Goal: Task Accomplishment & Management: Manage account settings

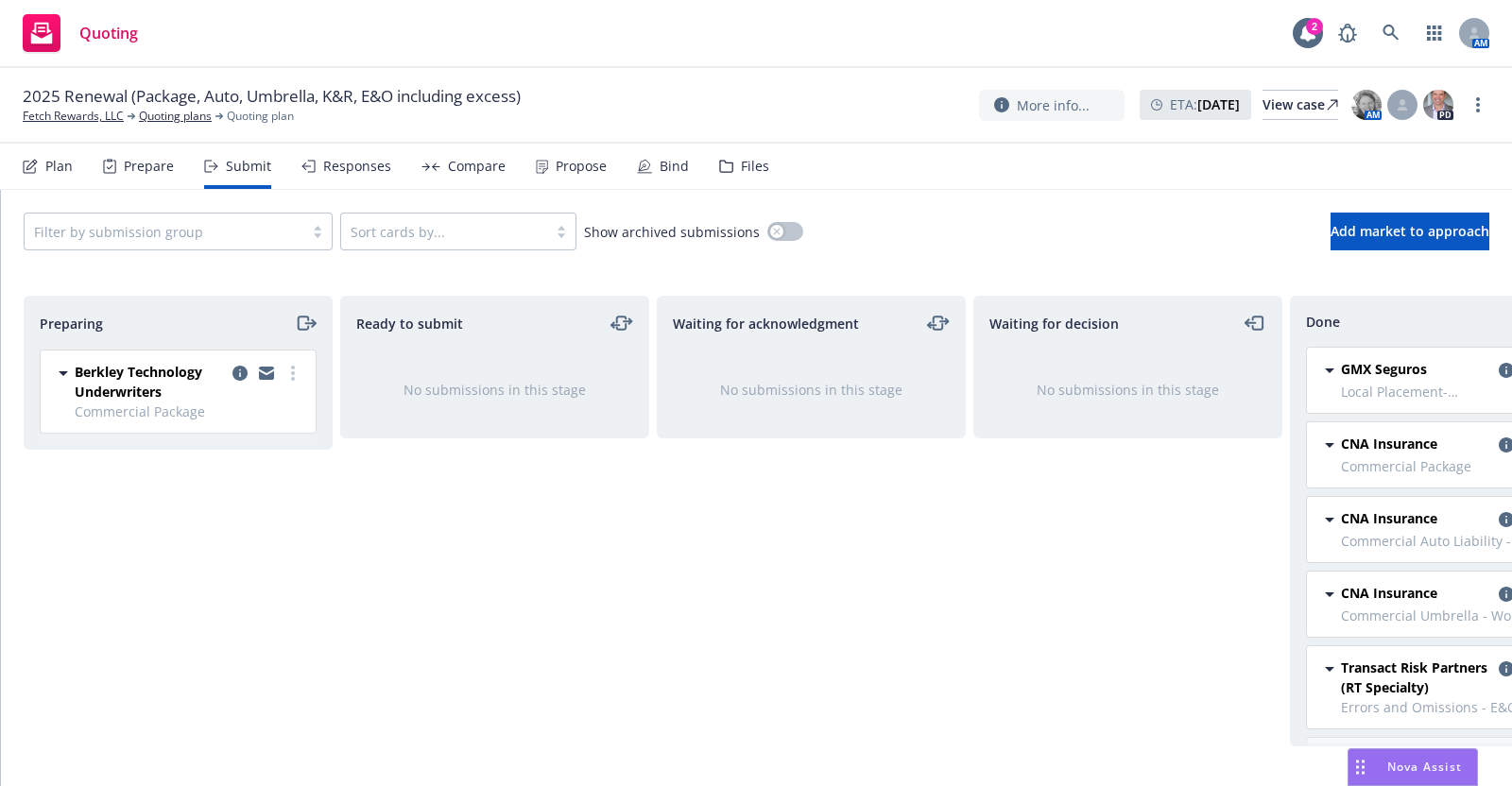
click at [56, 162] on div "Plan" at bounding box center [59, 165] width 27 height 15
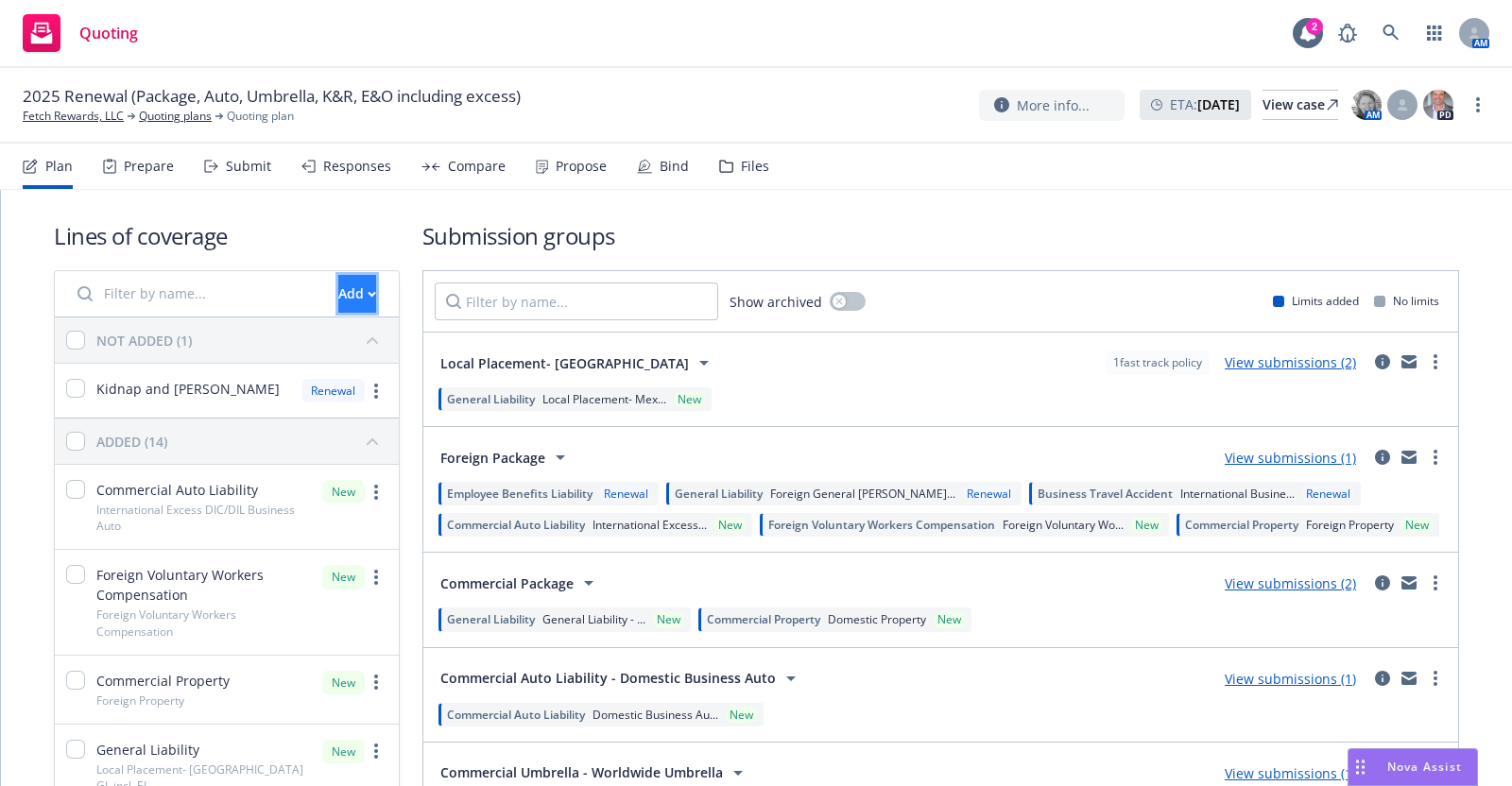
click at [338, 282] on div "Add" at bounding box center [356, 294] width 38 height 36
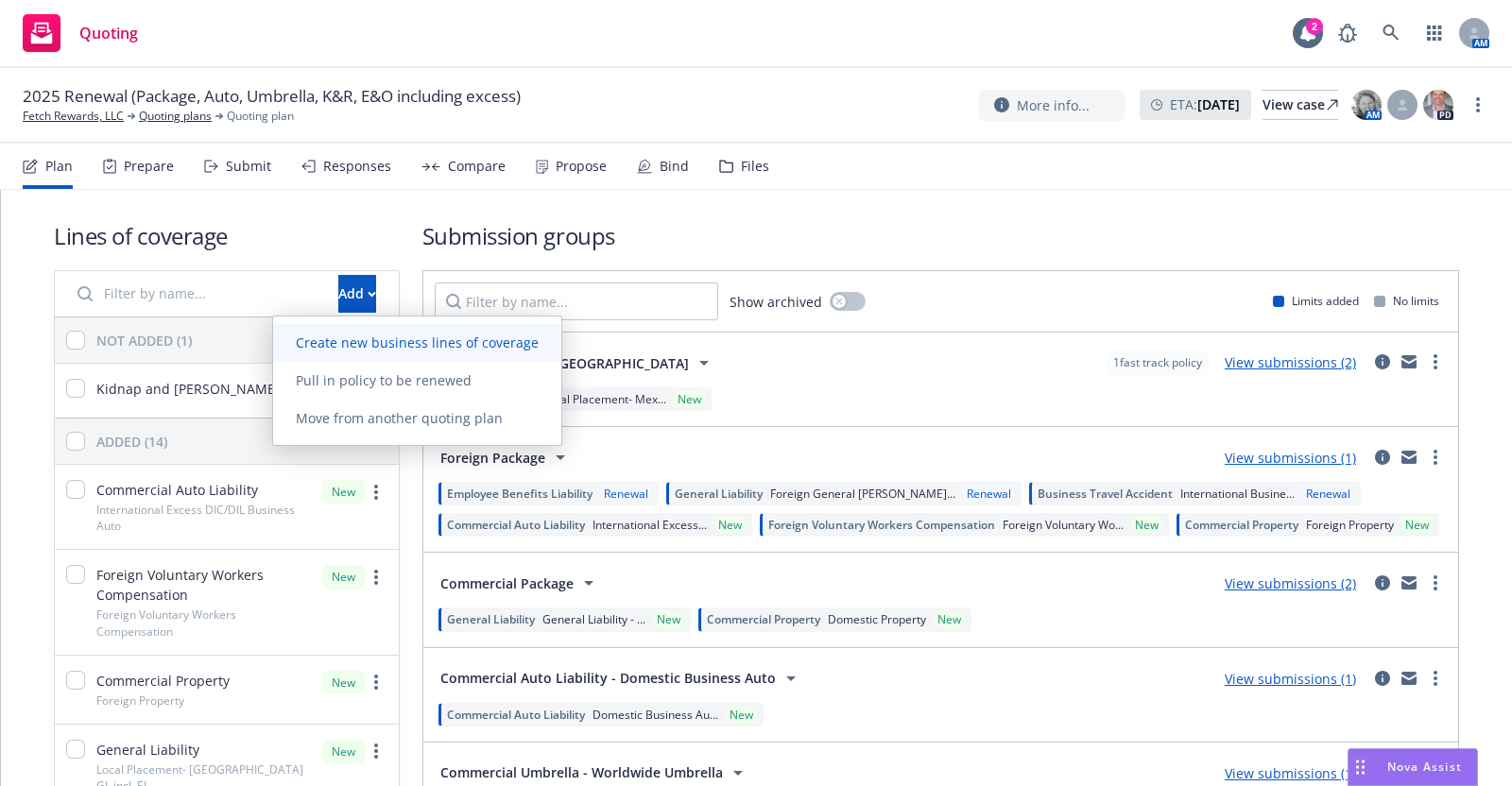
click at [409, 338] on span "Create new business lines of coverage" at bounding box center [417, 343] width 288 height 18
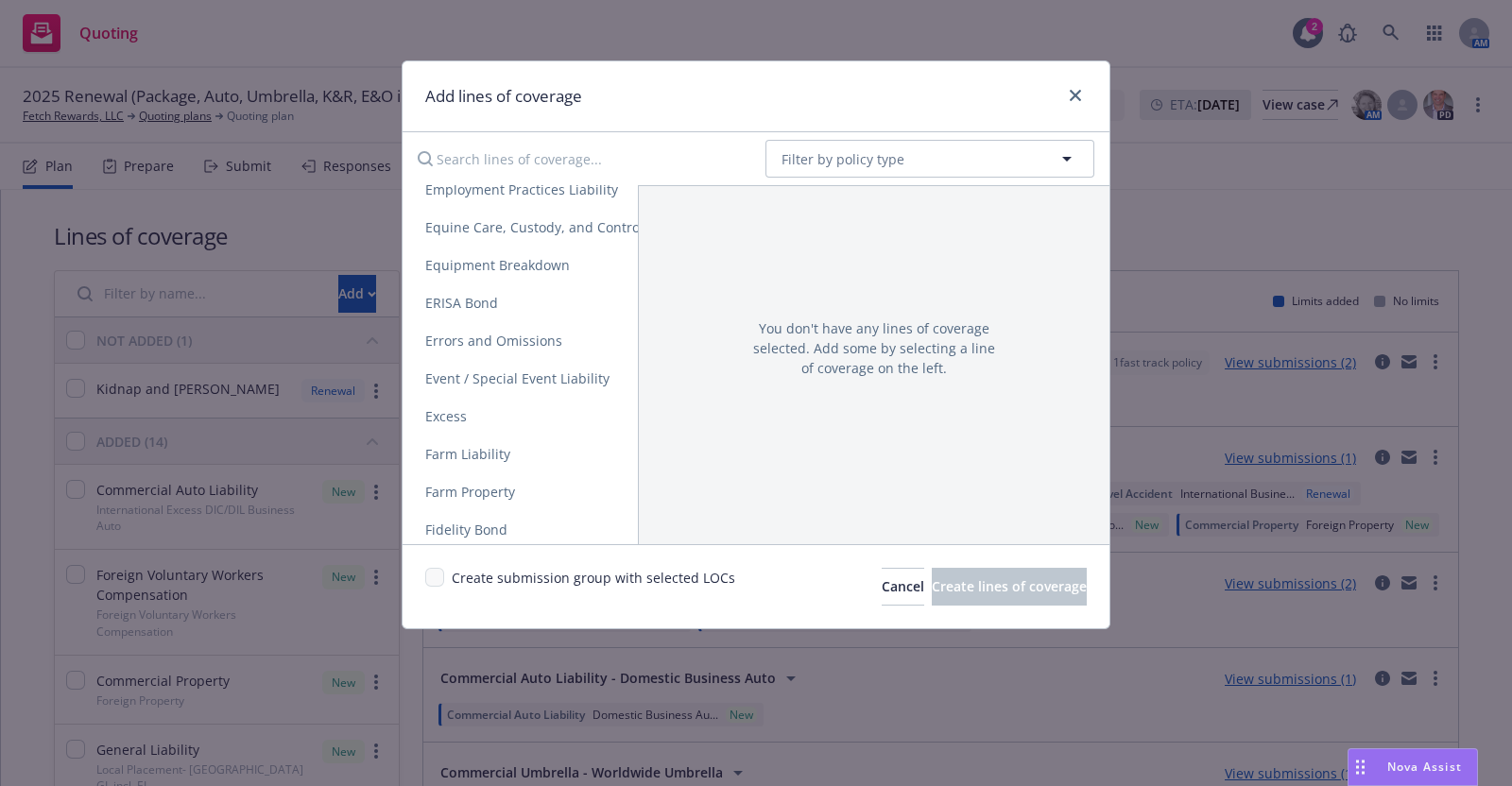
scroll to position [1241, 0]
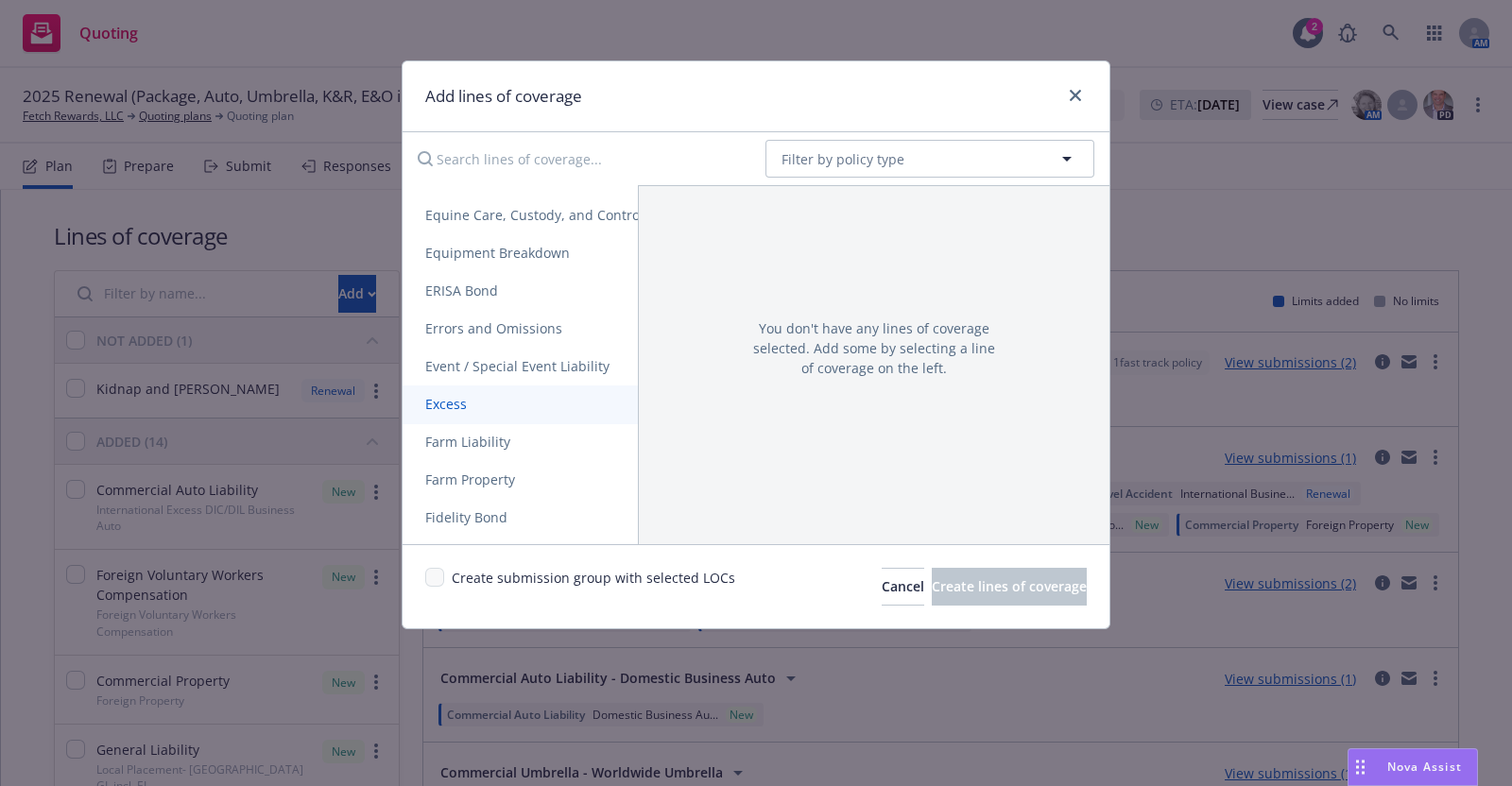
click at [442, 394] on span "Excess" at bounding box center [446, 403] width 87 height 18
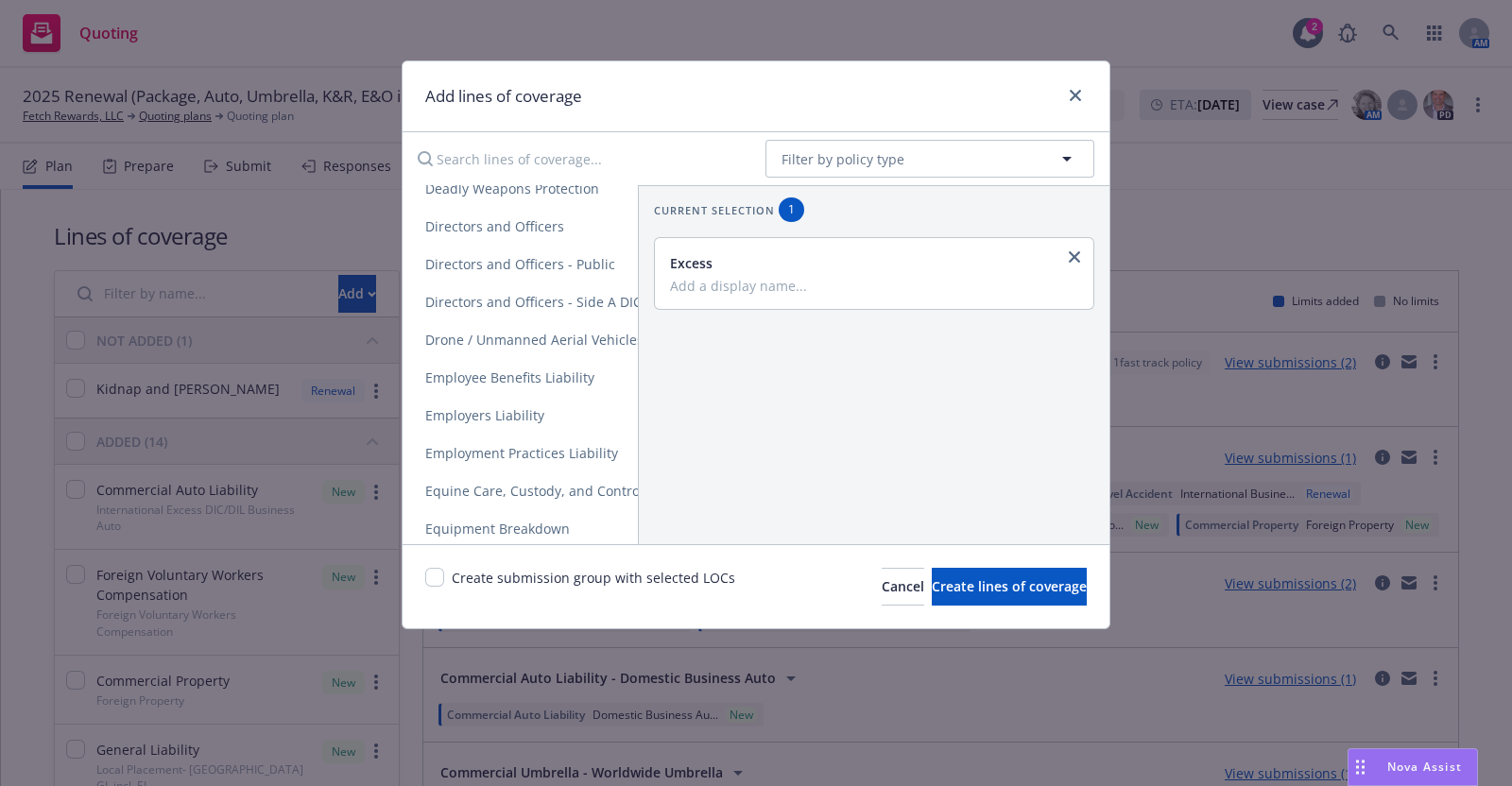
scroll to position [1152, 0]
click at [543, 418] on span "Errors and Omissions" at bounding box center [494, 417] width 182 height 18
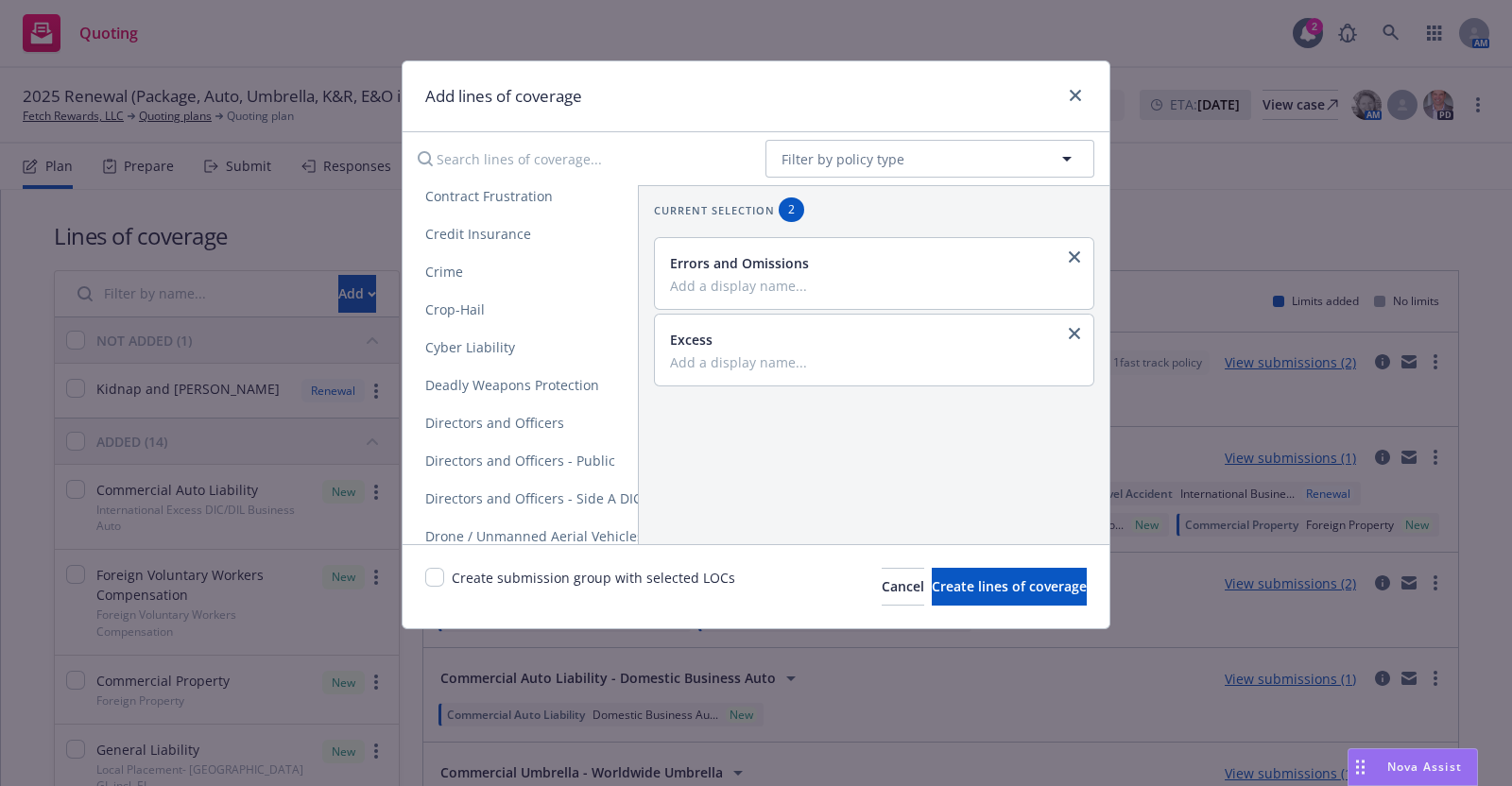
scroll to position [714, 0]
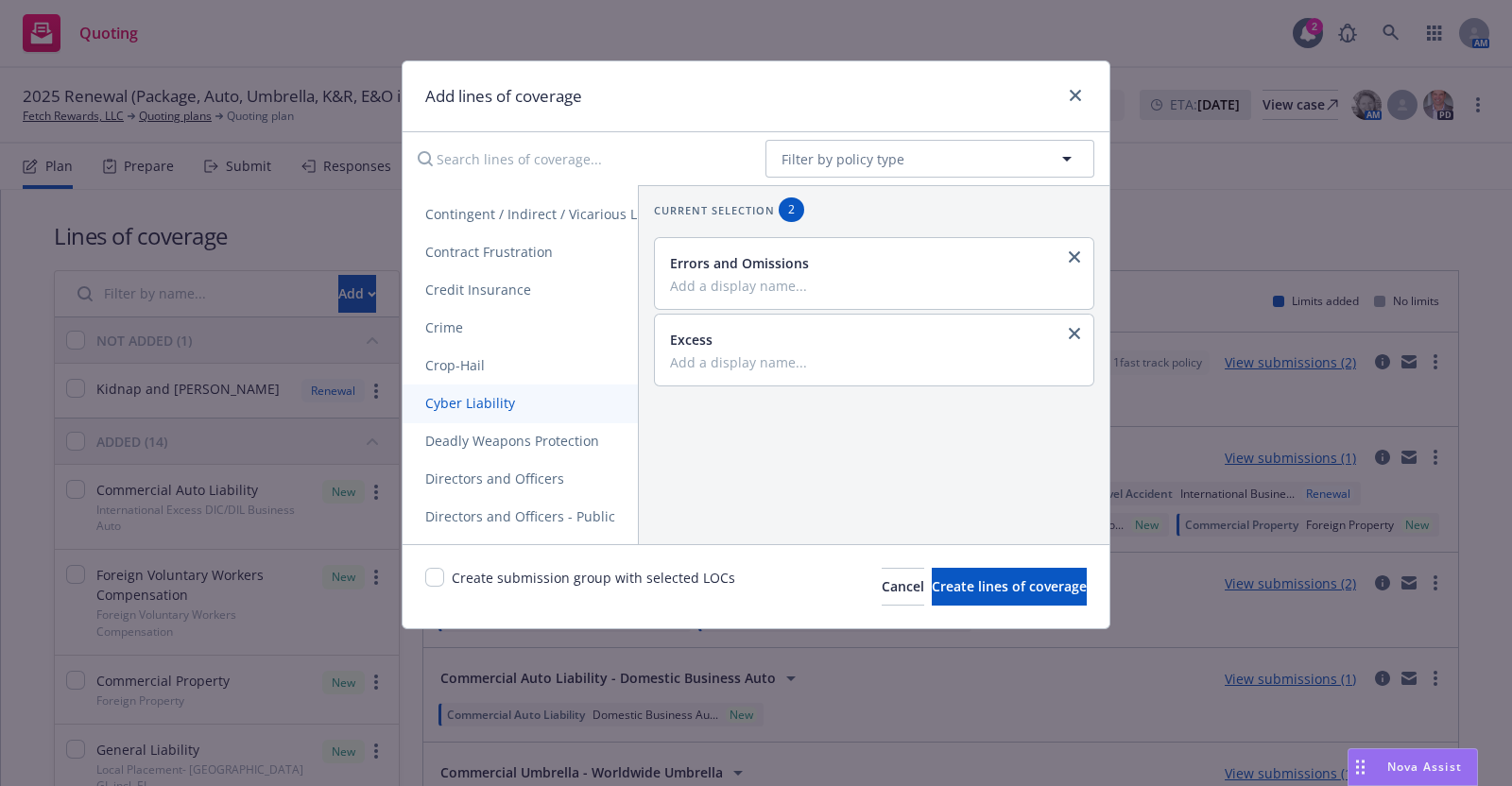
click at [494, 405] on span "Cyber Liability" at bounding box center [470, 402] width 135 height 18
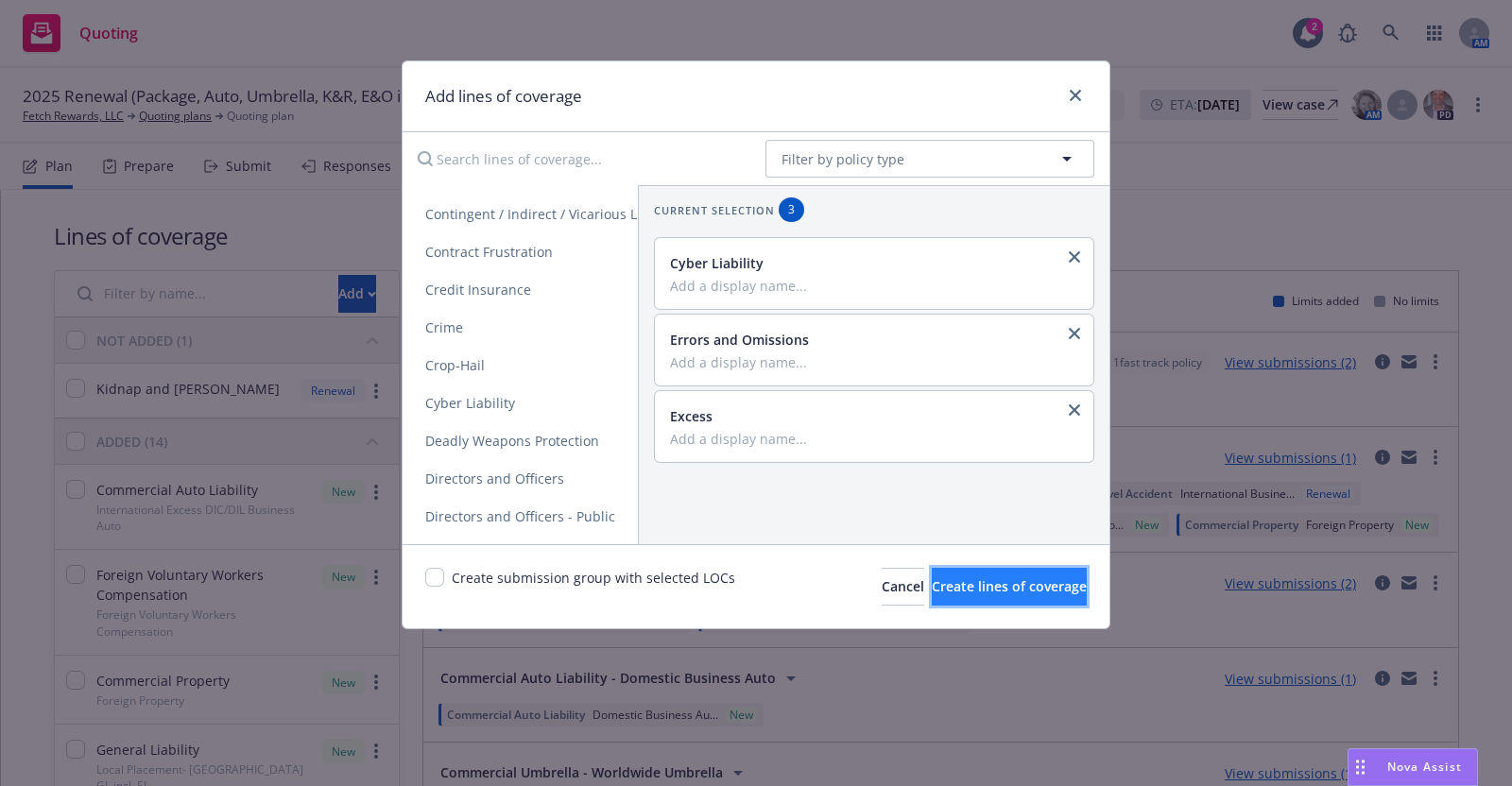
click at [986, 583] on span "Create lines of coverage" at bounding box center [1009, 586] width 155 height 18
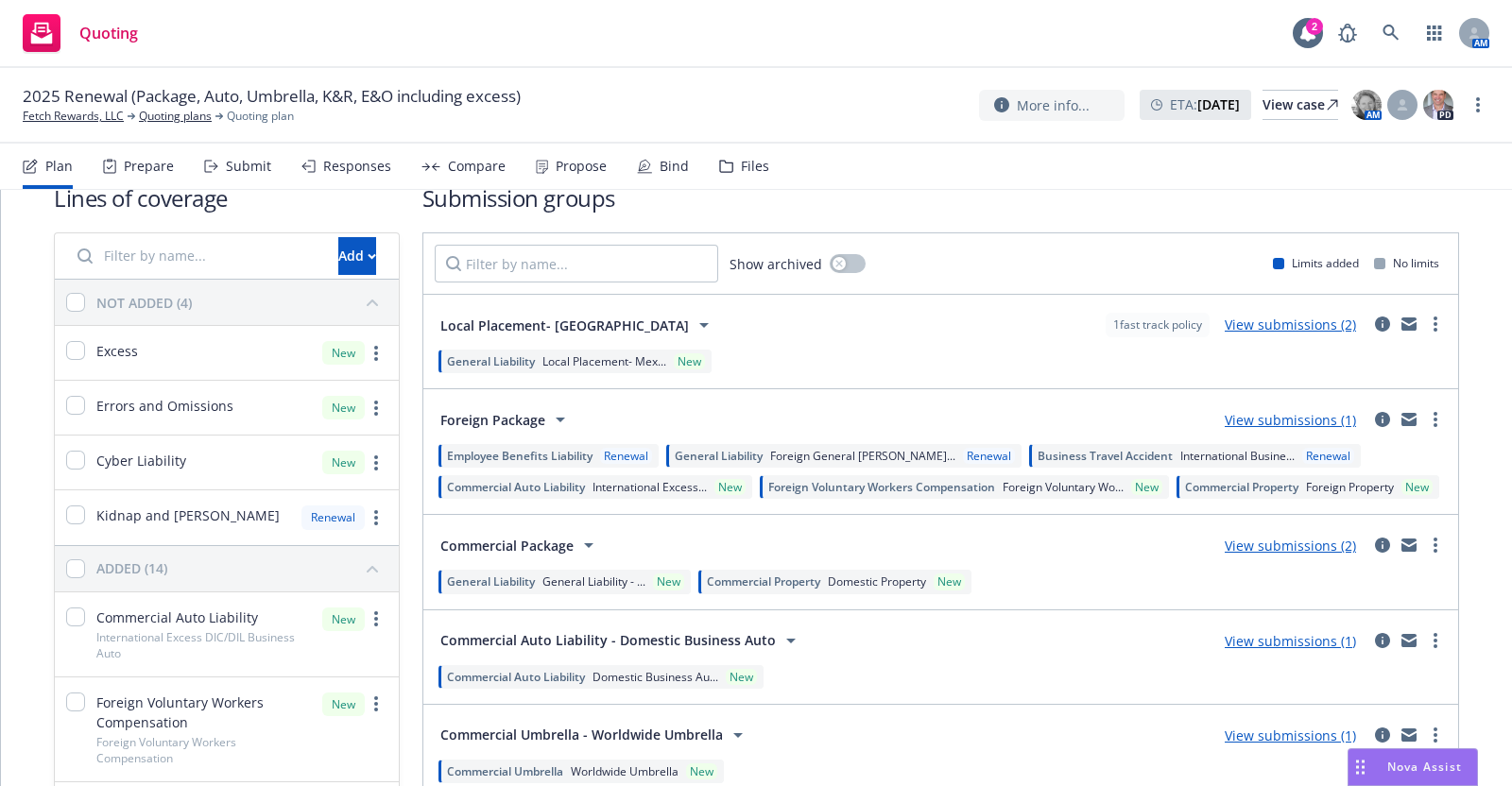
scroll to position [0, 0]
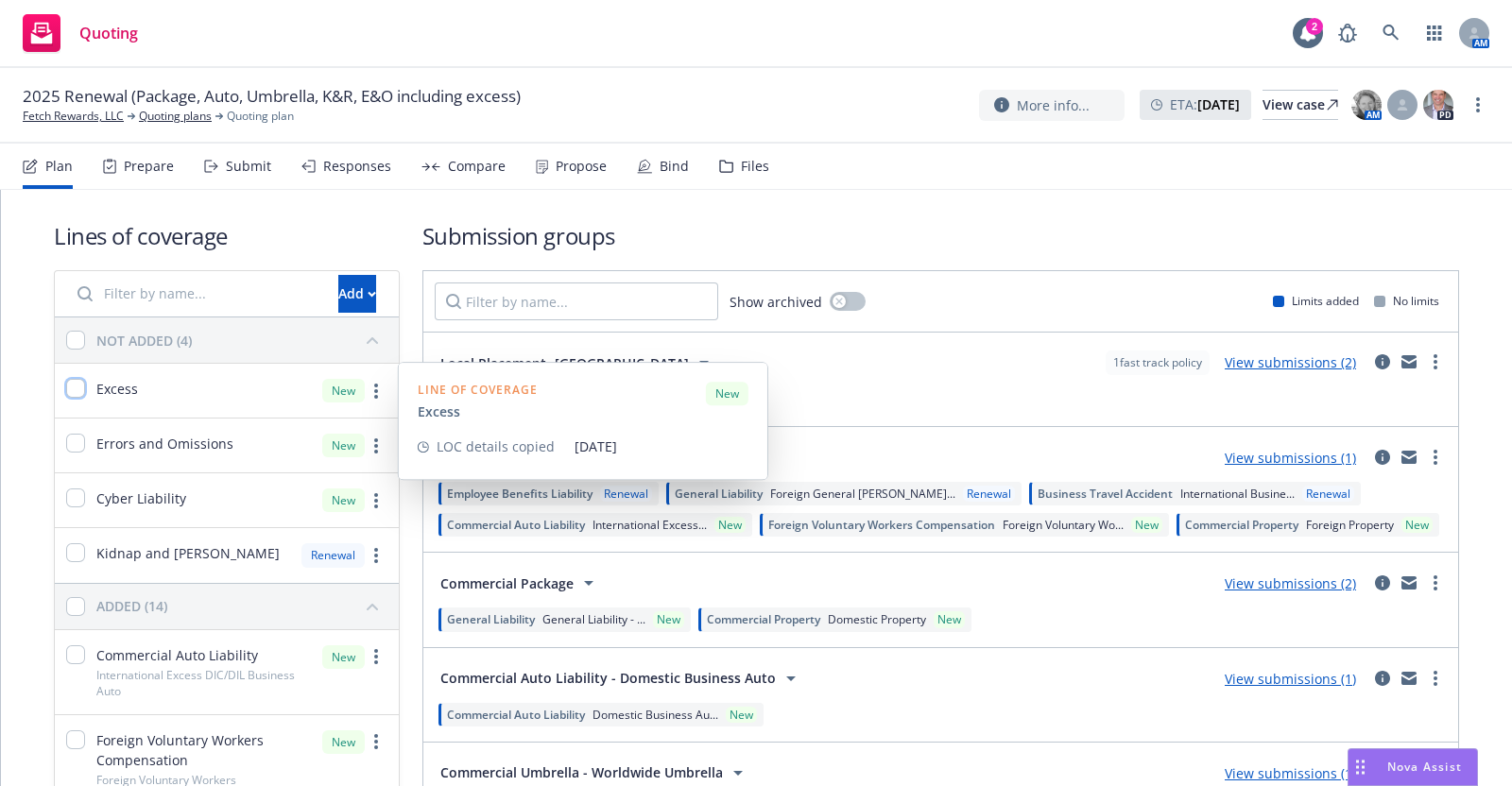
click at [82, 381] on input "checkbox" at bounding box center [75, 388] width 19 height 19
checkbox input "true"
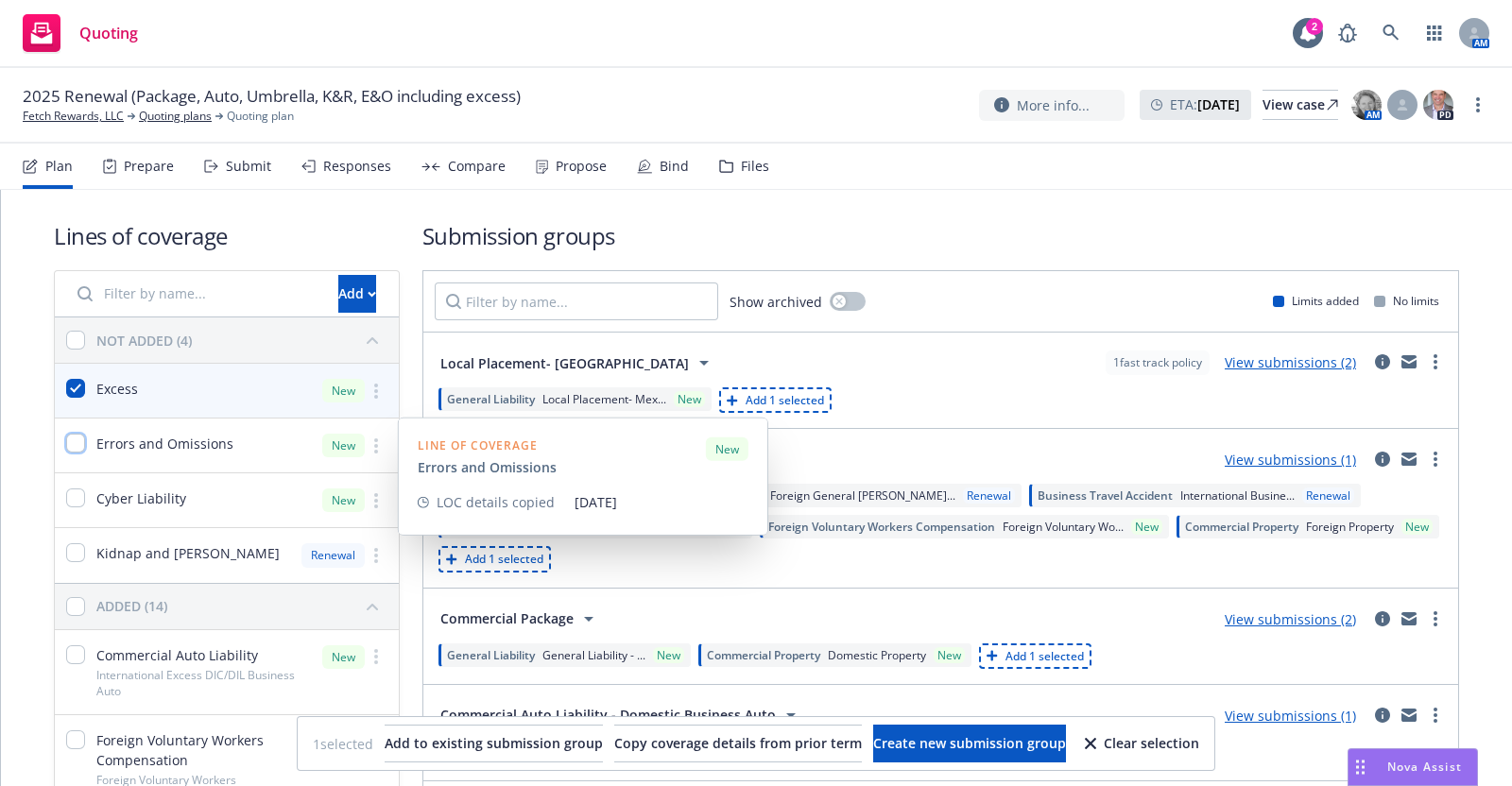
click at [76, 437] on input "checkbox" at bounding box center [75, 442] width 19 height 19
checkbox input "true"
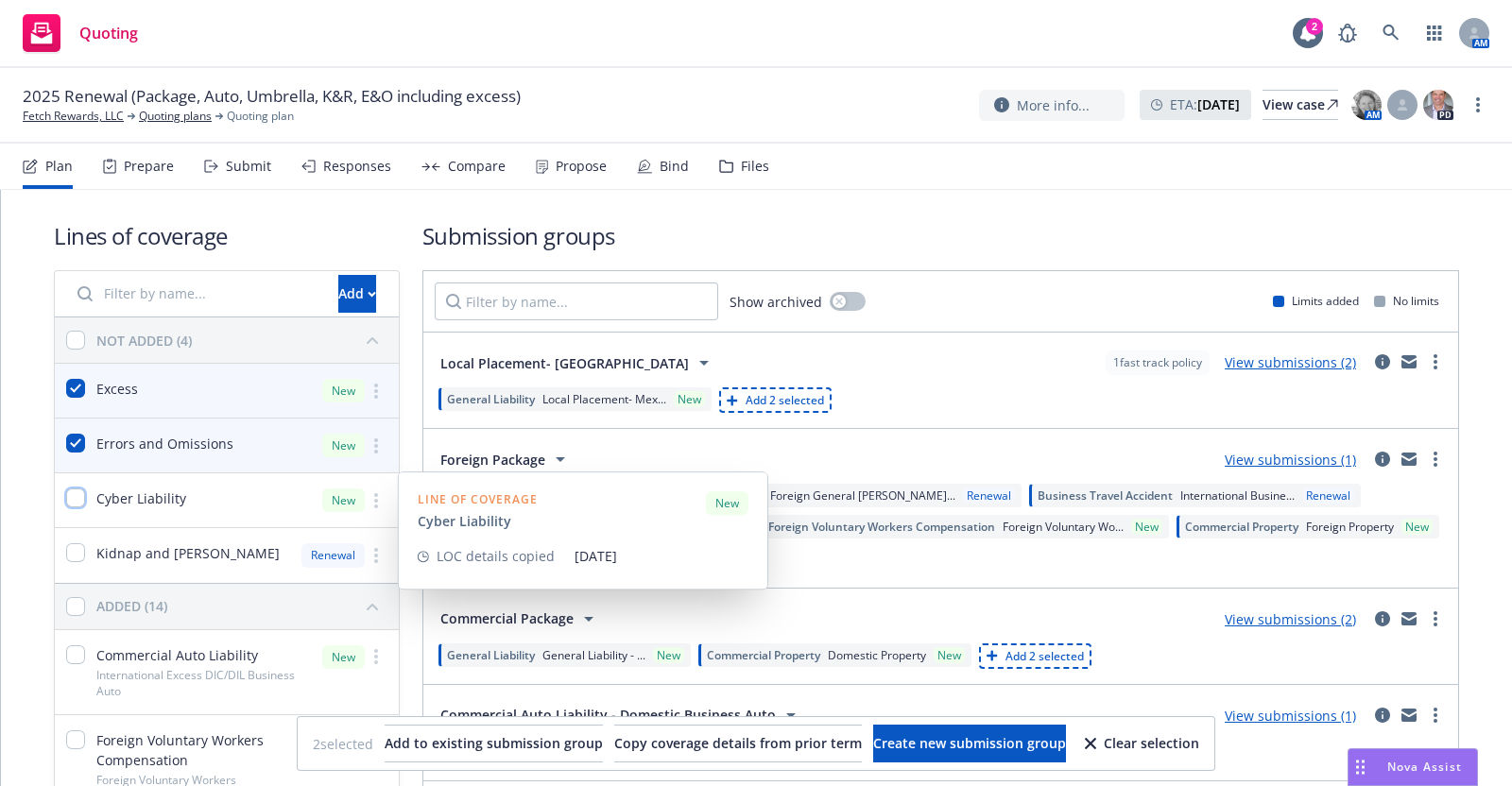
click at [72, 498] on input "checkbox" at bounding box center [75, 497] width 19 height 19
checkbox input "true"
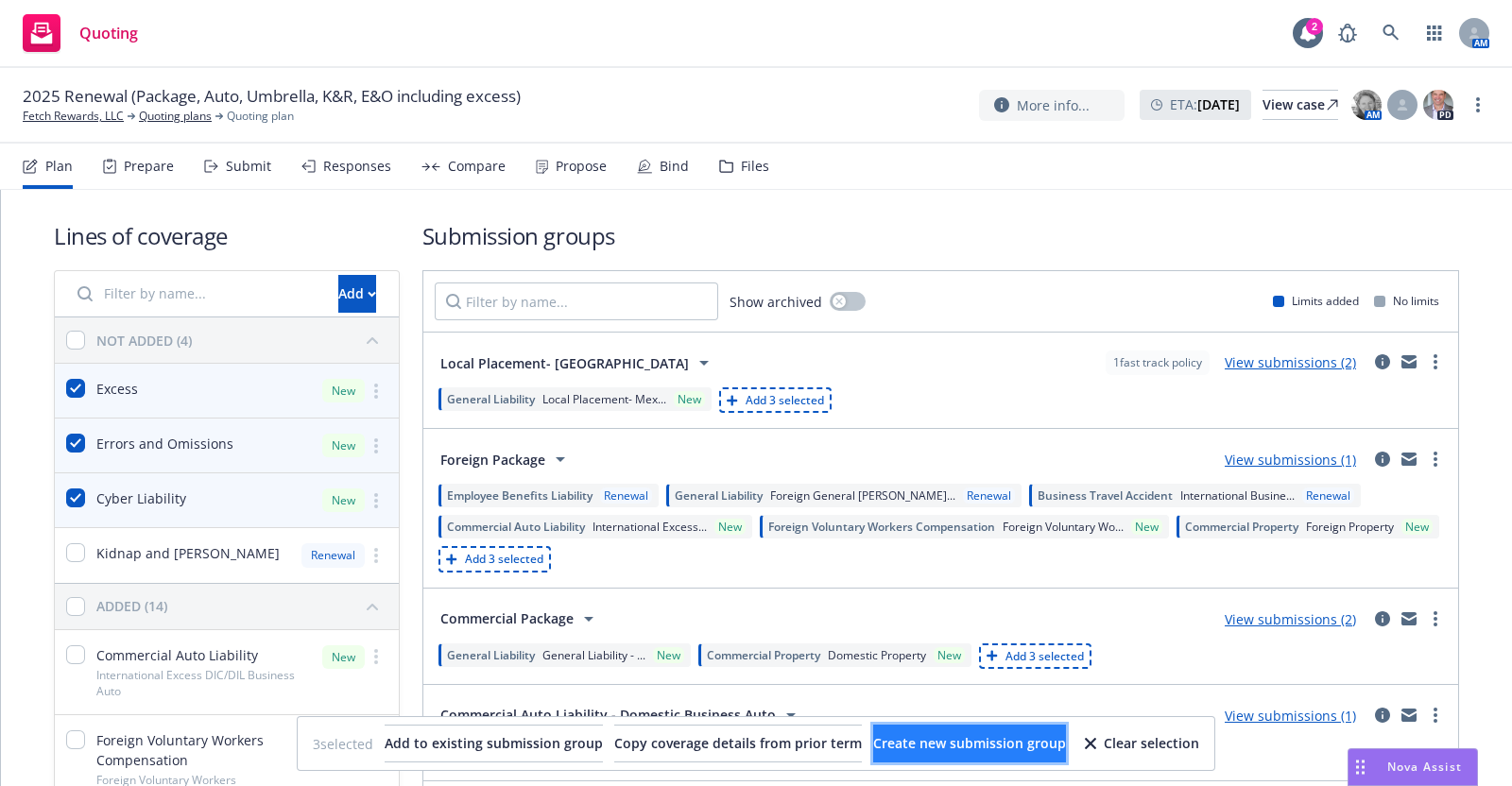
click at [1049, 737] on span "Create new submission group" at bounding box center [969, 743] width 193 height 18
checkbox input "false"
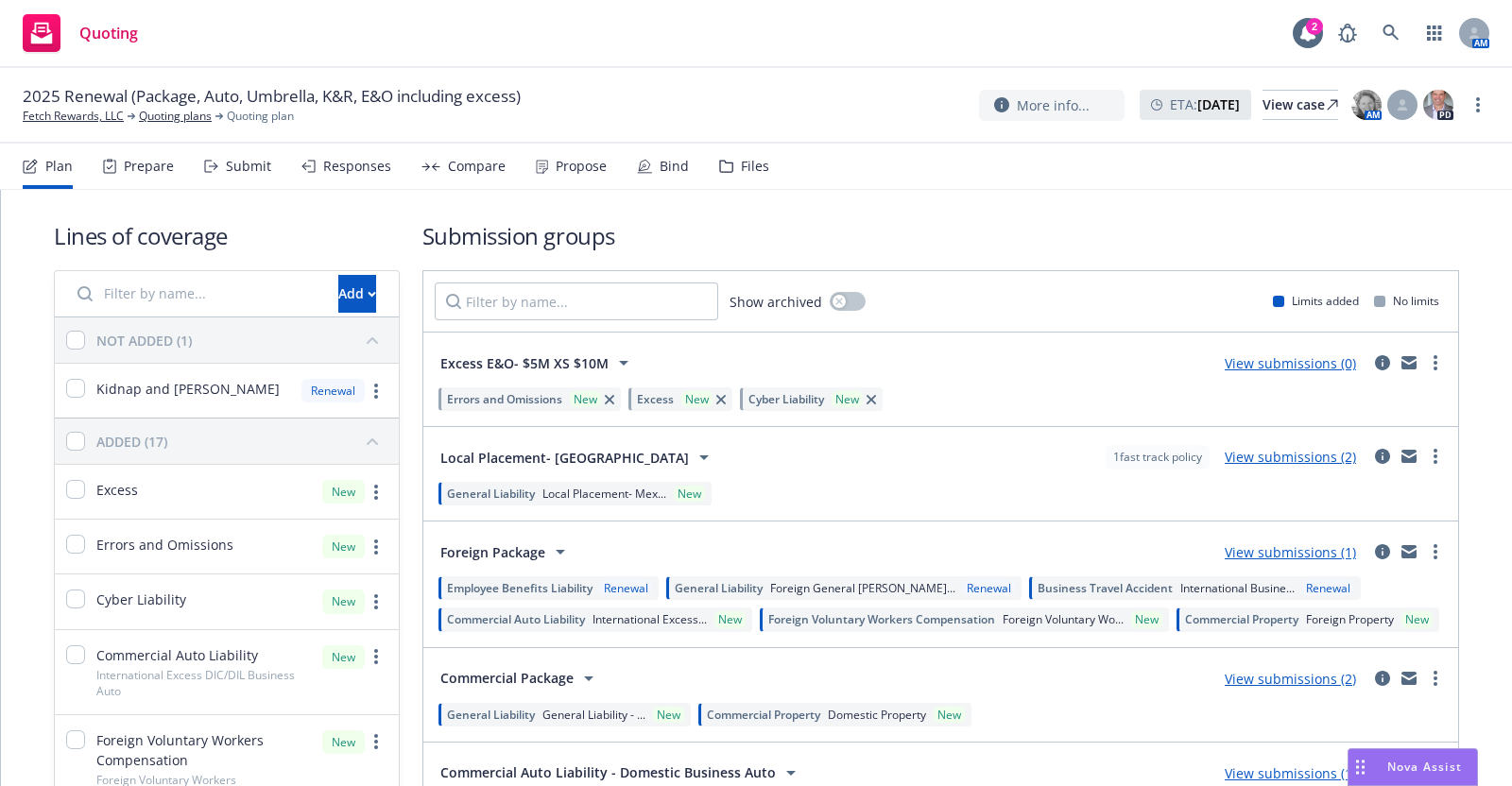
click at [1281, 357] on link "View submissions (0)" at bounding box center [1291, 363] width 131 height 18
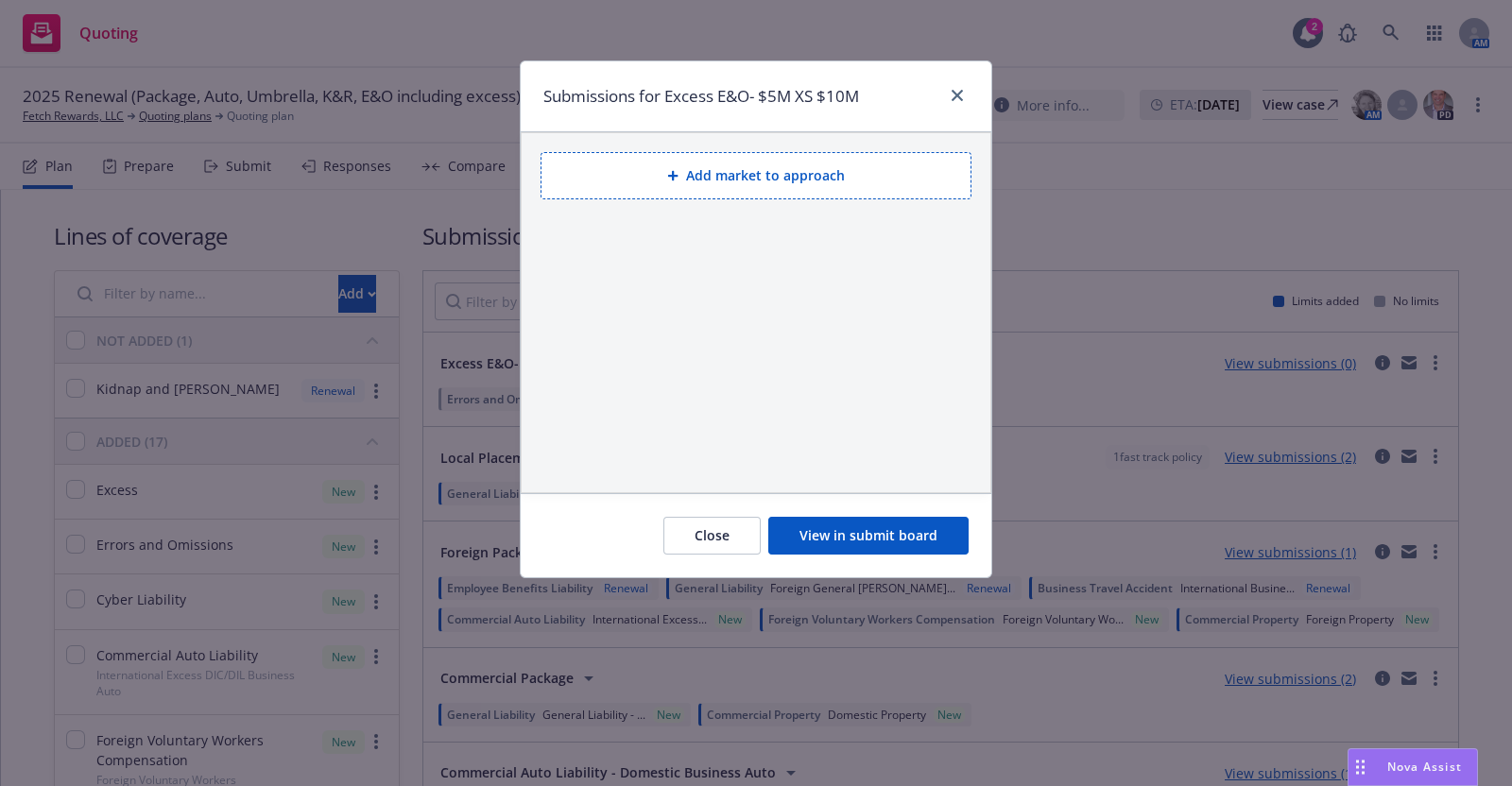
click at [678, 170] on icon at bounding box center [673, 176] width 12 height 12
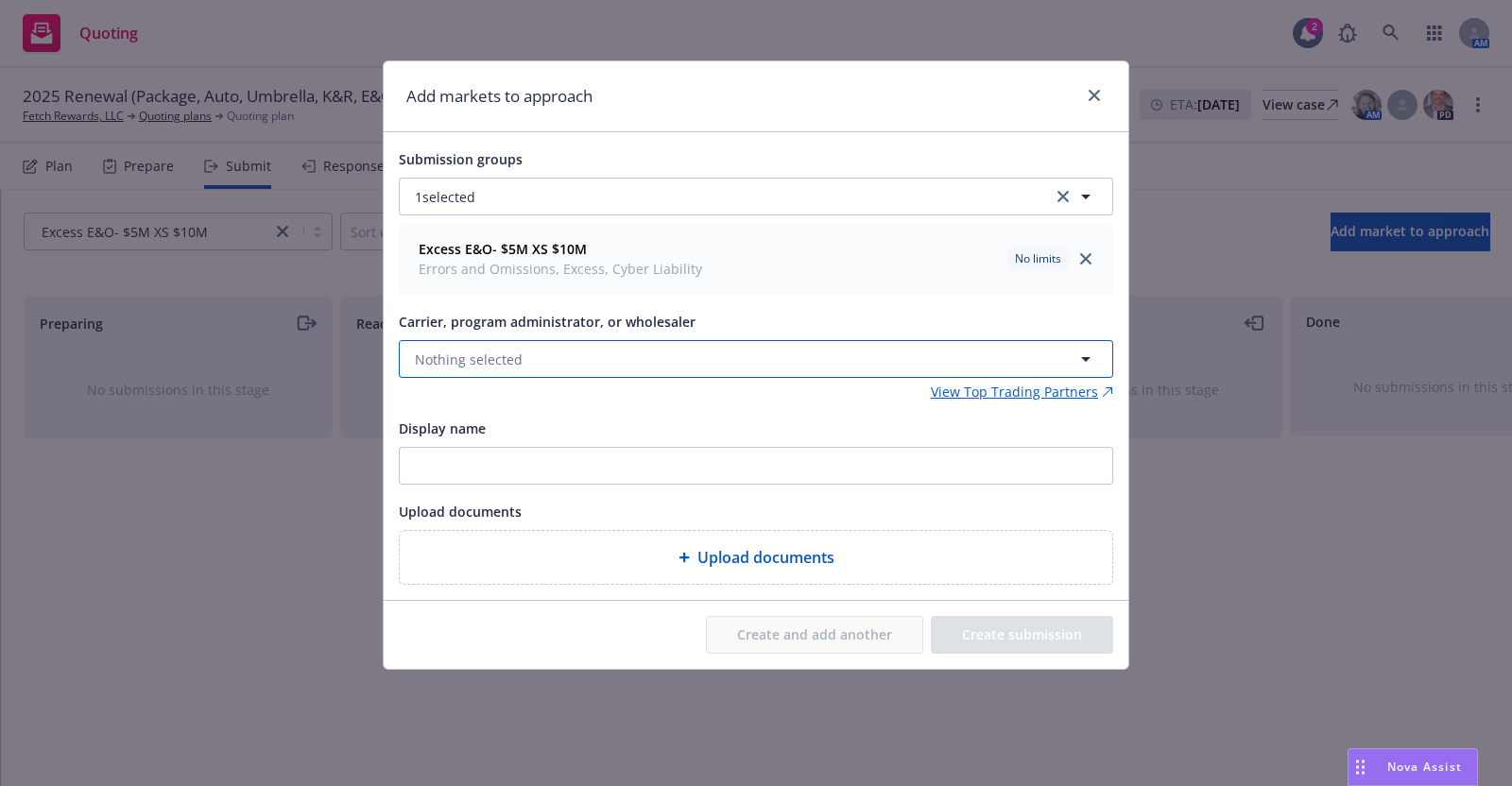
click at [548, 347] on button "Nothing selected" at bounding box center [756, 358] width 715 height 38
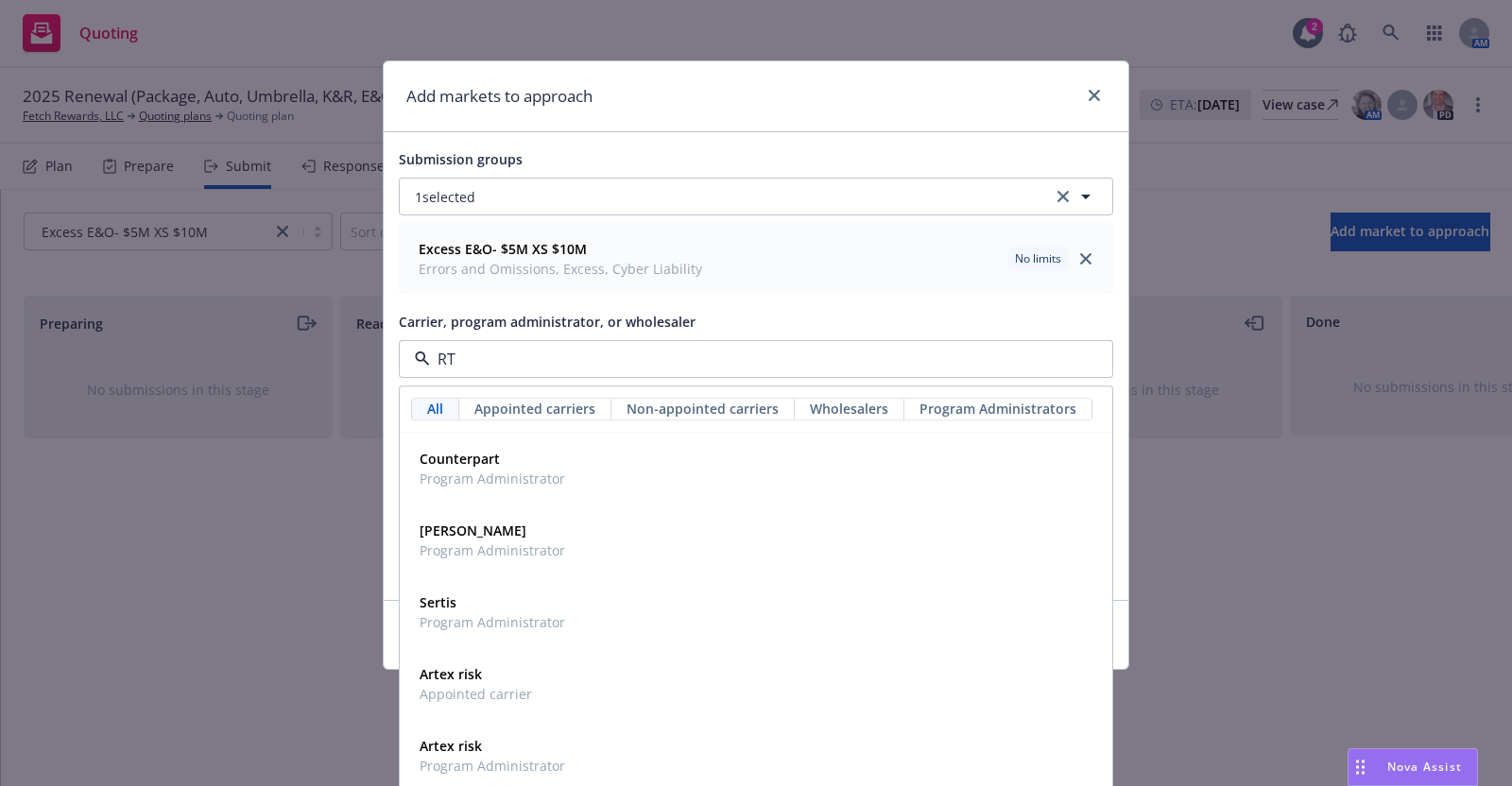
type input "R"
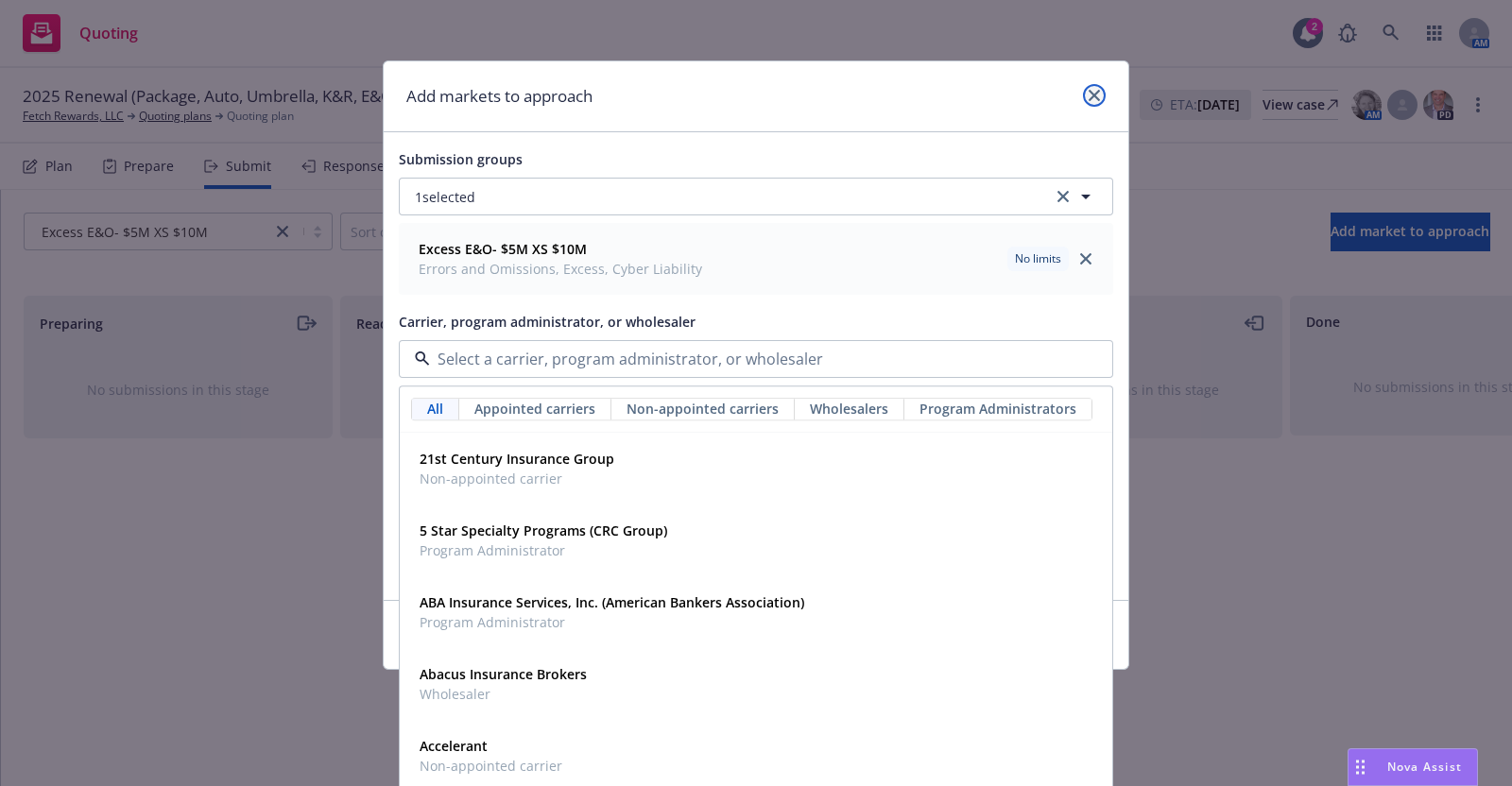
click at [1089, 95] on icon "close" at bounding box center [1095, 96] width 12 height 12
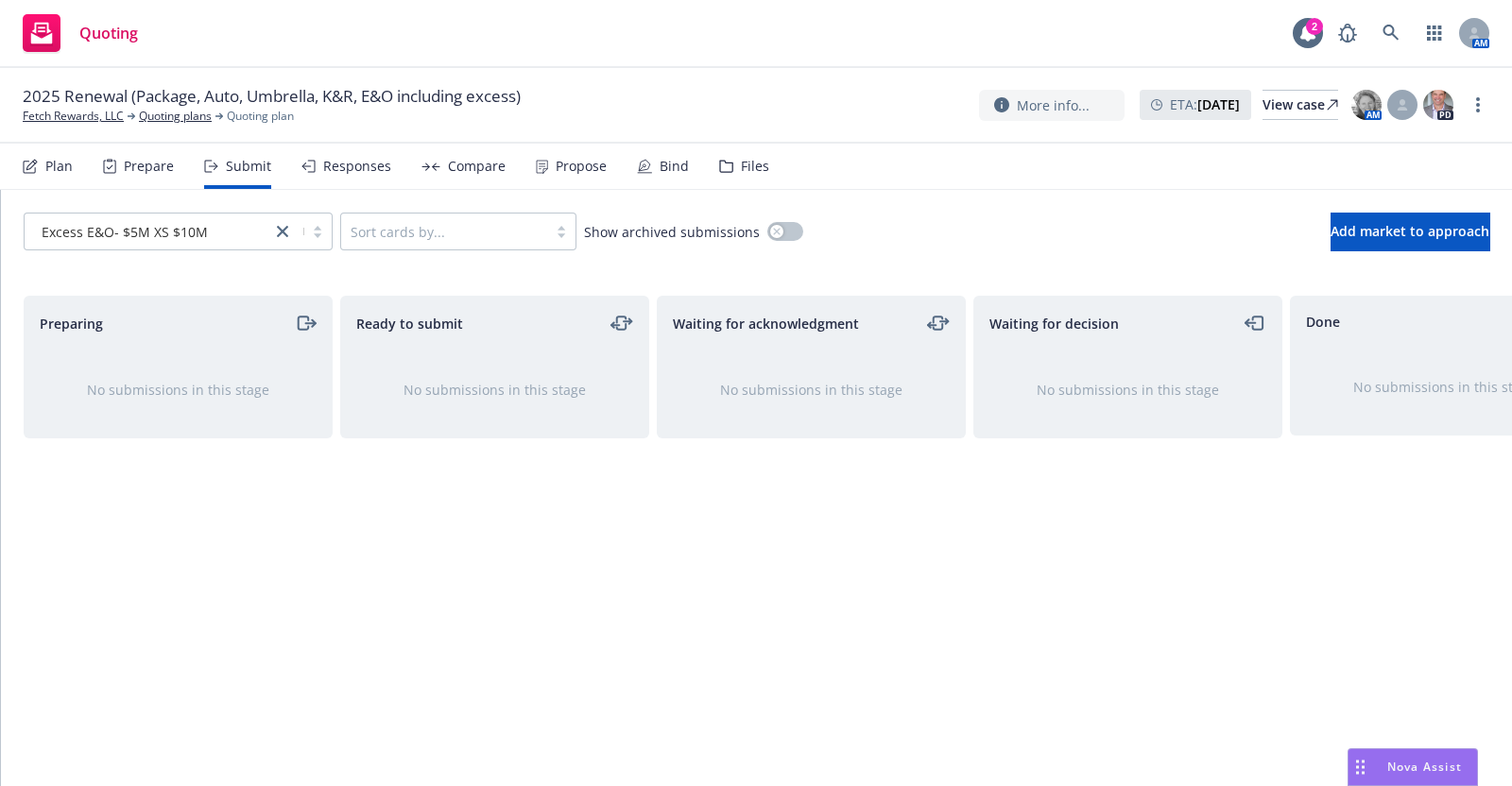
click at [59, 164] on div "Plan" at bounding box center [59, 165] width 27 height 15
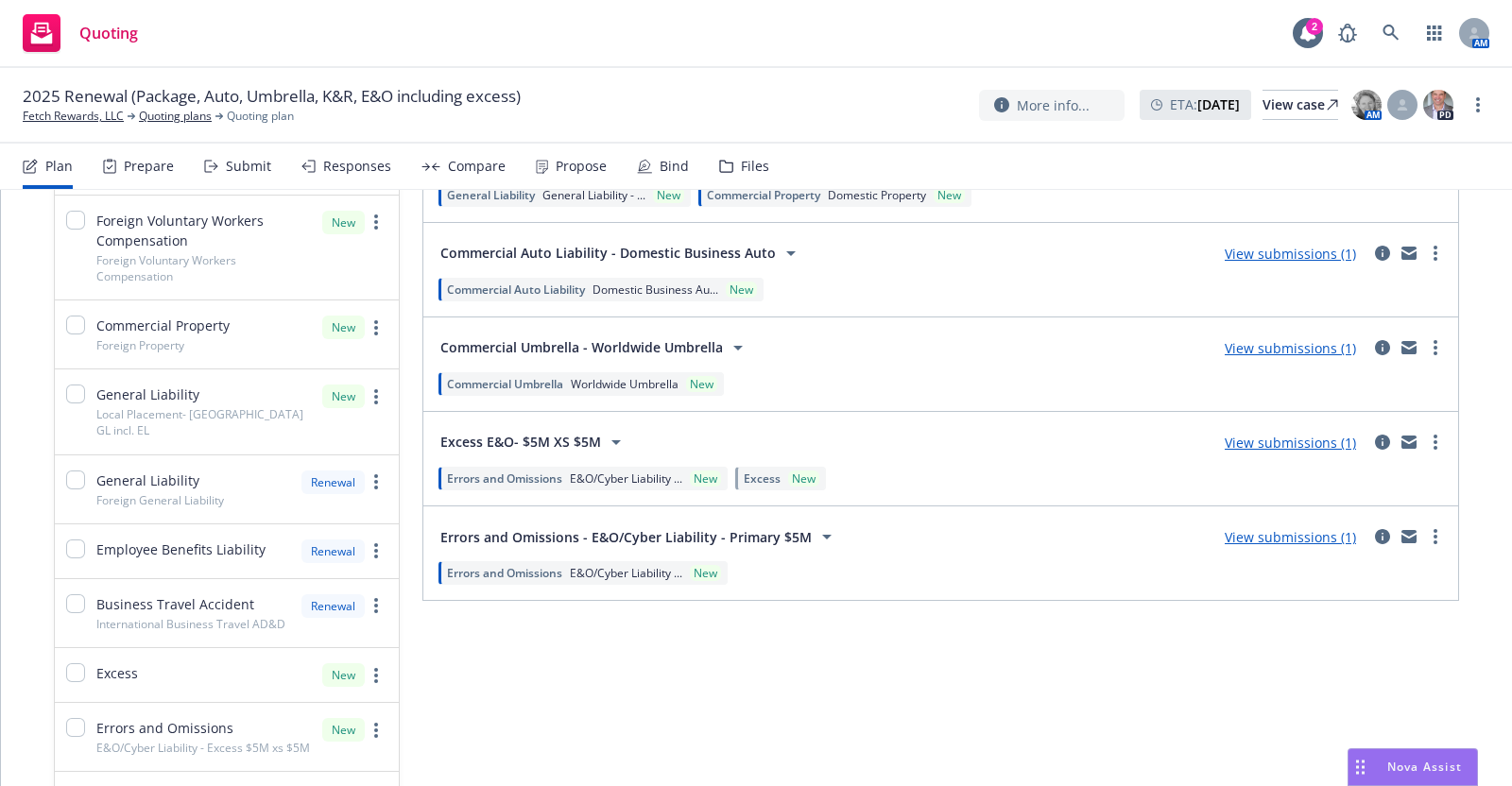
scroll to position [572, 0]
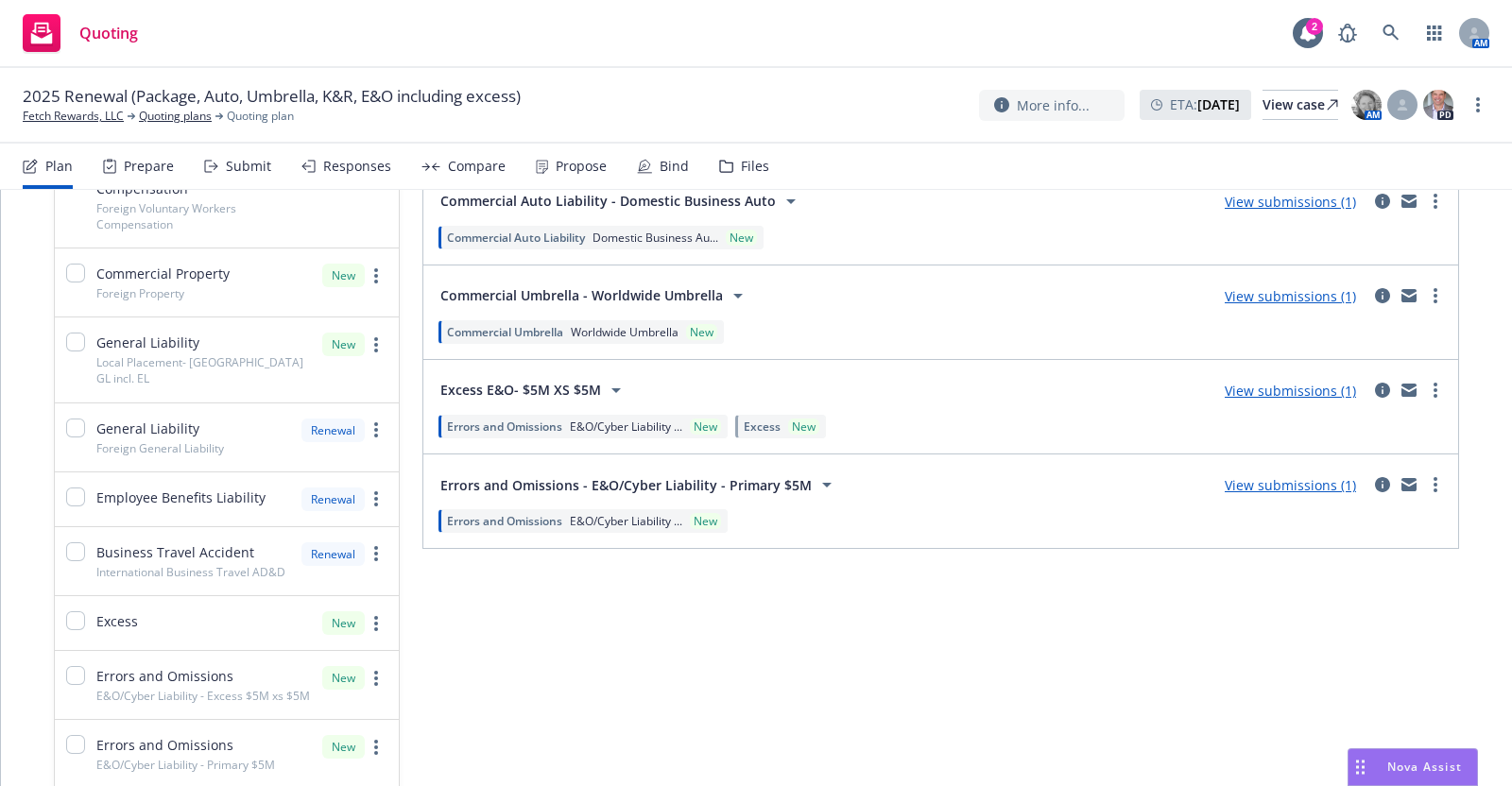
click at [816, 496] on icon at bounding box center [827, 484] width 23 height 23
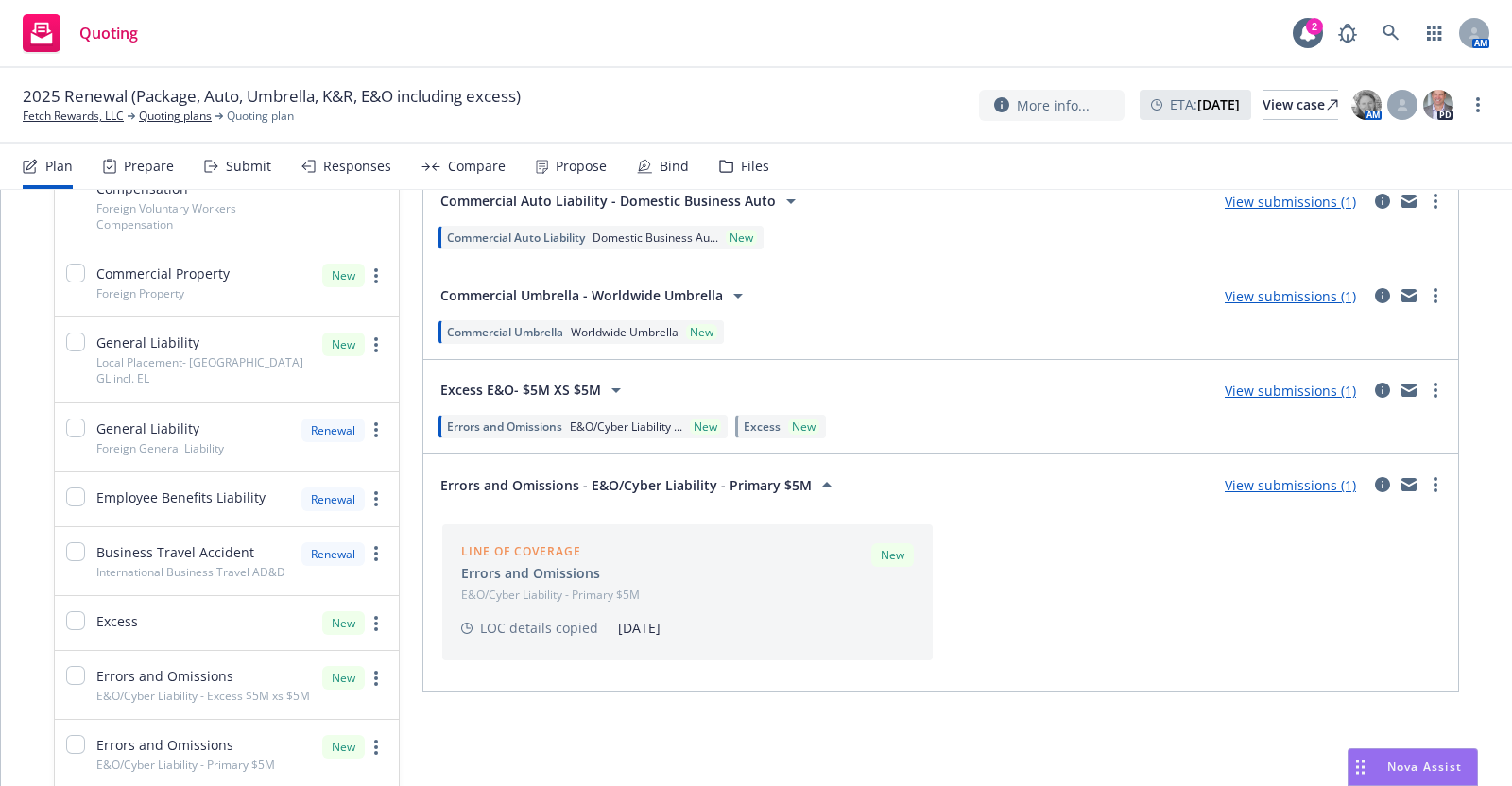
click at [1164, 607] on div "Line of coverage Errors and Omissions E&O/Cyber Liability - Primary $5M New LOC…" at bounding box center [941, 592] width 1013 height 151
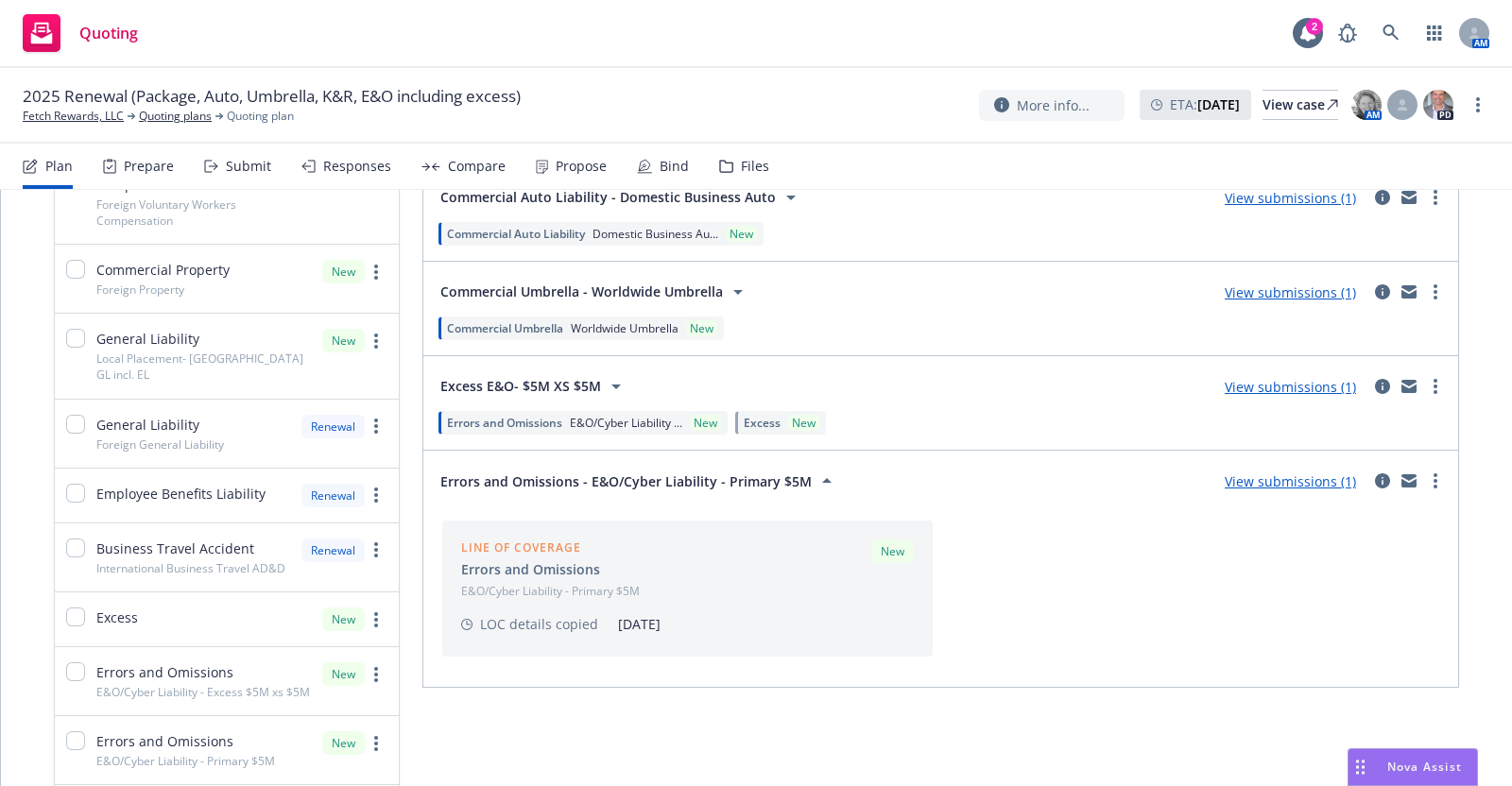
scroll to position [585, 0]
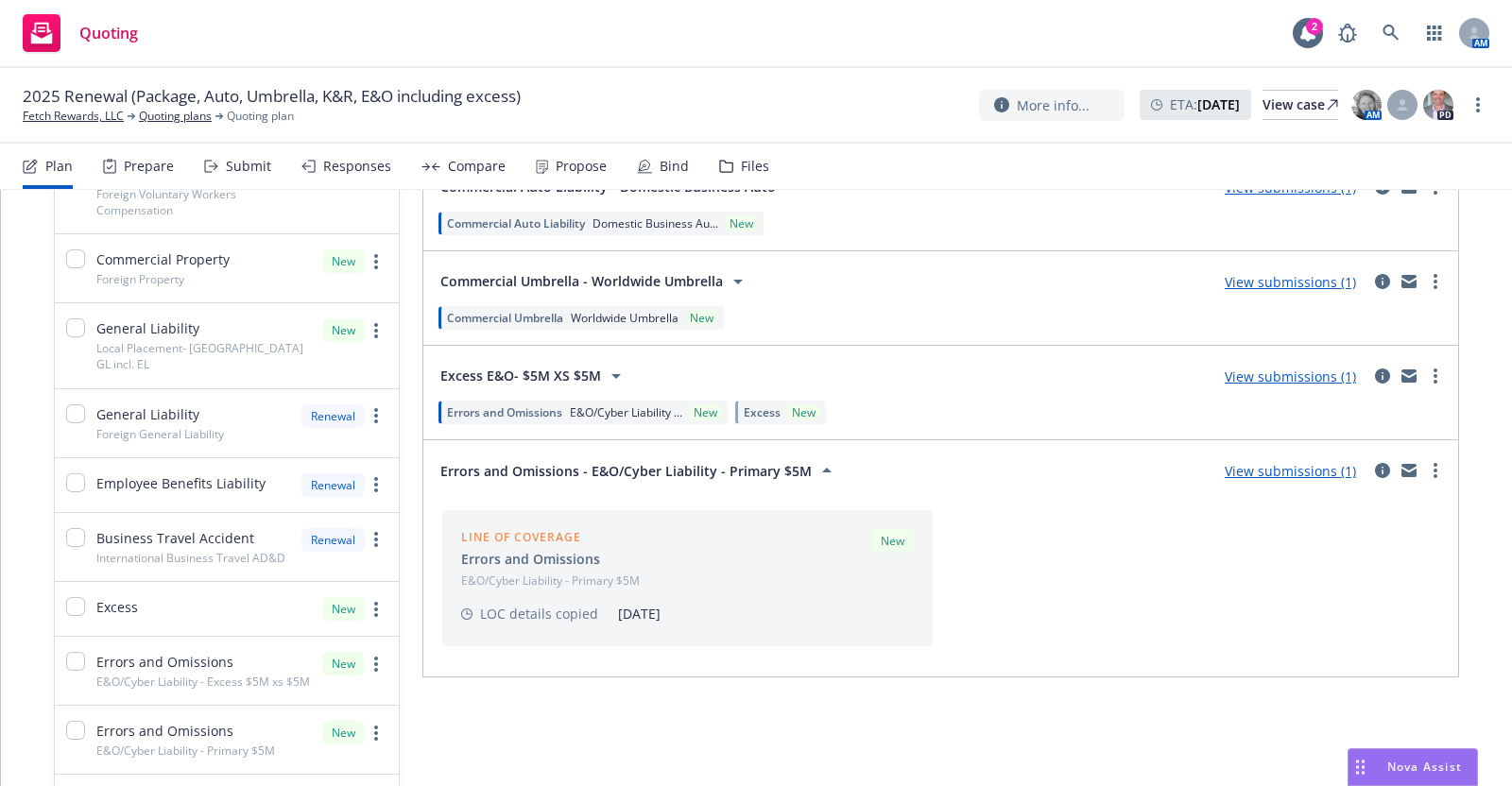
click at [1290, 480] on link "View submissions (1)" at bounding box center [1291, 471] width 131 height 18
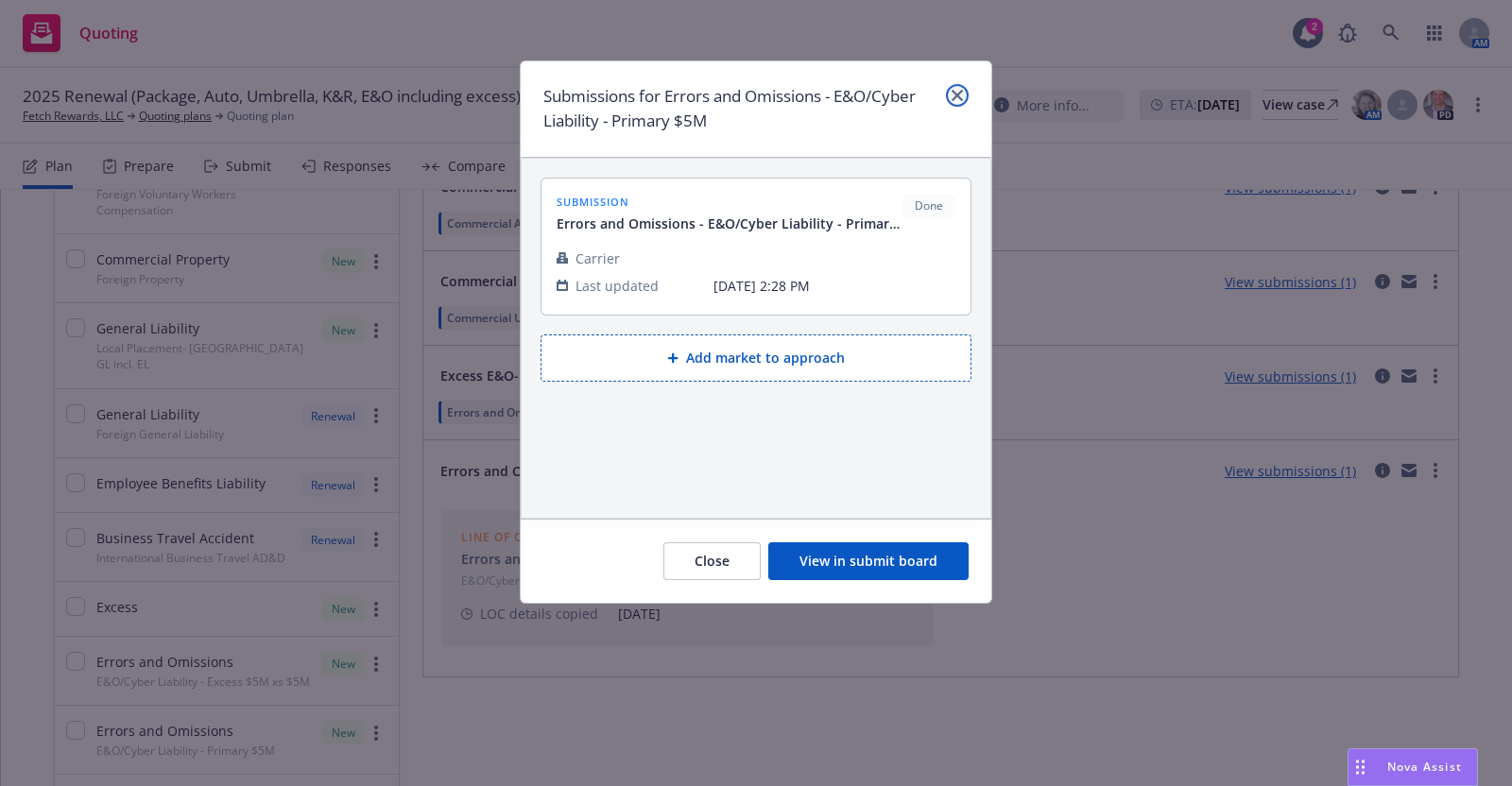
click at [959, 87] on link "close" at bounding box center [957, 95] width 23 height 23
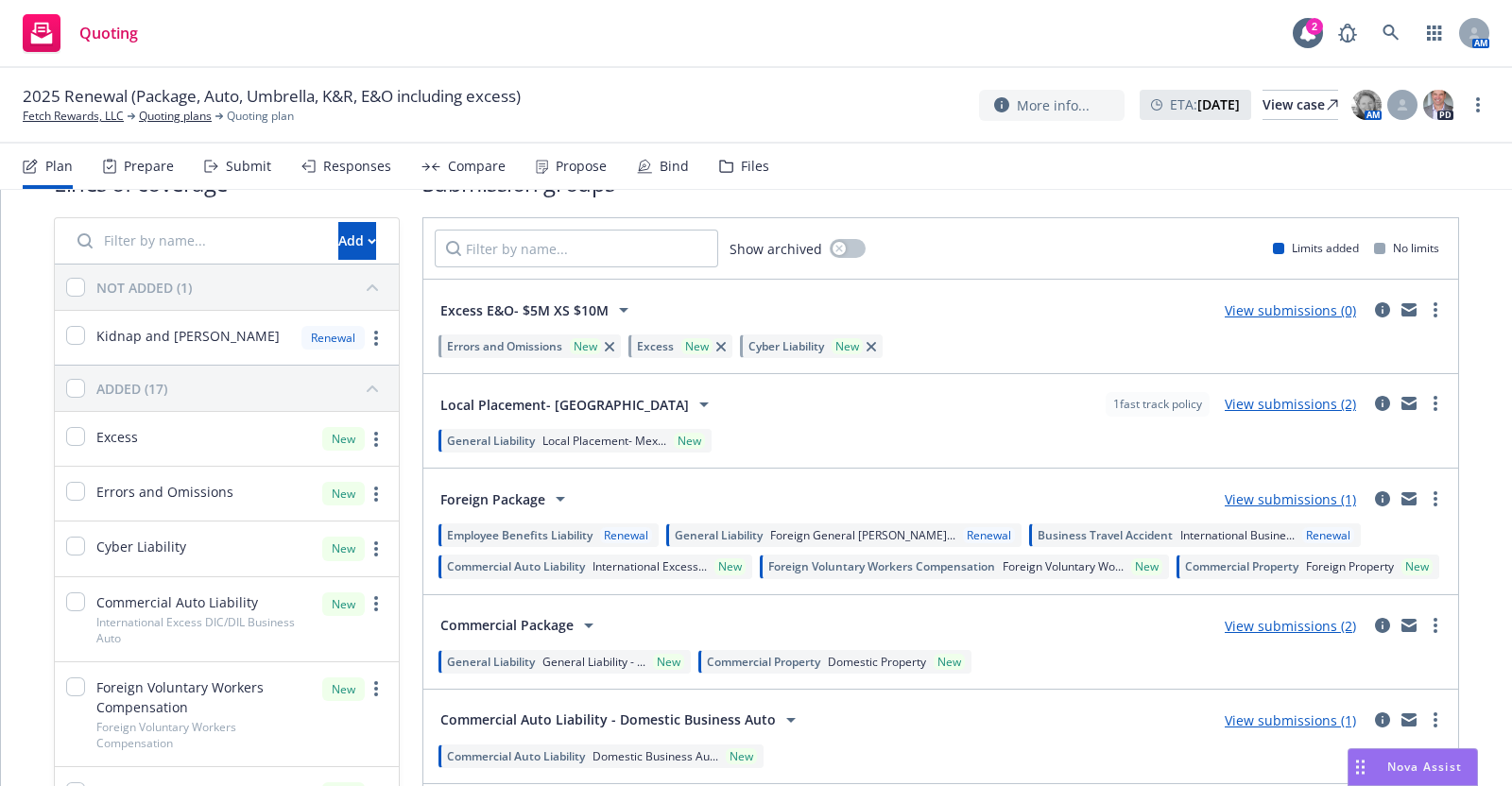
scroll to position [5, 0]
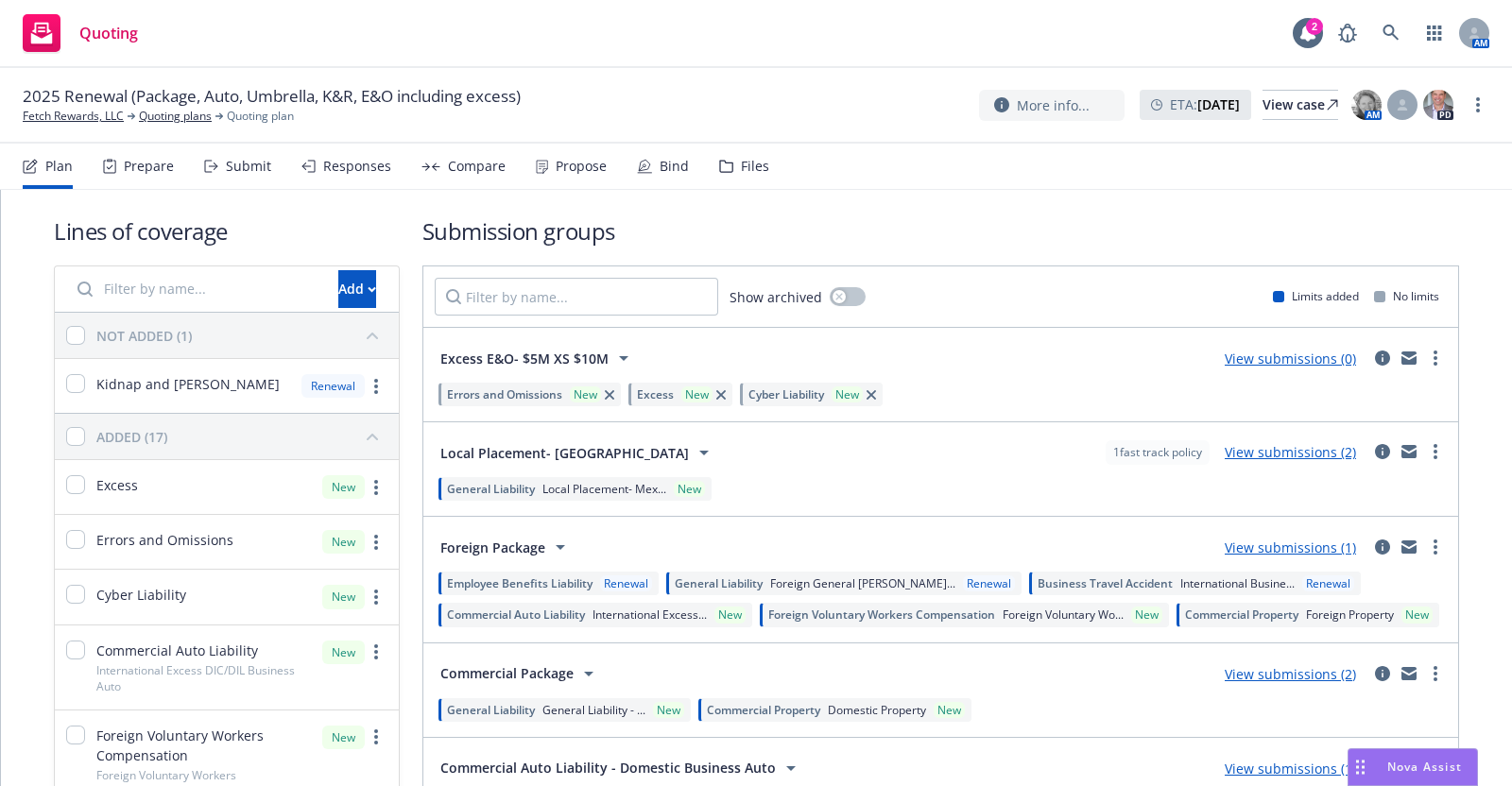
click at [237, 167] on div "Submit" at bounding box center [249, 165] width 45 height 15
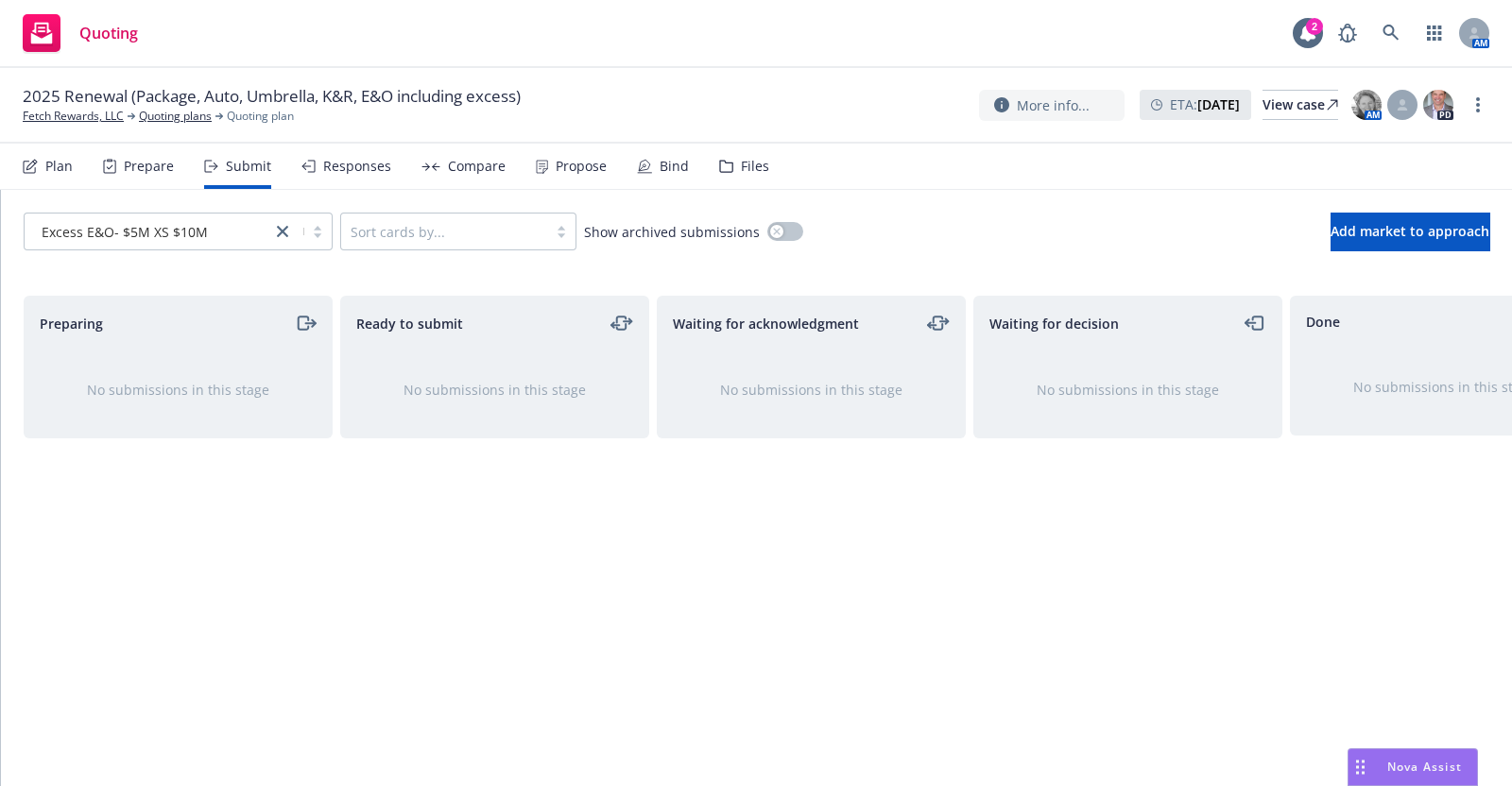
click at [345, 155] on div "Responses" at bounding box center [347, 166] width 90 height 45
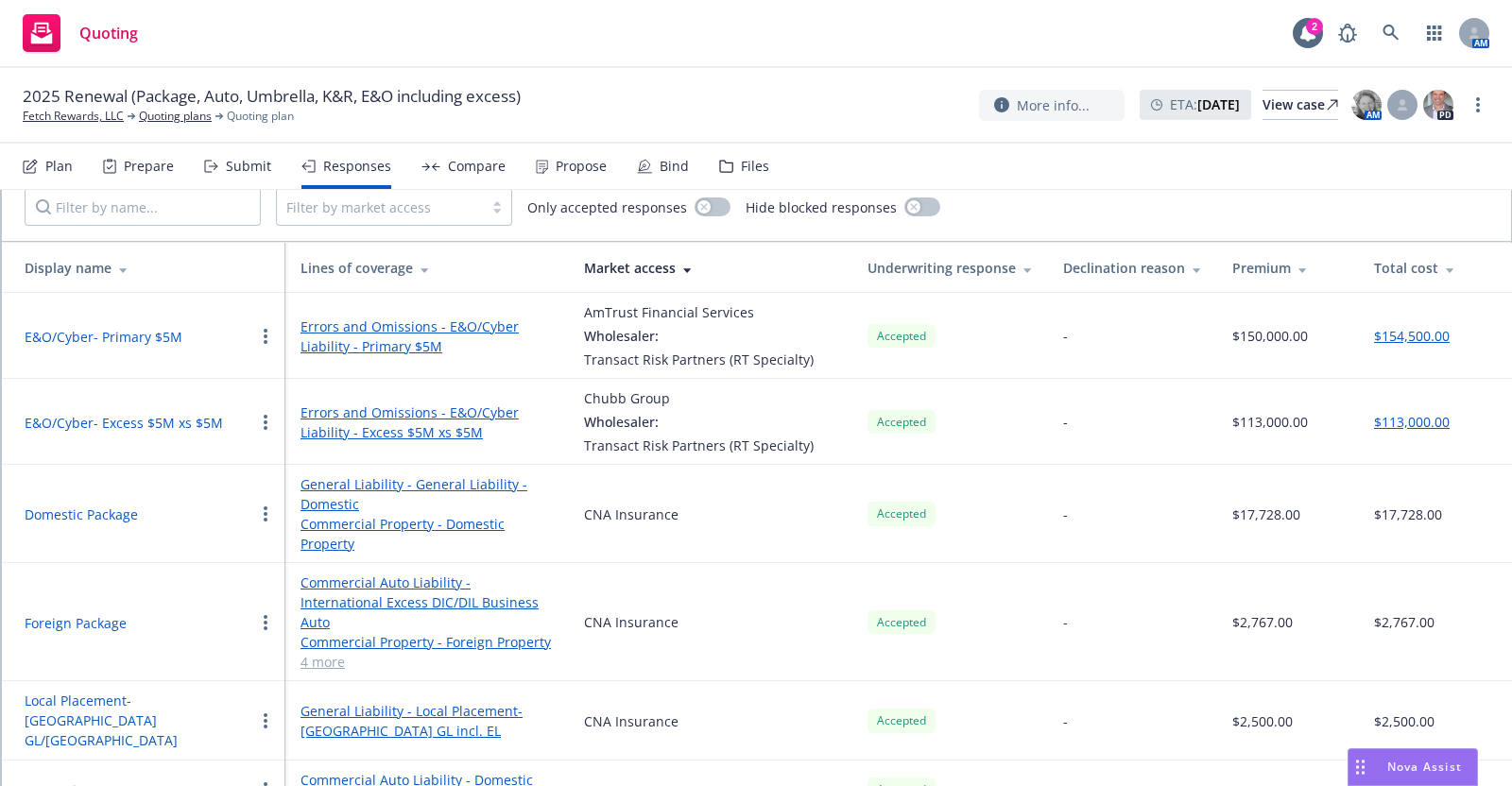
scroll to position [119, 0]
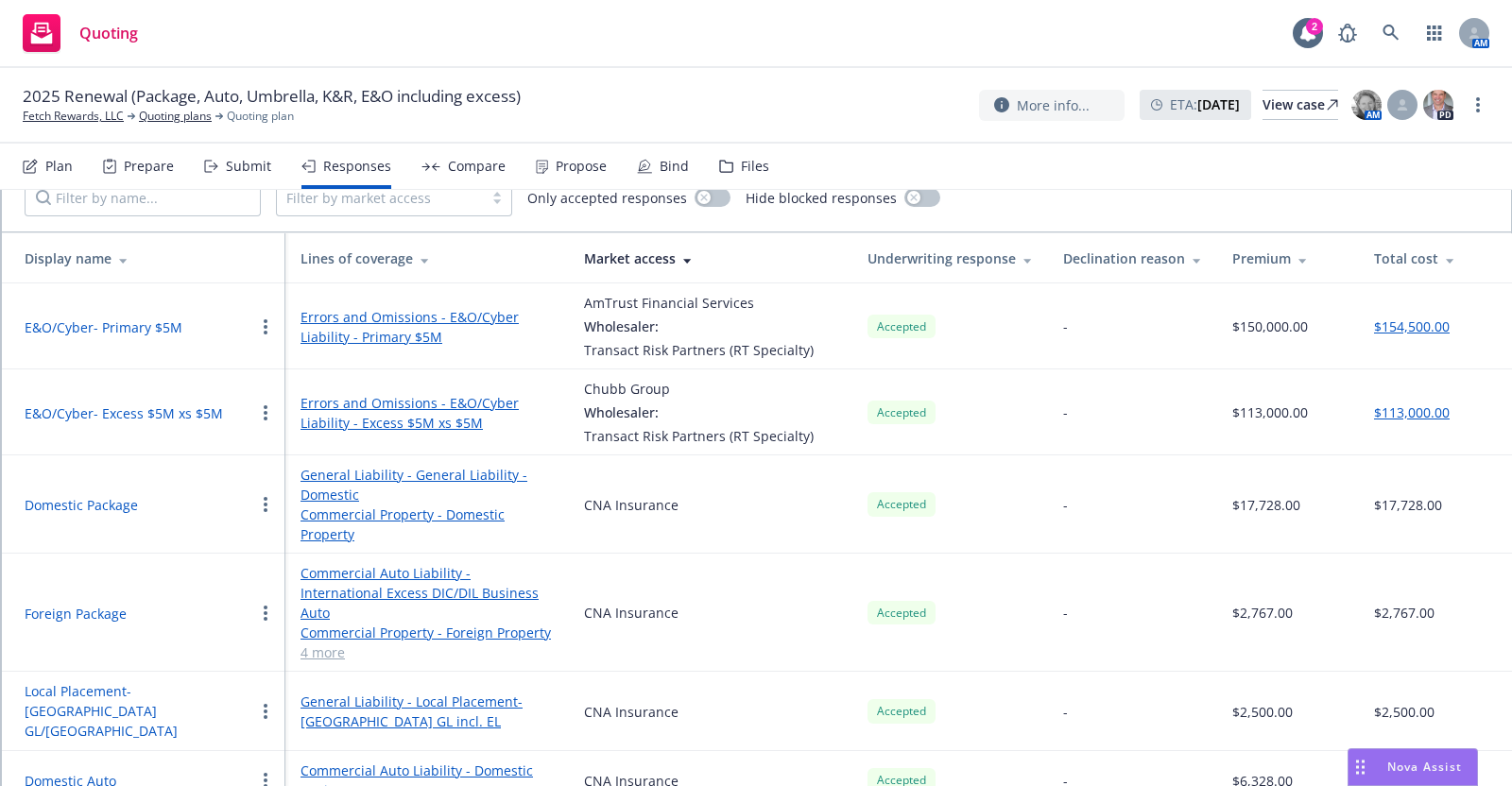
click at [51, 162] on div "Plan" at bounding box center [59, 165] width 27 height 15
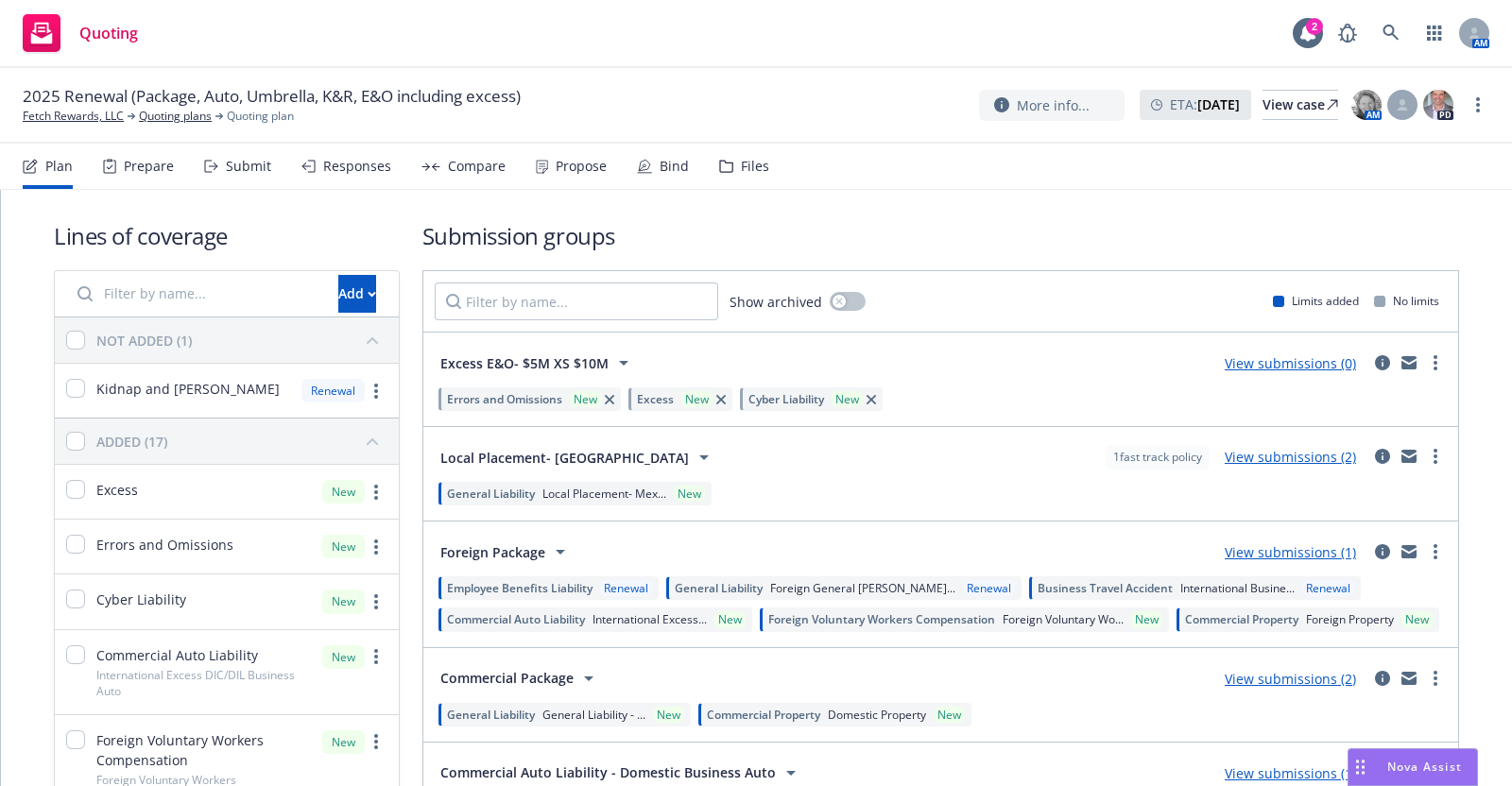
click at [1252, 355] on link "View submissions (0)" at bounding box center [1291, 363] width 131 height 18
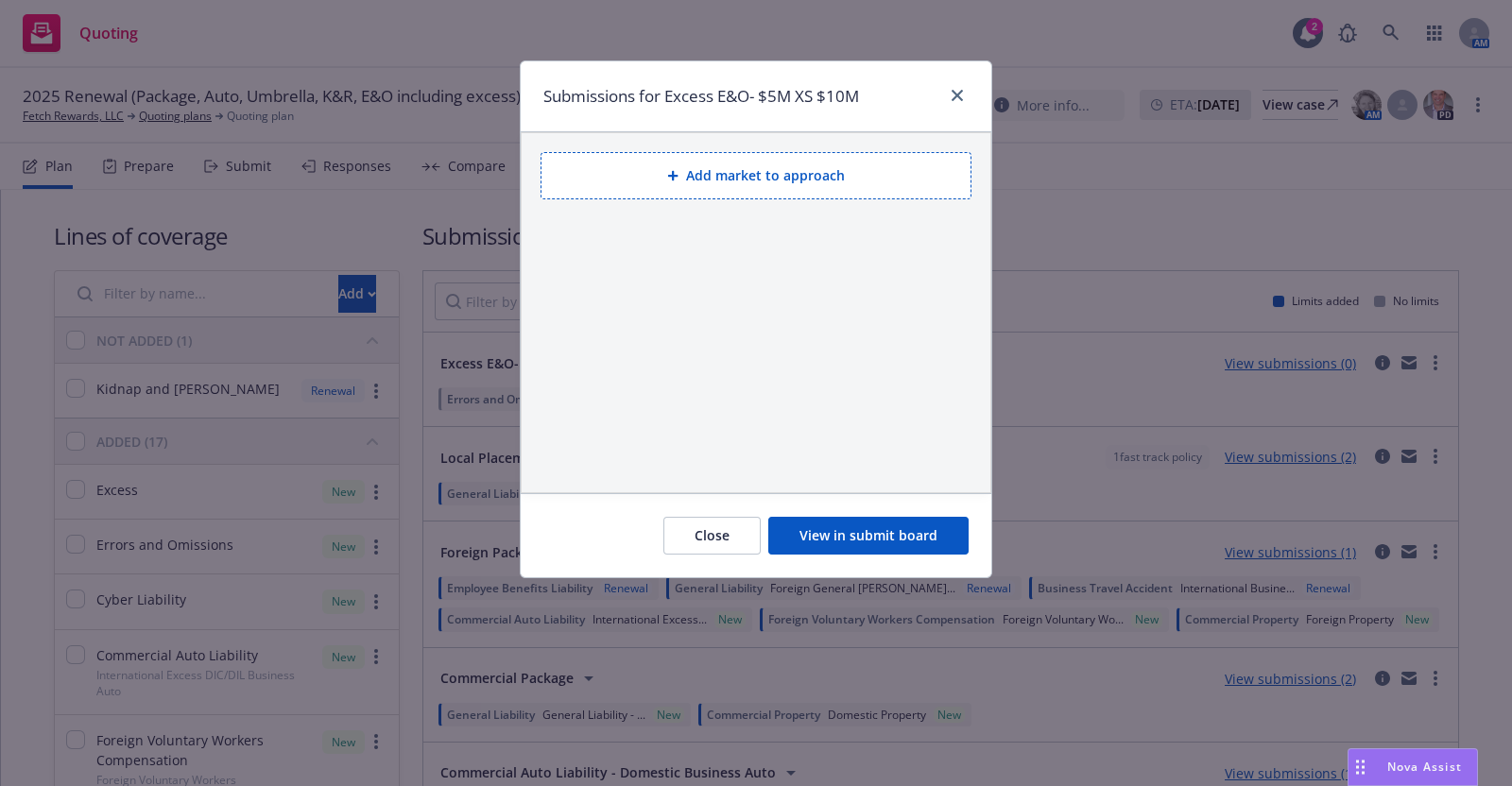
click at [735, 171] on button "Add market to approach" at bounding box center [756, 175] width 431 height 47
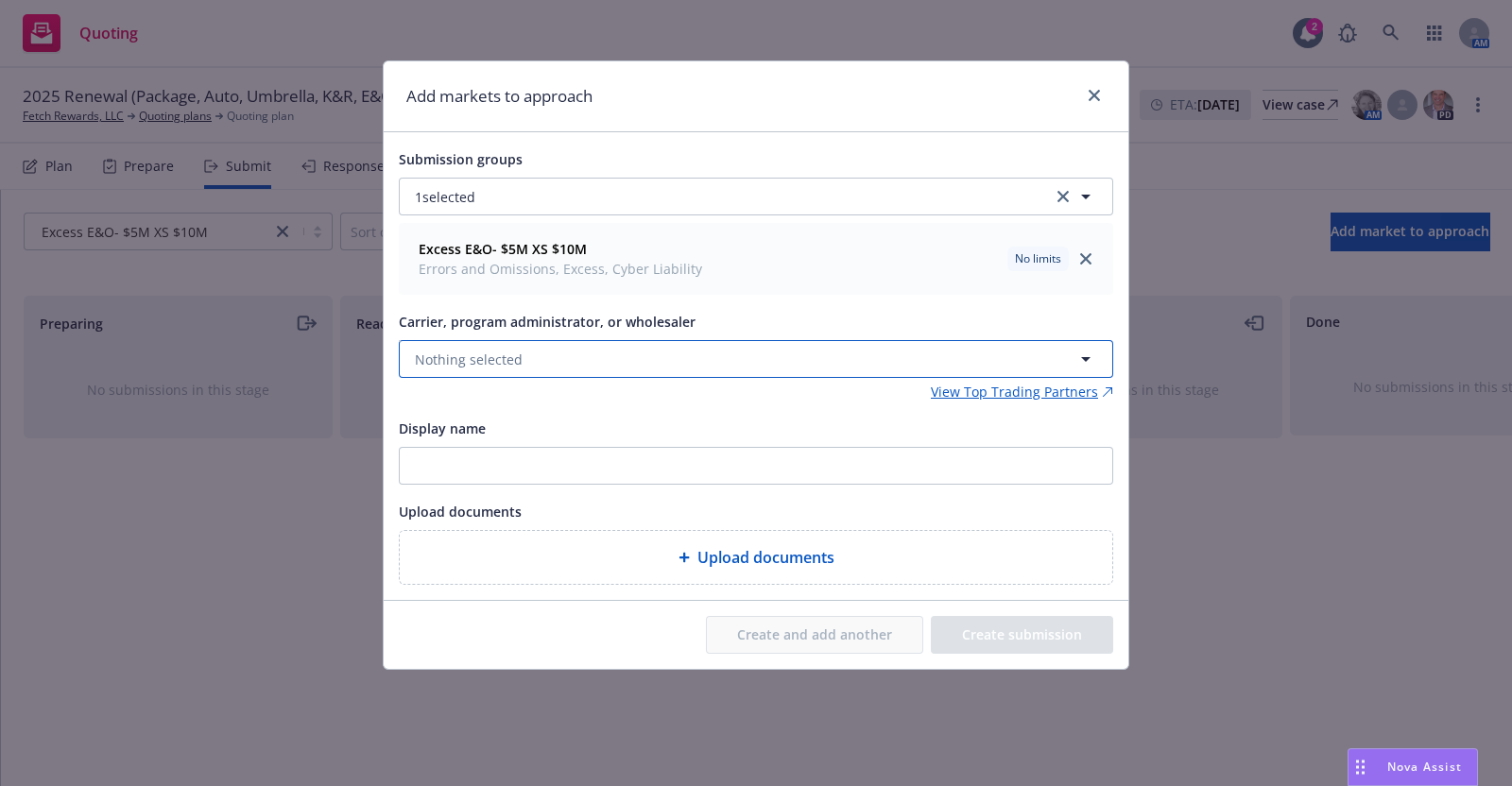
click at [513, 349] on span "Nothing selected" at bounding box center [469, 359] width 108 height 20
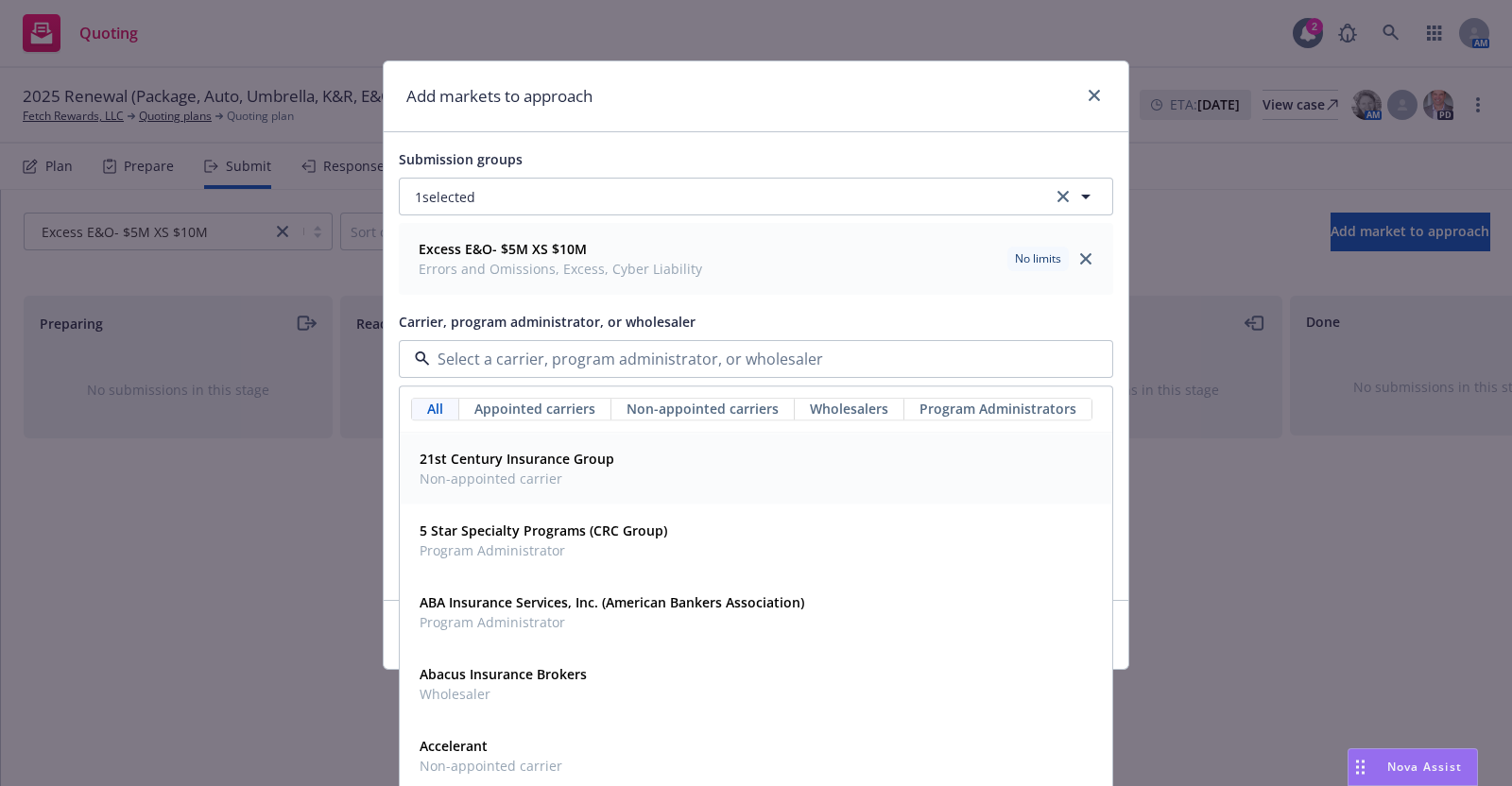
click at [834, 403] on span "Wholesalers" at bounding box center [849, 409] width 78 height 20
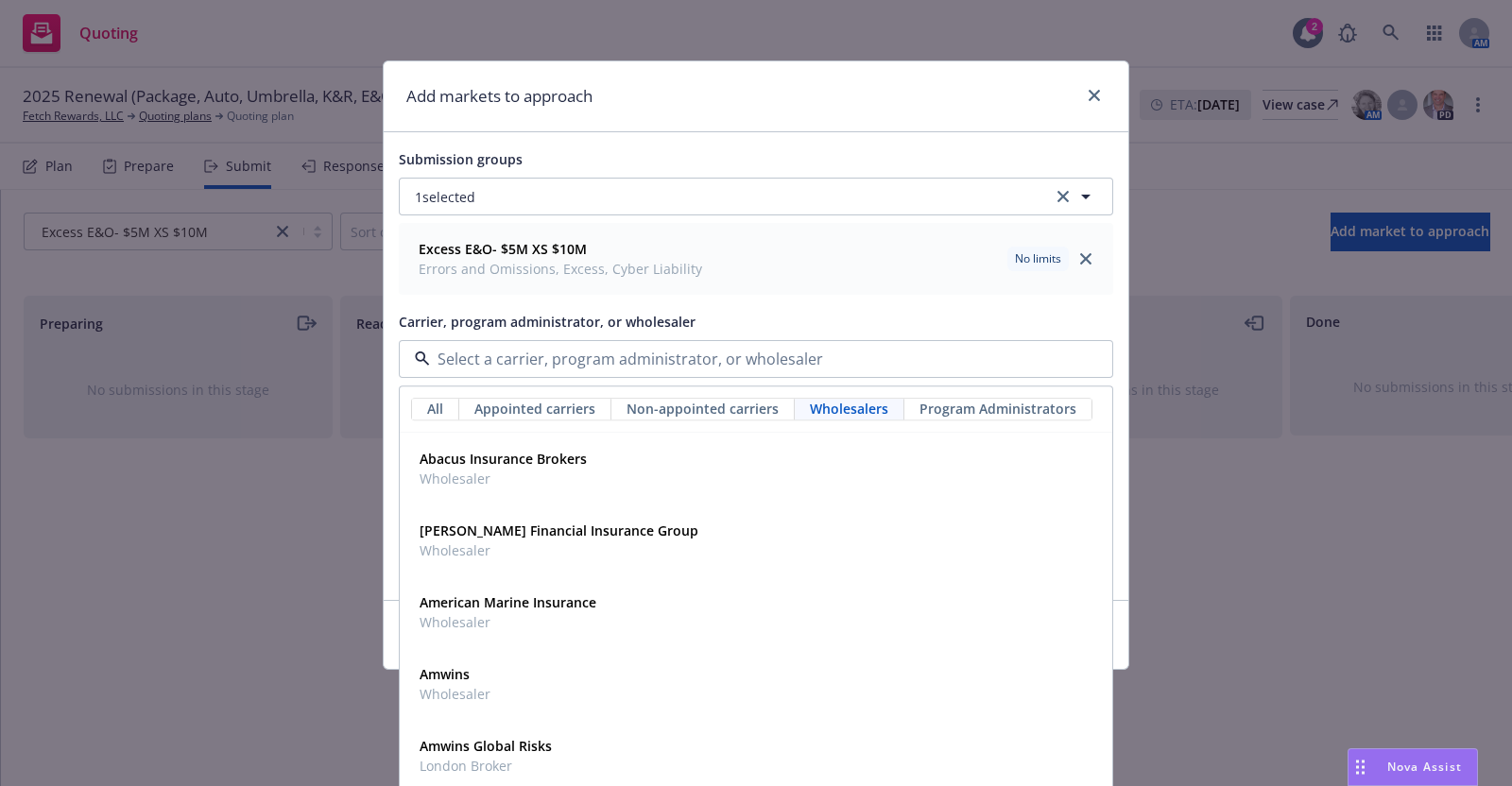
click at [480, 356] on input at bounding box center [752, 358] width 644 height 23
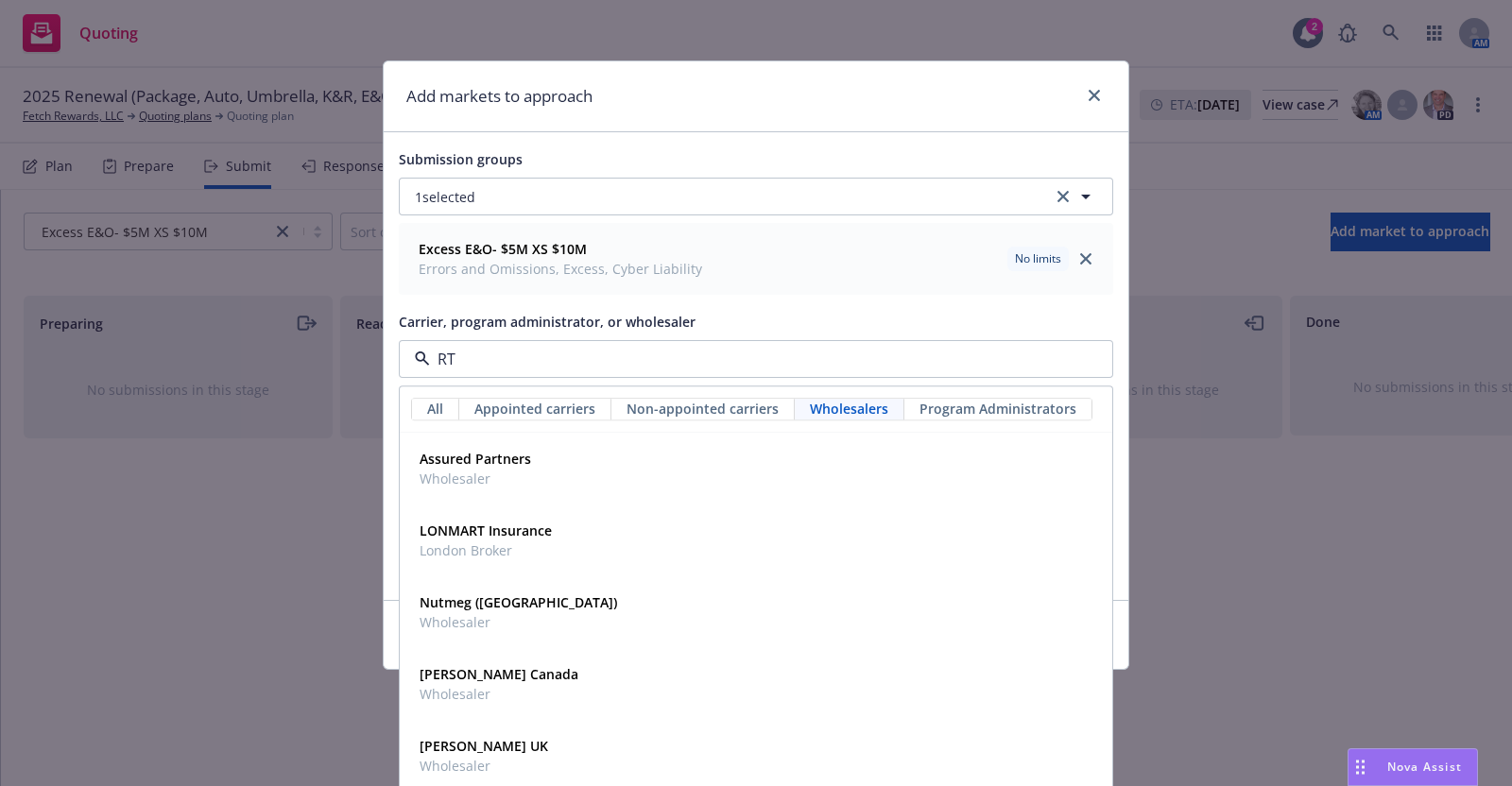
type input "RT"
click at [468, 349] on input "RT" at bounding box center [752, 358] width 644 height 23
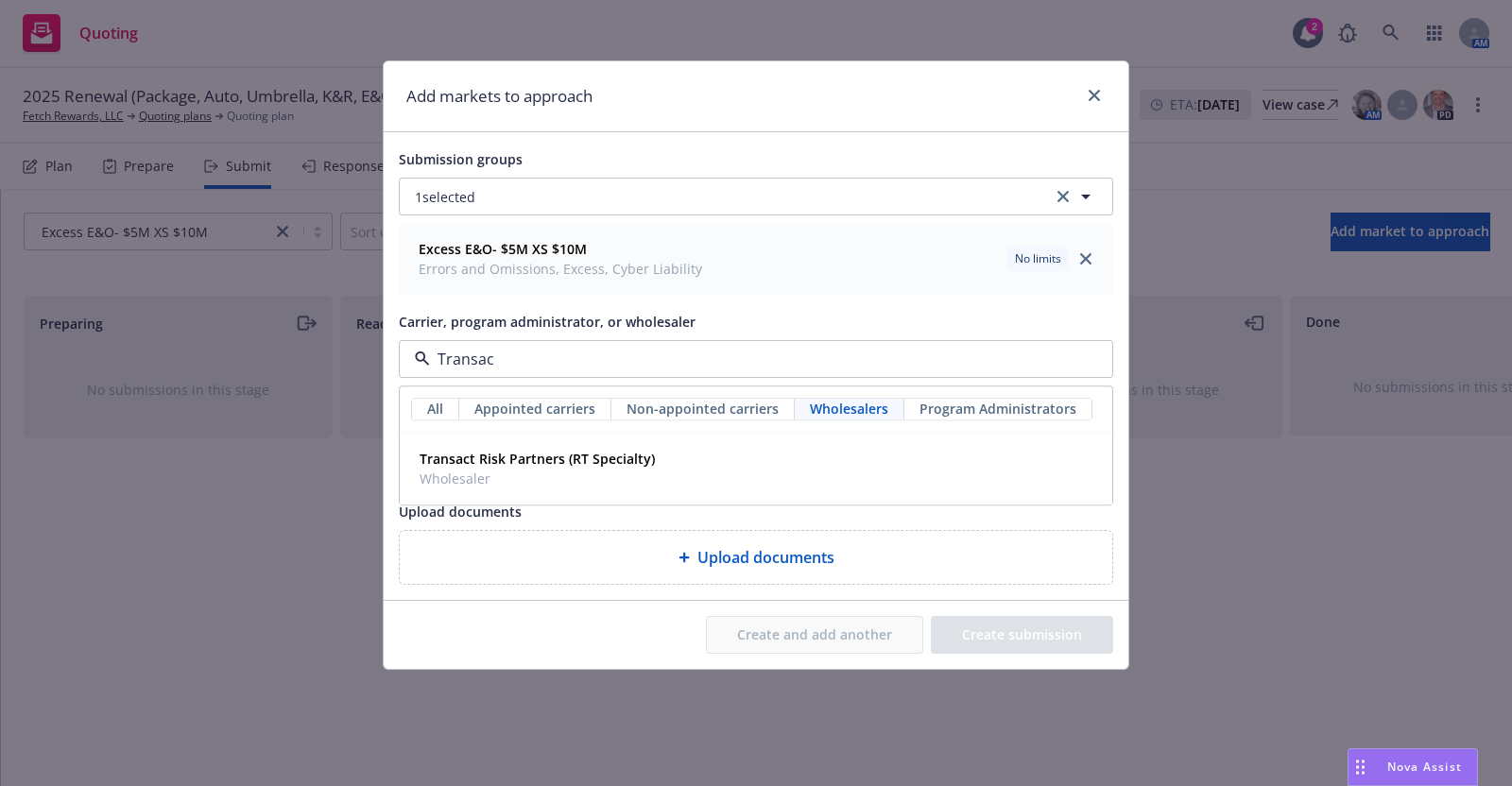
type input "Transact"
click at [550, 463] on strong "Transact Risk Partners (RT Specialty)" at bounding box center [537, 459] width 235 height 18
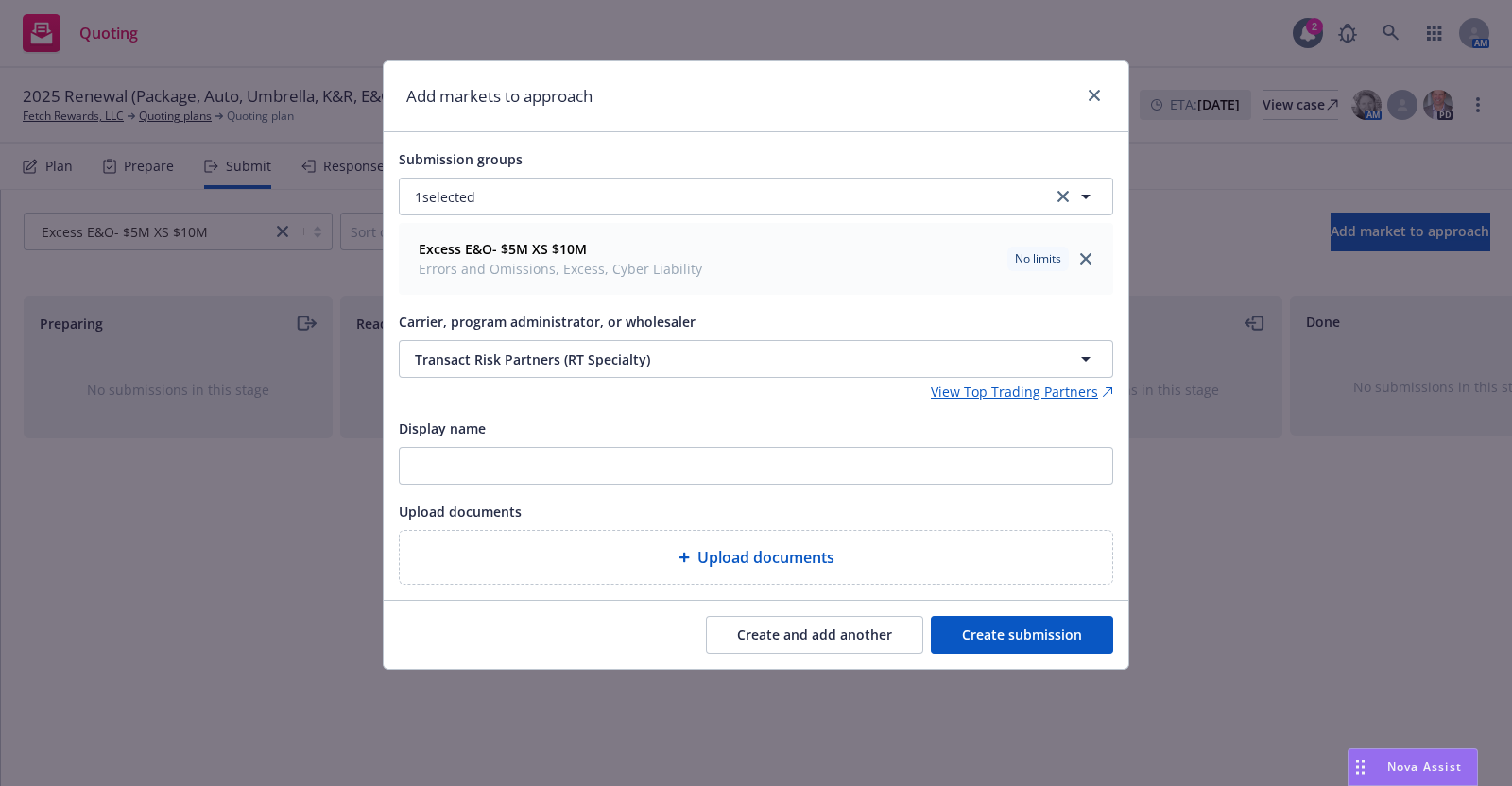
click at [1030, 628] on button "Create submission" at bounding box center [1022, 634] width 182 height 38
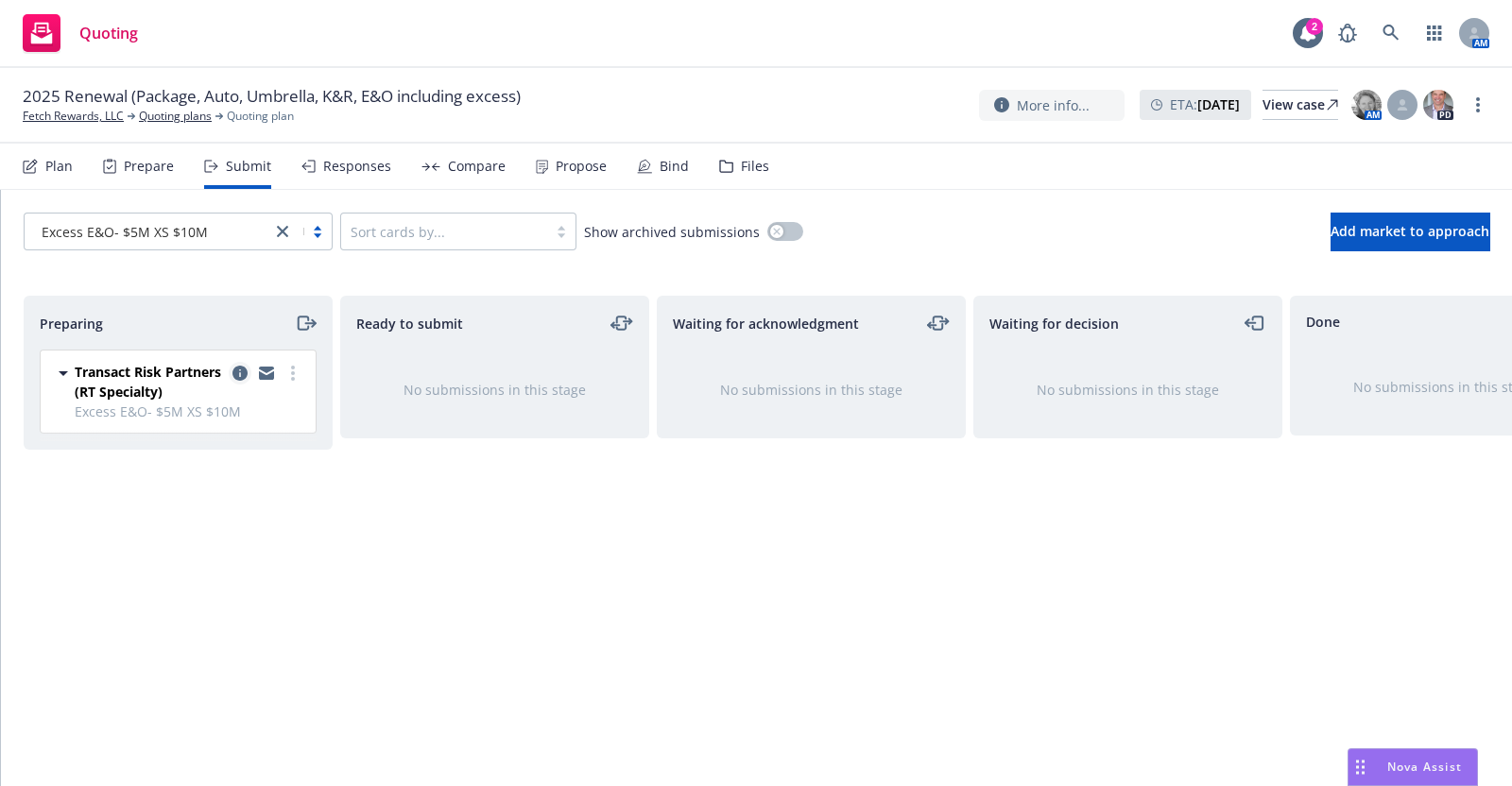
click at [237, 370] on icon "copy logging email" at bounding box center [239, 372] width 15 height 15
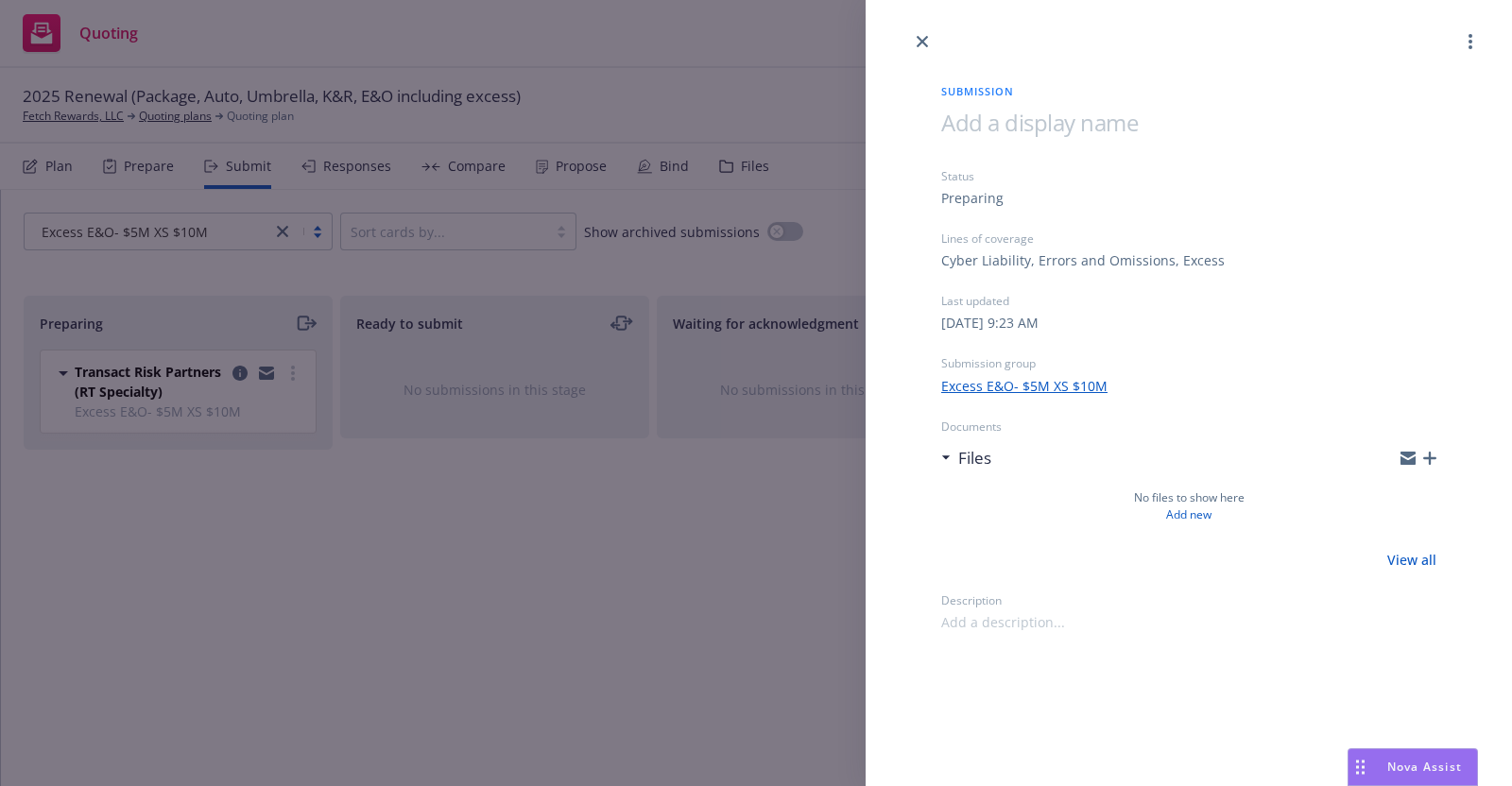
click at [1030, 385] on link "Excess E&O- $5M XS $10M" at bounding box center [1024, 386] width 166 height 20
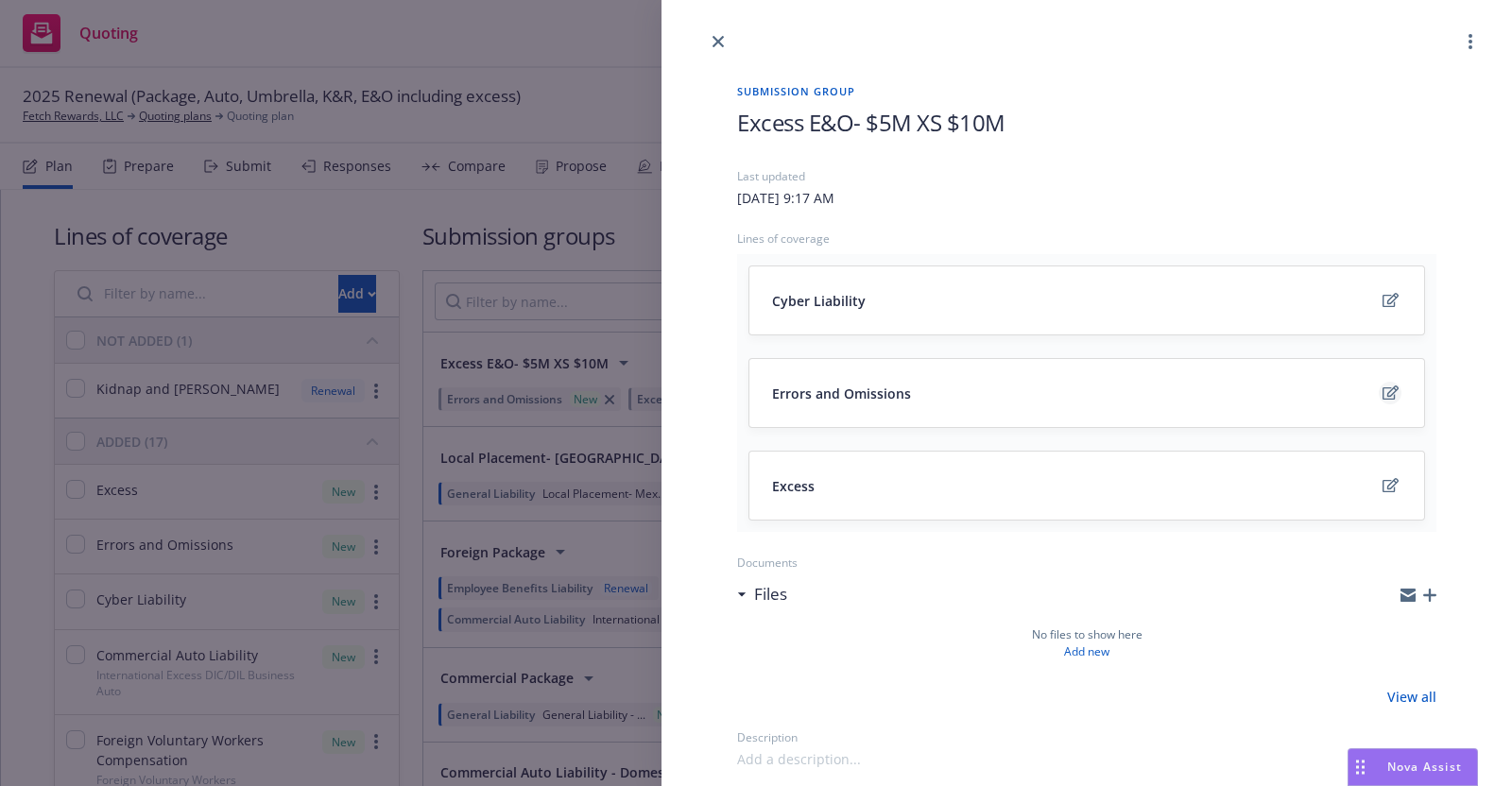
click at [1383, 391] on icon "edit" at bounding box center [1391, 393] width 16 height 15
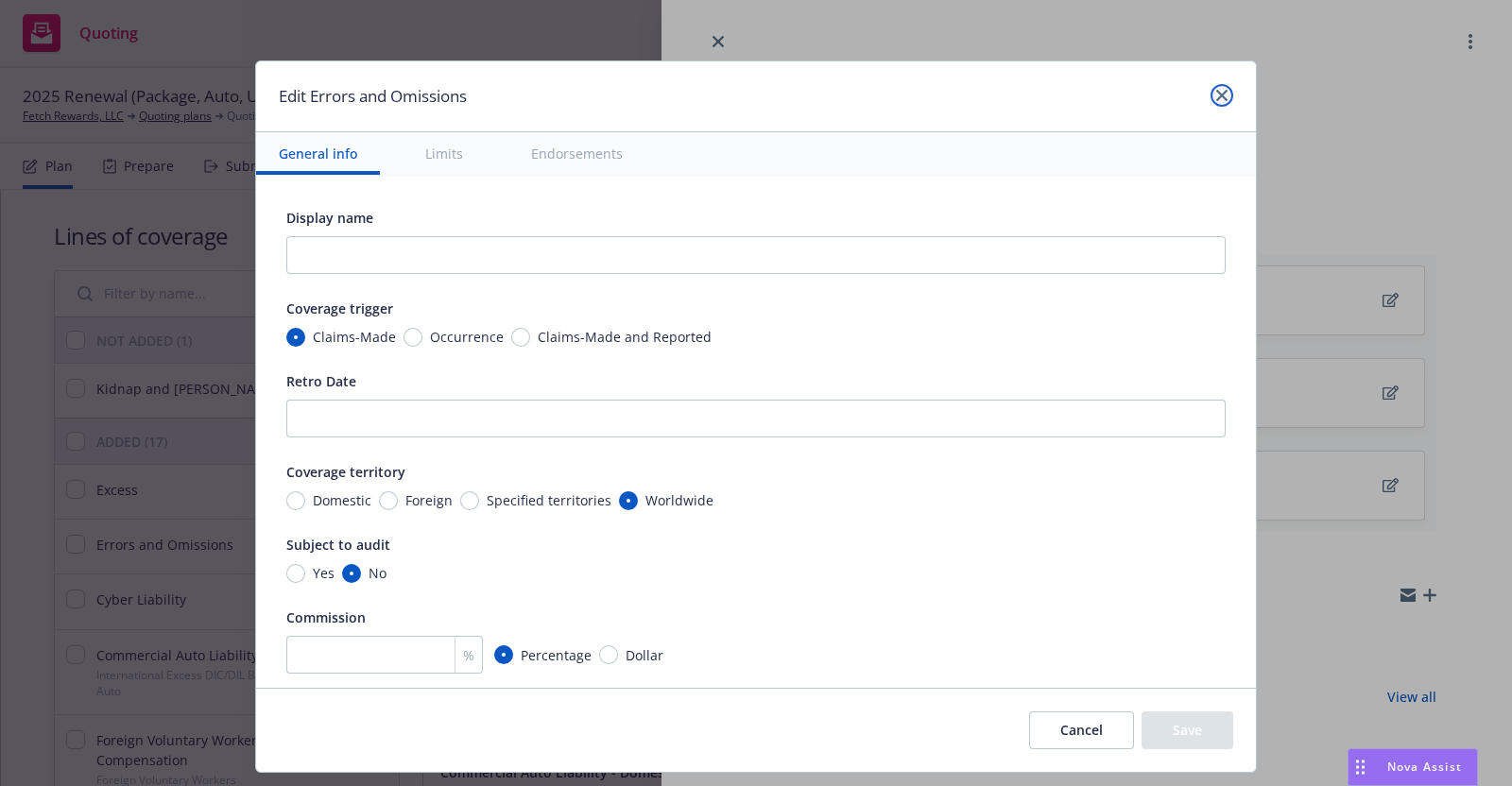
click at [1222, 93] on icon "close" at bounding box center [1222, 96] width 12 height 12
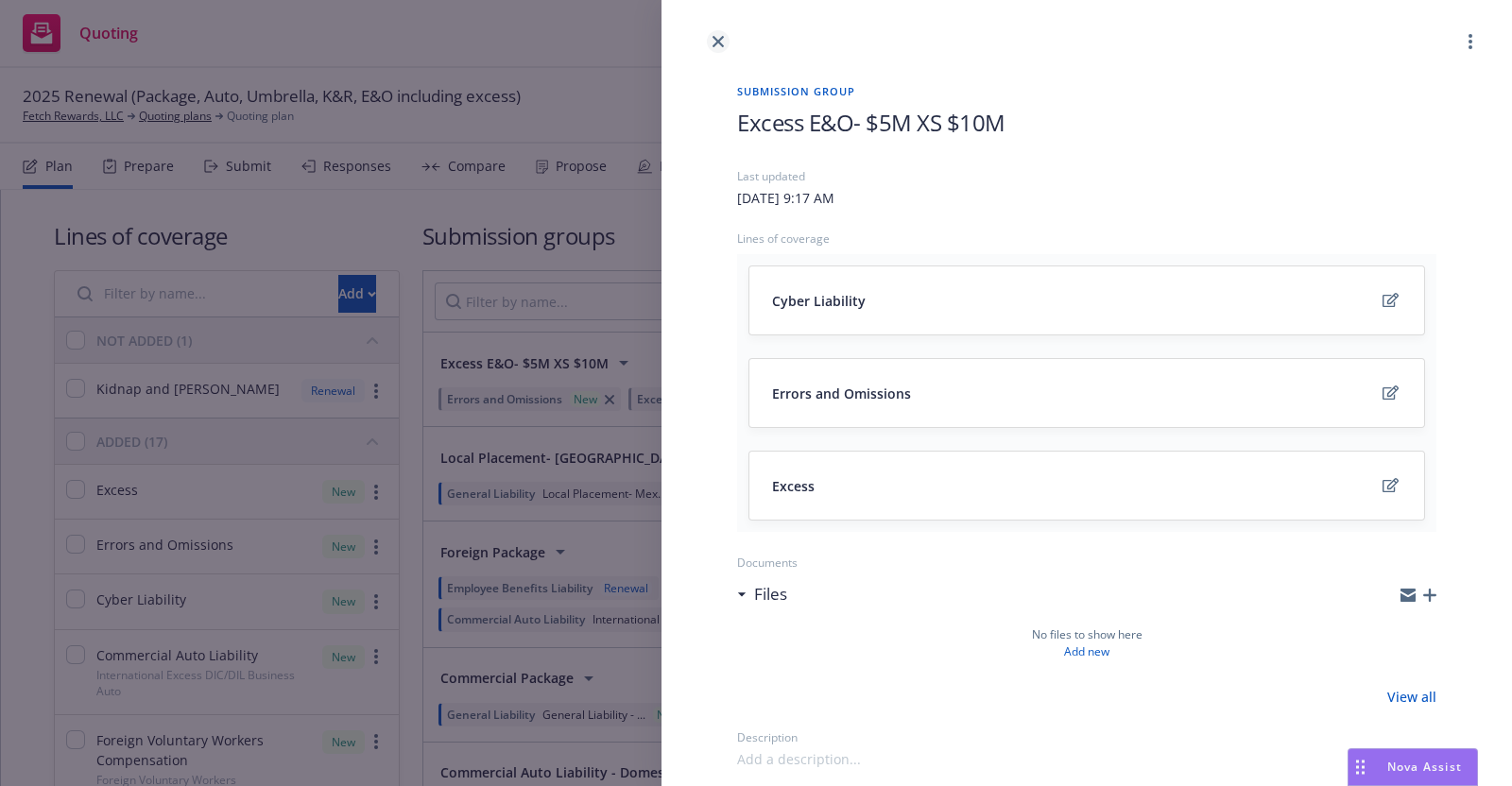
click at [723, 43] on icon "close" at bounding box center [719, 42] width 12 height 12
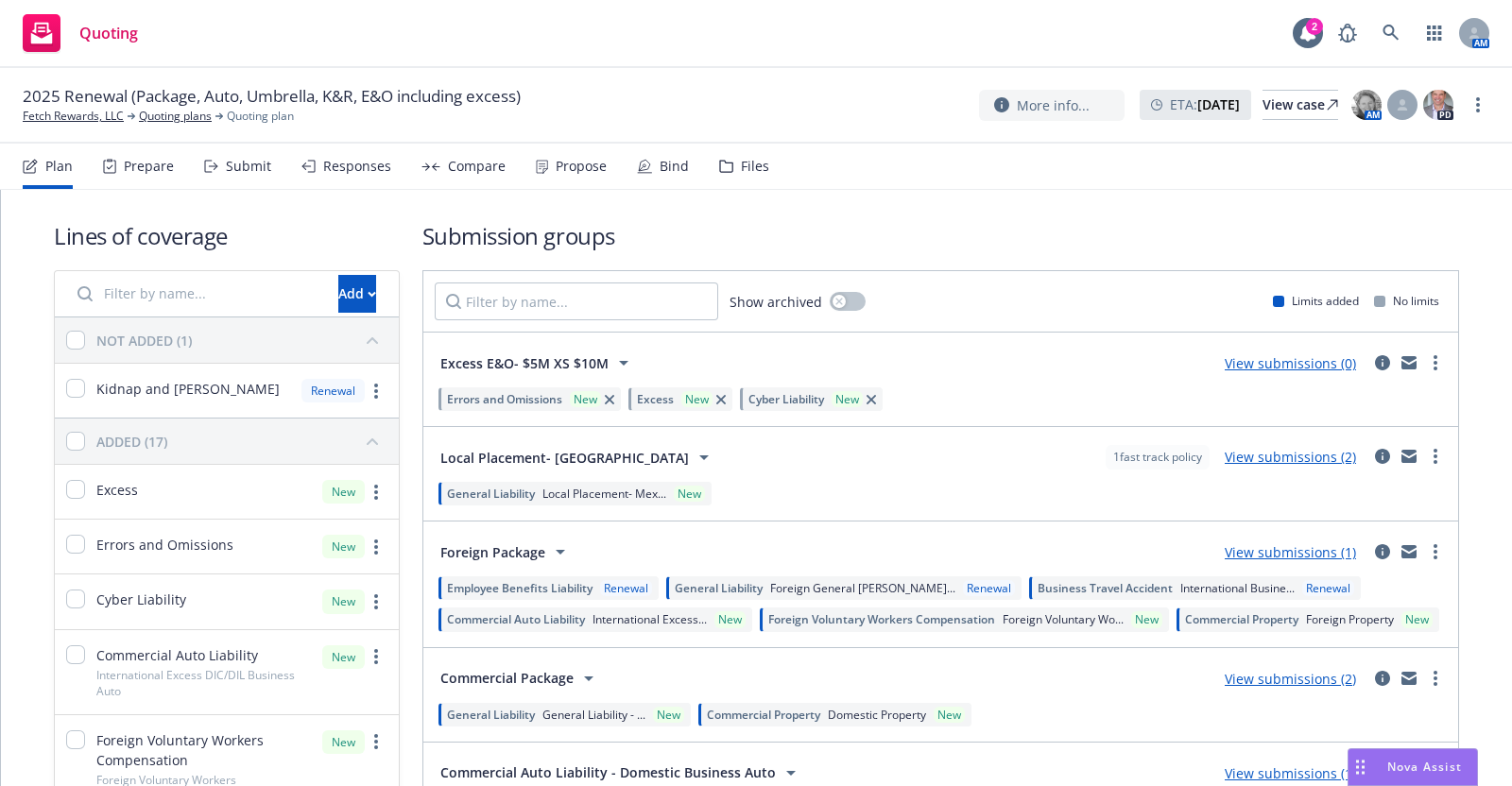
click at [246, 166] on div "Submit" at bounding box center [249, 165] width 45 height 15
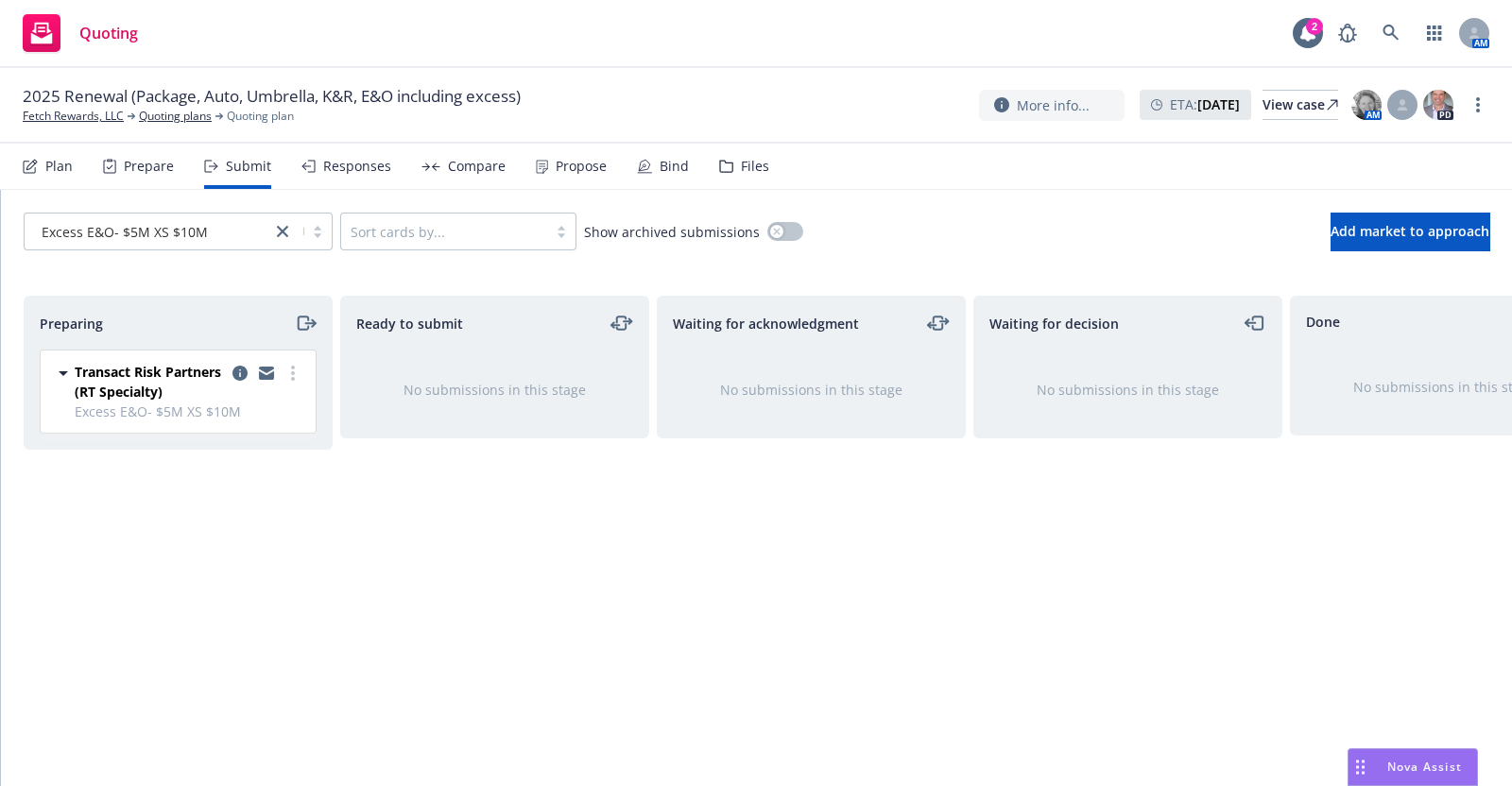
click at [669, 163] on div "Bind" at bounding box center [675, 165] width 29 height 15
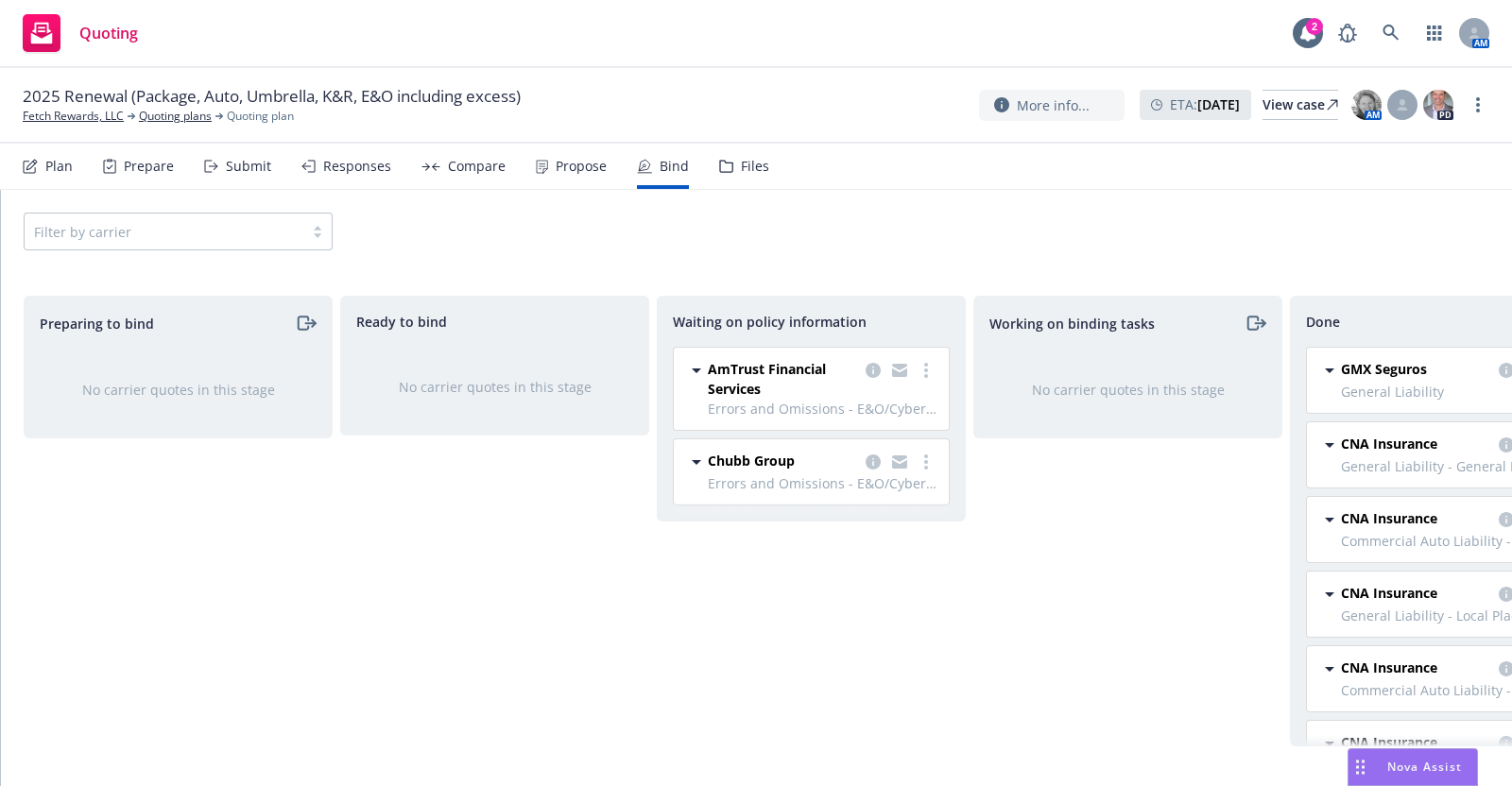
click at [831, 465] on div "Chubb Group" at bounding box center [823, 461] width 229 height 23
click at [745, 450] on span "Chubb Group" at bounding box center [751, 460] width 87 height 20
click at [824, 458] on div "Chubb Group" at bounding box center [823, 461] width 229 height 23
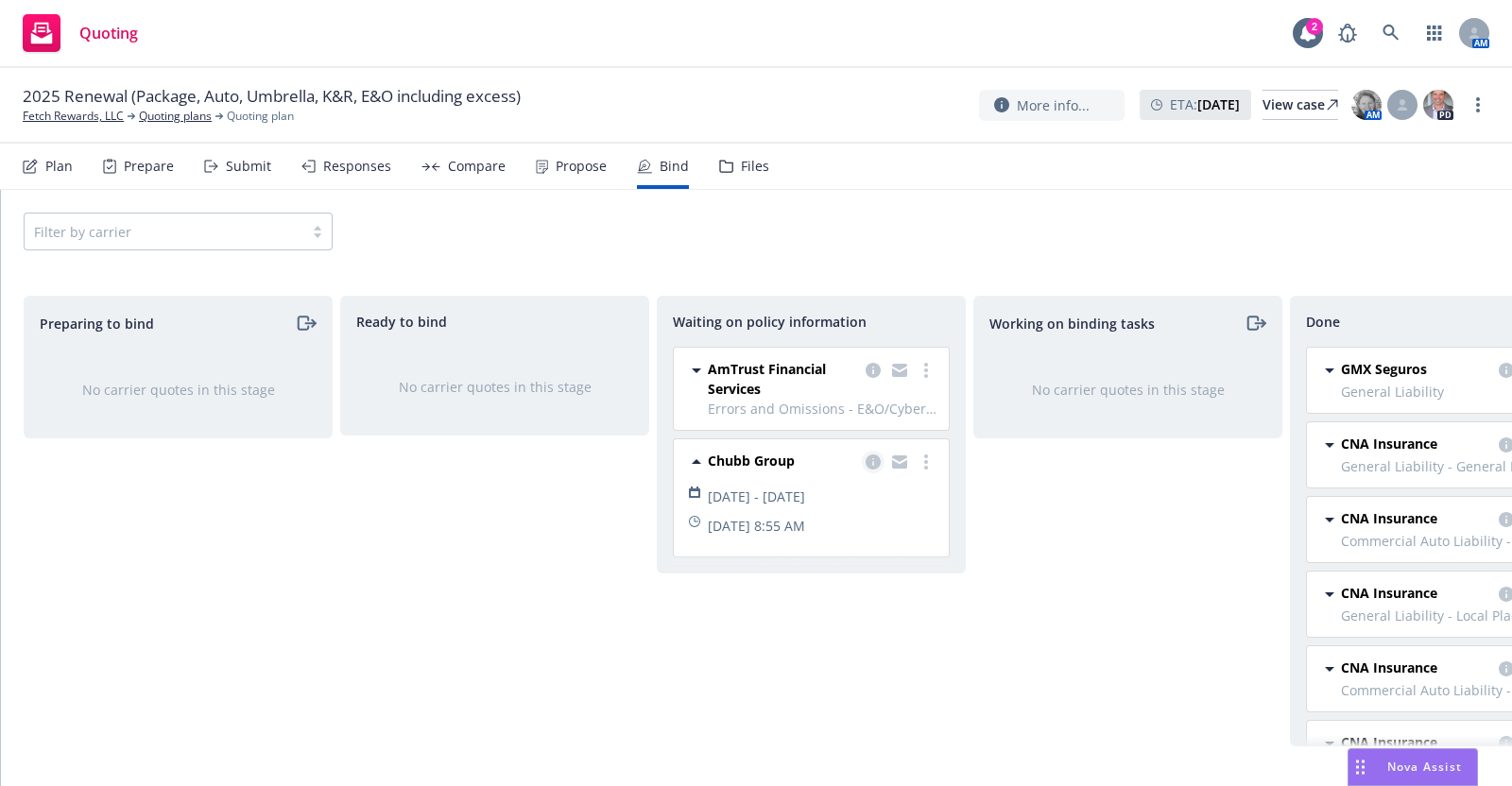
click at [872, 455] on icon "copy logging email" at bounding box center [873, 461] width 15 height 15
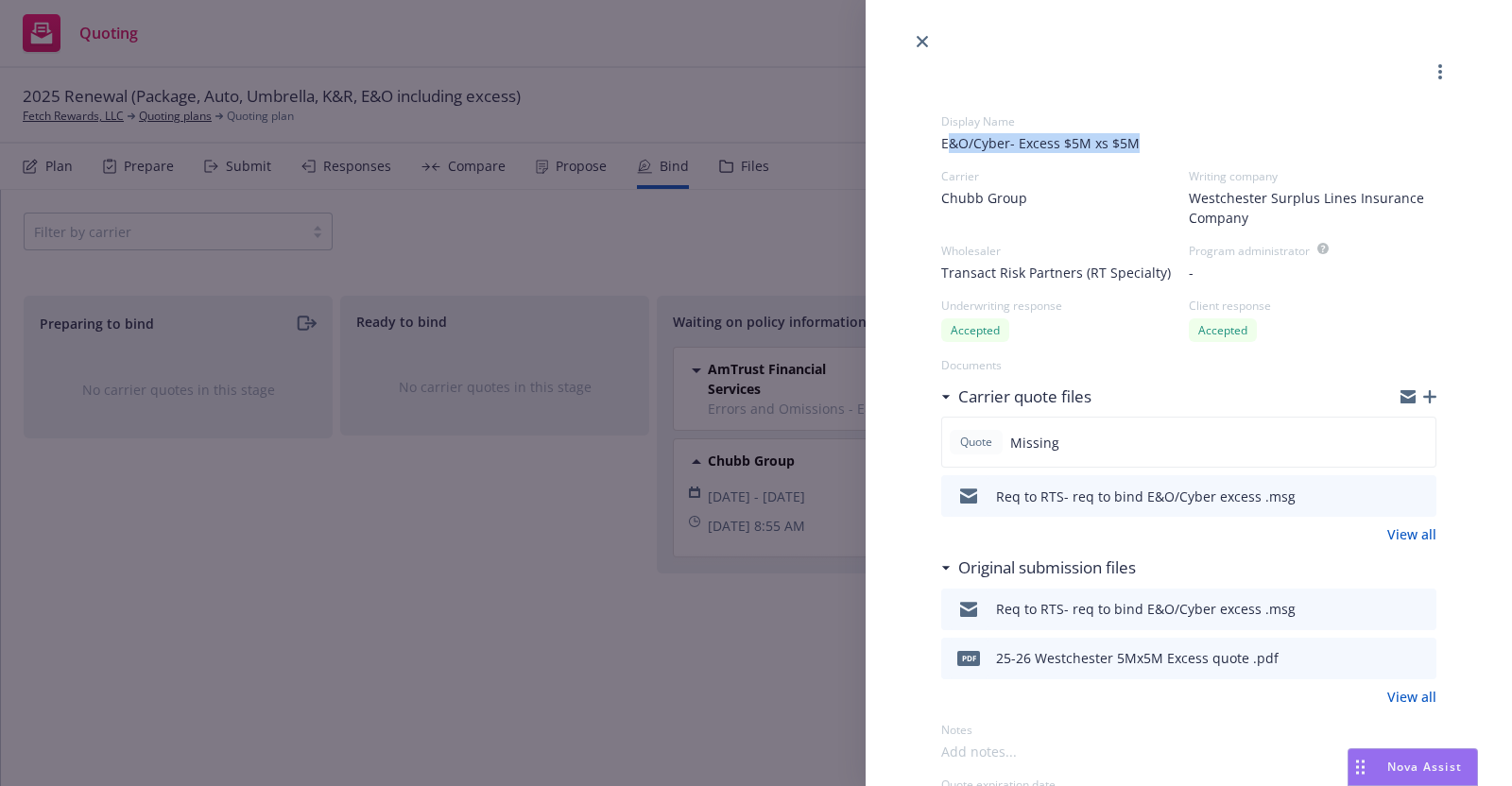
drag, startPoint x: 945, startPoint y: 136, endPoint x: 1128, endPoint y: 145, distance: 183.2
click at [1130, 141] on span "E&O/Cyber- Excess $5M xs $5M" at bounding box center [1189, 143] width 496 height 20
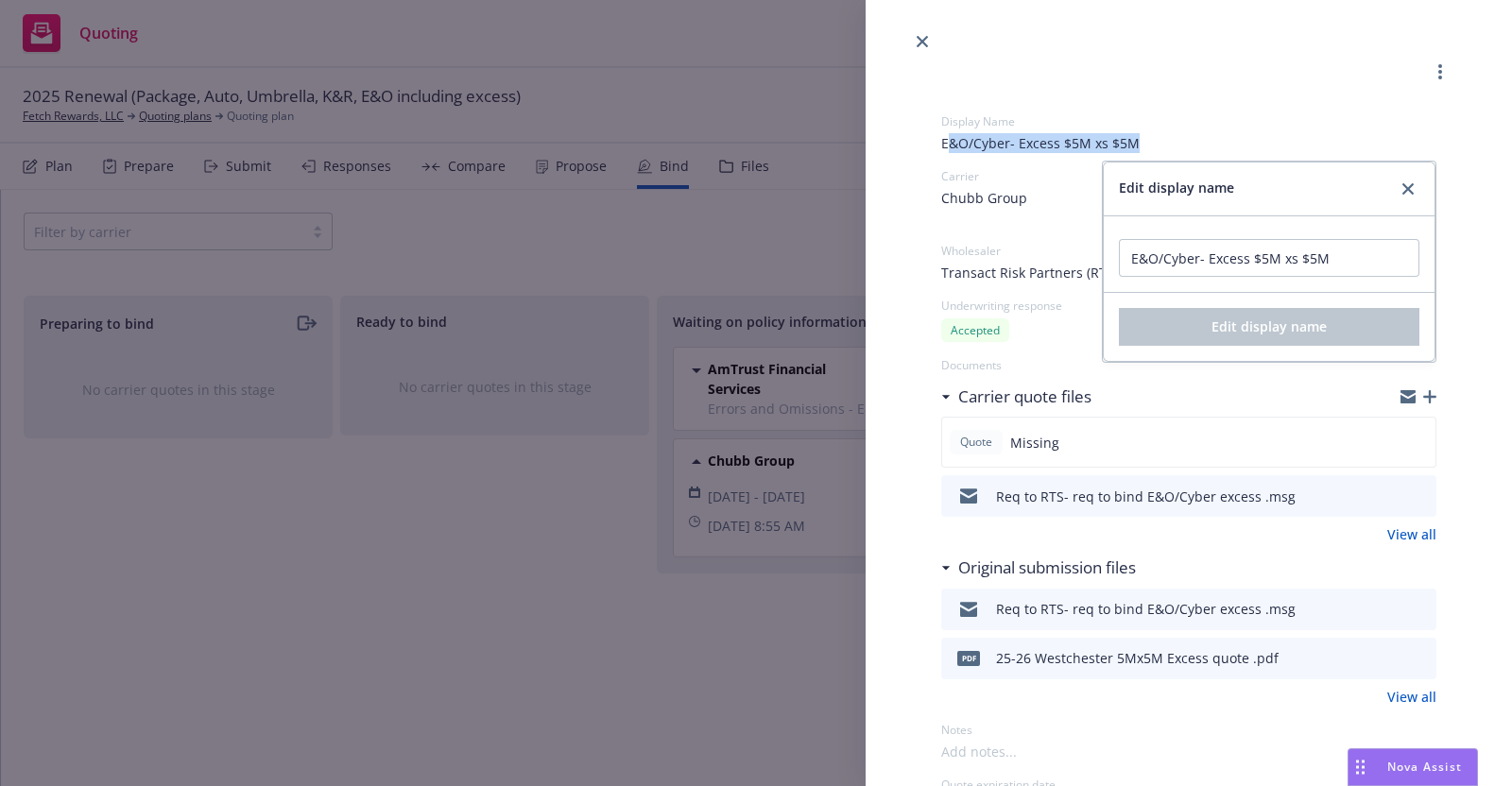
copy span "&O/Cyber- Excess $5M xs $5M"
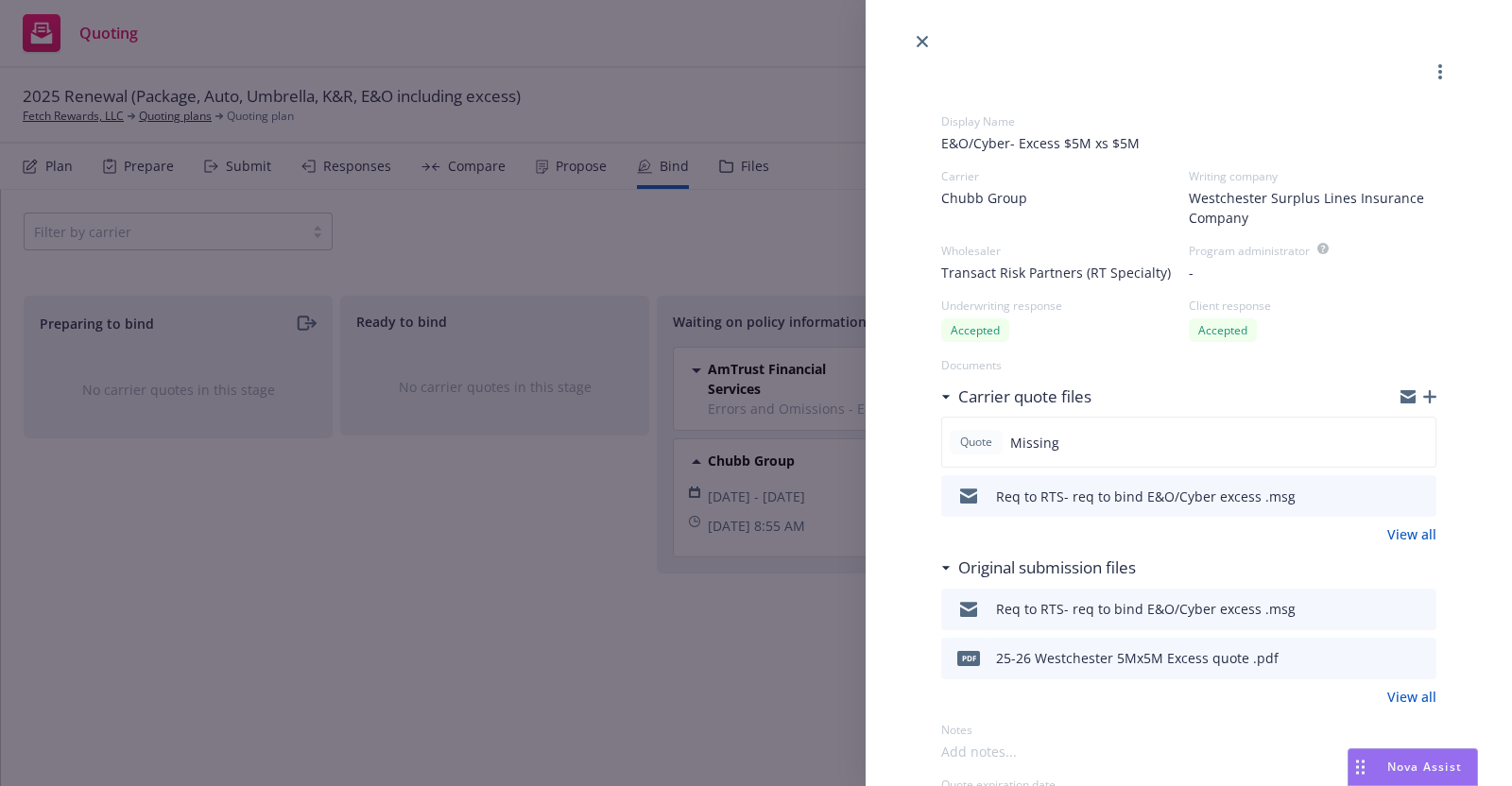
click at [1228, 51] on div at bounding box center [1189, 26] width 646 height 53
click at [918, 34] on link "close" at bounding box center [921, 41] width 23 height 23
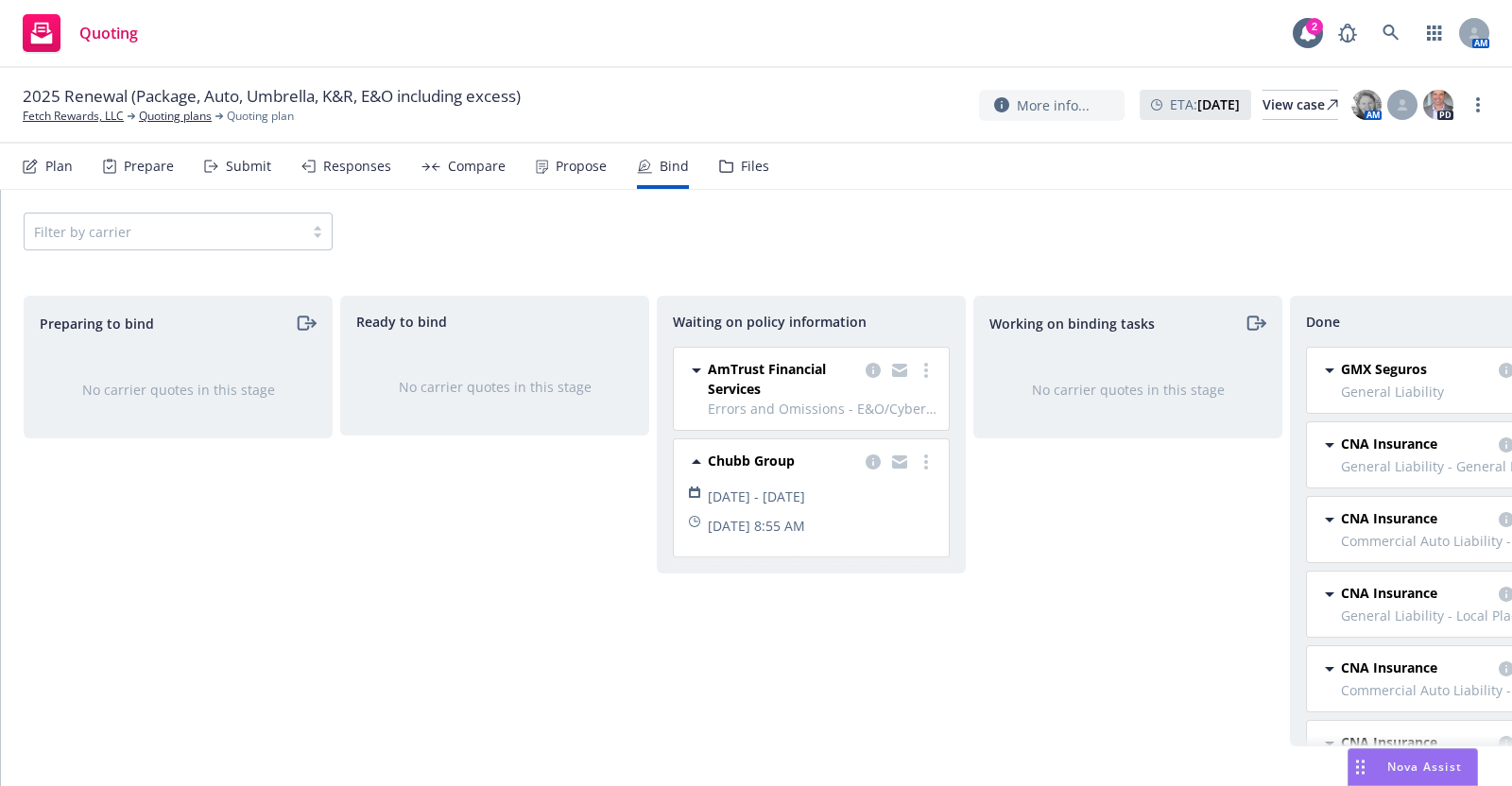
click at [226, 159] on div "Submit" at bounding box center [249, 165] width 45 height 15
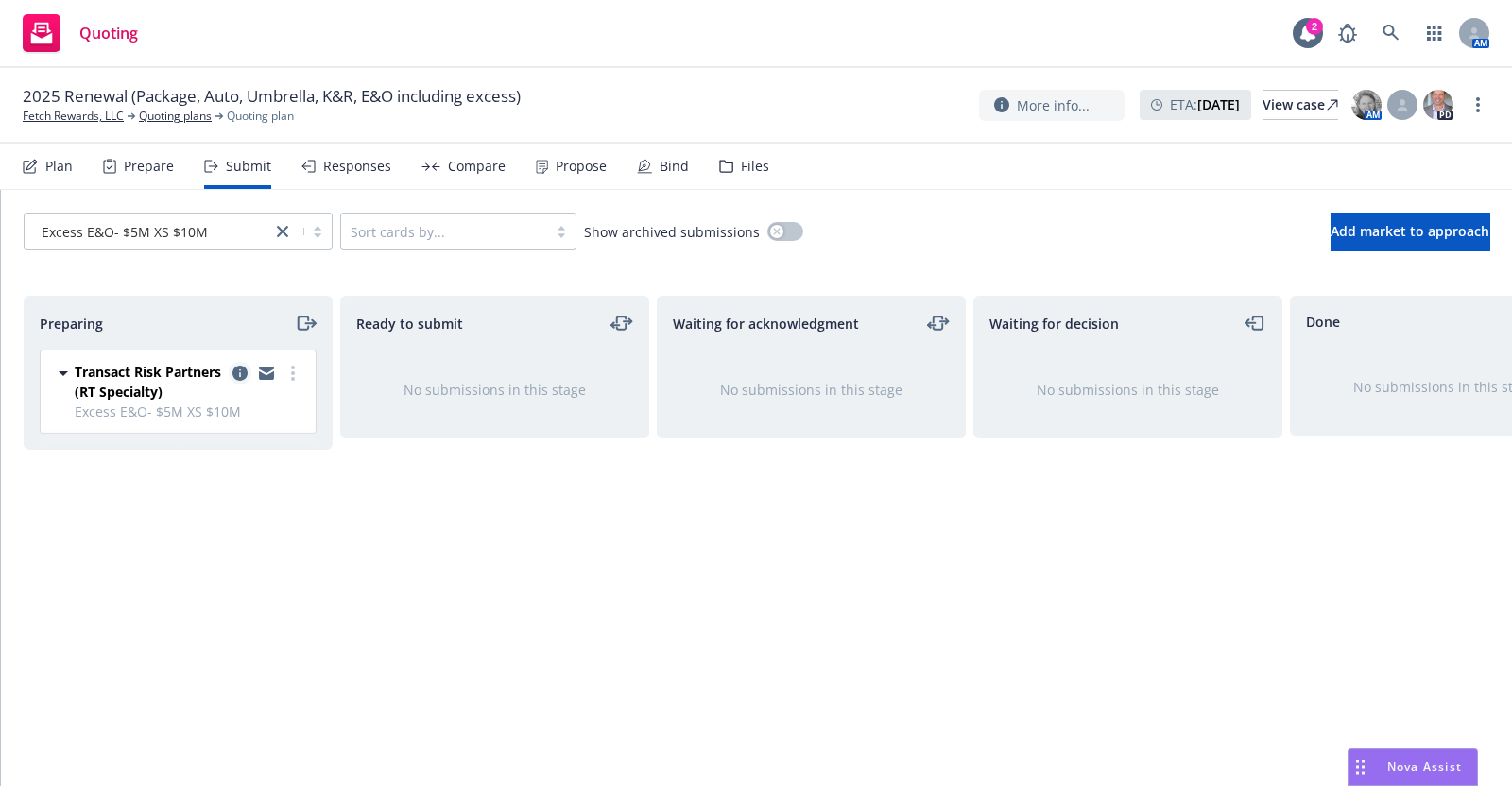
click at [236, 365] on icon "copy logging email" at bounding box center [239, 372] width 15 height 15
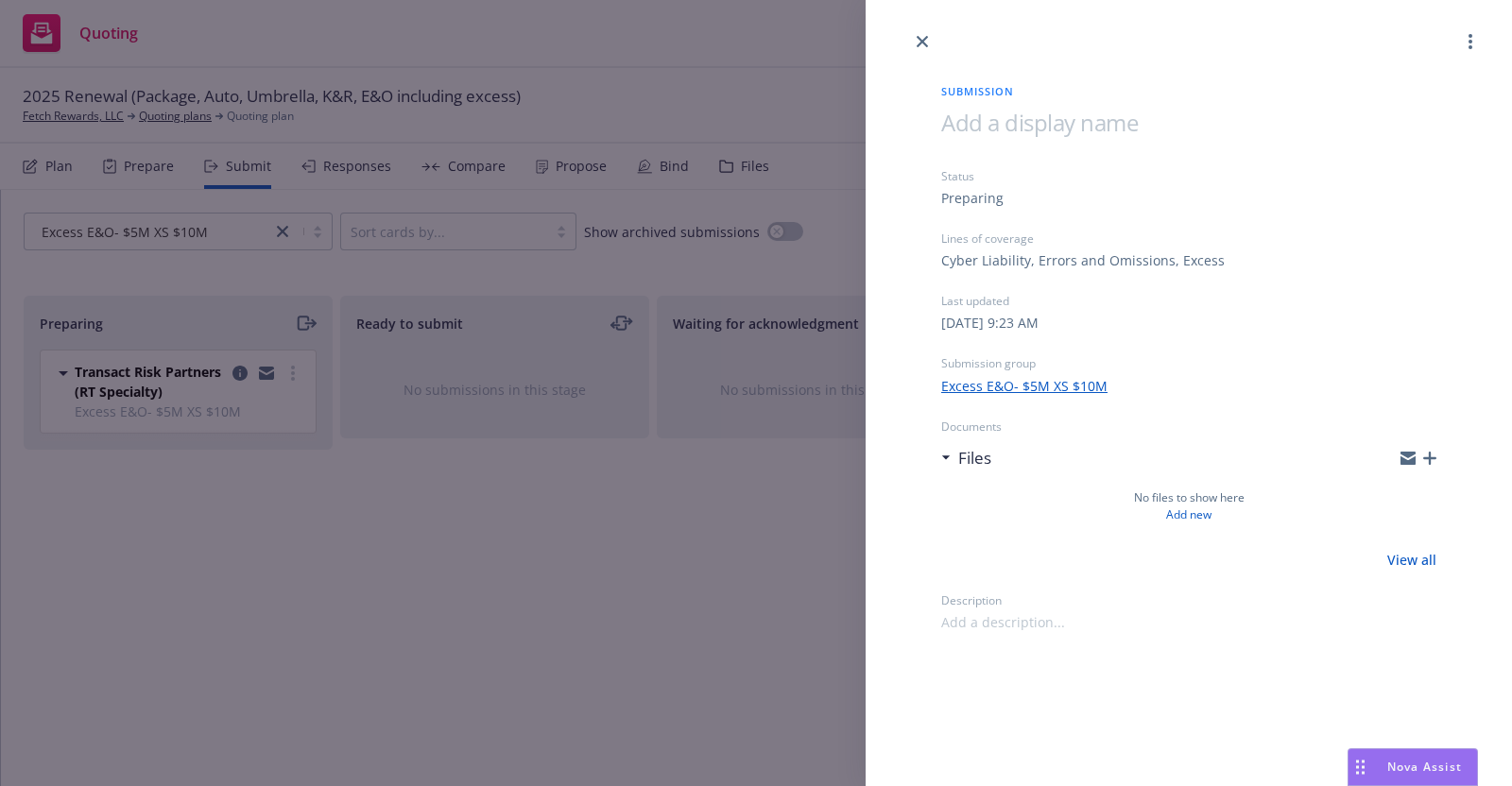
click at [1049, 376] on link "Excess E&O- $5M XS $10M" at bounding box center [1024, 386] width 166 height 20
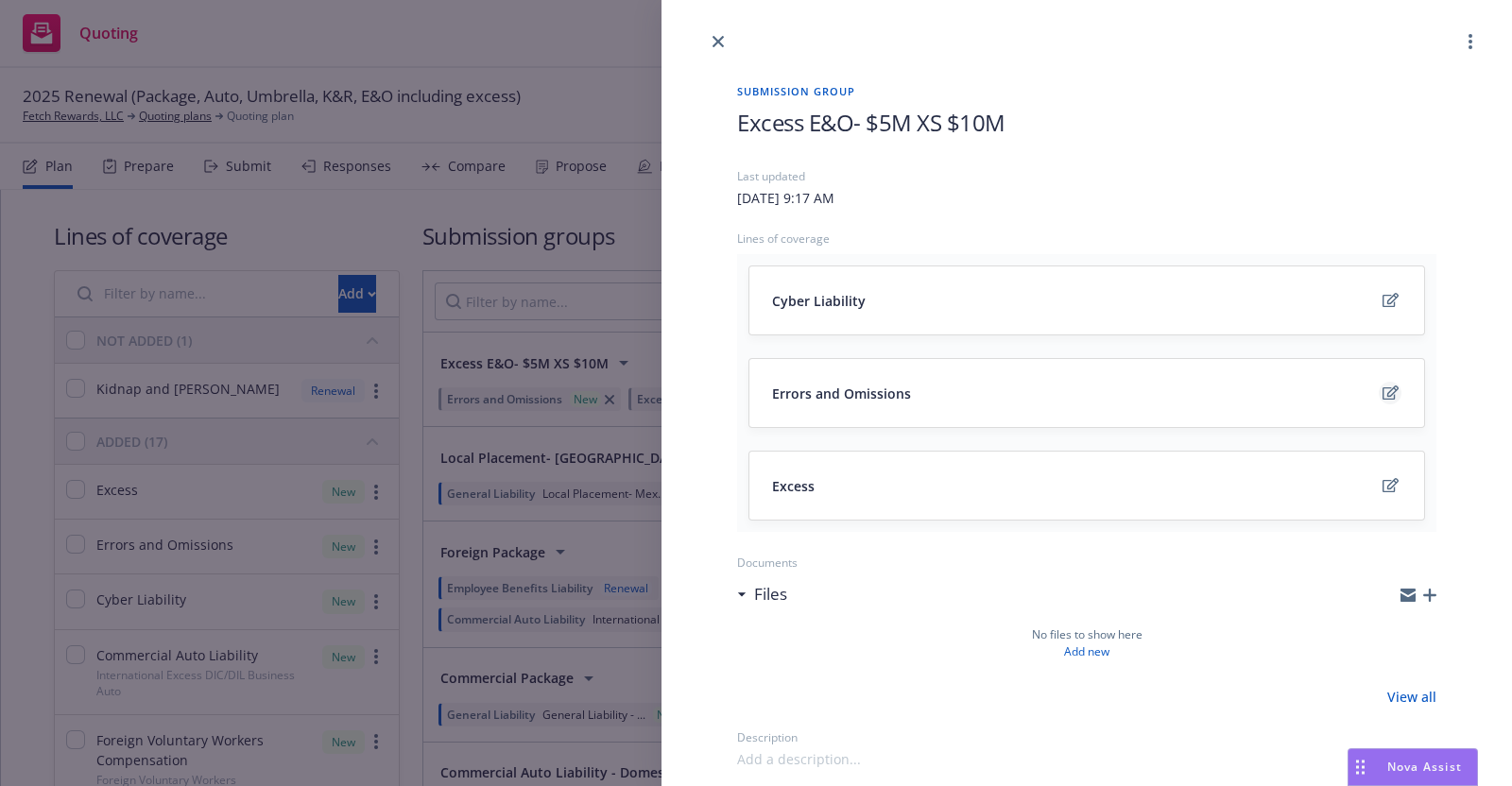
click at [1383, 393] on icon "edit" at bounding box center [1391, 393] width 16 height 14
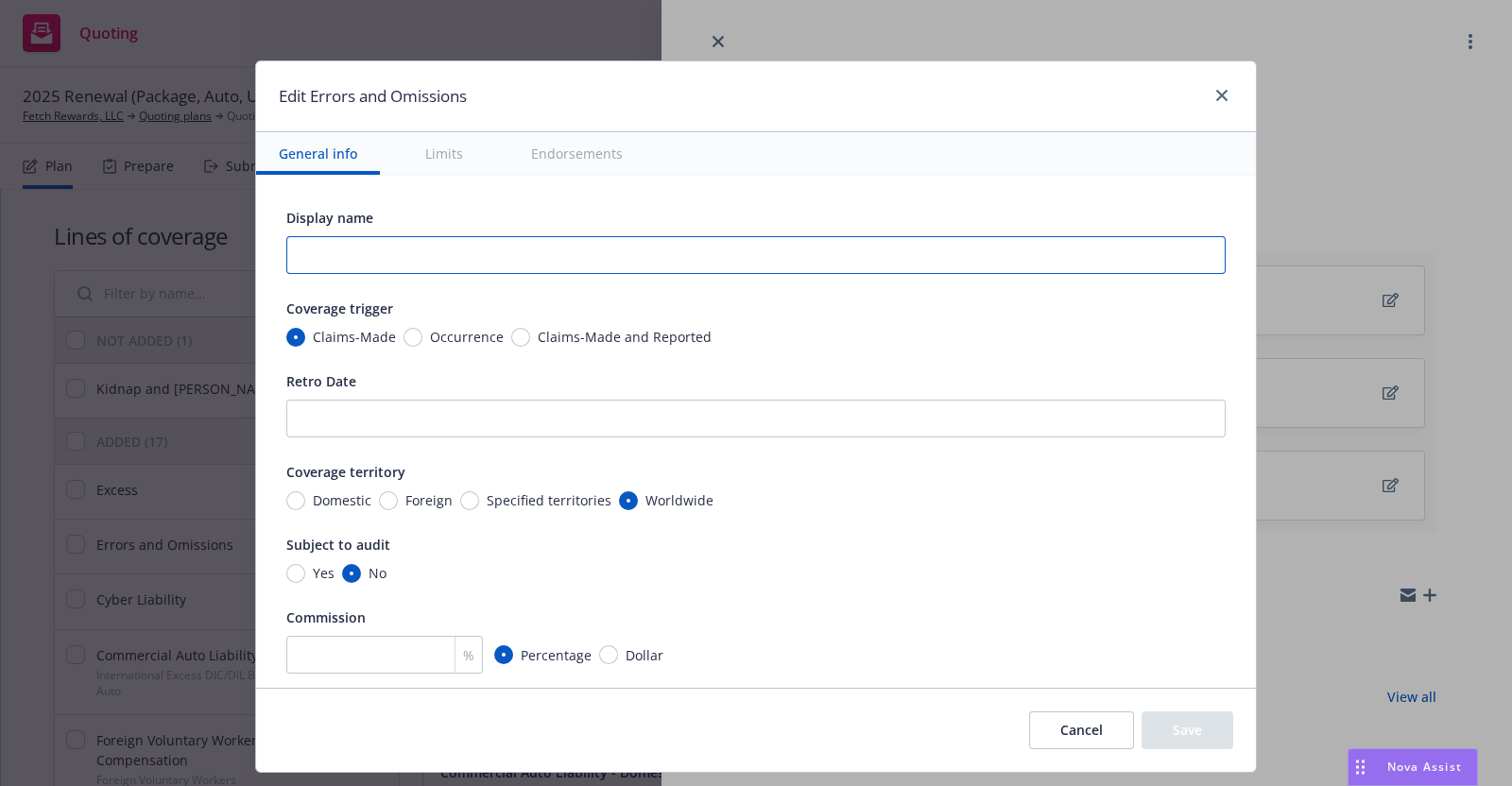
click at [317, 255] on input "text" at bounding box center [755, 254] width 939 height 38
paste input "&O/Cyber- Excess $5M xs $5M"
click at [286, 255] on input "&O/Cyber- Excess $5M xs $5M" at bounding box center [755, 254] width 939 height 38
click at [463, 256] on input "E&O/Cyber- Excess $5M xs $5M" at bounding box center [755, 254] width 939 height 38
type input "E&O/Cyber- Excess $5M xs $10M"
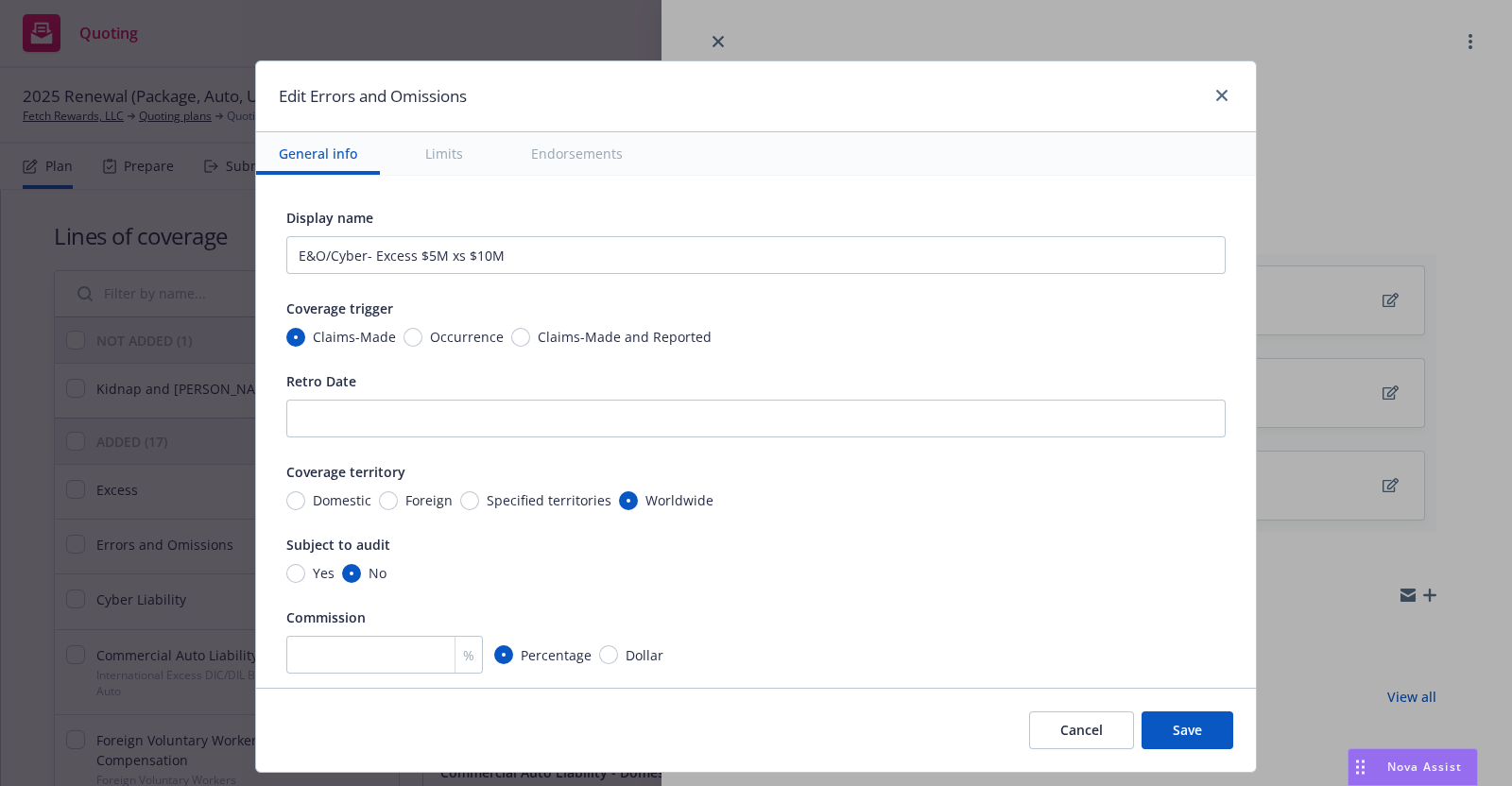
click at [789, 340] on div "Claims-Made Occurrence Claims-Made and Reported" at bounding box center [755, 337] width 939 height 20
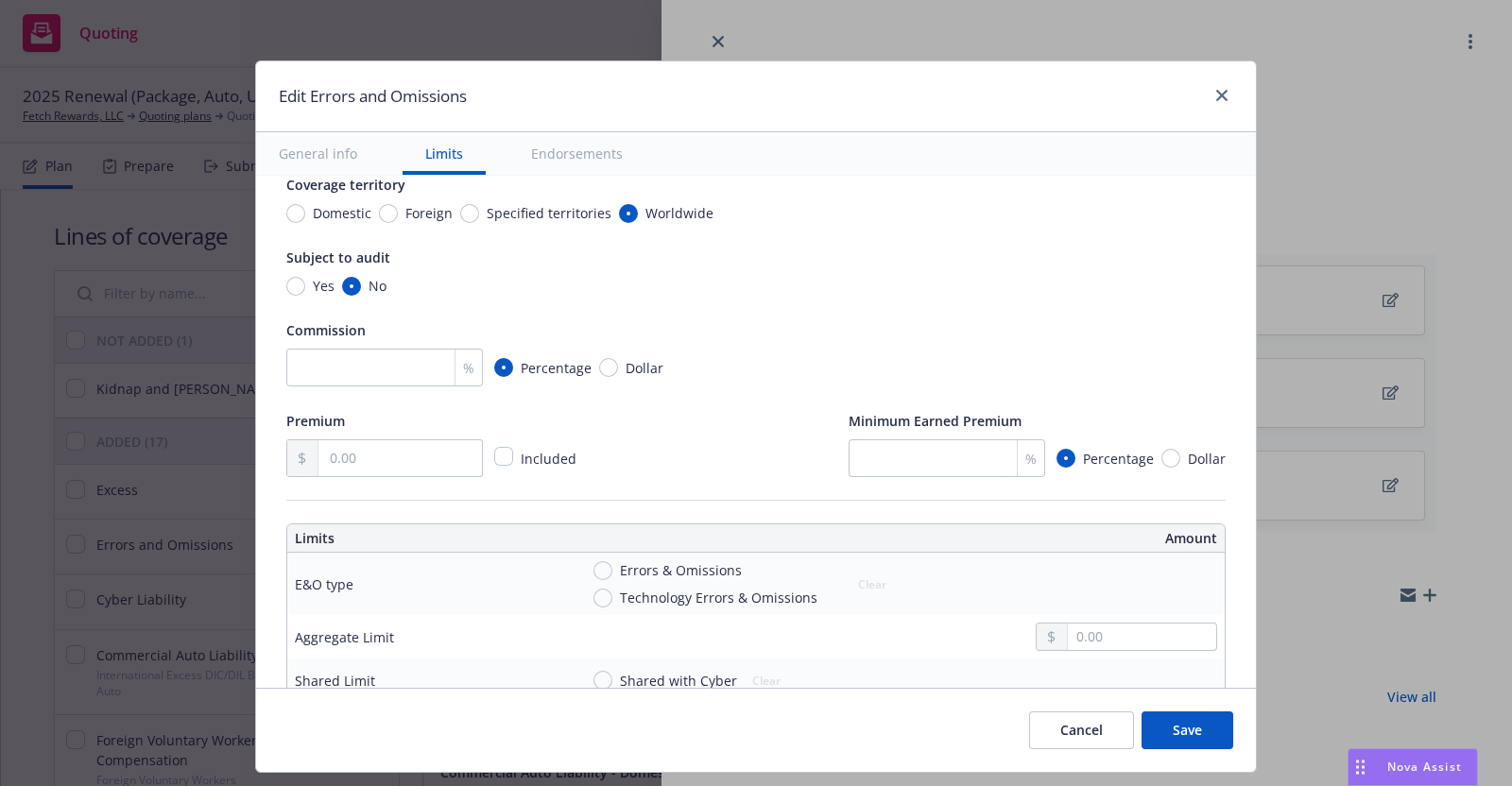
scroll to position [299, 0]
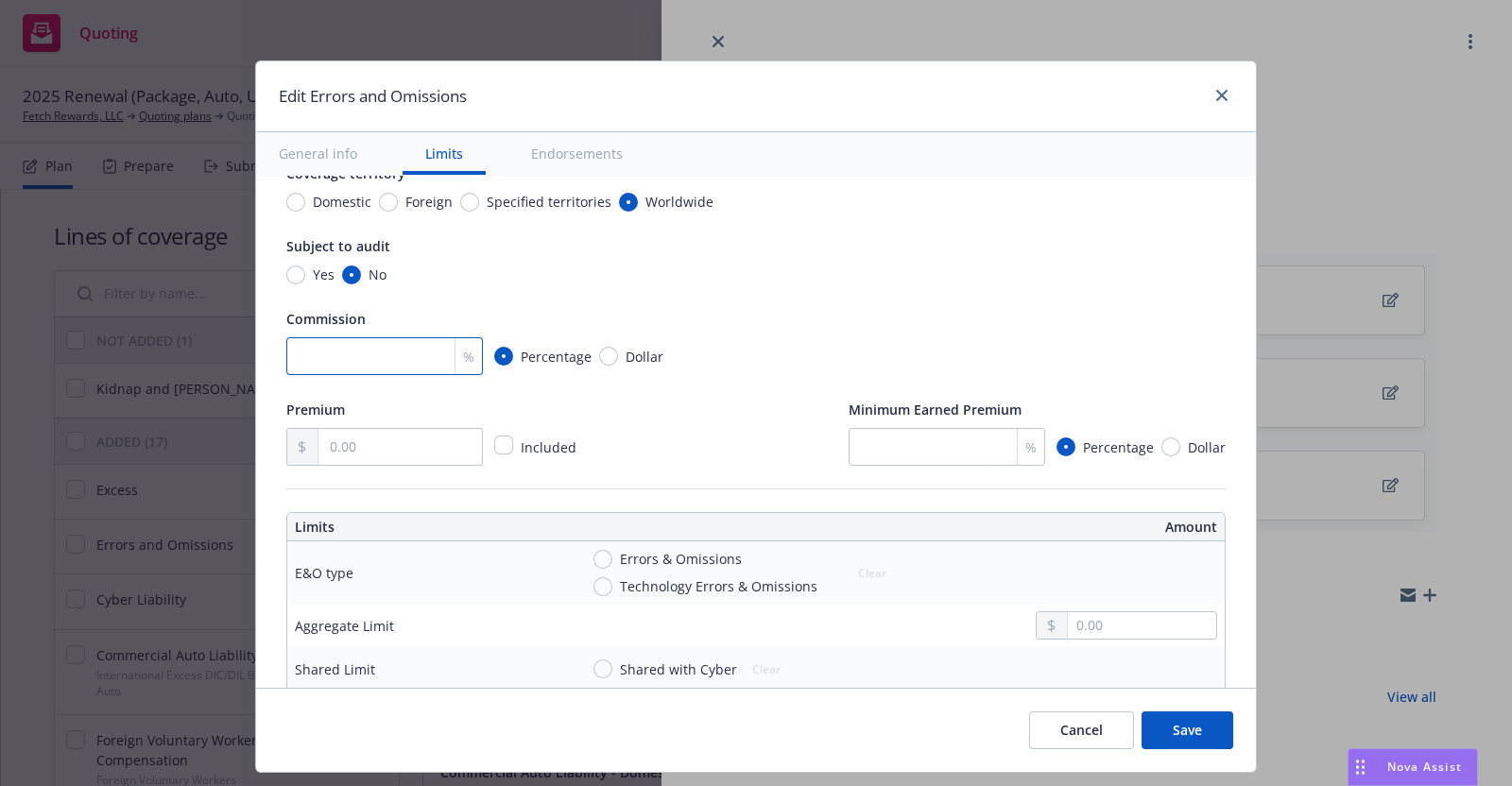
click at [298, 357] on input "number" at bounding box center [384, 356] width 197 height 38
type input "12.5"
click at [397, 439] on input "text" at bounding box center [400, 446] width 164 height 36
type input "85,500.00"
click at [879, 341] on div "12.5 % Percentage Dollar" at bounding box center [755, 356] width 939 height 38
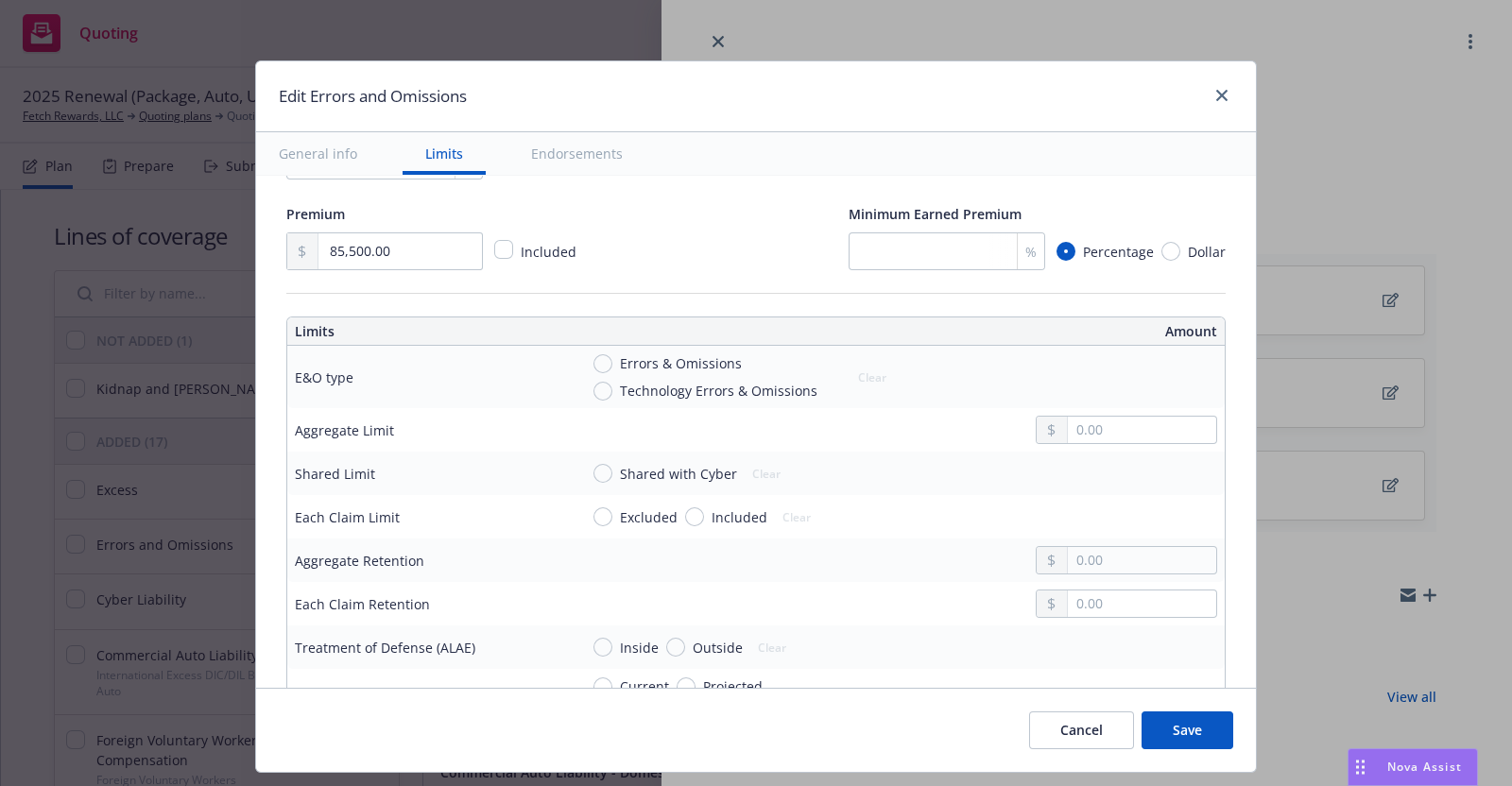
scroll to position [534, 0]
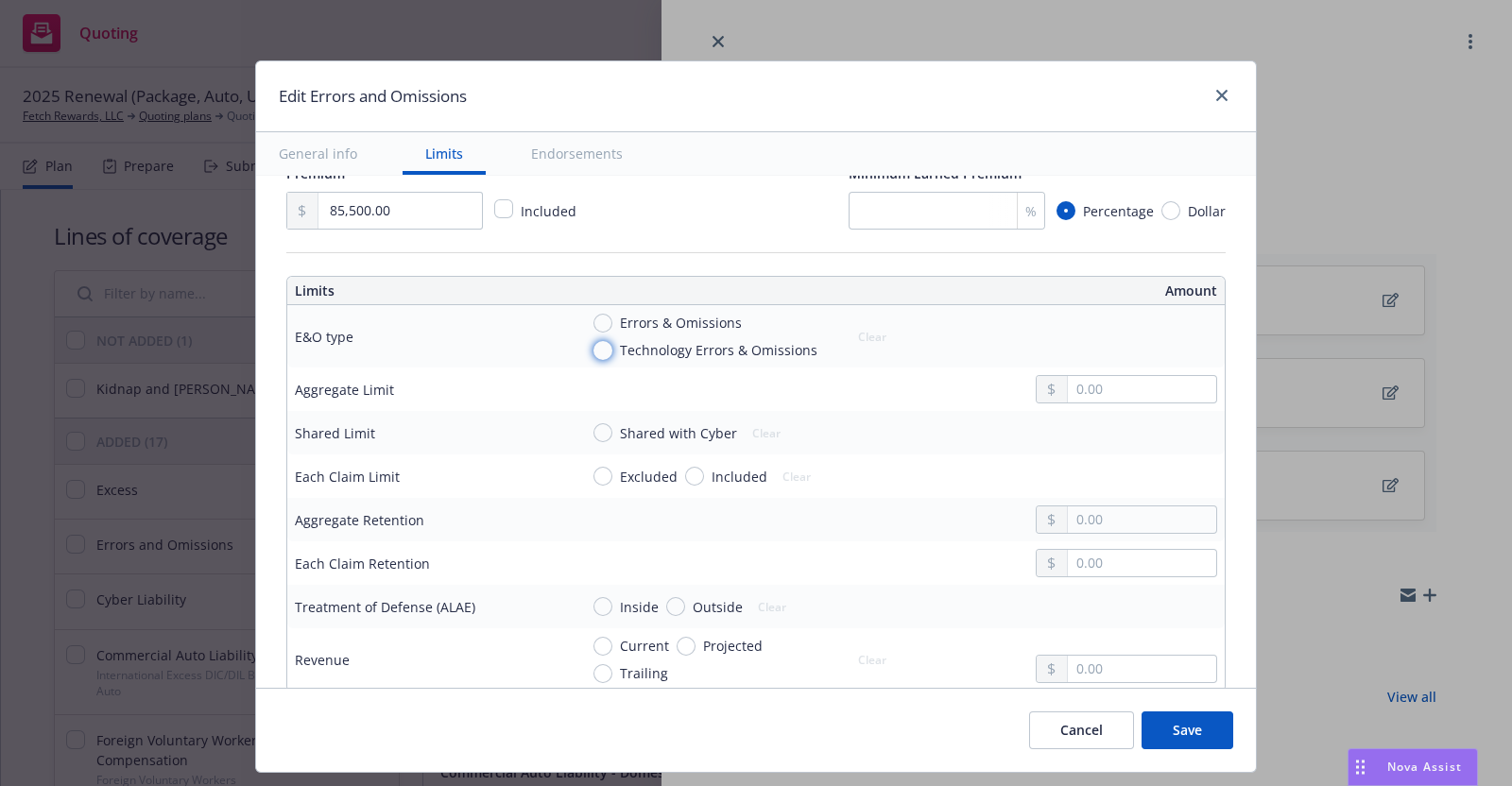
click at [593, 347] on input "Technology Errors & Omissions" at bounding box center [602, 349] width 19 height 19
radio input "true"
click at [1121, 389] on input "text" at bounding box center [1142, 389] width 149 height 26
type input "5,000,000.00"
click at [1110, 540] on button "$5,000,000.00" at bounding box center [1112, 540] width 163 height 35
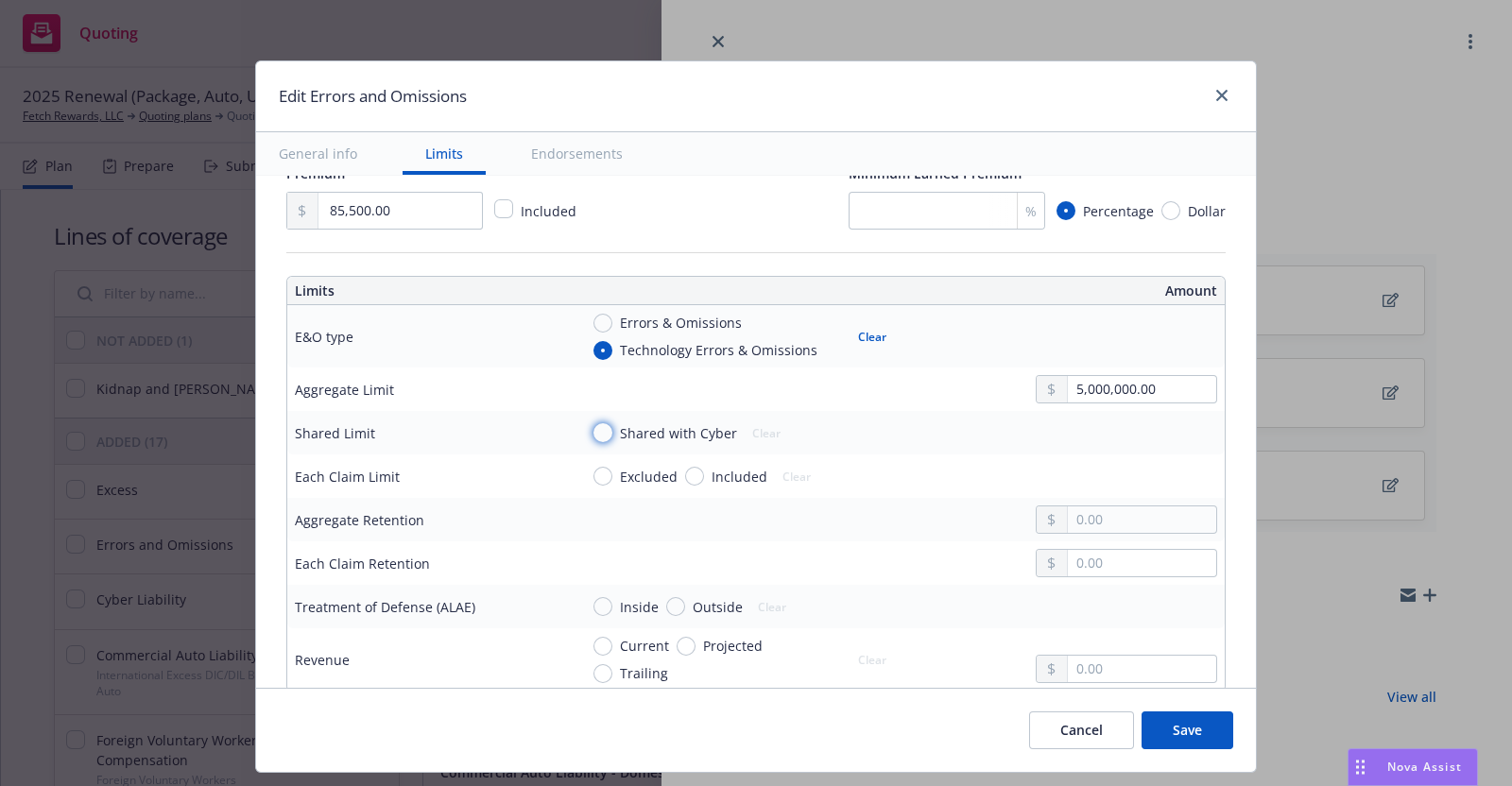
click at [593, 432] on input "Shared with Cyber" at bounding box center [602, 432] width 19 height 19
radio input "true"
click at [685, 471] on input "Included" at bounding box center [694, 476] width 19 height 19
radio input "true"
click at [1071, 469] on input "text" at bounding box center [1142, 476] width 149 height 26
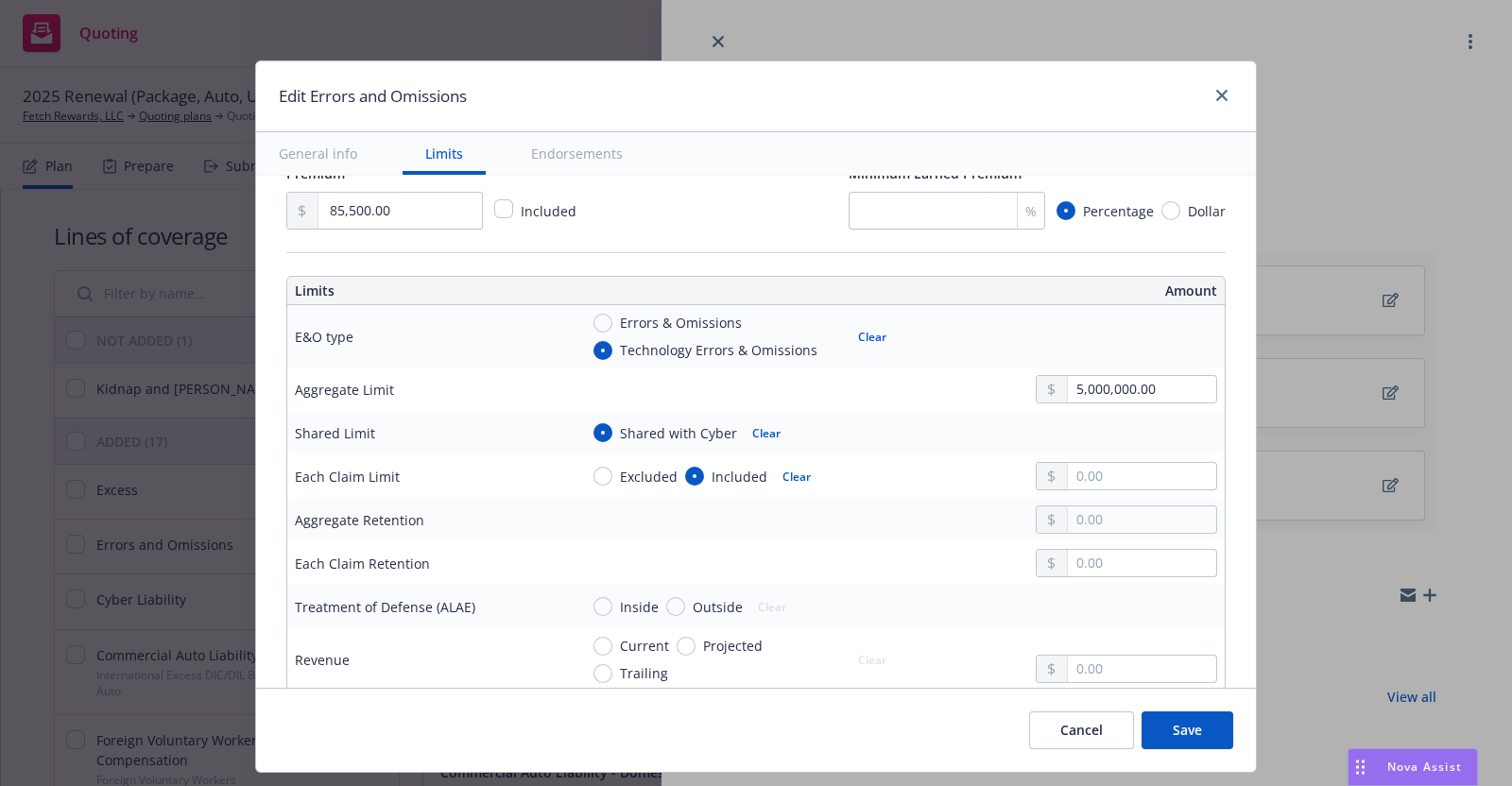
type input "5,000,000.00"
click at [1097, 624] on button "$5,000,000.00" at bounding box center [1112, 625] width 163 height 35
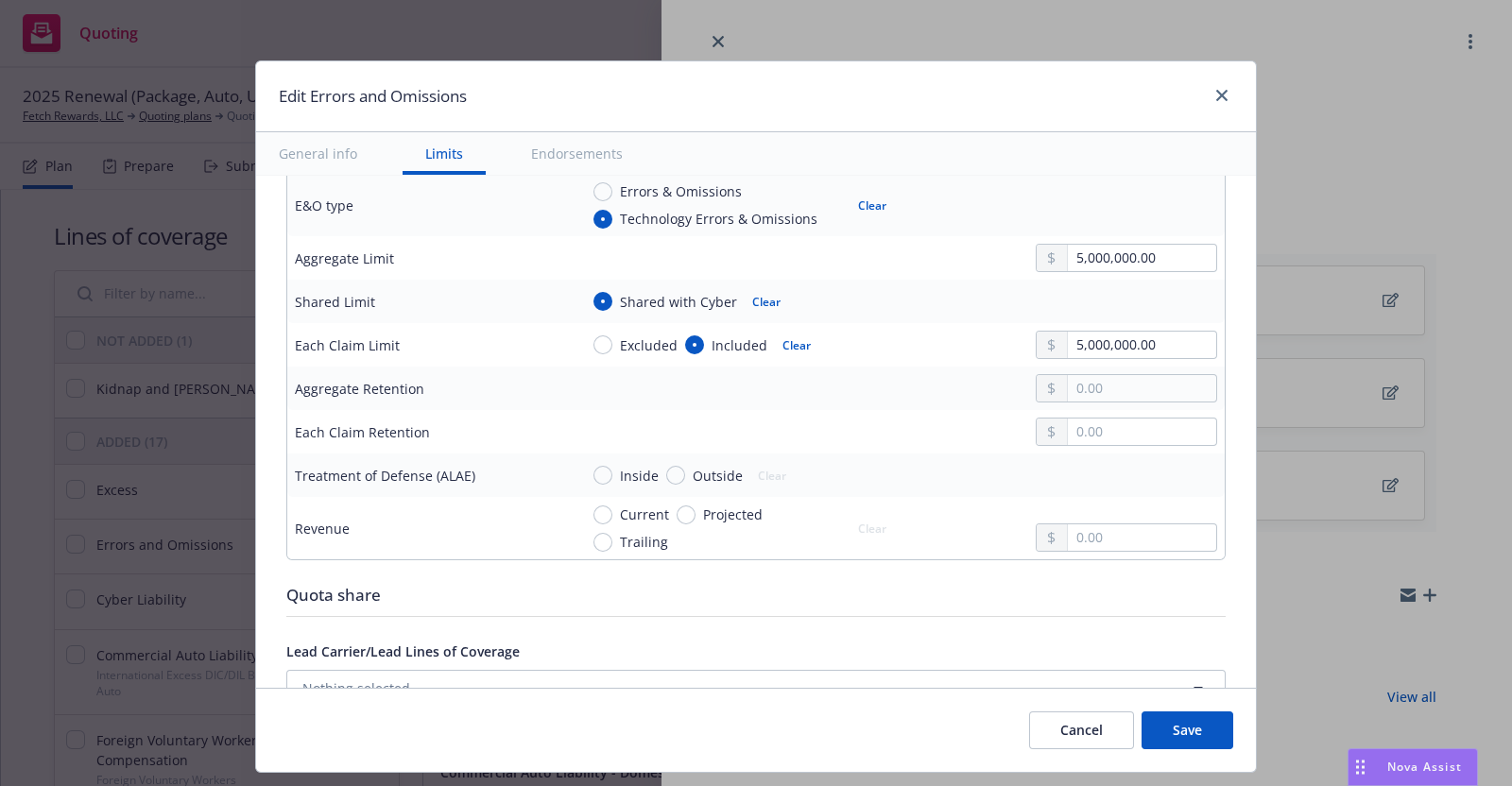
scroll to position [676, 0]
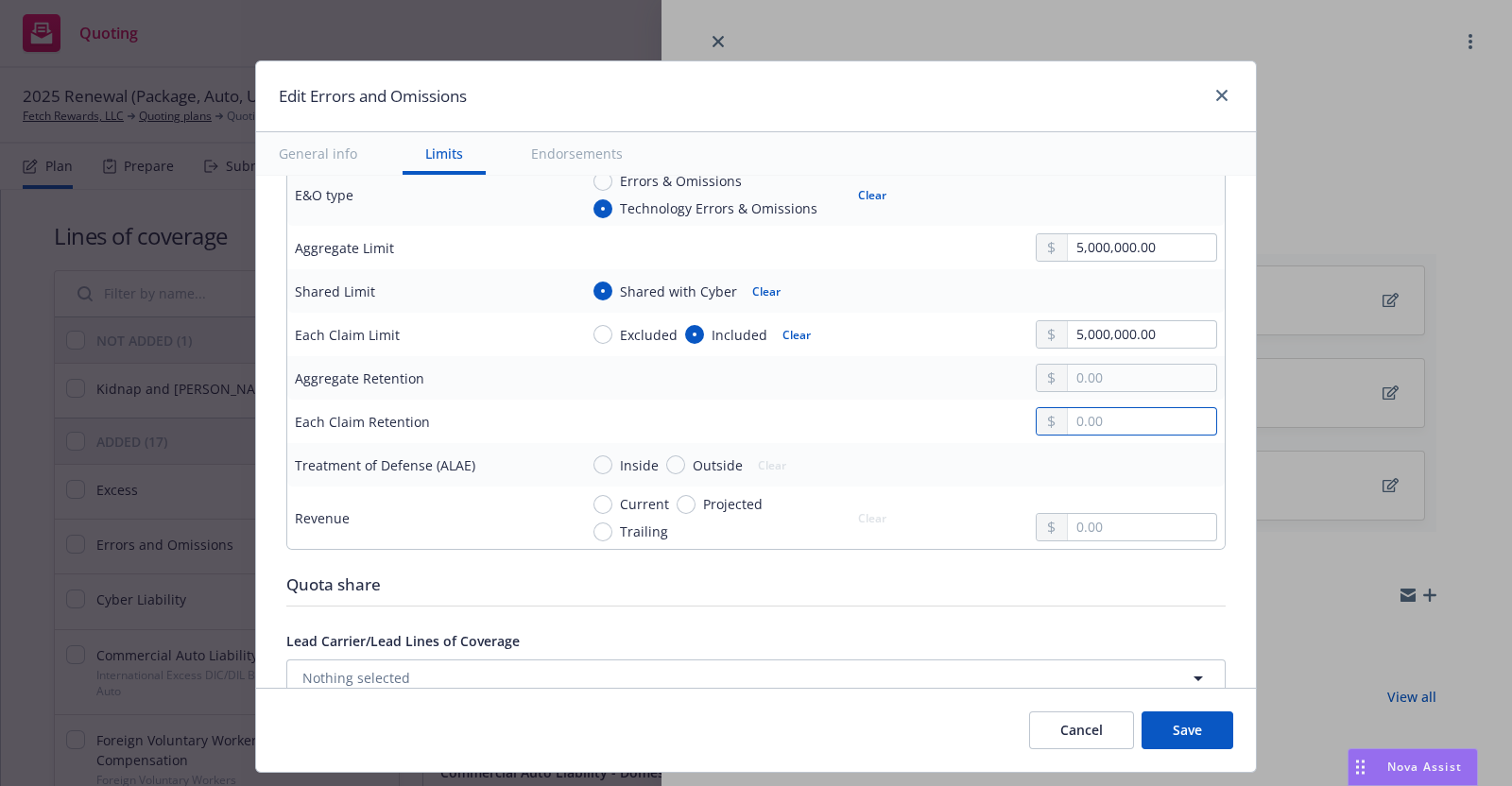
click at [1087, 420] on input "text" at bounding box center [1142, 421] width 149 height 26
type input "2.00"
click at [595, 457] on input "Inside" at bounding box center [602, 464] width 19 height 19
radio input "true"
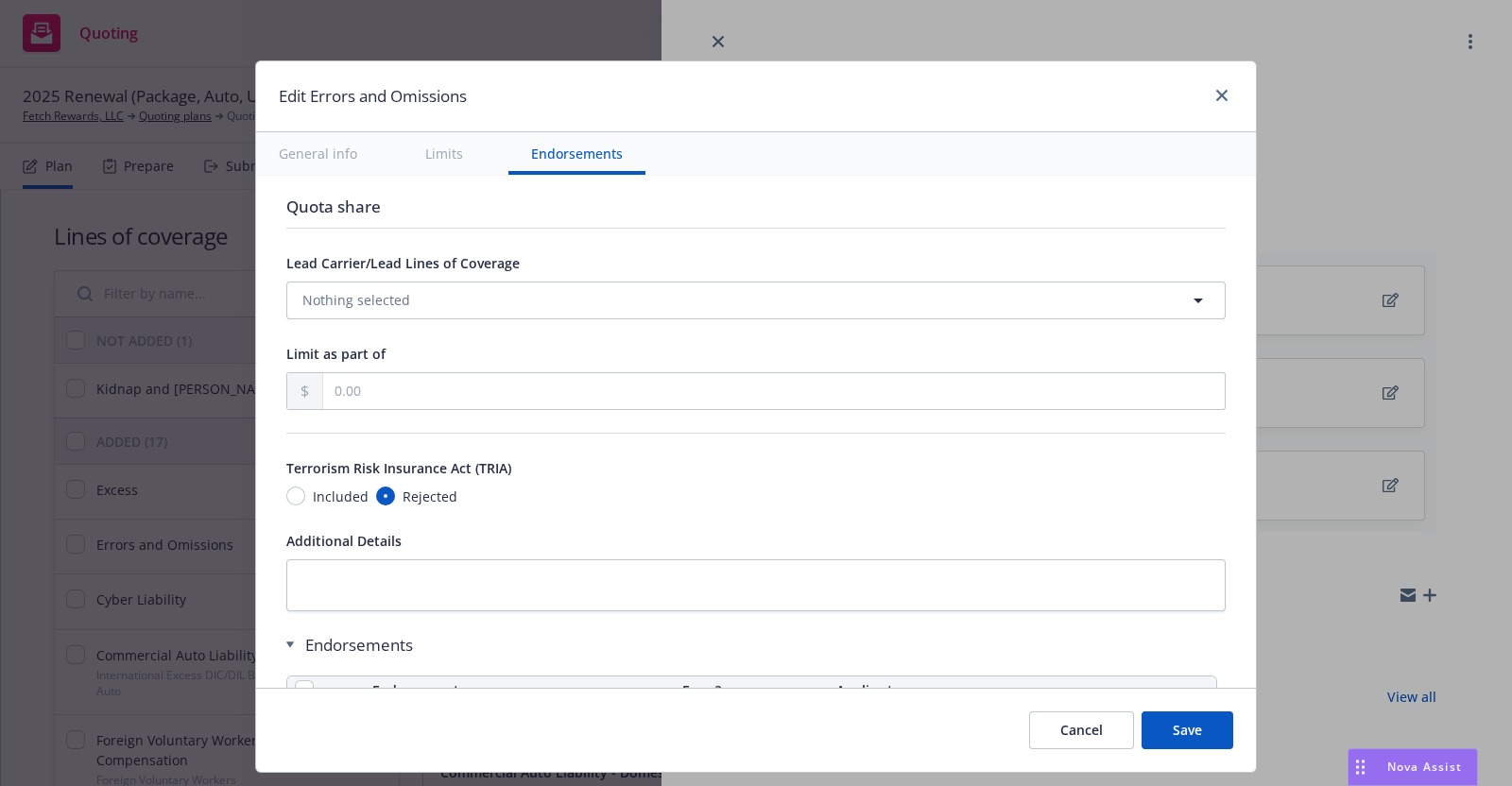
scroll to position [1101, 0]
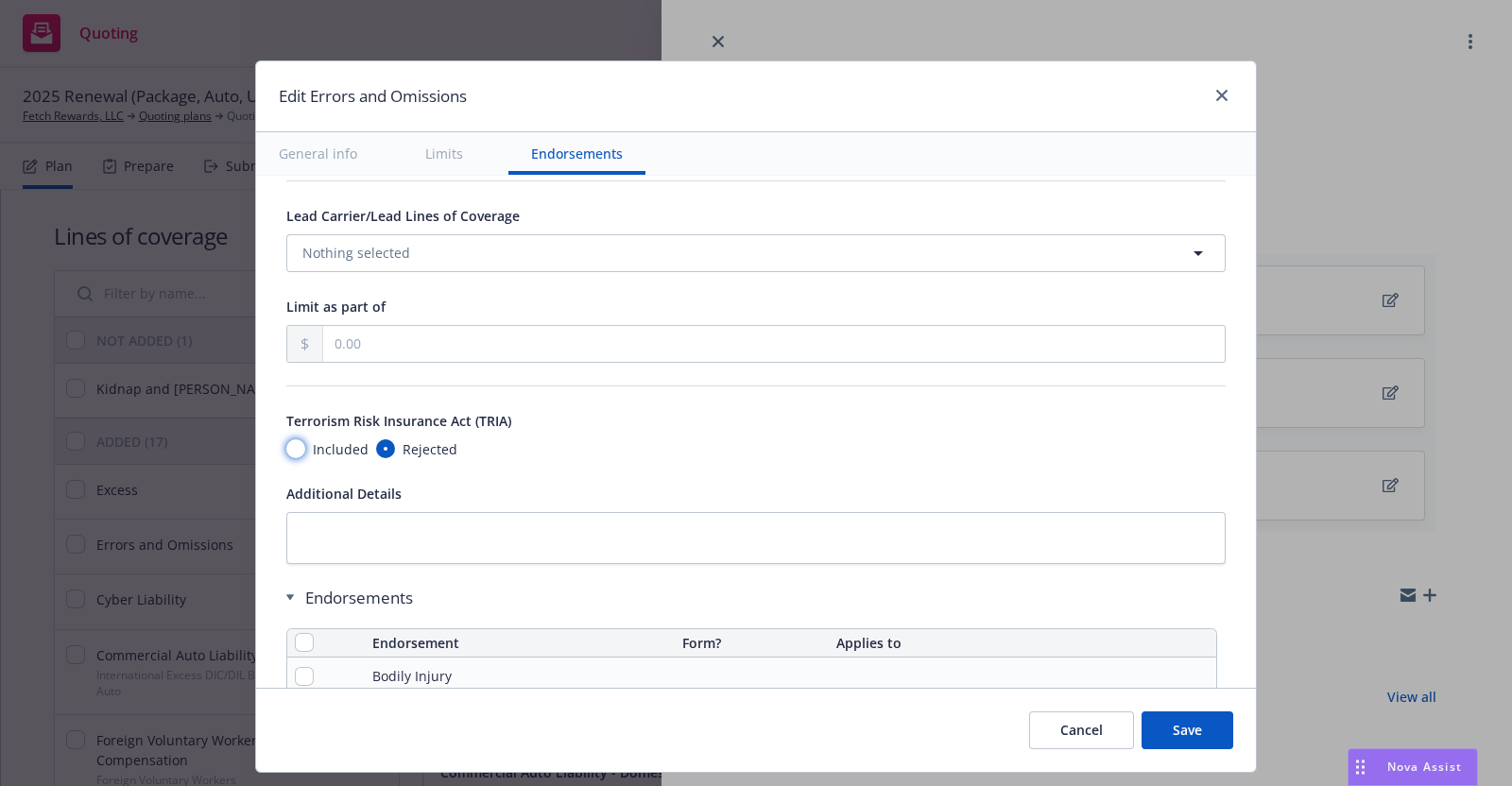
click at [286, 445] on input "Included" at bounding box center [295, 448] width 19 height 19
radio input "true"
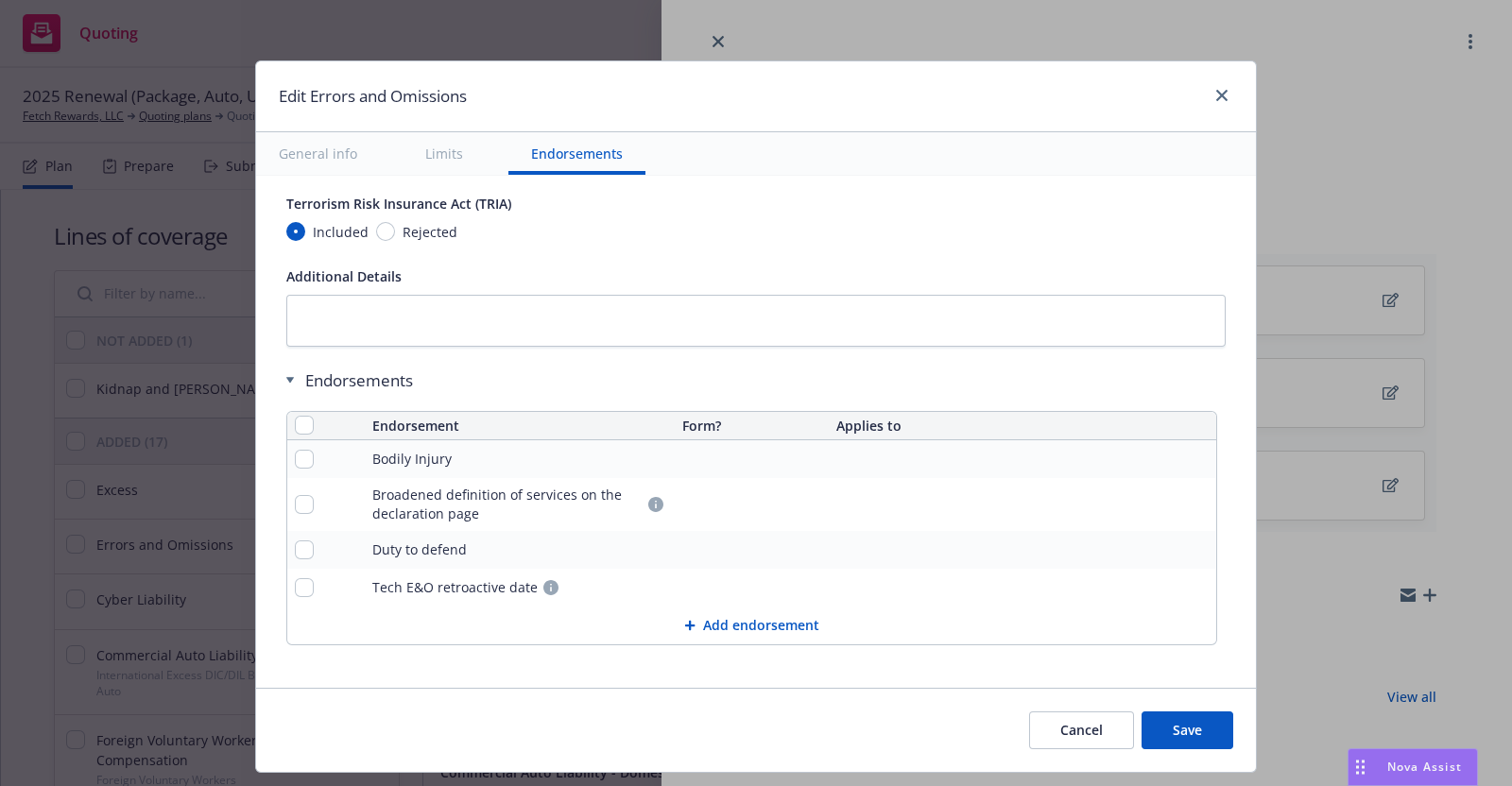
scroll to position [1324, 0]
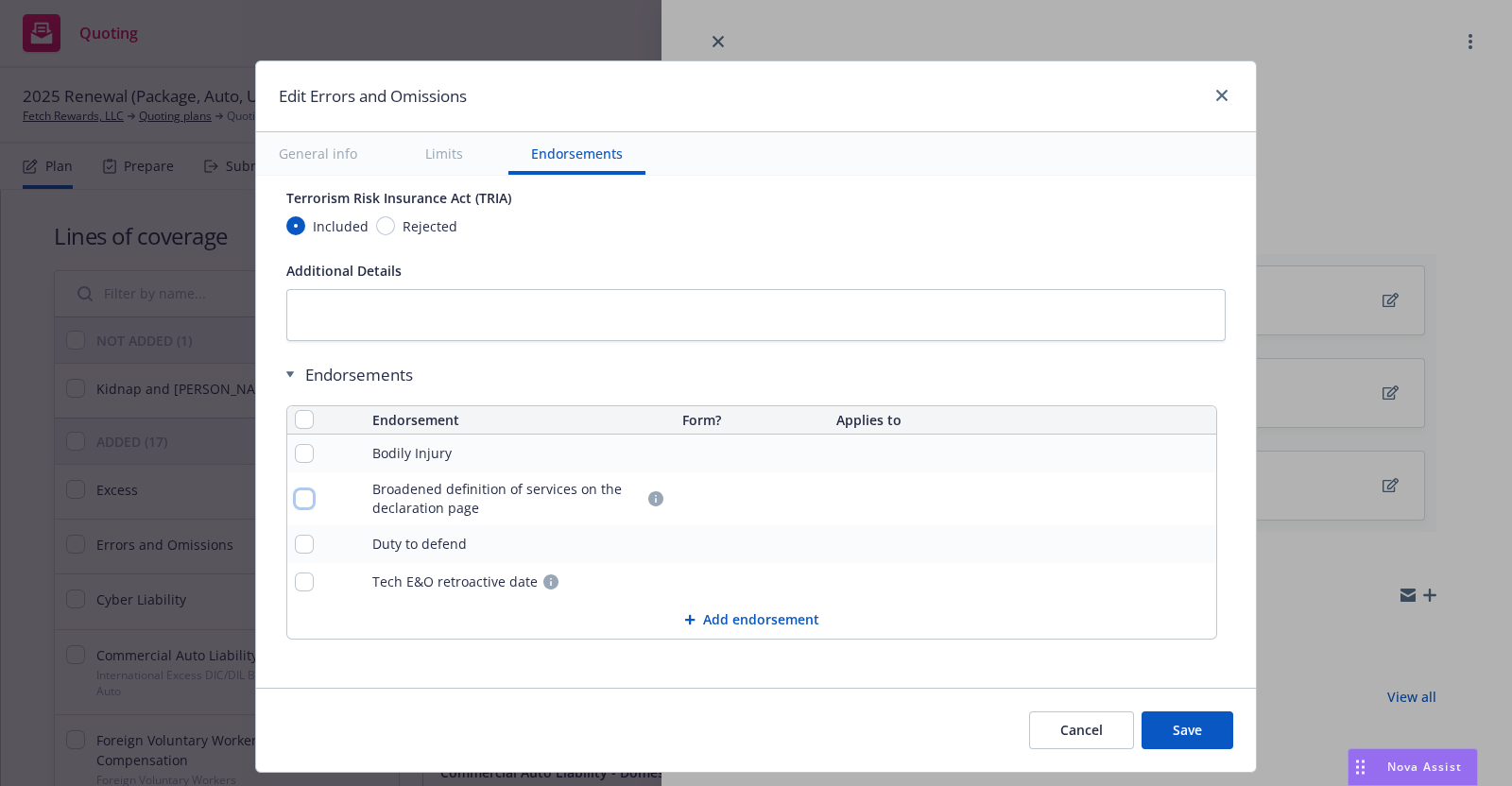
click at [295, 489] on input "checkbox" at bounding box center [304, 498] width 19 height 19
checkbox input "true"
click at [295, 576] on input "checkbox" at bounding box center [304, 581] width 19 height 19
checkbox input "true"
click at [295, 535] on input "checkbox" at bounding box center [304, 543] width 19 height 19
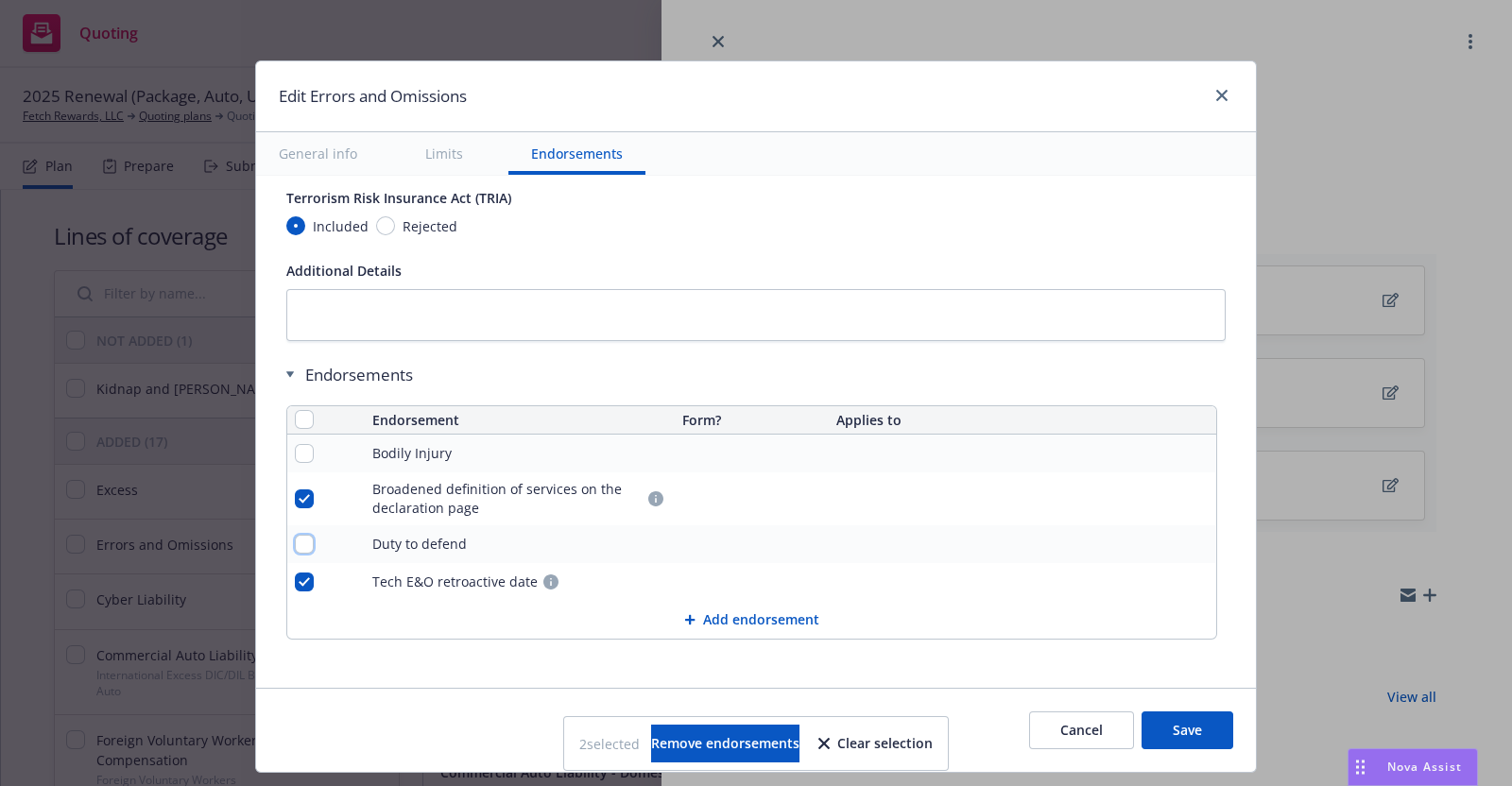
checkbox input "true"
click at [295, 445] on input "checkbox" at bounding box center [304, 453] width 19 height 19
checkbox input "true"
click at [723, 739] on span "Remove endorsements" at bounding box center [726, 743] width 149 height 18
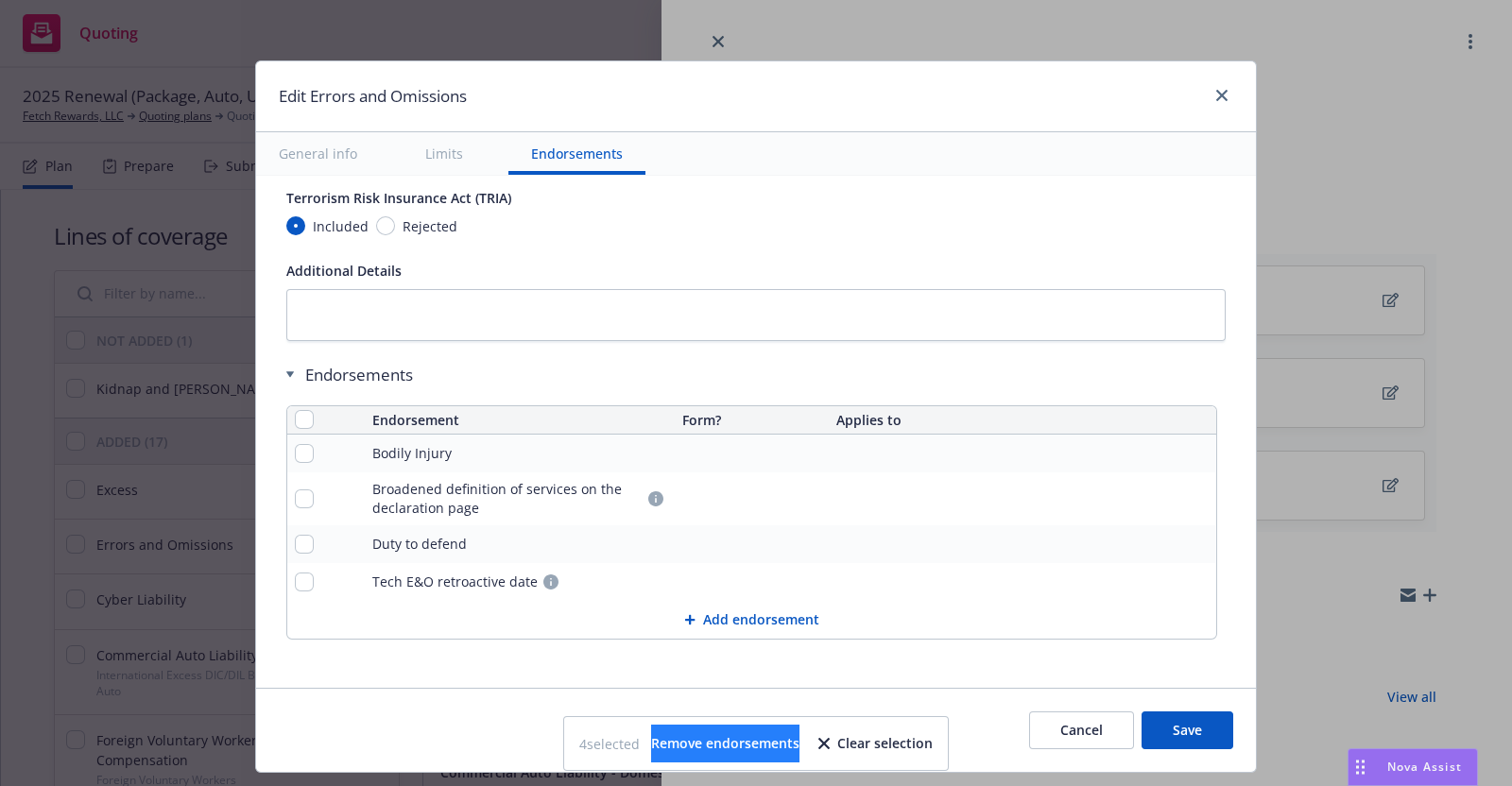
scroll to position [1215, 0]
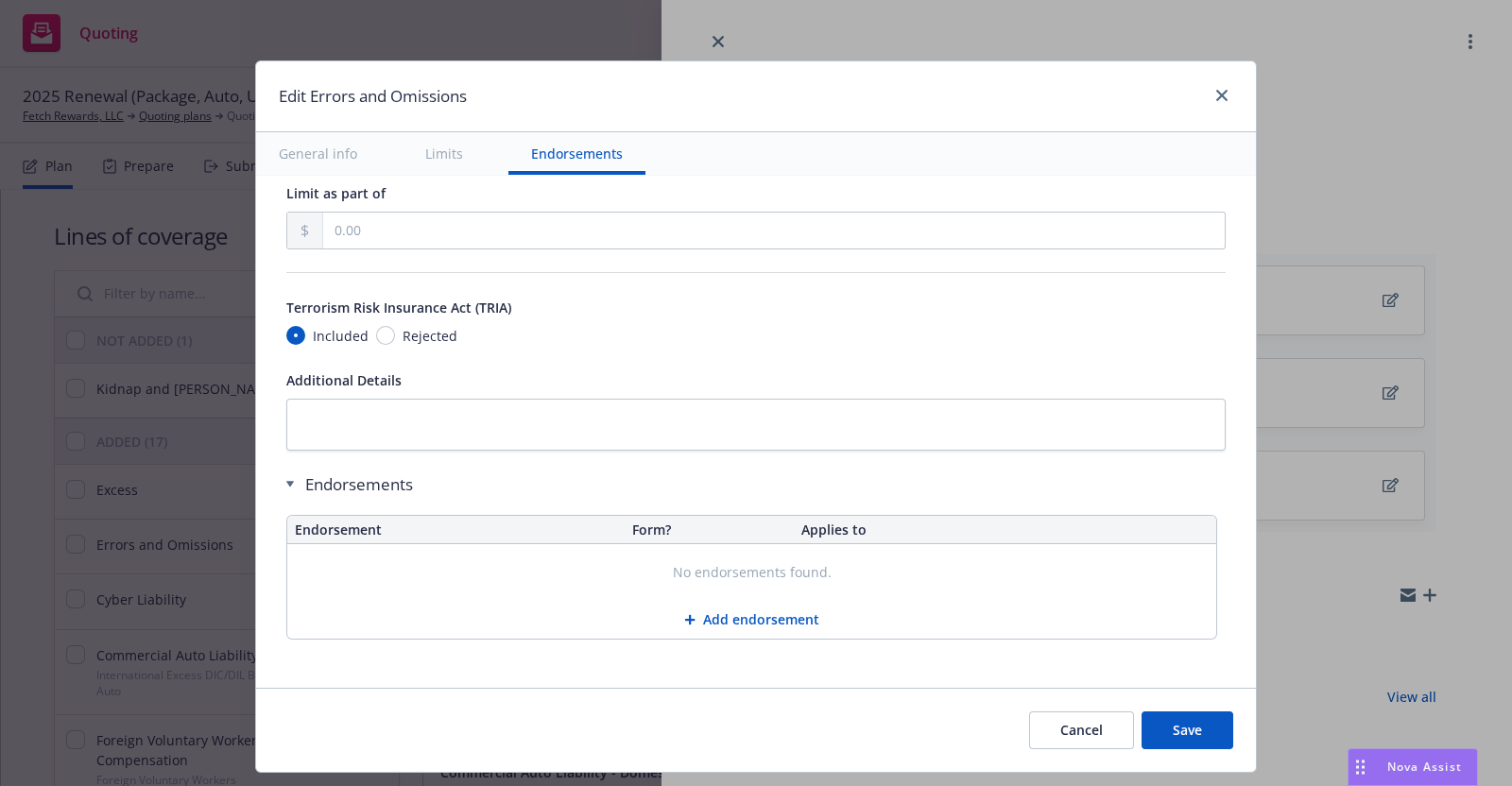
click at [1186, 724] on button "Save" at bounding box center [1188, 730] width 92 height 38
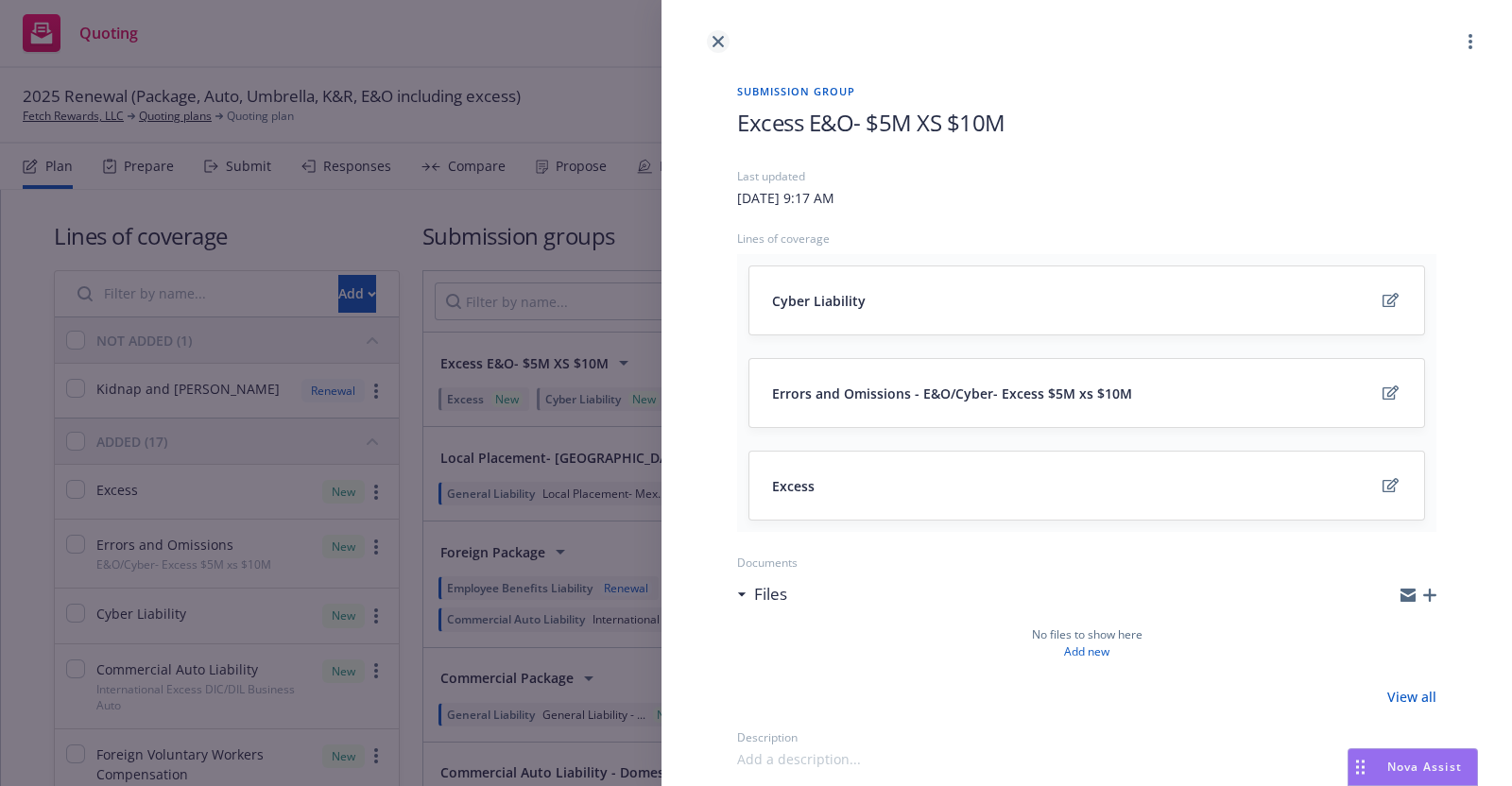
click at [715, 31] on link "close" at bounding box center [718, 41] width 23 height 23
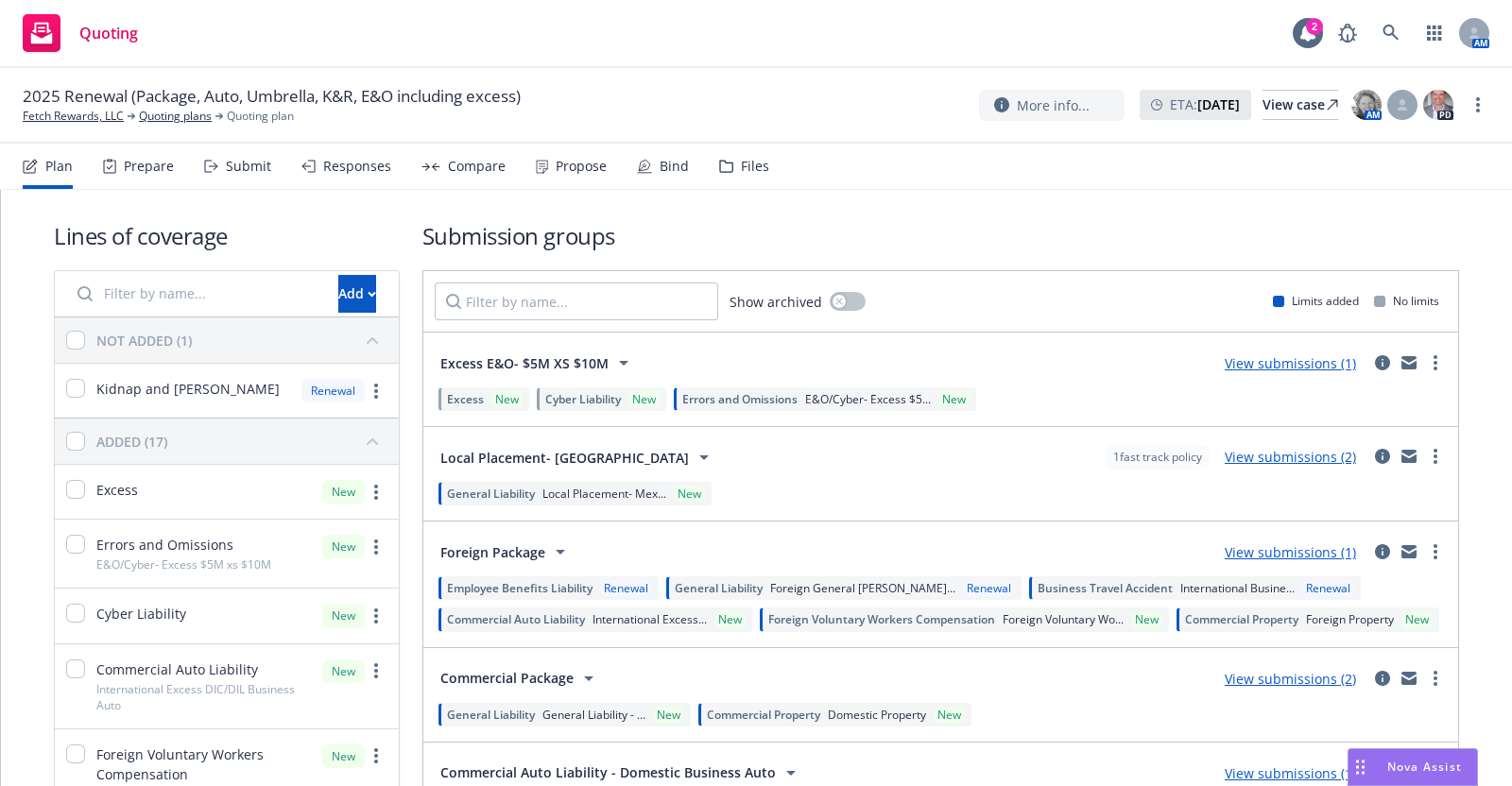
click at [251, 171] on div "Submit" at bounding box center [249, 165] width 45 height 15
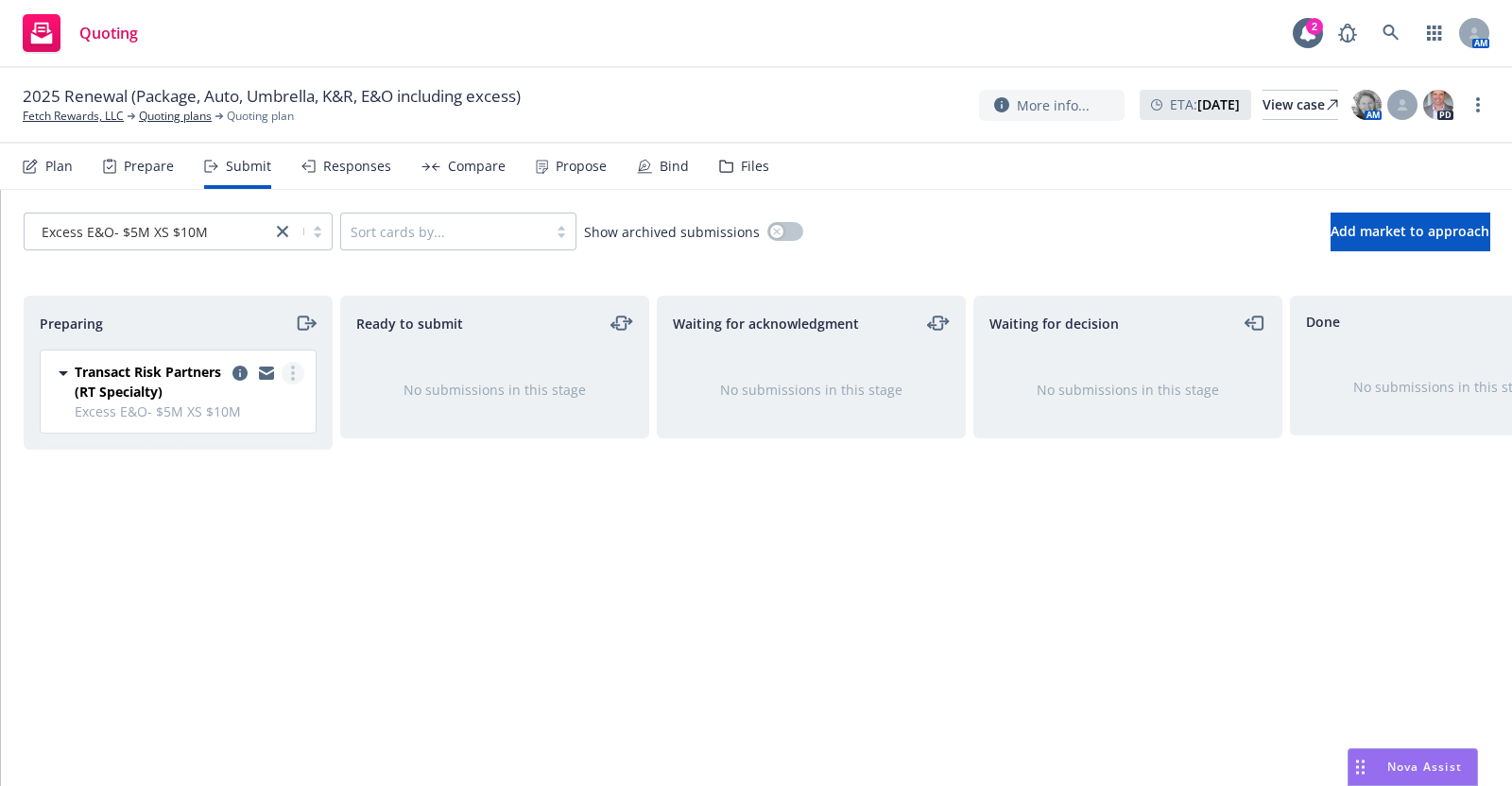
click at [292, 368] on icon "more" at bounding box center [293, 372] width 4 height 15
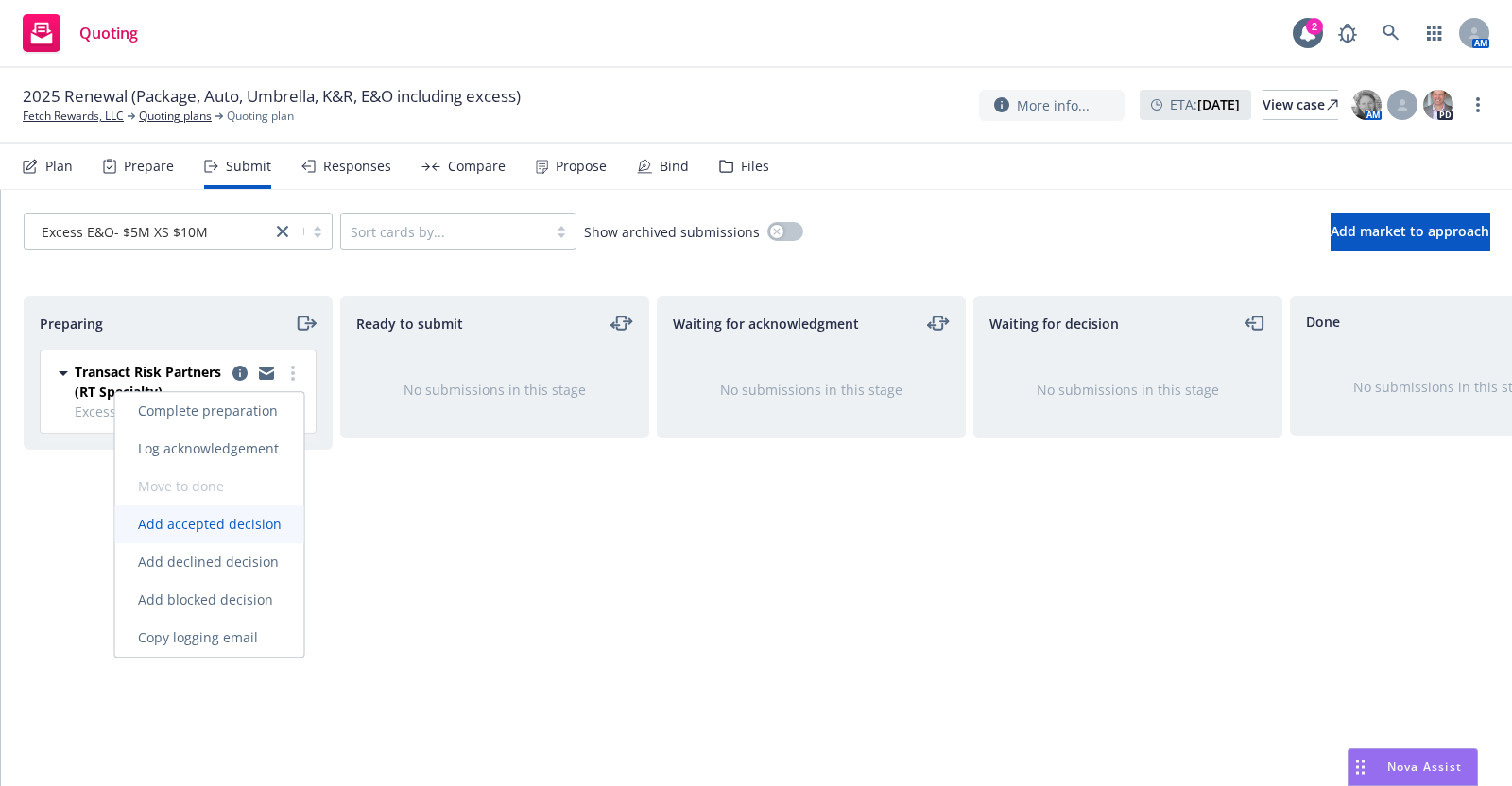
click at [254, 525] on span "Add accepted decision" at bounding box center [210, 524] width 189 height 18
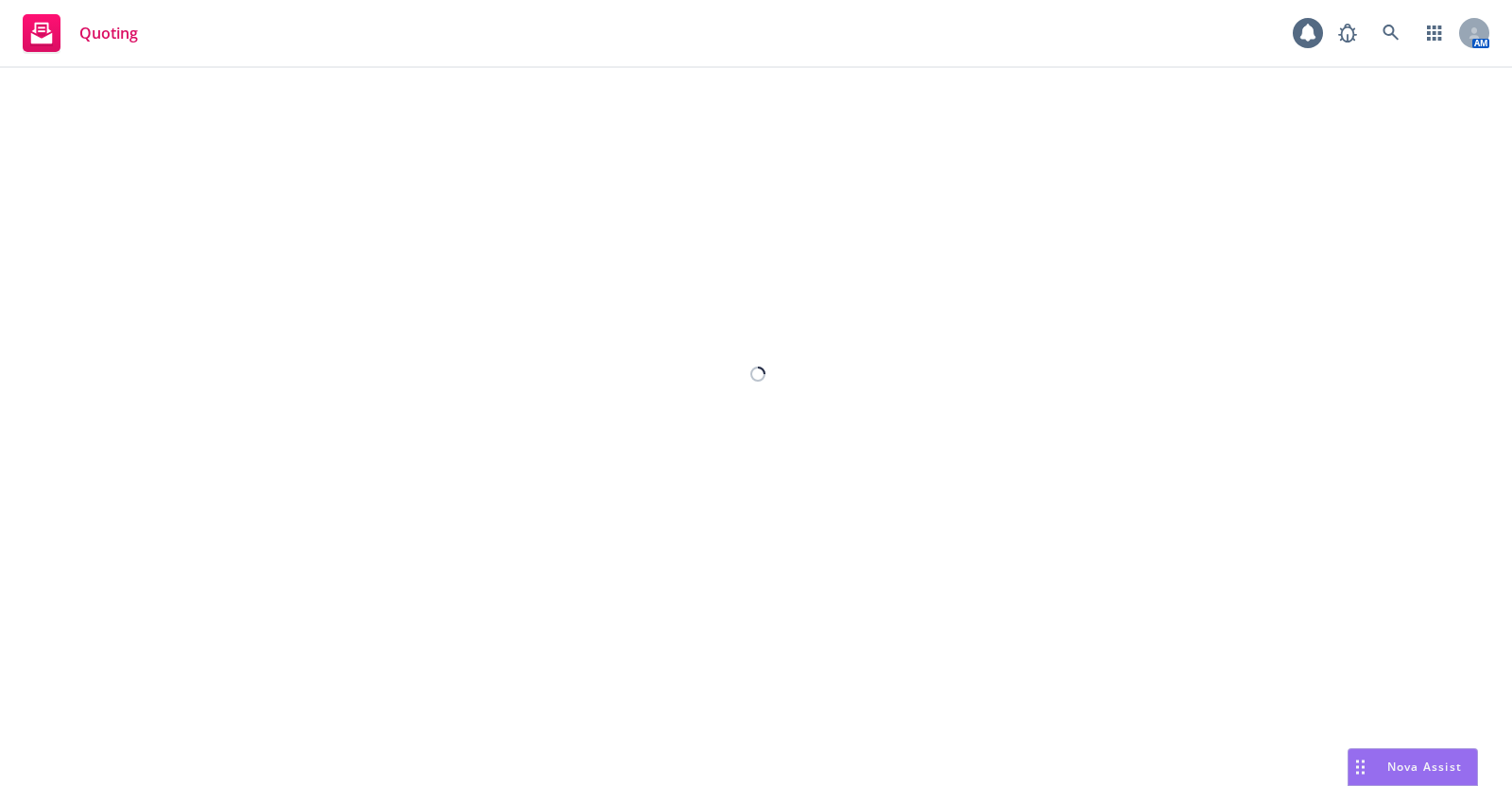
select select "12"
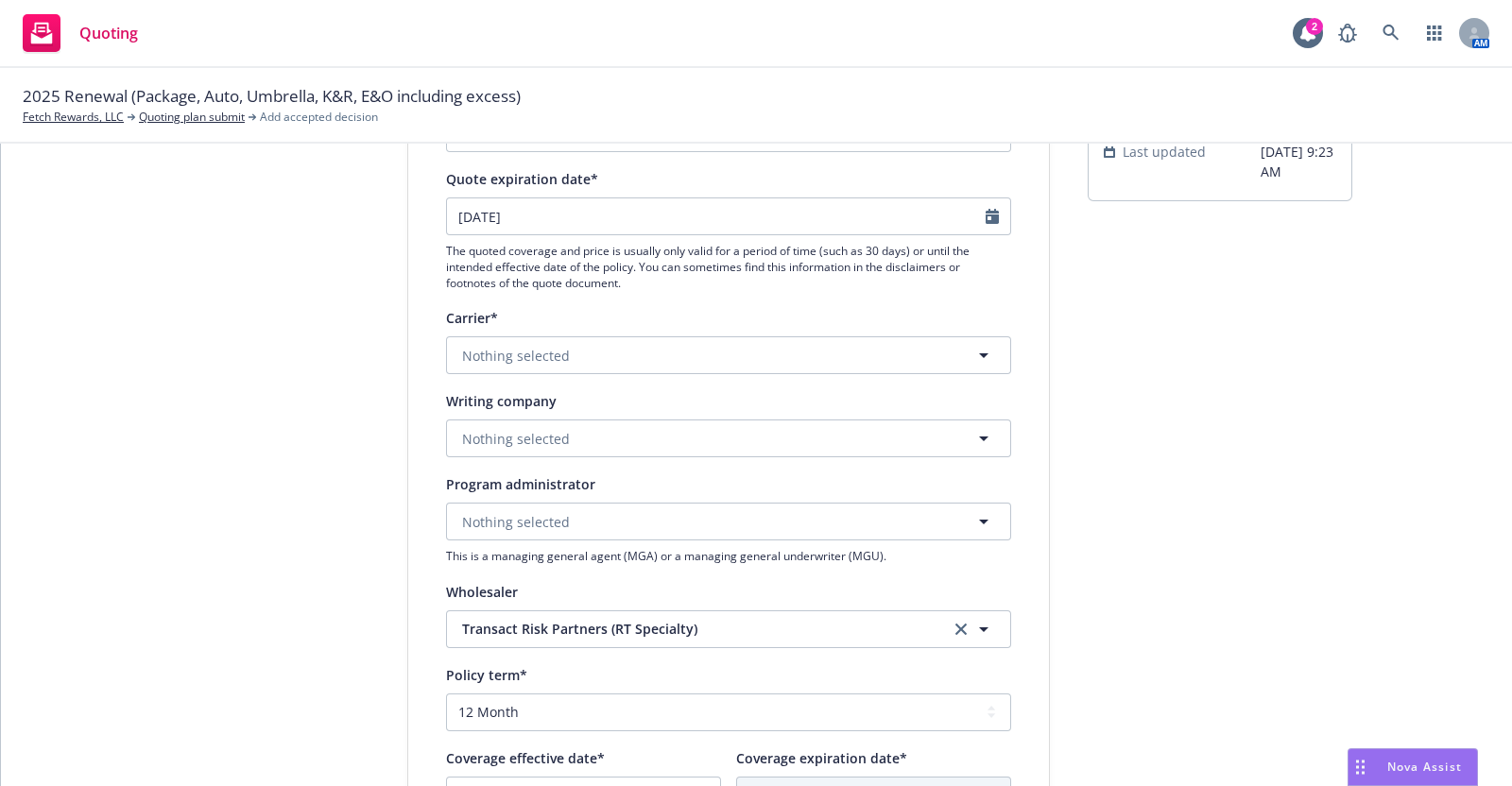
scroll to position [200, 0]
click at [611, 346] on button "Nothing selected" at bounding box center [728, 353] width 565 height 38
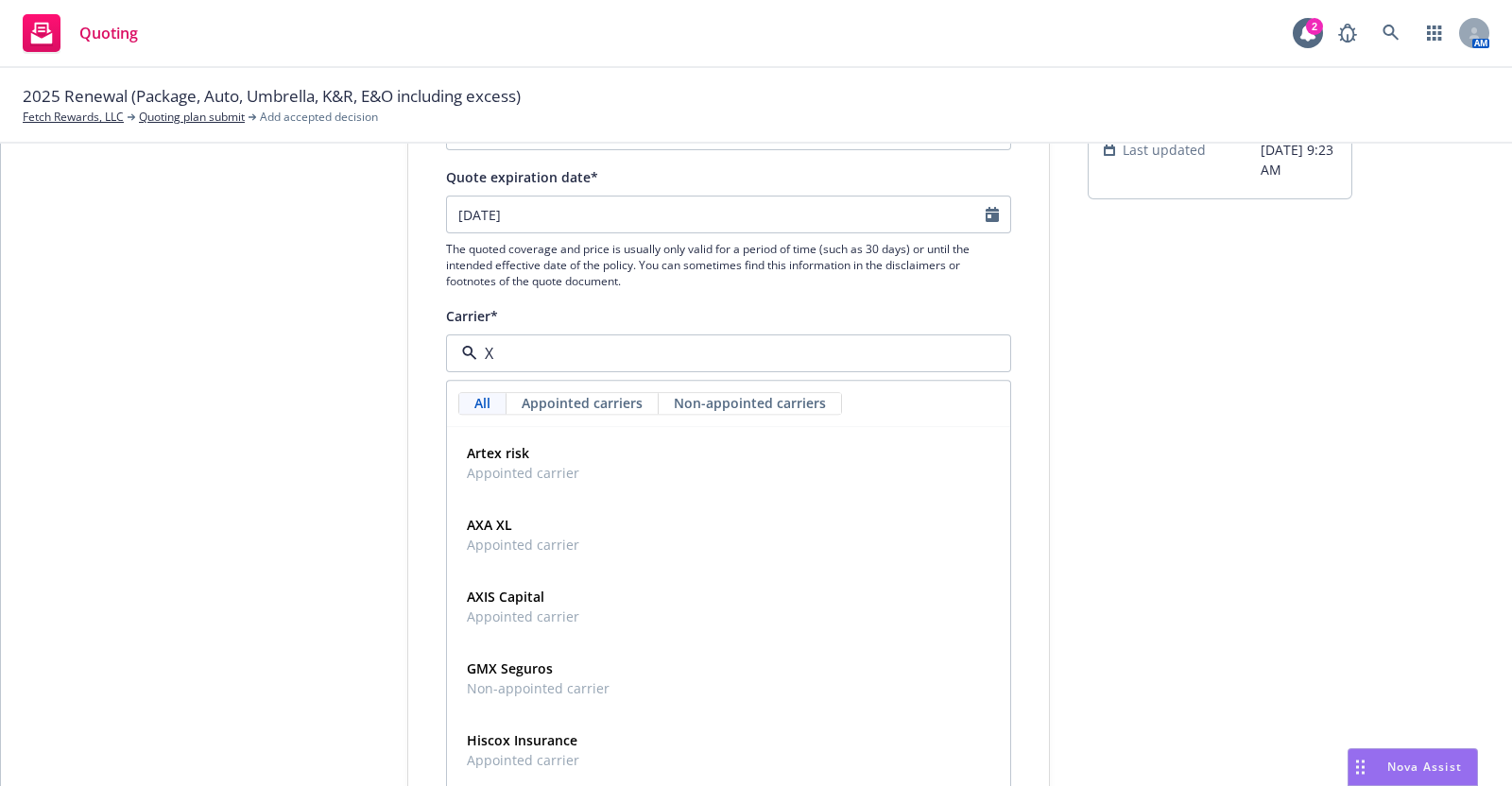
type input "XL"
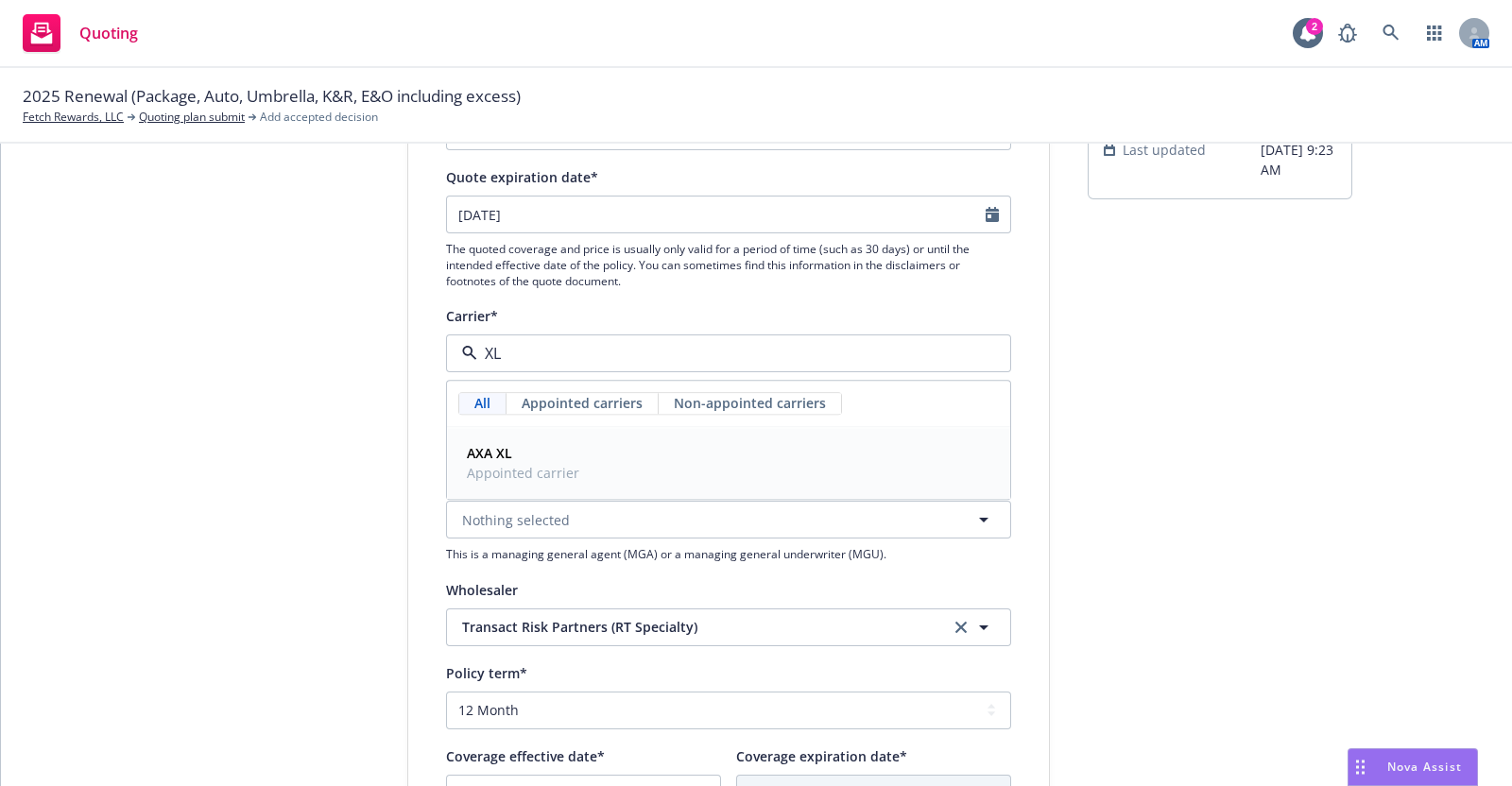
click at [505, 450] on span "AXA XL" at bounding box center [523, 454] width 113 height 20
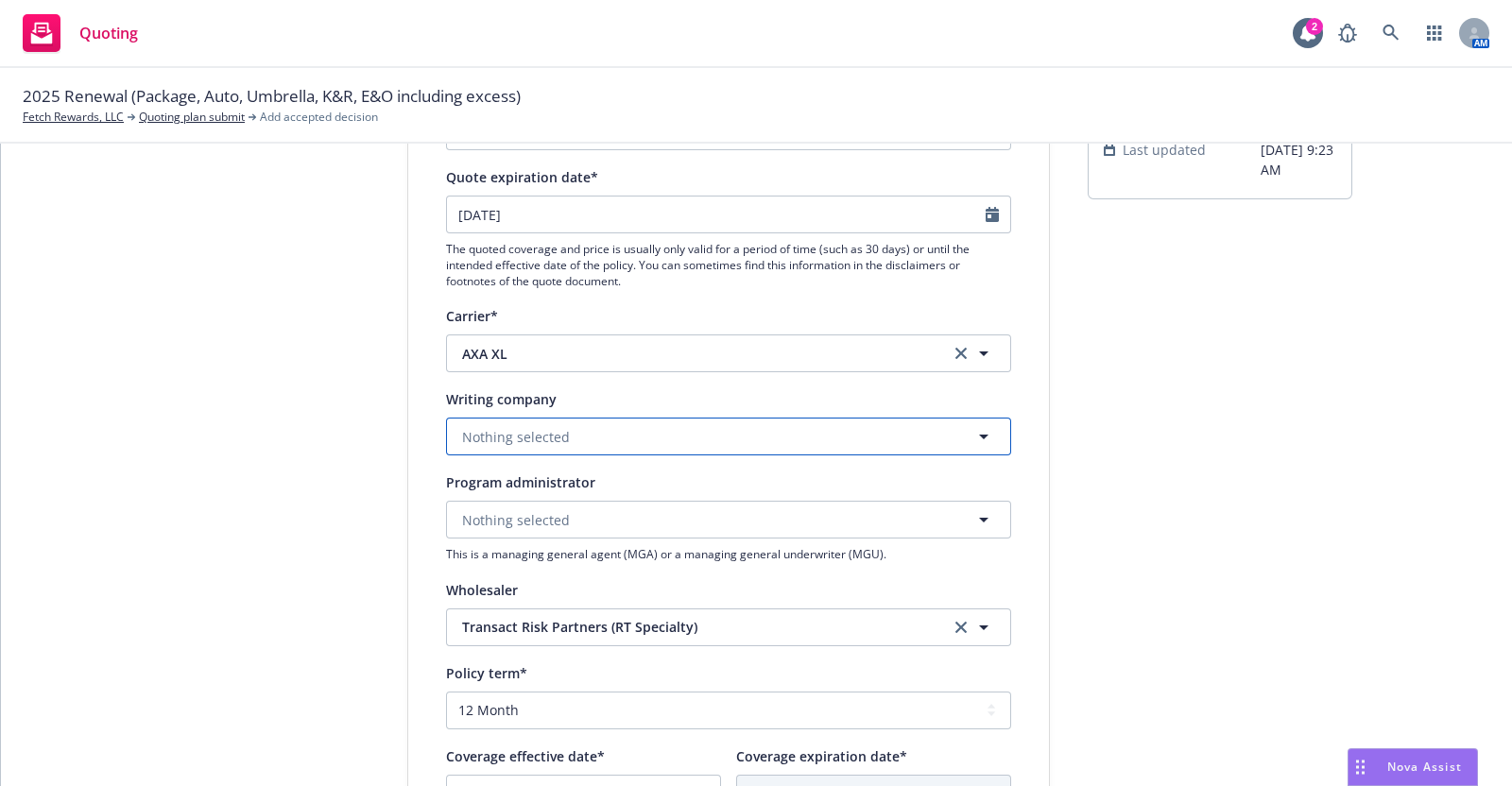
click at [491, 432] on span "Nothing selected" at bounding box center [516, 437] width 108 height 20
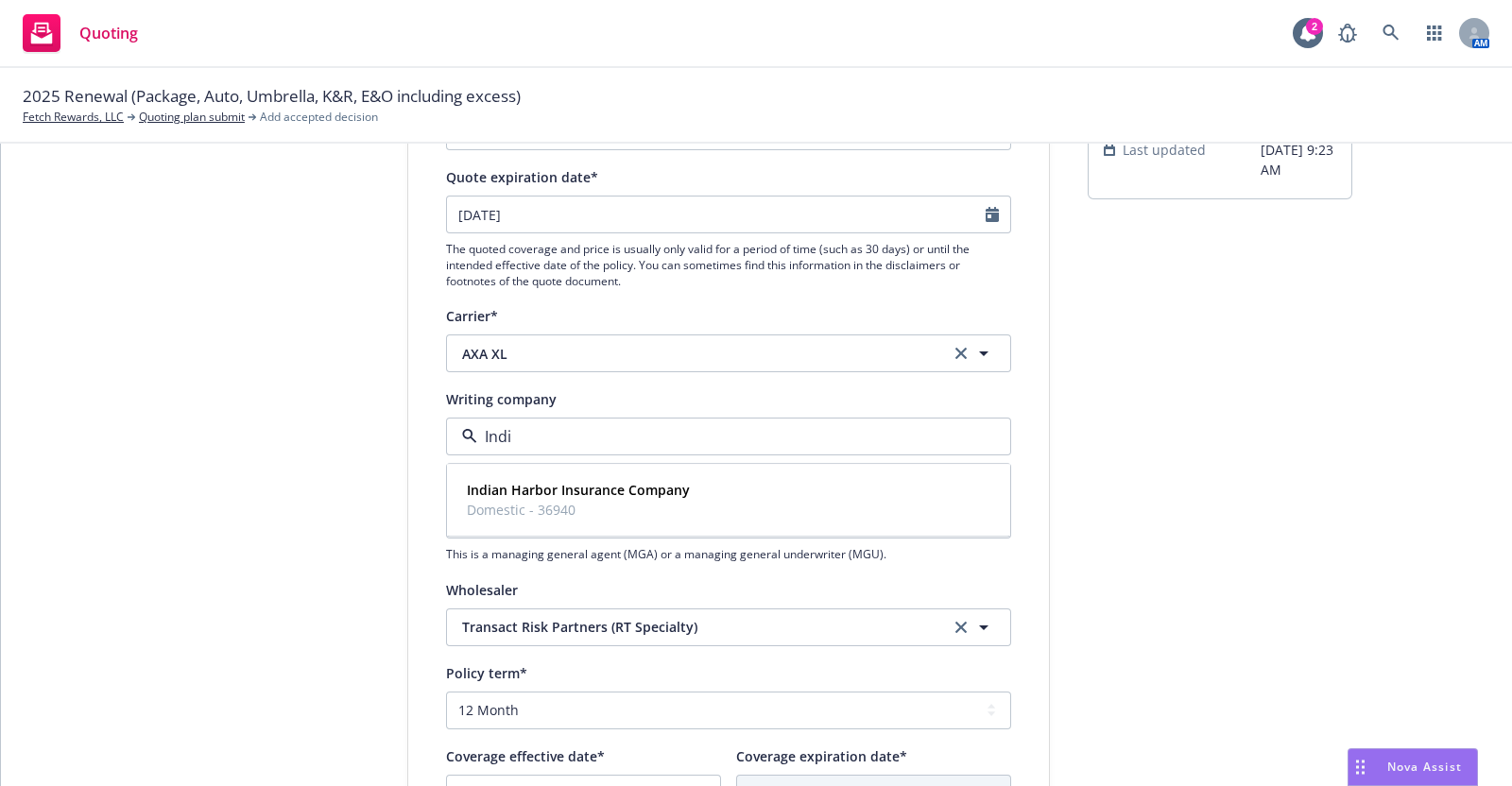
type input "[GEOGRAPHIC_DATA]"
click at [533, 500] on span "Domestic - 36940" at bounding box center [579, 510] width 223 height 20
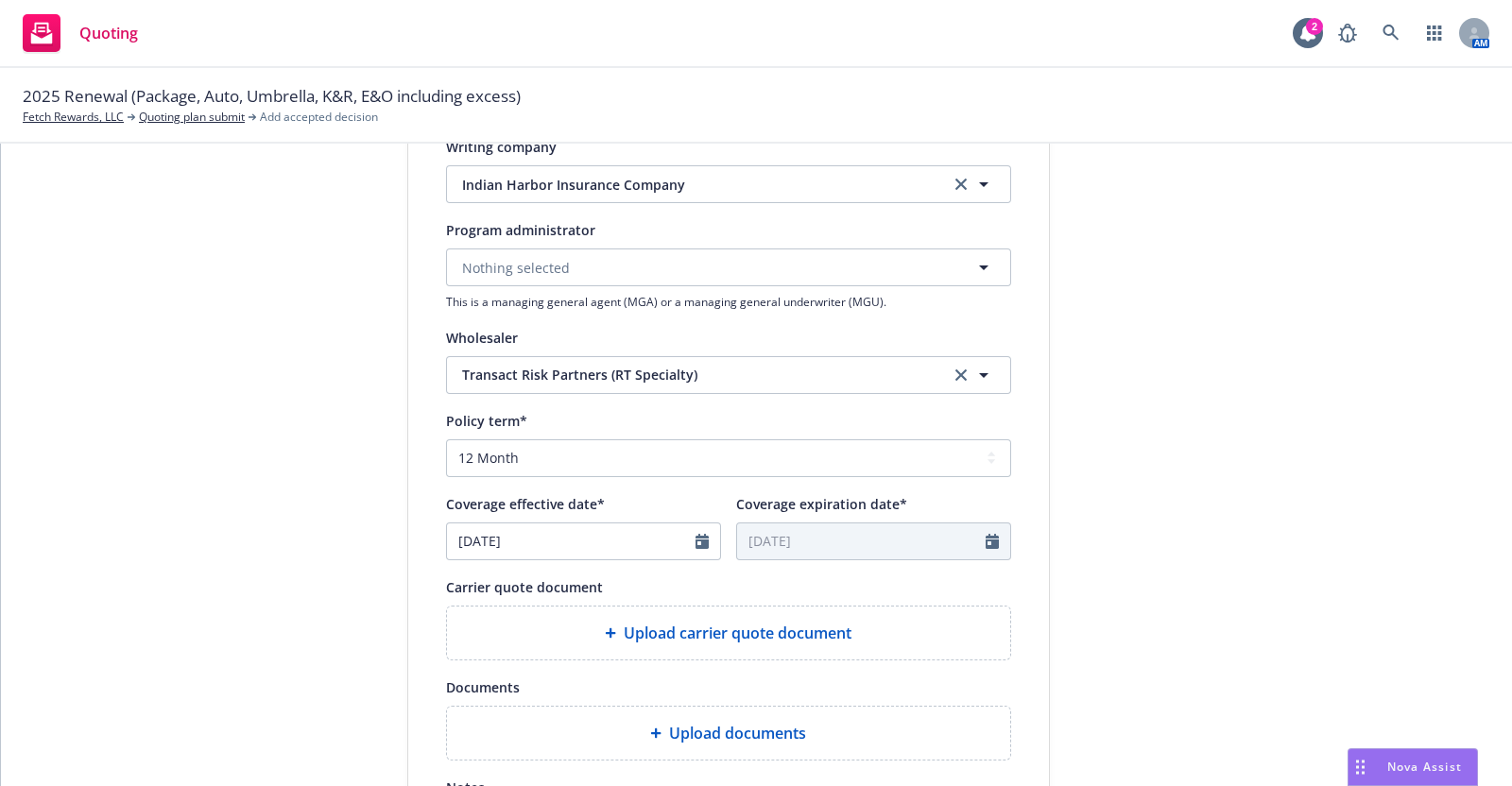
scroll to position [457, 0]
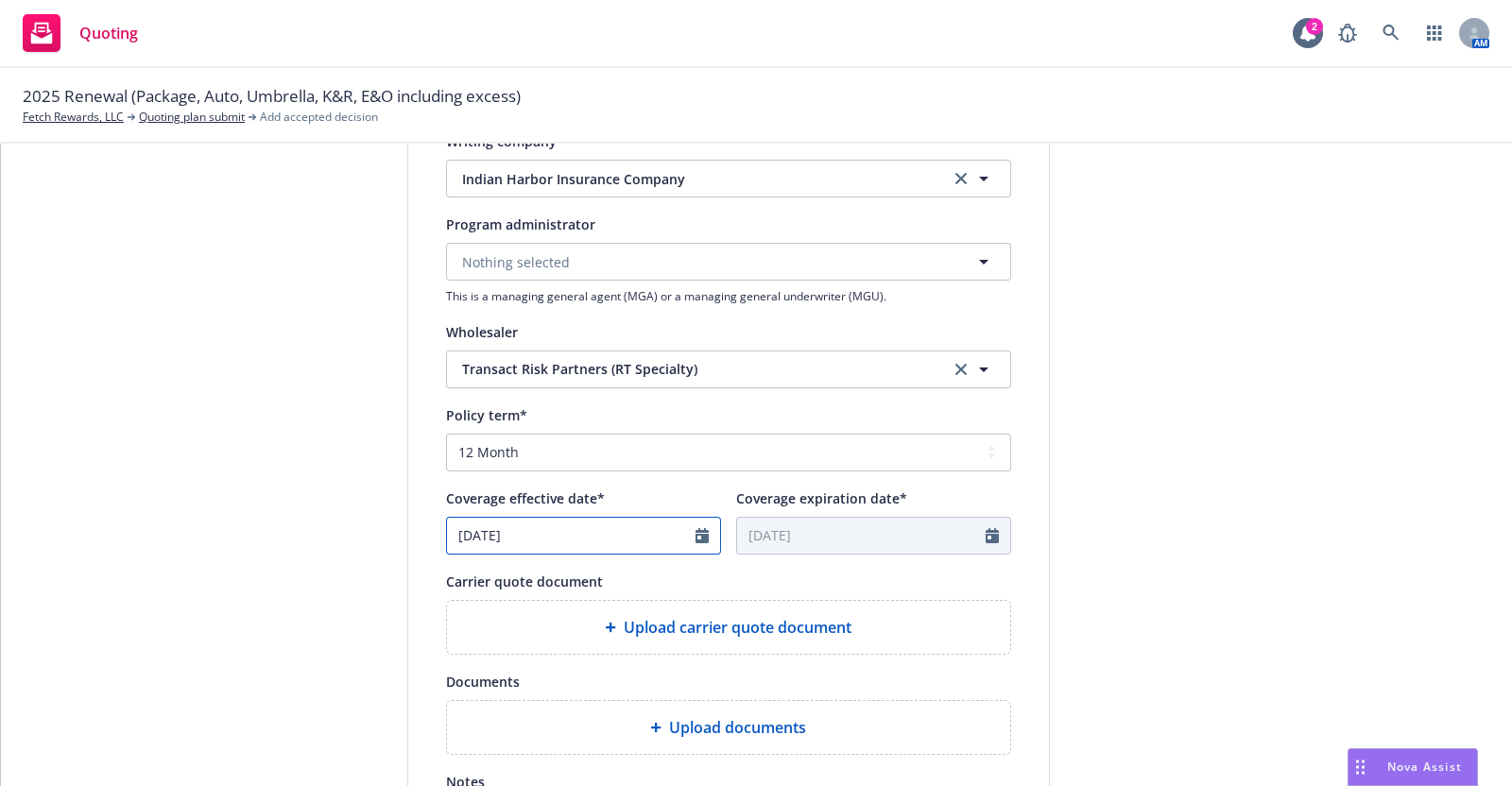
click at [695, 529] on icon "Calendar" at bounding box center [702, 534] width 14 height 15
select select "9"
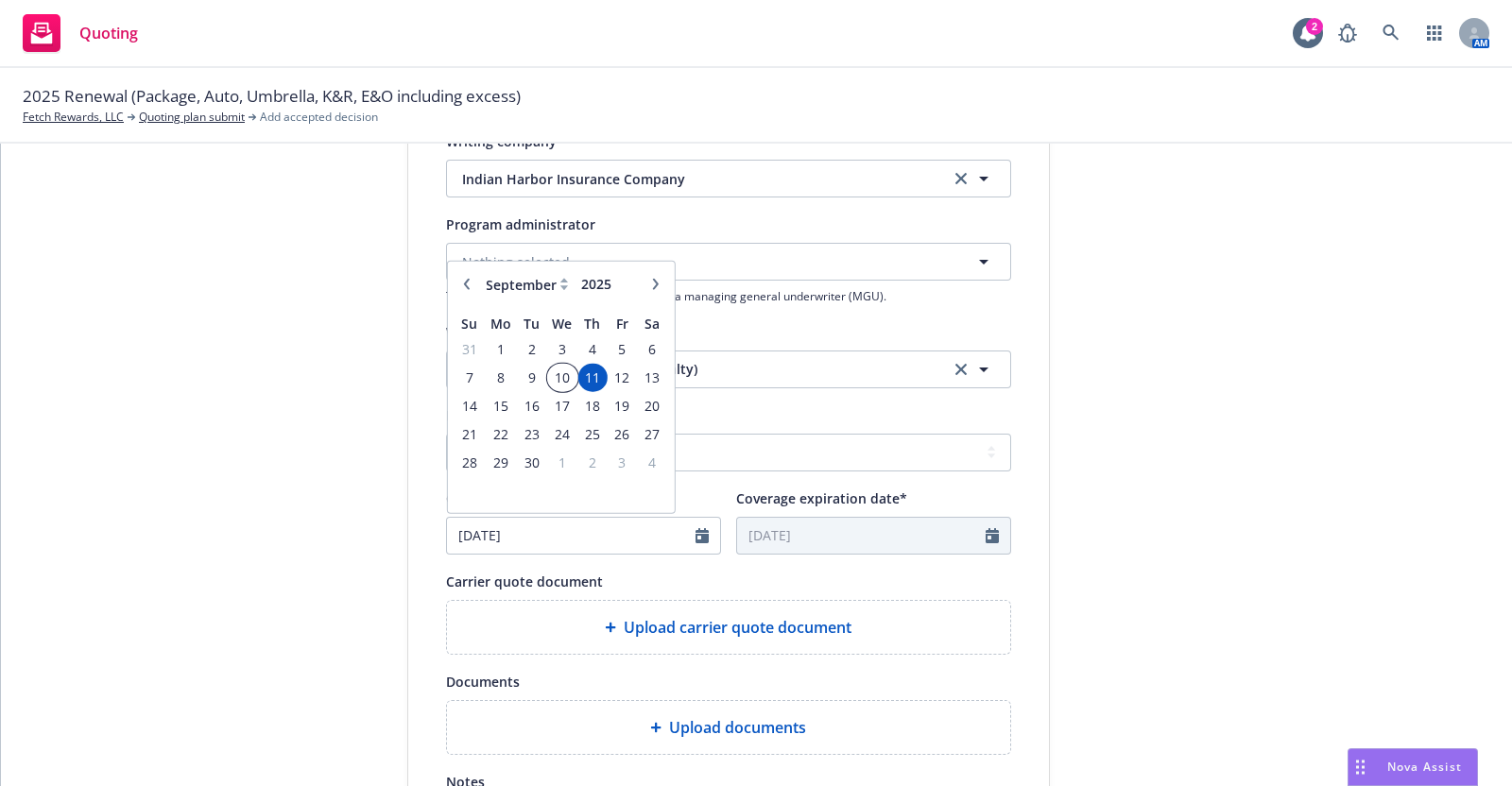
click at [548, 373] on span "10" at bounding box center [562, 377] width 27 height 23
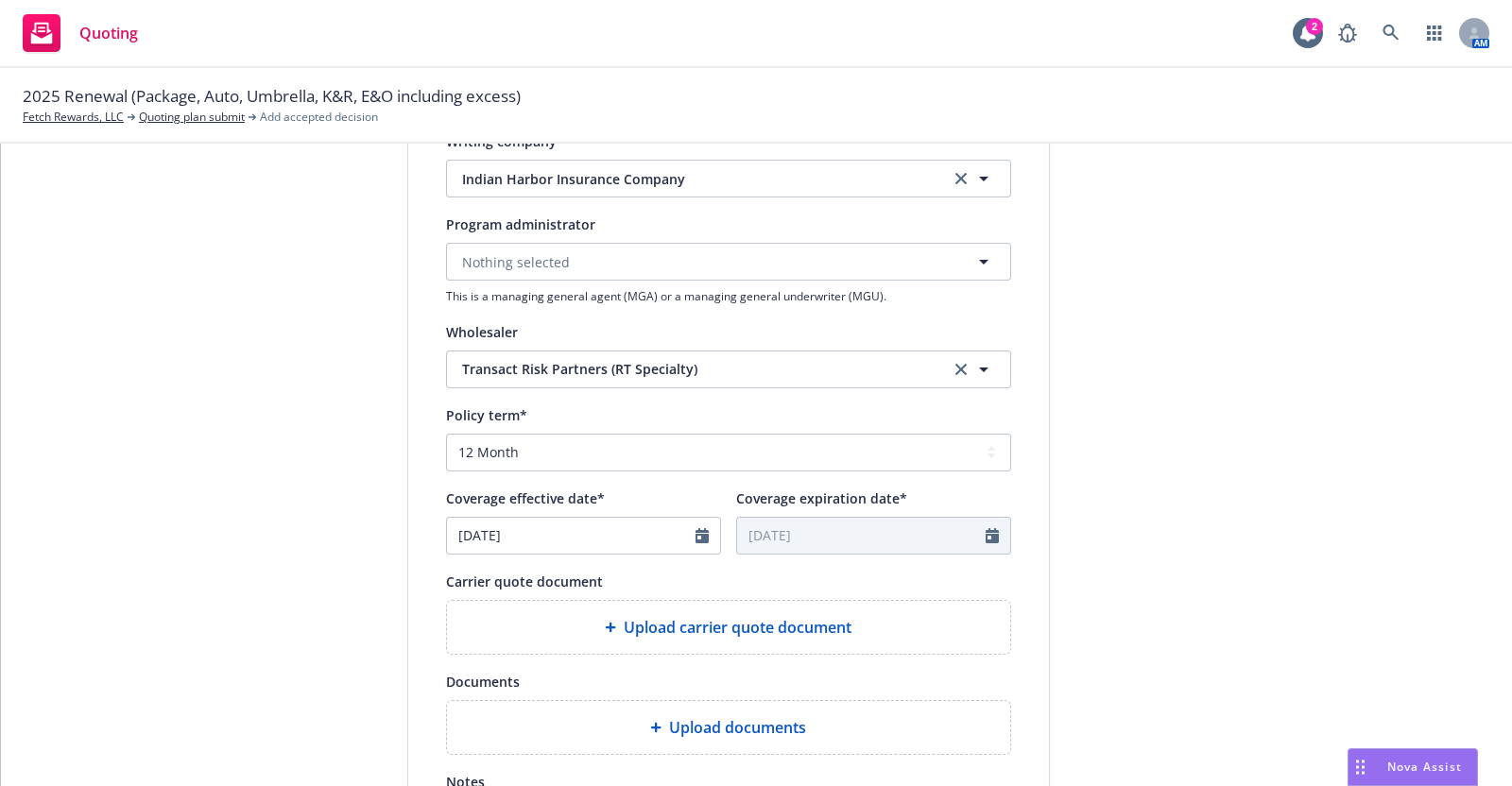
type input "[DATE]"
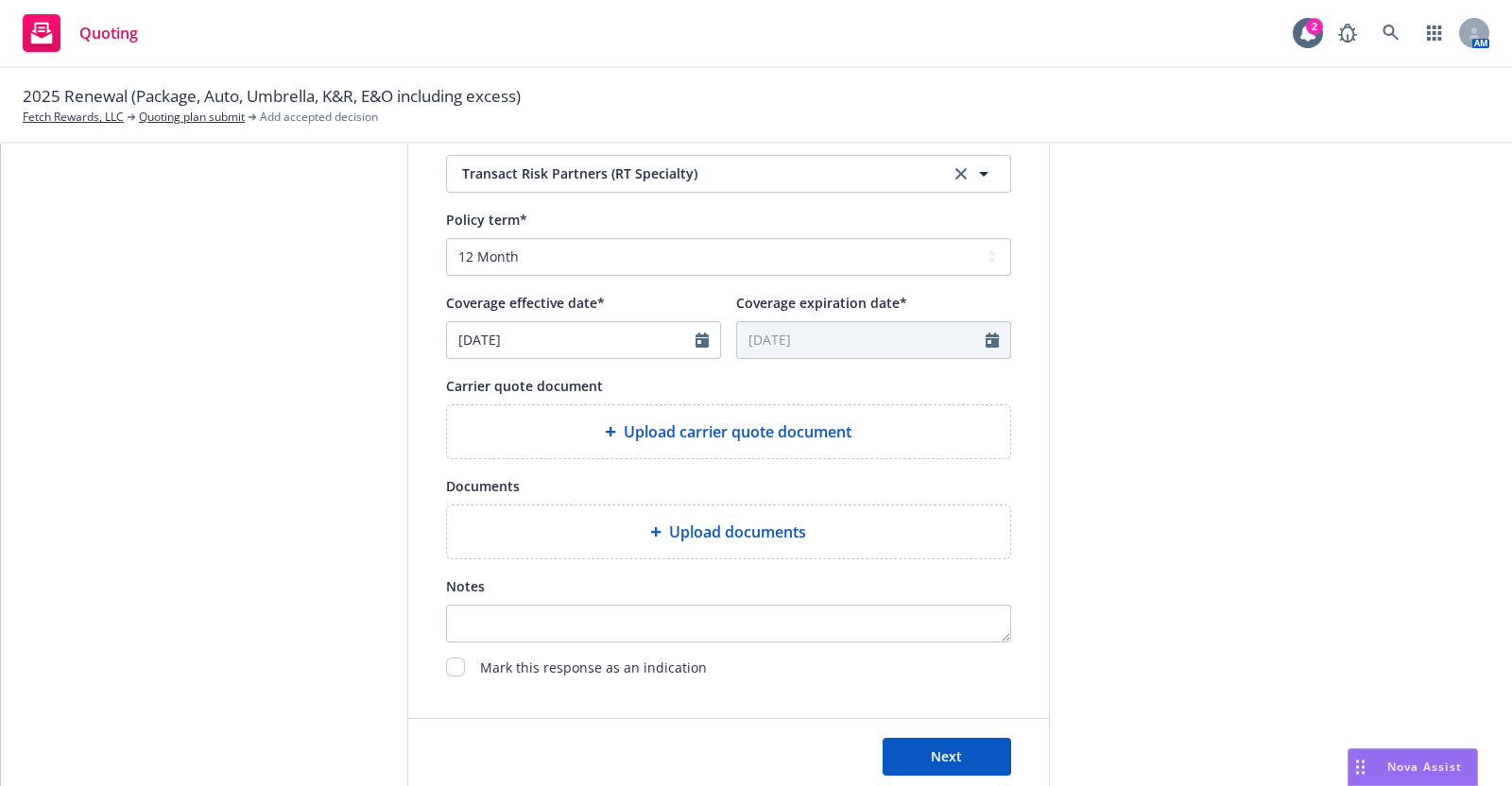
scroll to position [698, 0]
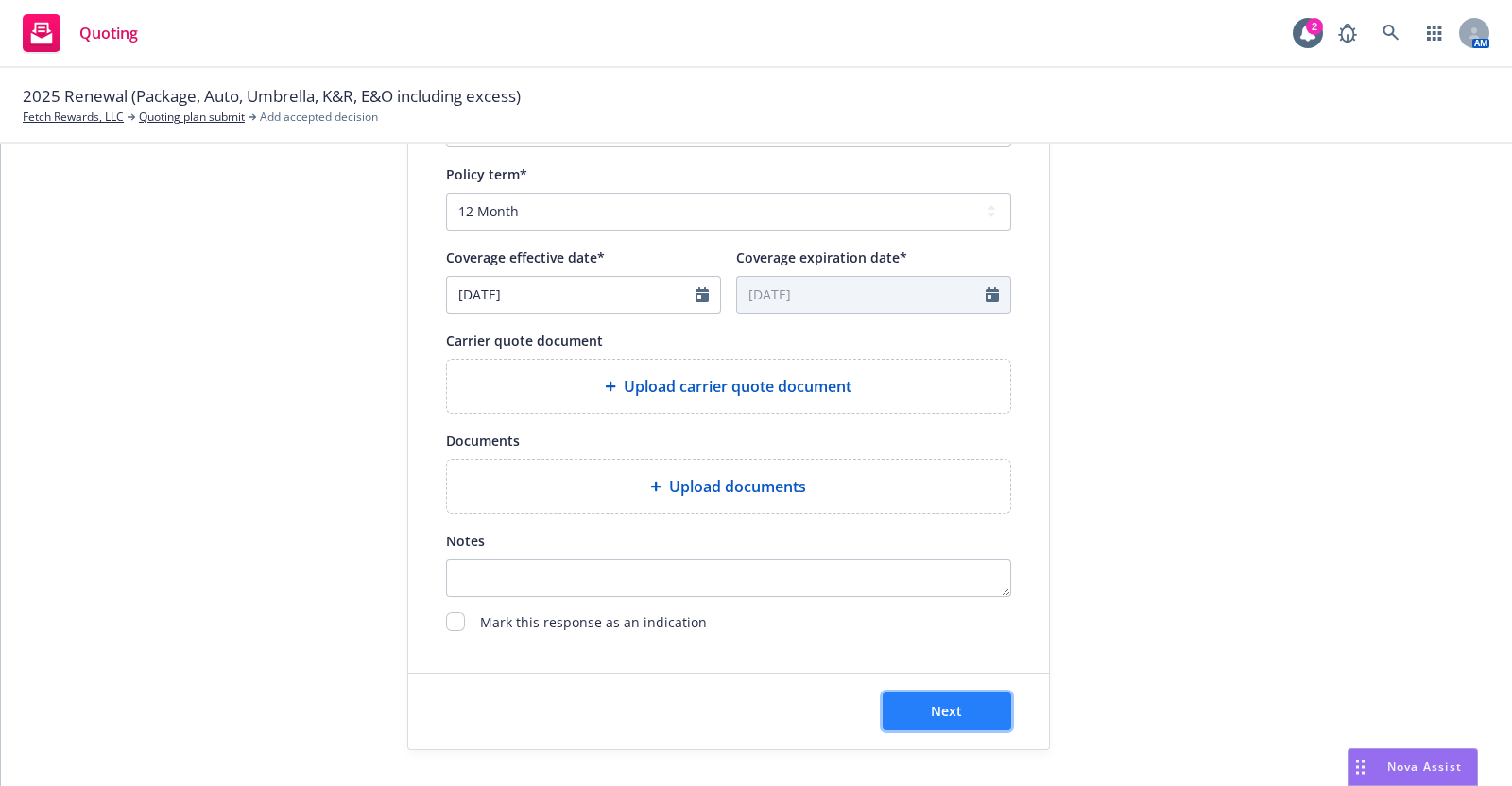
click at [939, 698] on button "Next" at bounding box center [946, 711] width 128 height 38
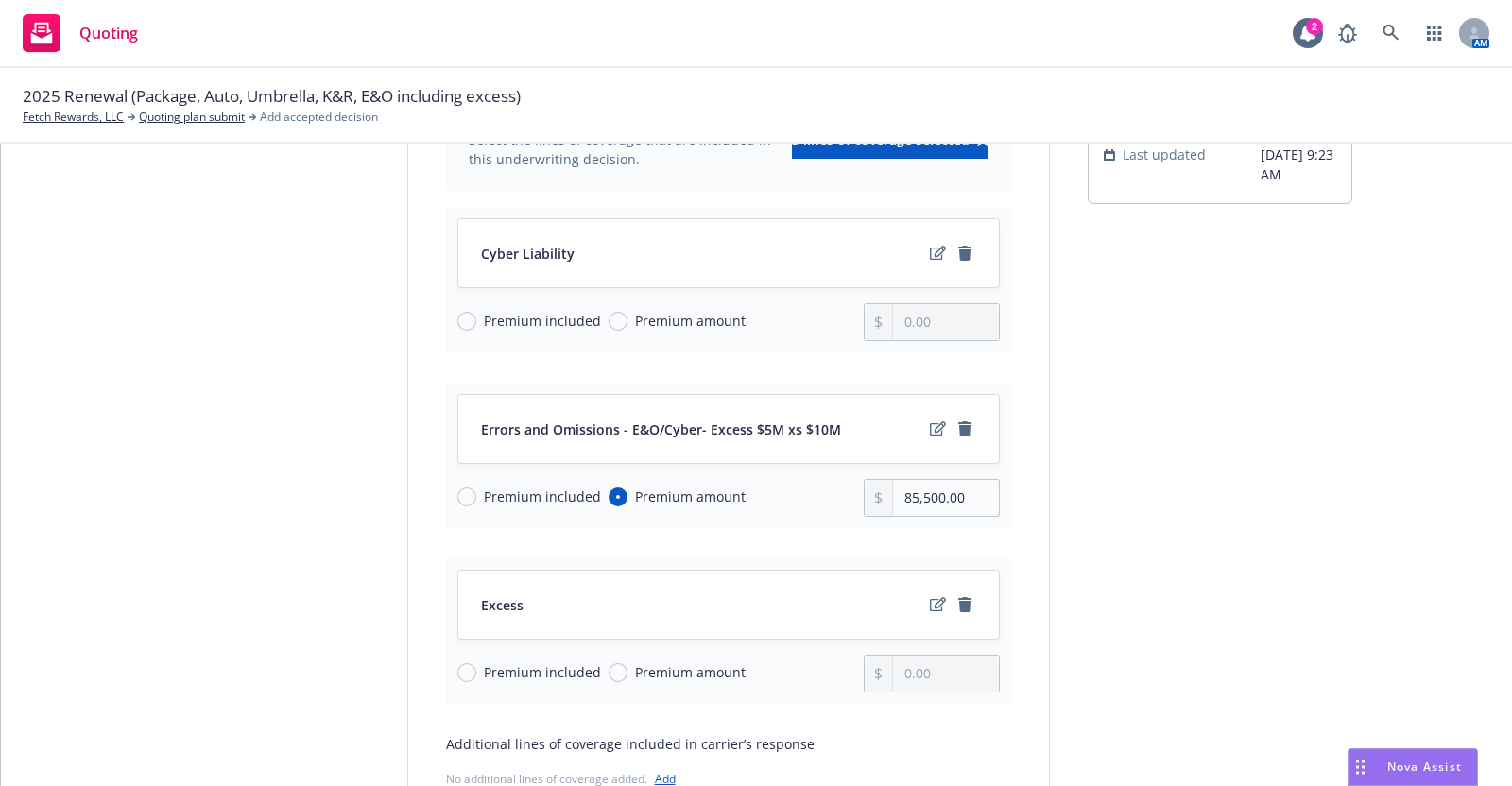
scroll to position [200, 0]
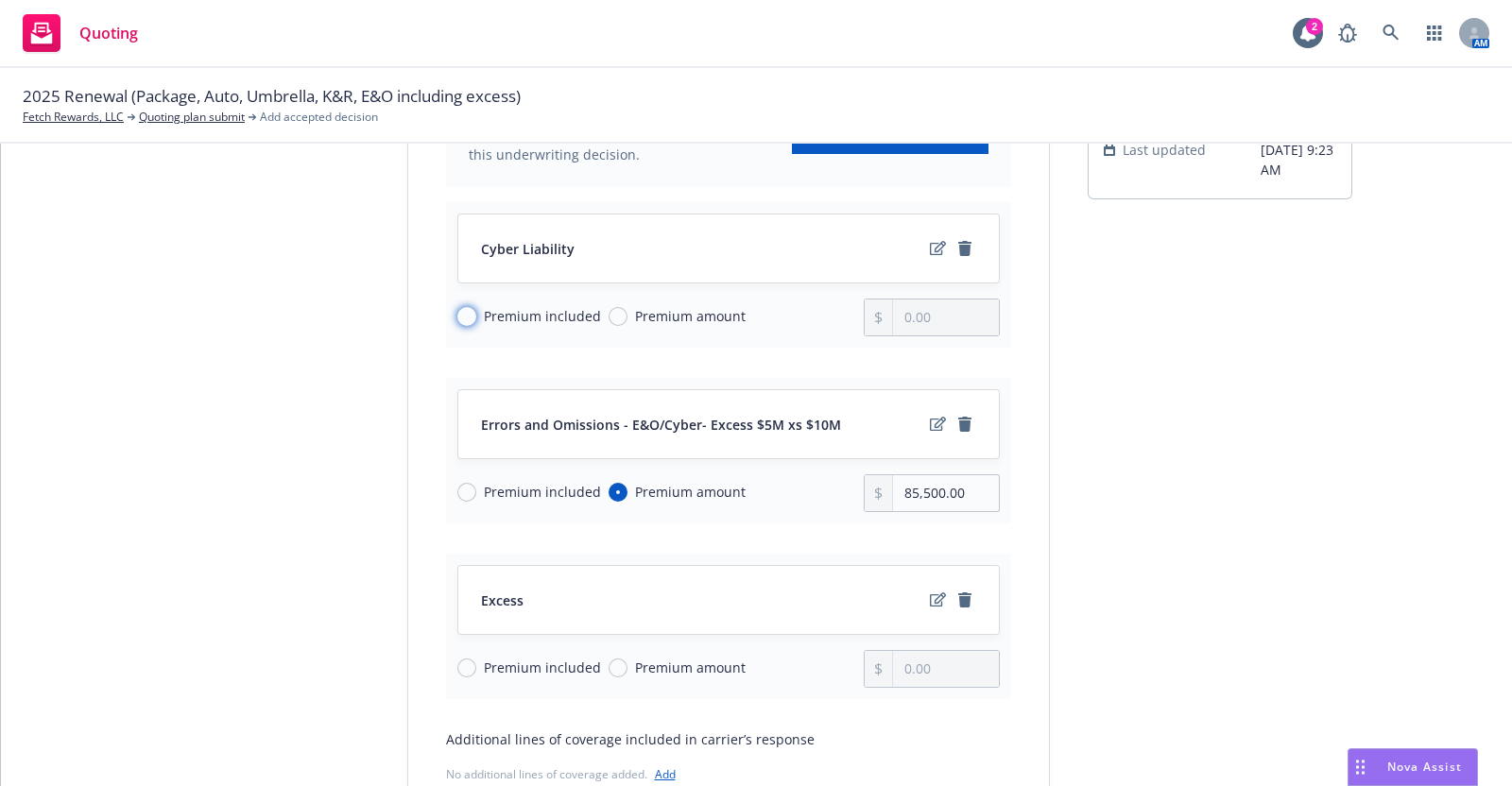
click at [457, 313] on input "Premium included" at bounding box center [466, 316] width 19 height 19
radio input "true"
click at [457, 663] on input "Premium included" at bounding box center [466, 668] width 19 height 19
radio input "true"
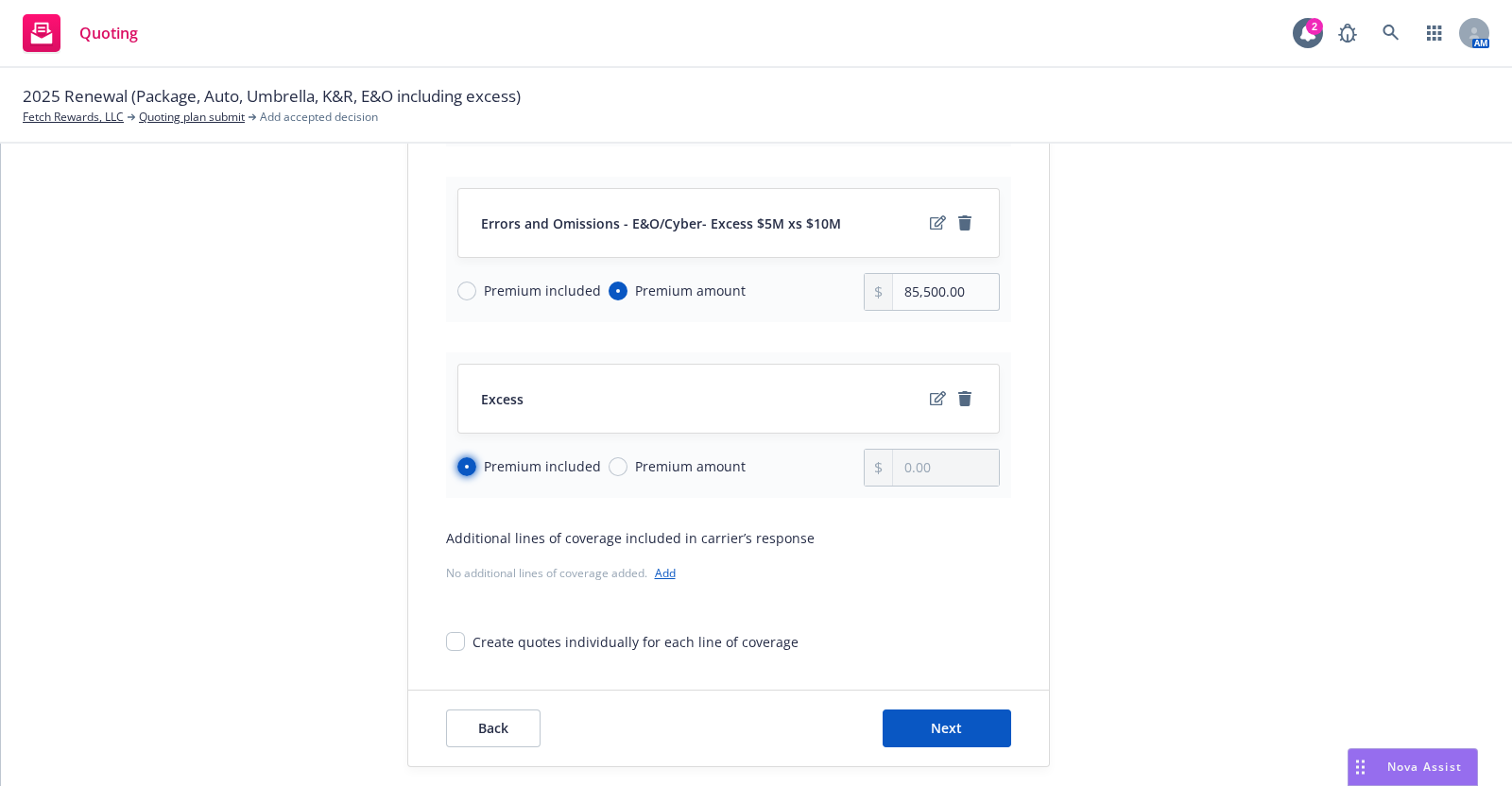
scroll to position [408, 0]
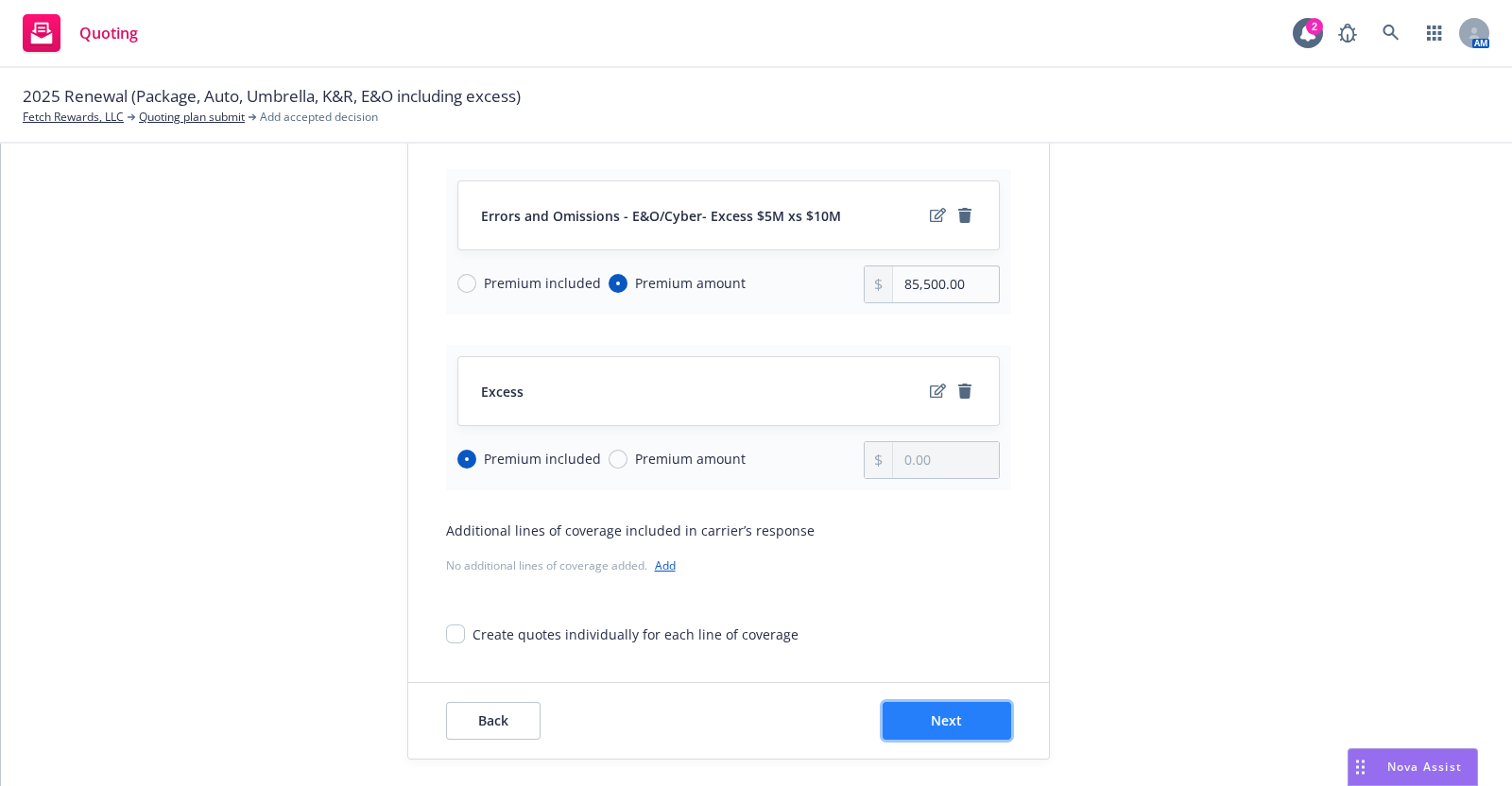
click at [945, 717] on span "Next" at bounding box center [947, 720] width 31 height 18
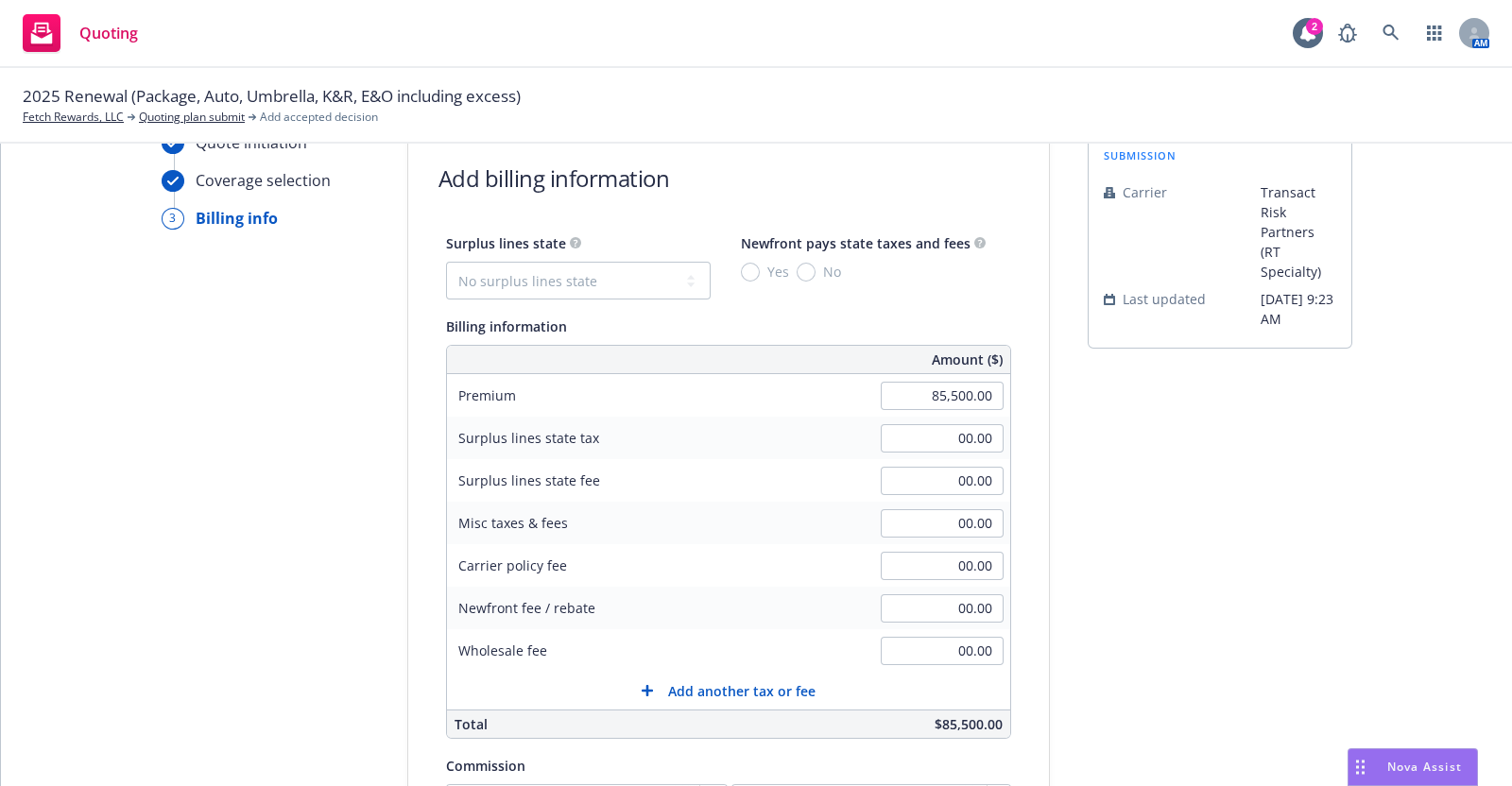
scroll to position [0, 0]
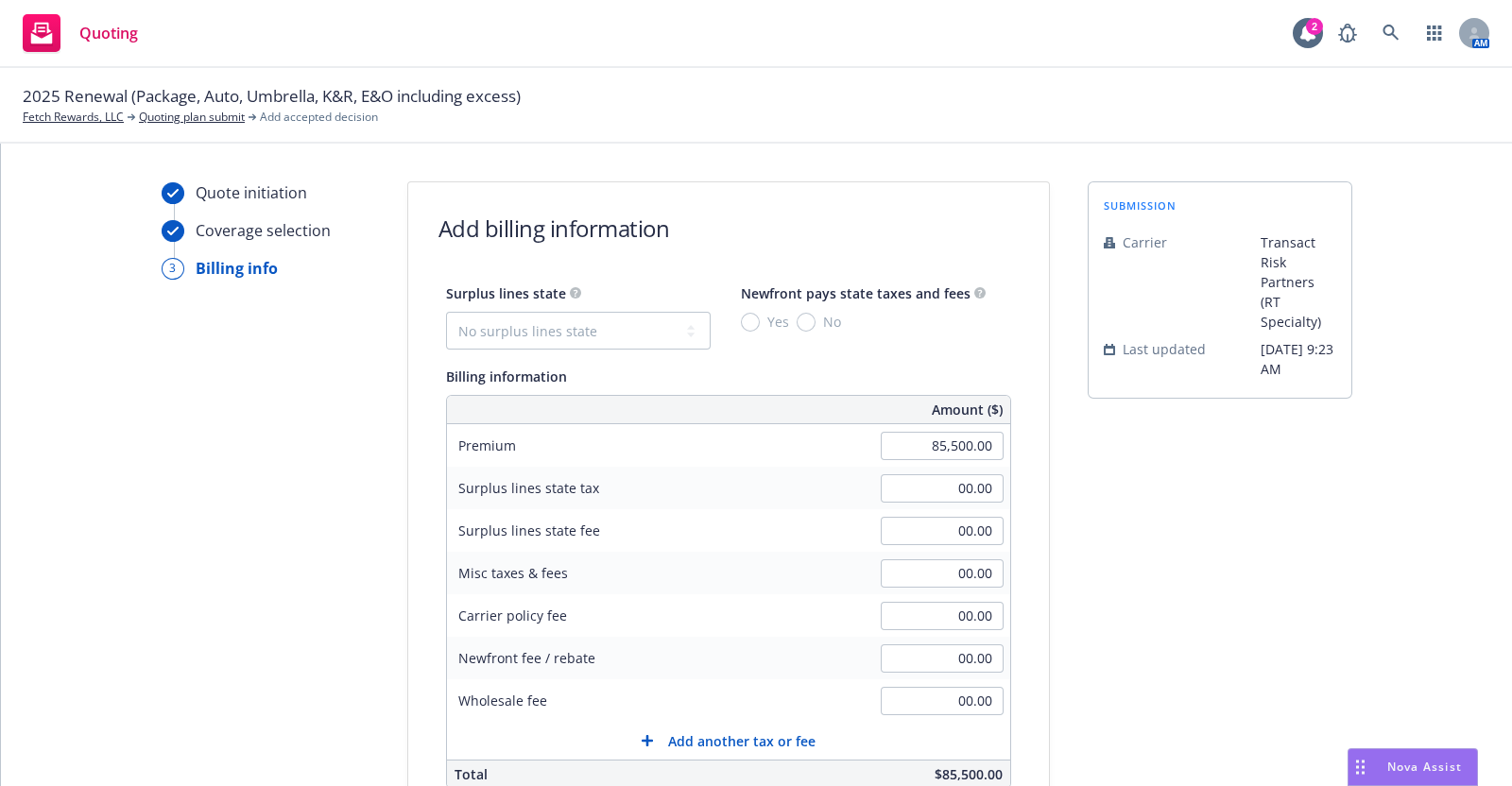
click at [556, 309] on div "Surplus lines state No surplus lines state [US_STATE] [US_STATE] [US_STATE] [US…" at bounding box center [578, 315] width 264 height 68
click at [566, 326] on select "No surplus lines state [US_STATE] [US_STATE] [US_STATE] [US_STATE] [US_STATE] […" at bounding box center [578, 330] width 264 height 38
select select "WI"
click at [446, 311] on select "No surplus lines state [US_STATE] [US_STATE] [US_STATE] [US_STATE] [US_STATE] […" at bounding box center [578, 330] width 264 height 38
type input "2,565.00"
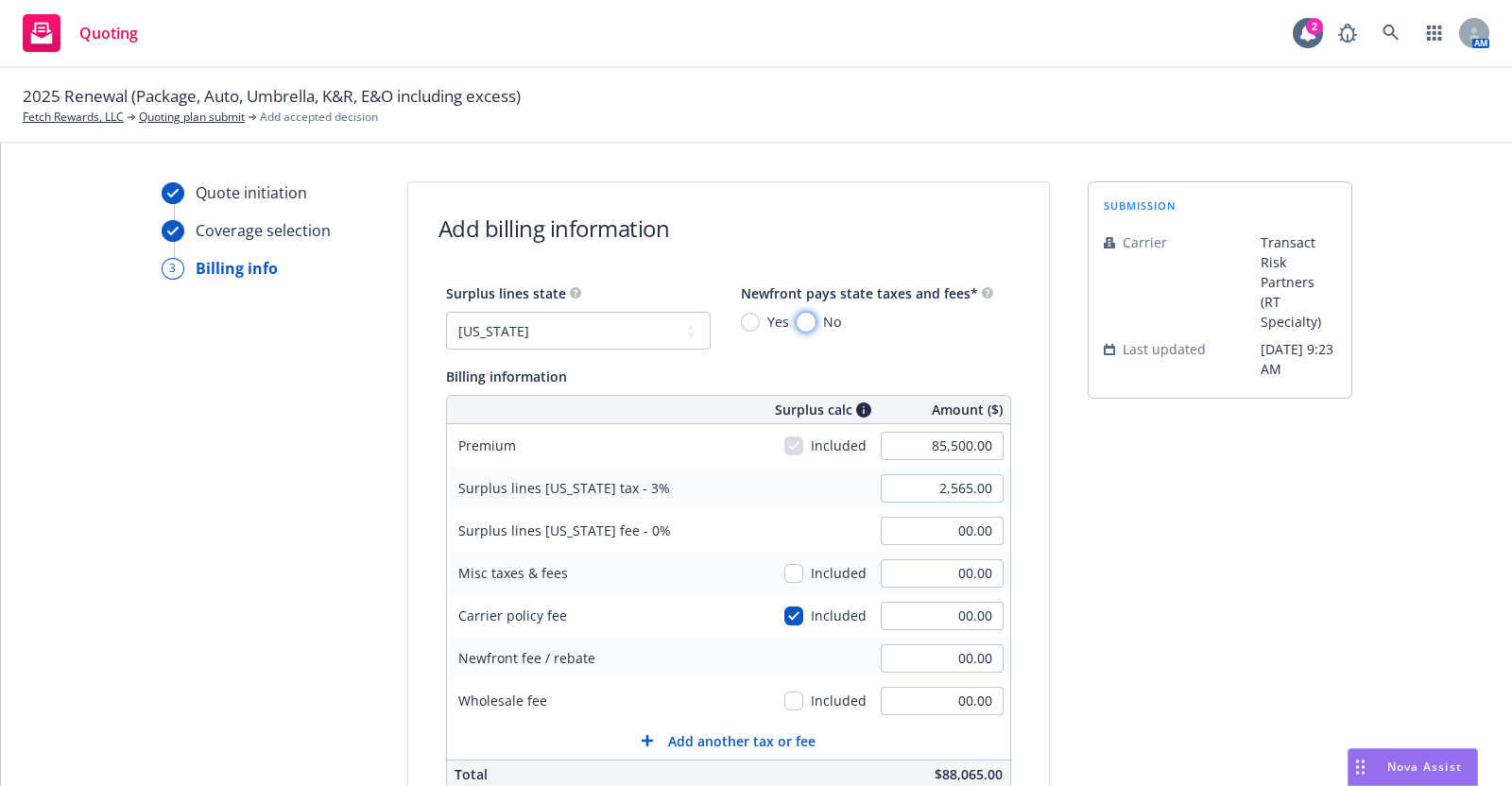
click at [796, 318] on input "No" at bounding box center [805, 321] width 19 height 19
radio input "true"
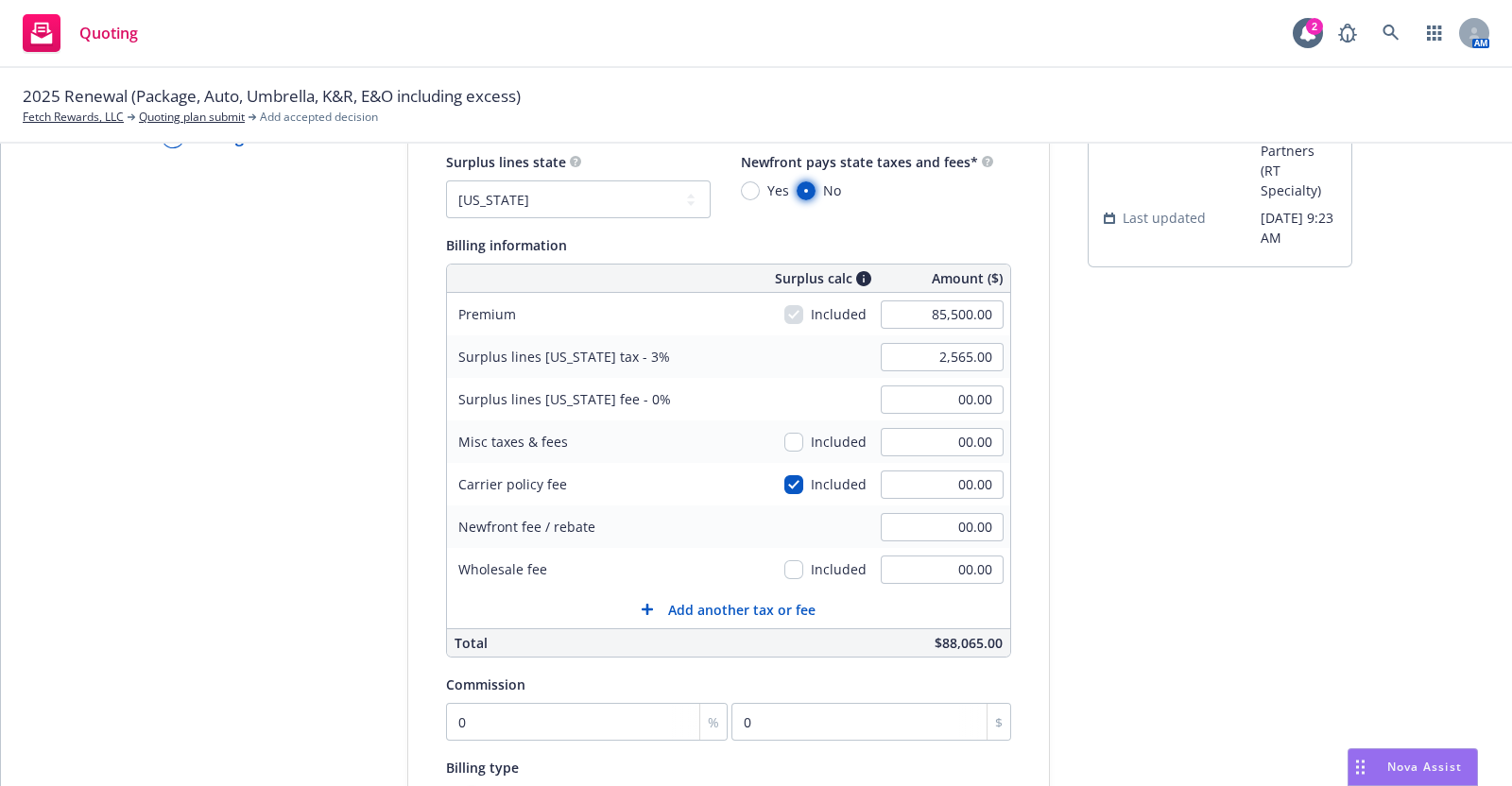
scroll to position [150, 0]
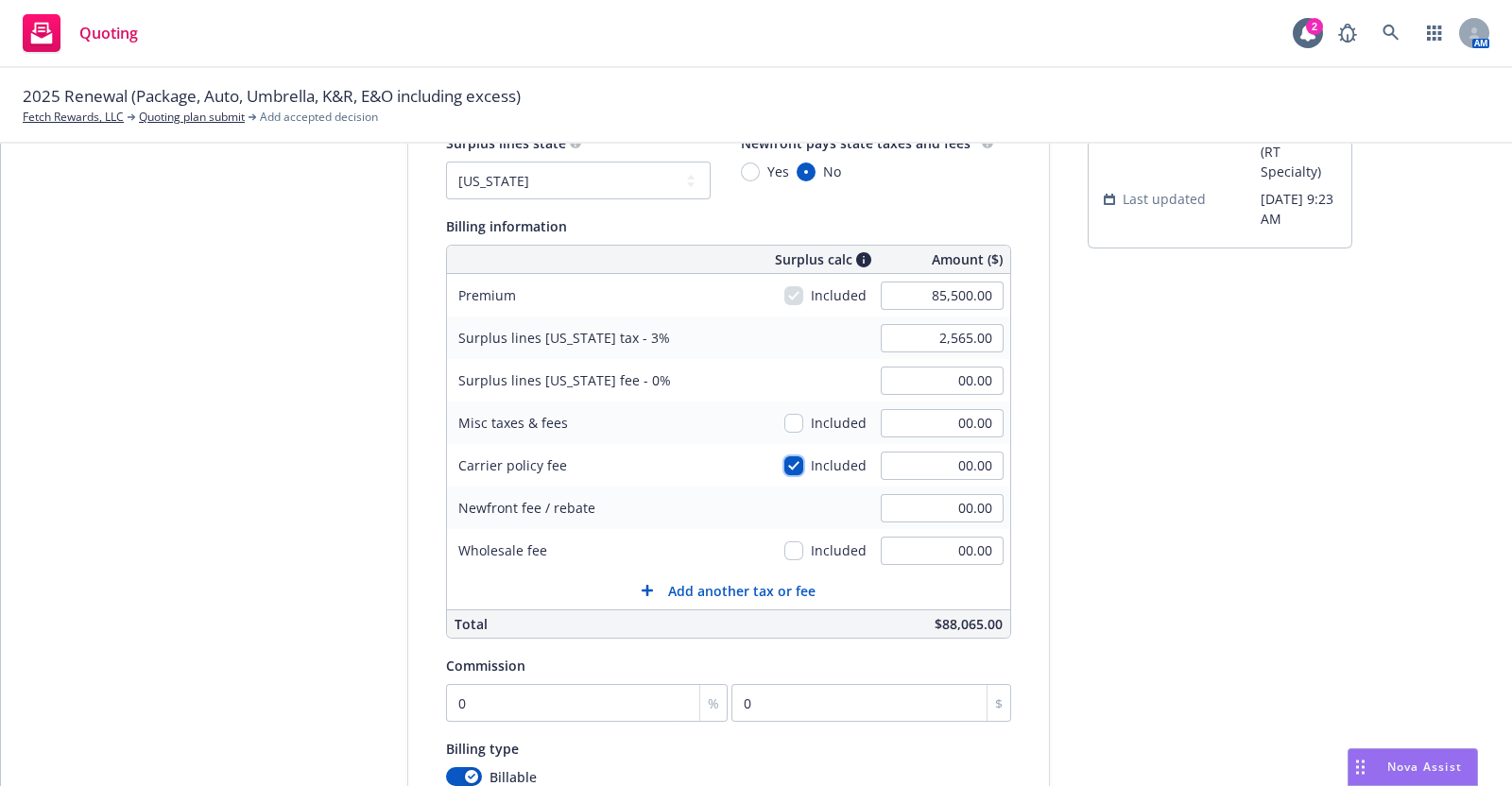
click at [784, 456] on input "checkbox" at bounding box center [793, 465] width 19 height 19
checkbox input "false"
click at [551, 706] on input "0" at bounding box center [587, 703] width 283 height 38
type input "1"
type input "855"
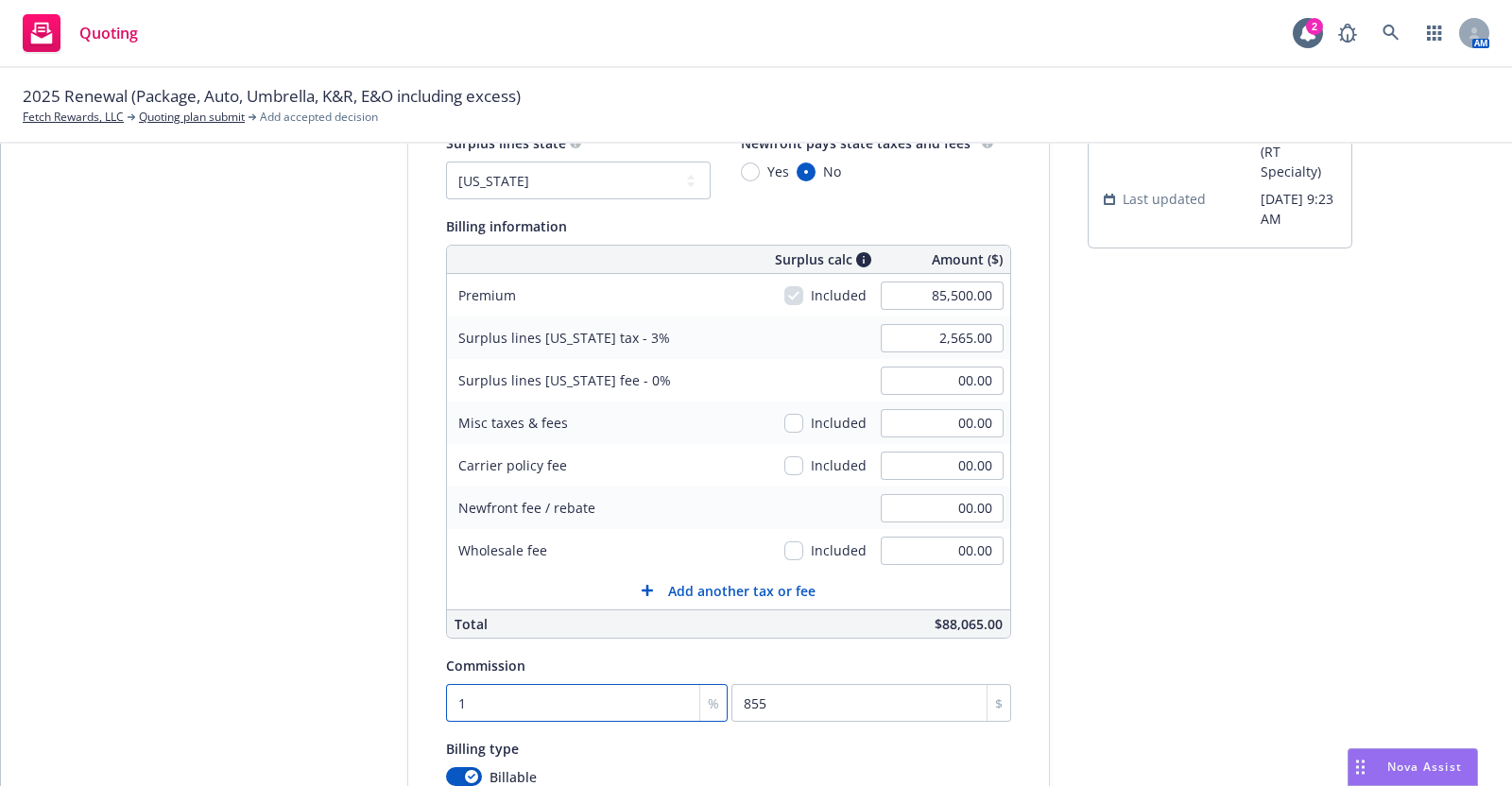
type input "12"
type input "10260"
type input "12.5"
type input "10687.5"
type input "12.5"
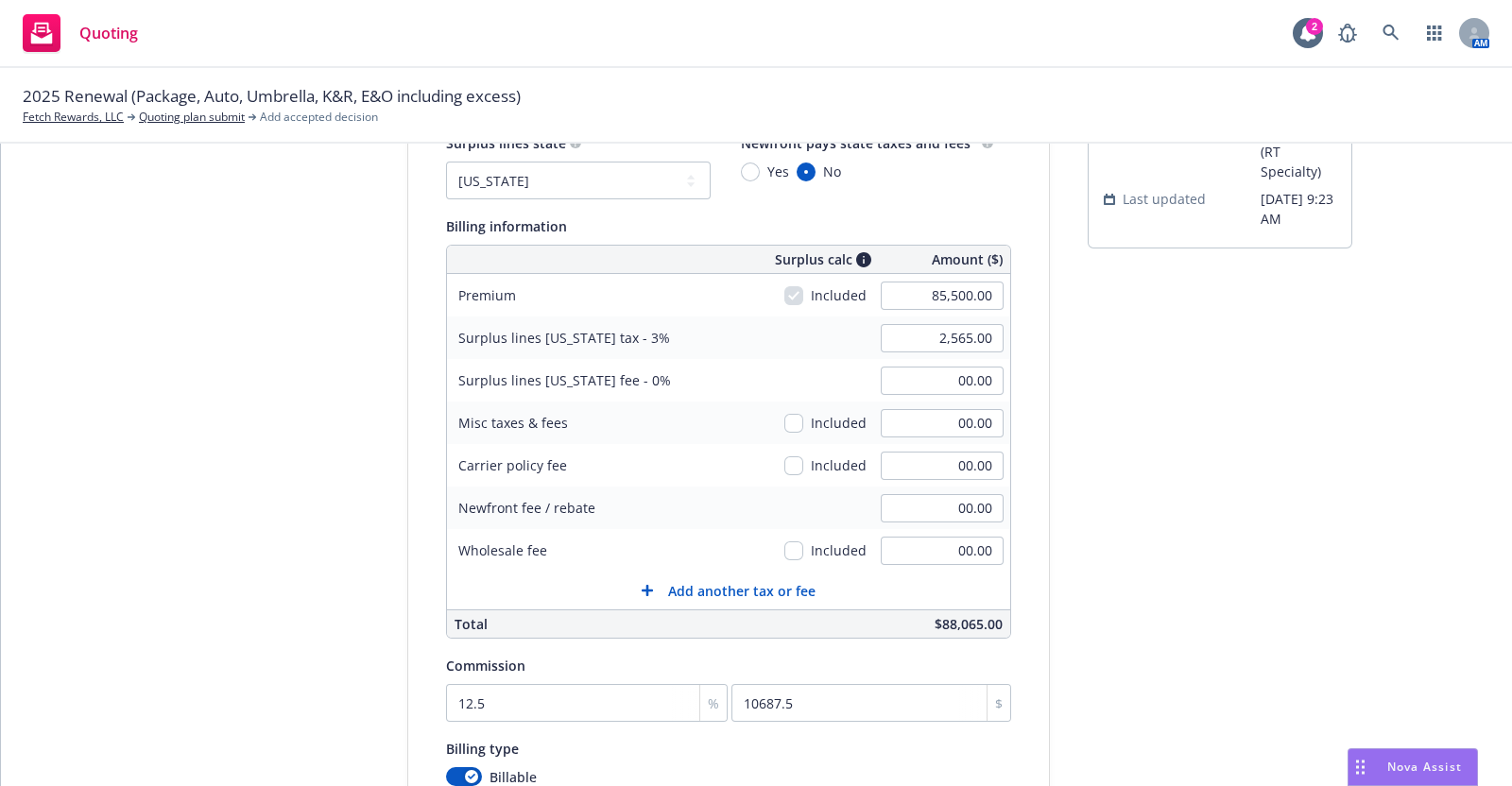
click at [907, 756] on div "Billing type" at bounding box center [728, 748] width 565 height 23
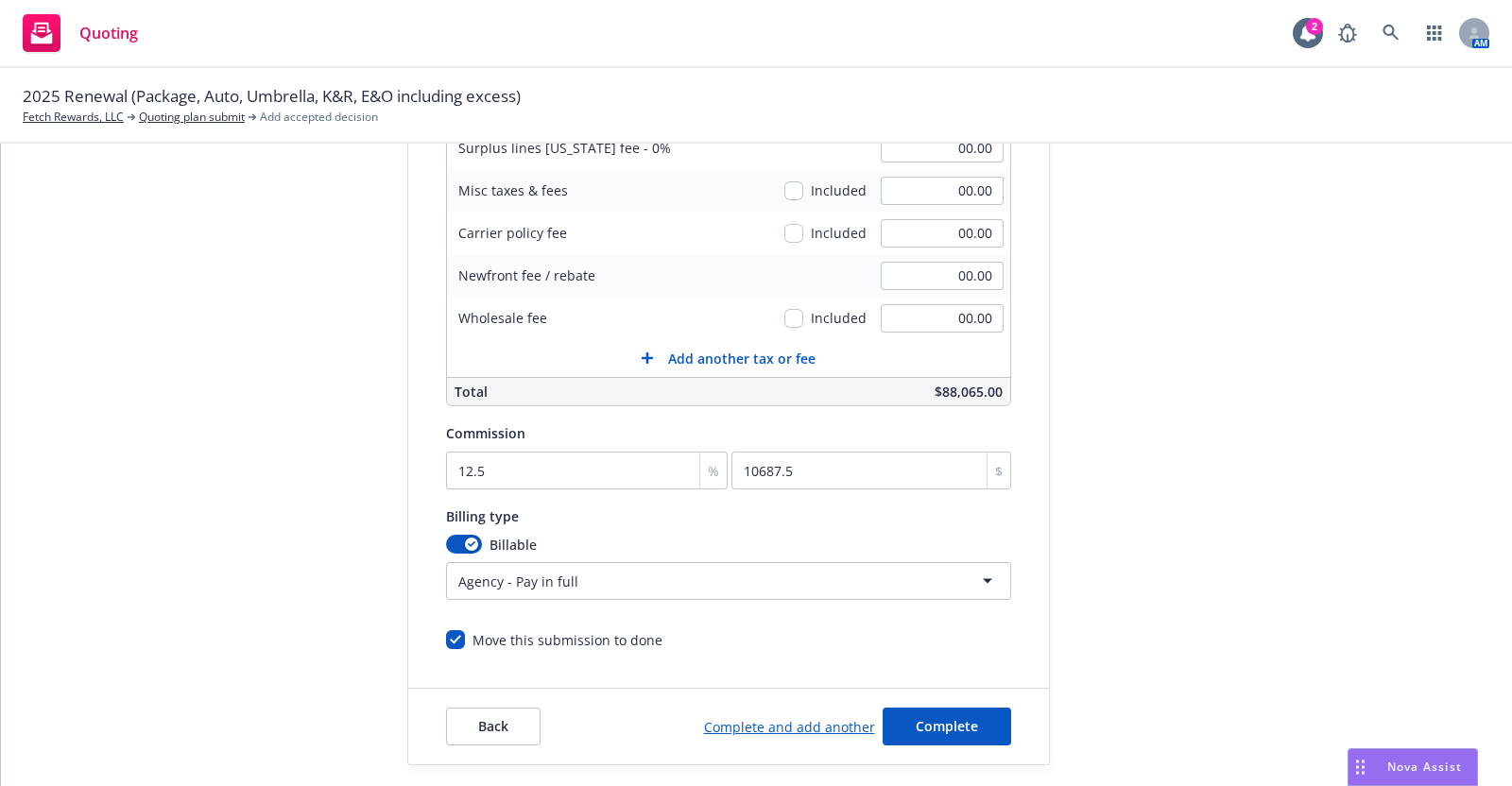
scroll to position [397, 0]
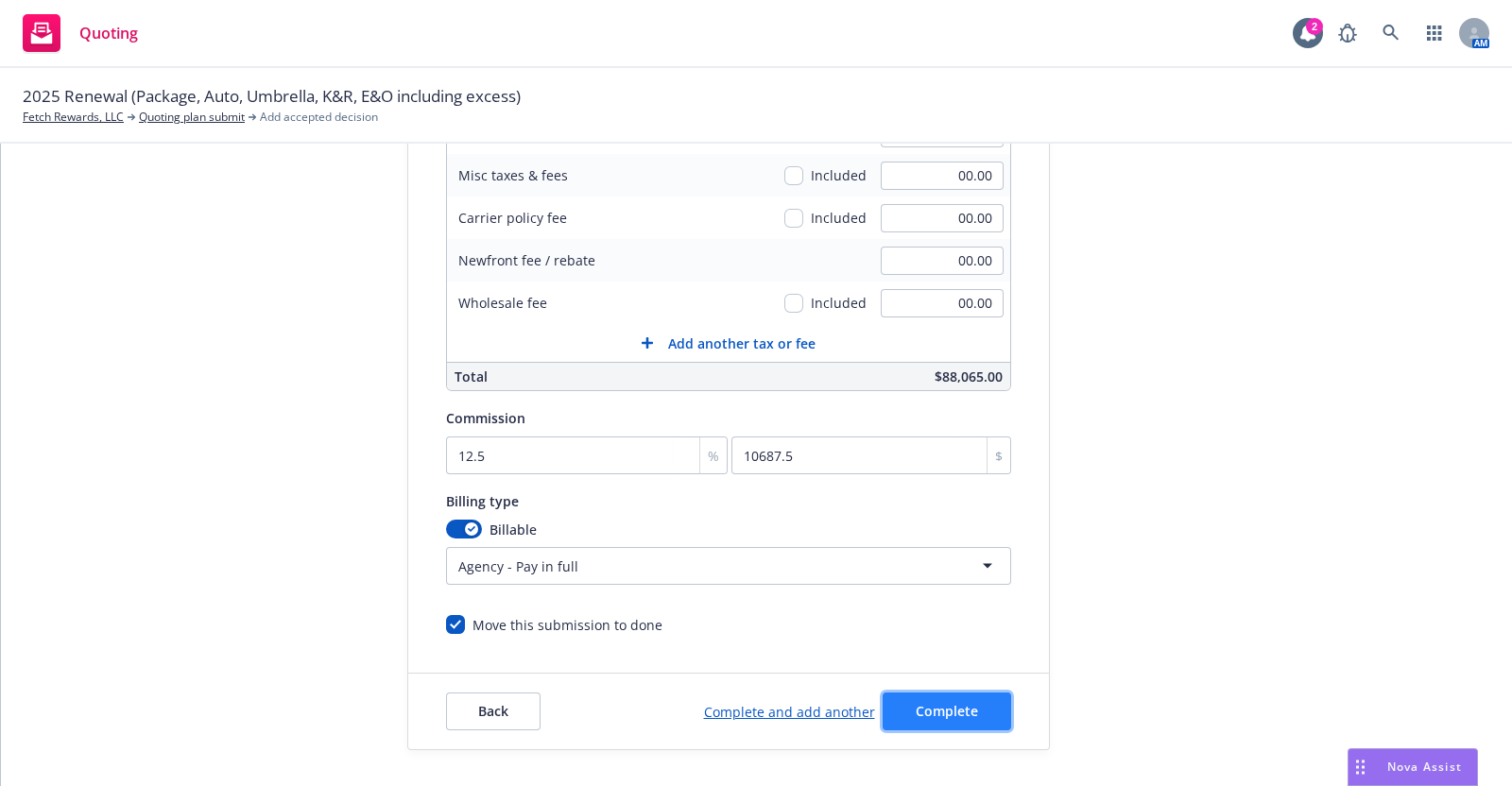
click at [921, 706] on span "Complete" at bounding box center [947, 711] width 63 height 18
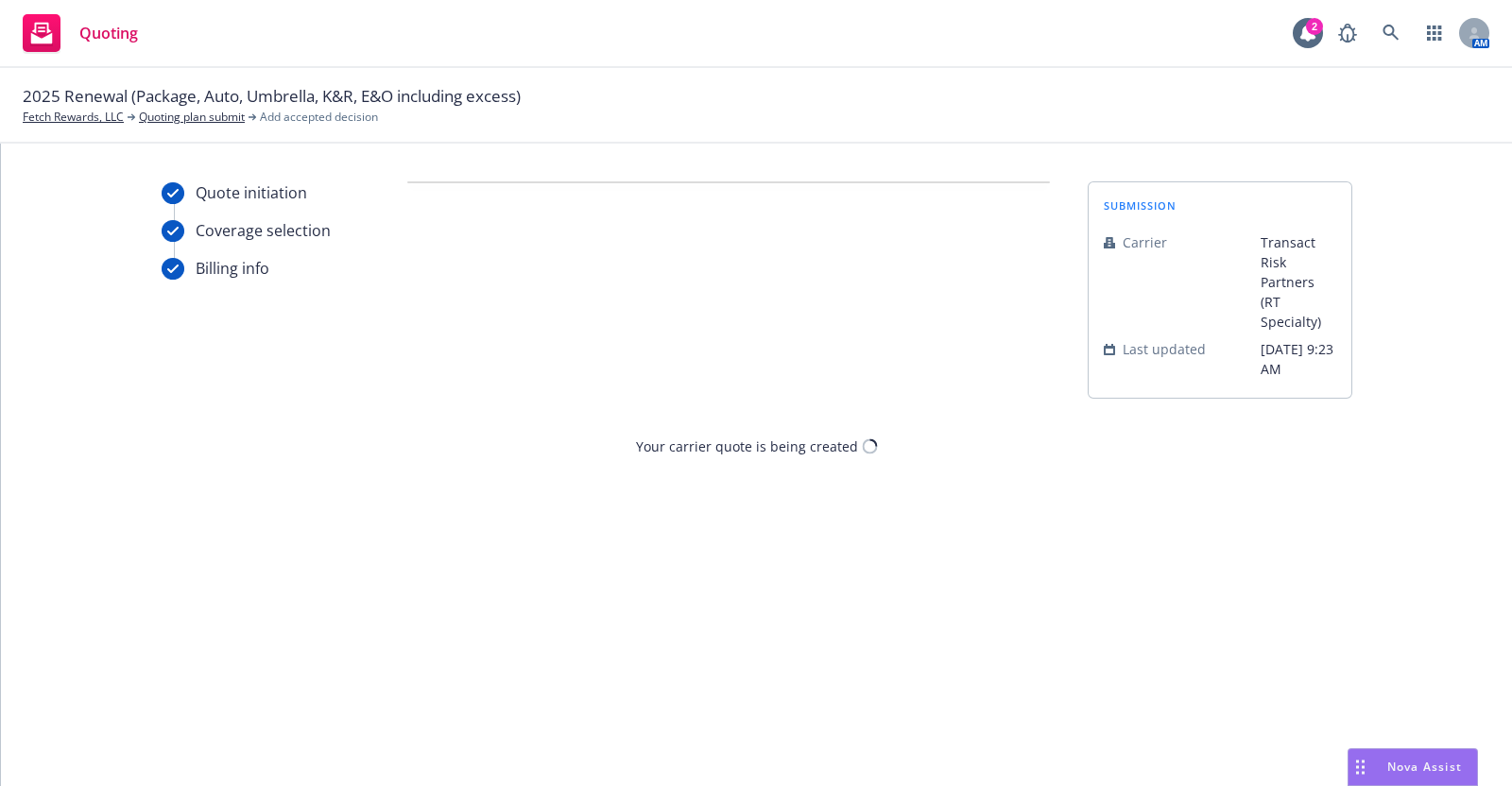
scroll to position [0, 0]
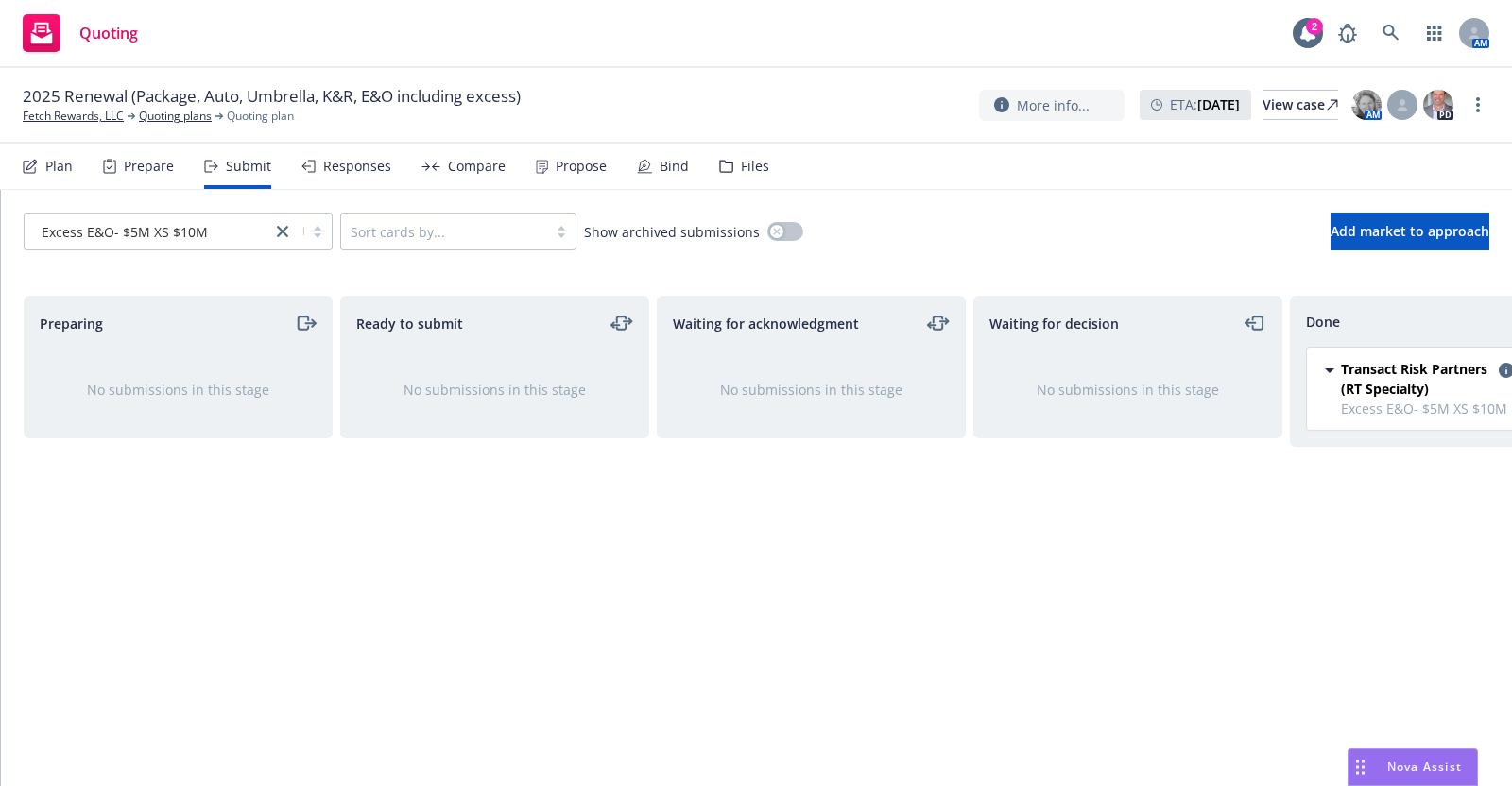
click at [58, 162] on div "Plan" at bounding box center [59, 165] width 27 height 15
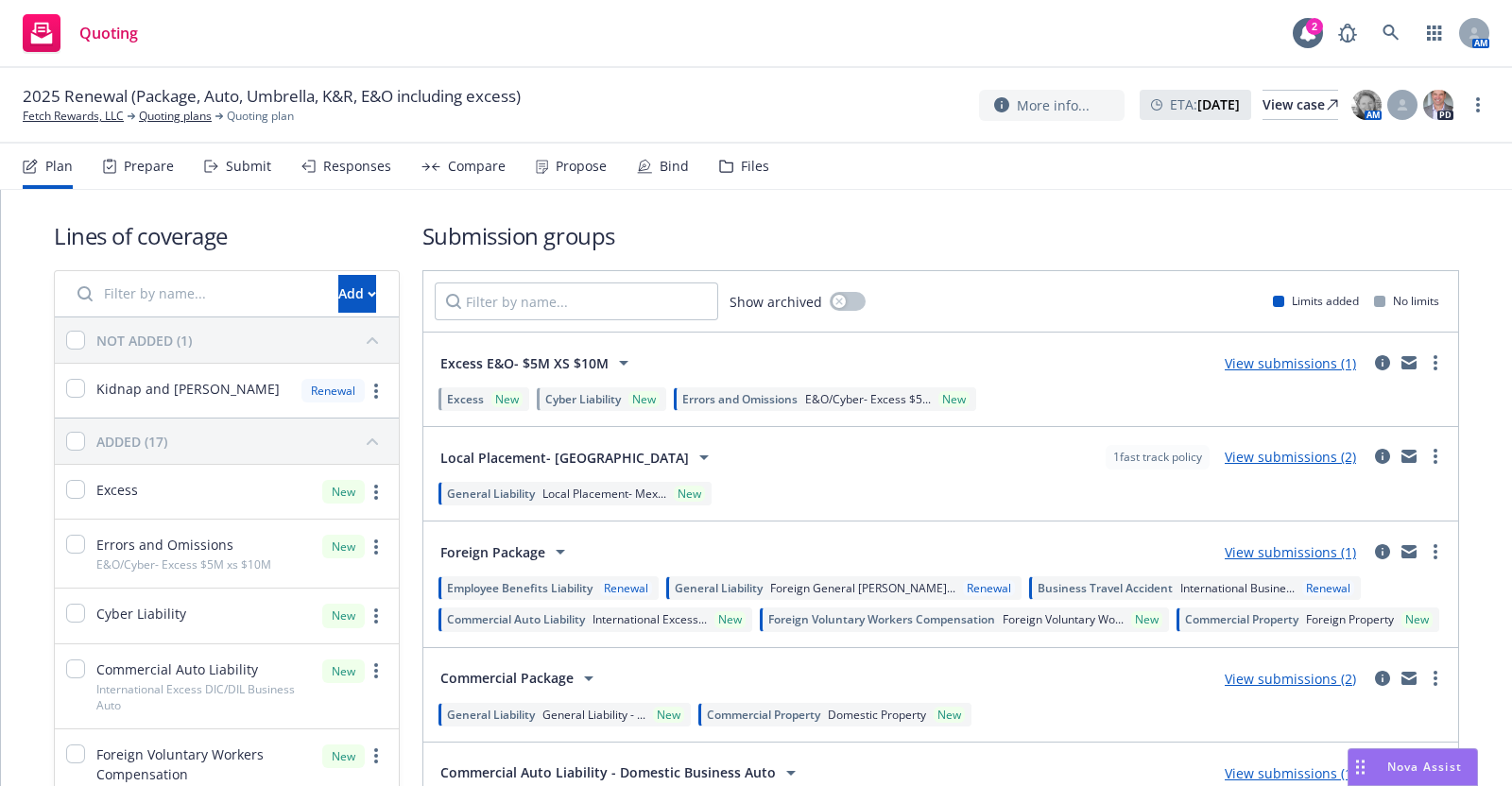
click at [253, 168] on div "Submit" at bounding box center [249, 165] width 45 height 15
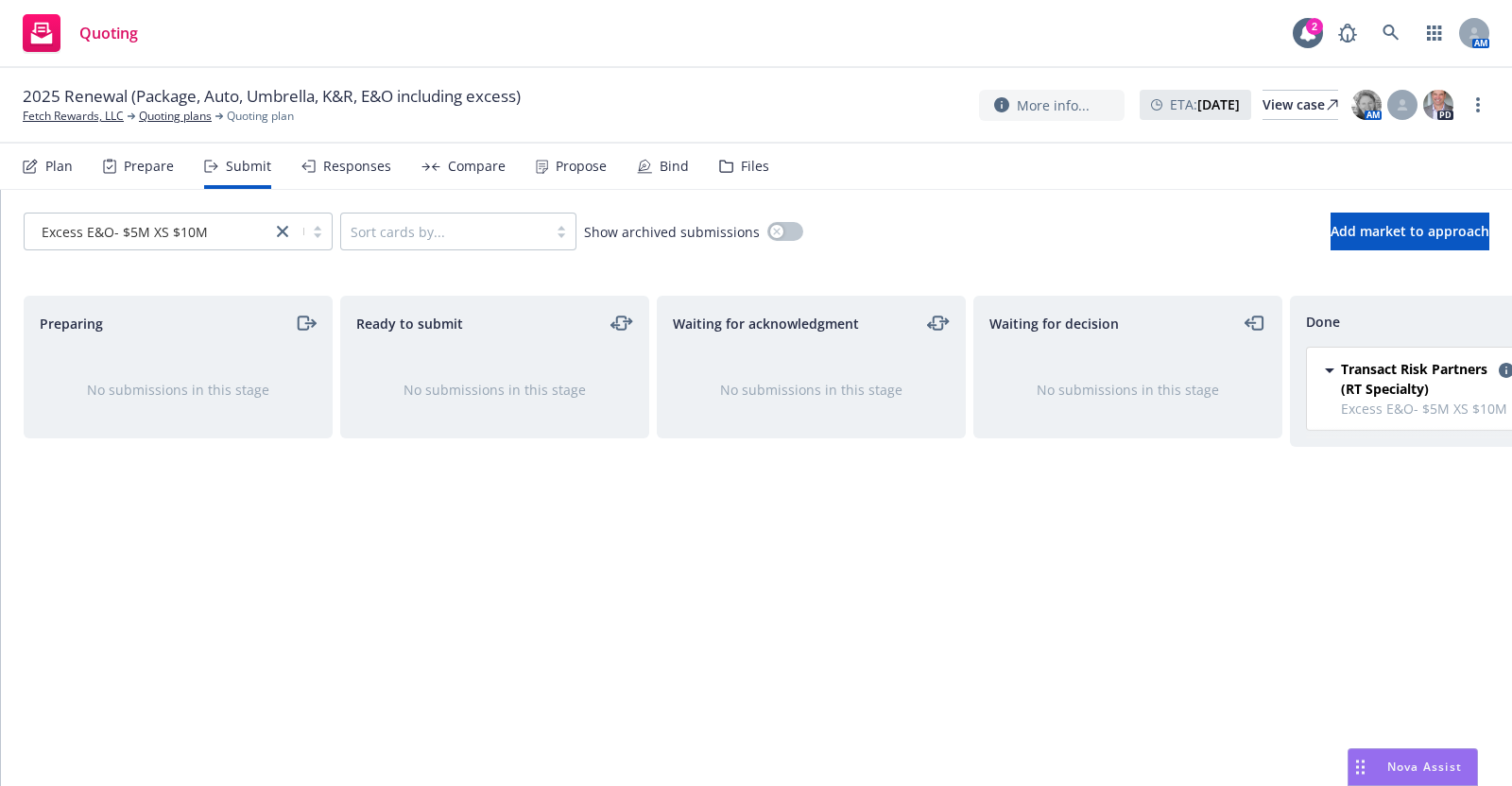
click at [351, 167] on div "Responses" at bounding box center [356, 165] width 68 height 15
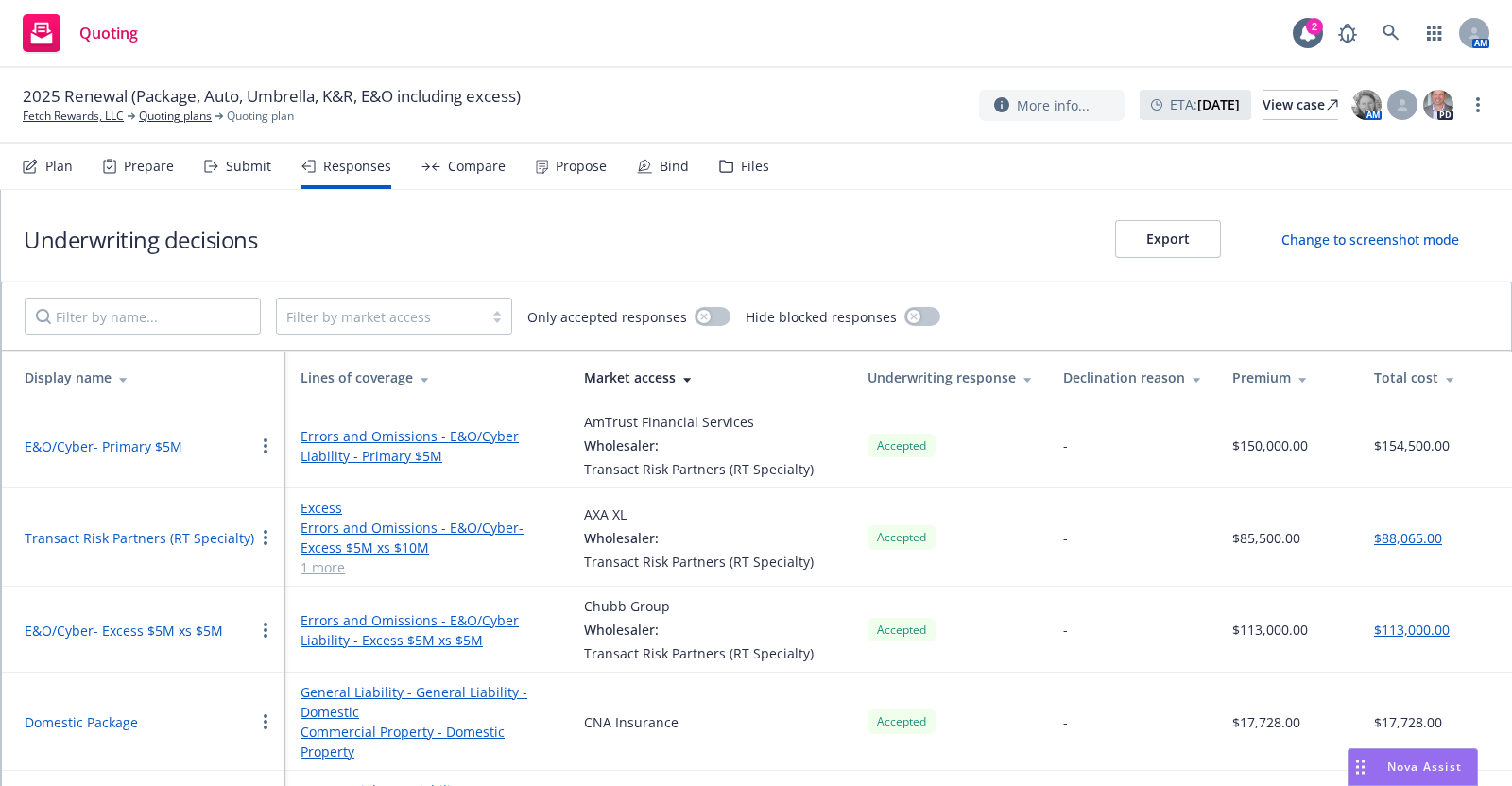
click at [231, 164] on div "Submit" at bounding box center [249, 165] width 45 height 15
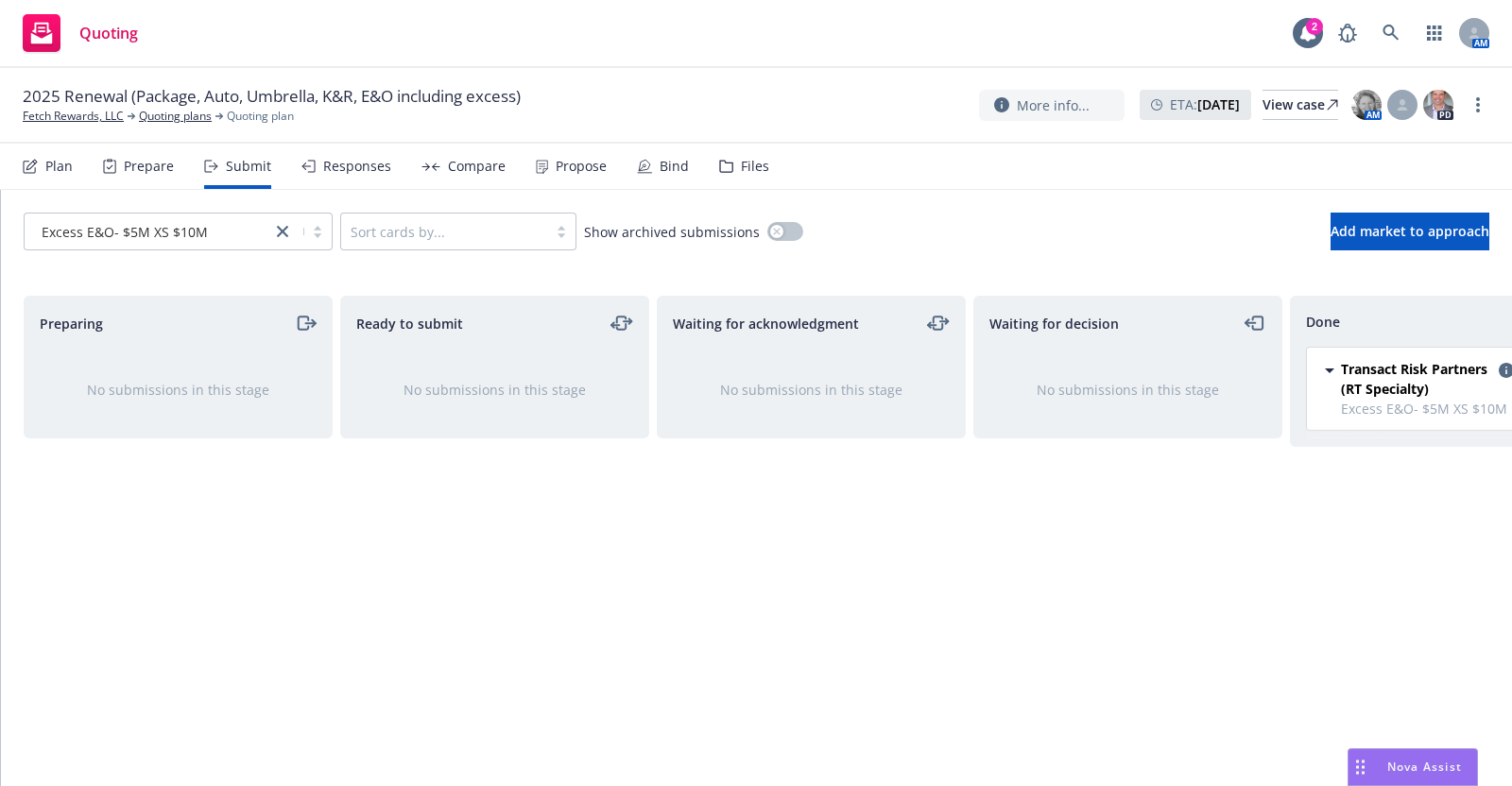
click at [59, 170] on div "Plan" at bounding box center [59, 165] width 27 height 15
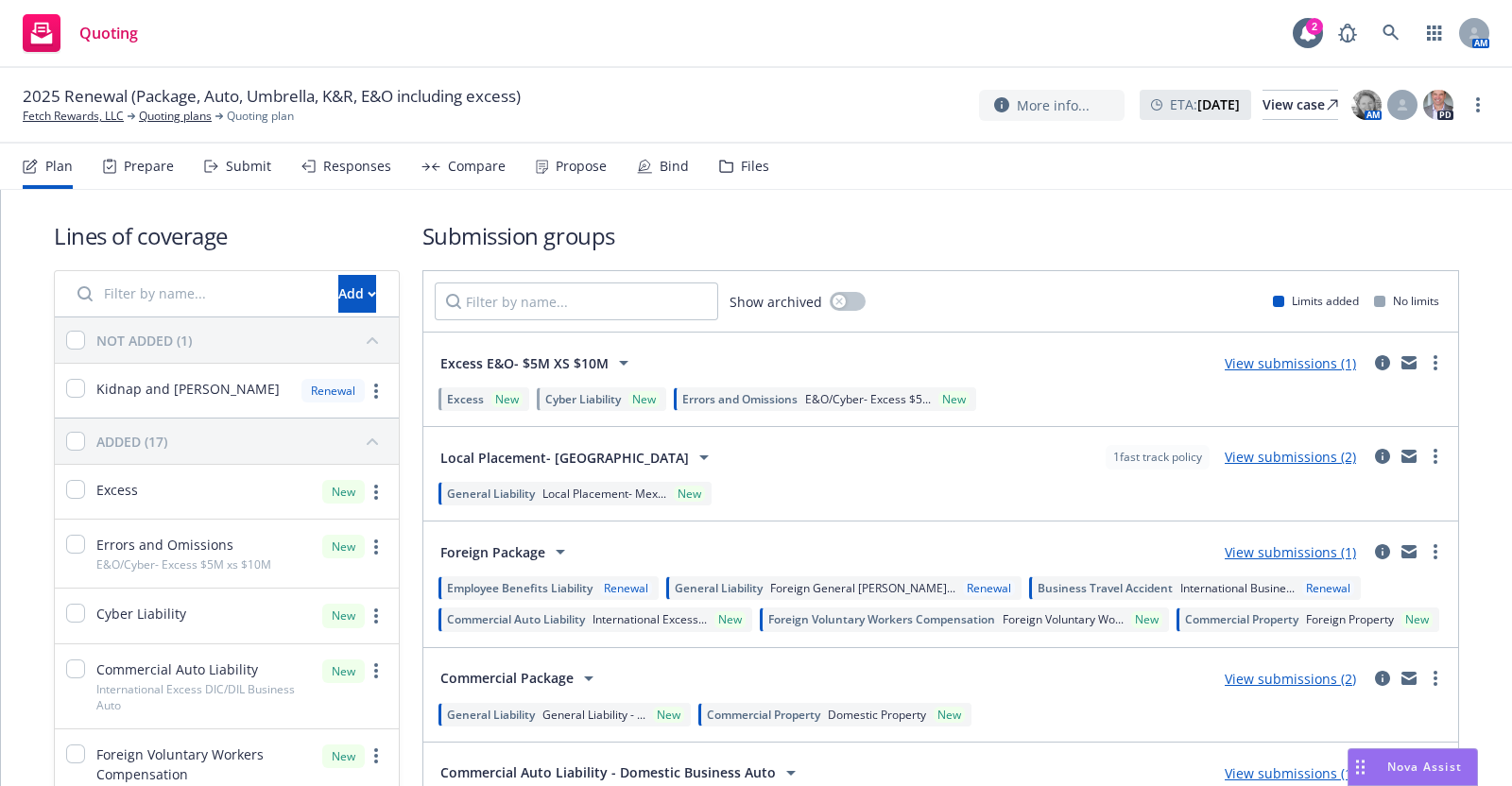
click at [131, 165] on div "Prepare" at bounding box center [148, 165] width 50 height 15
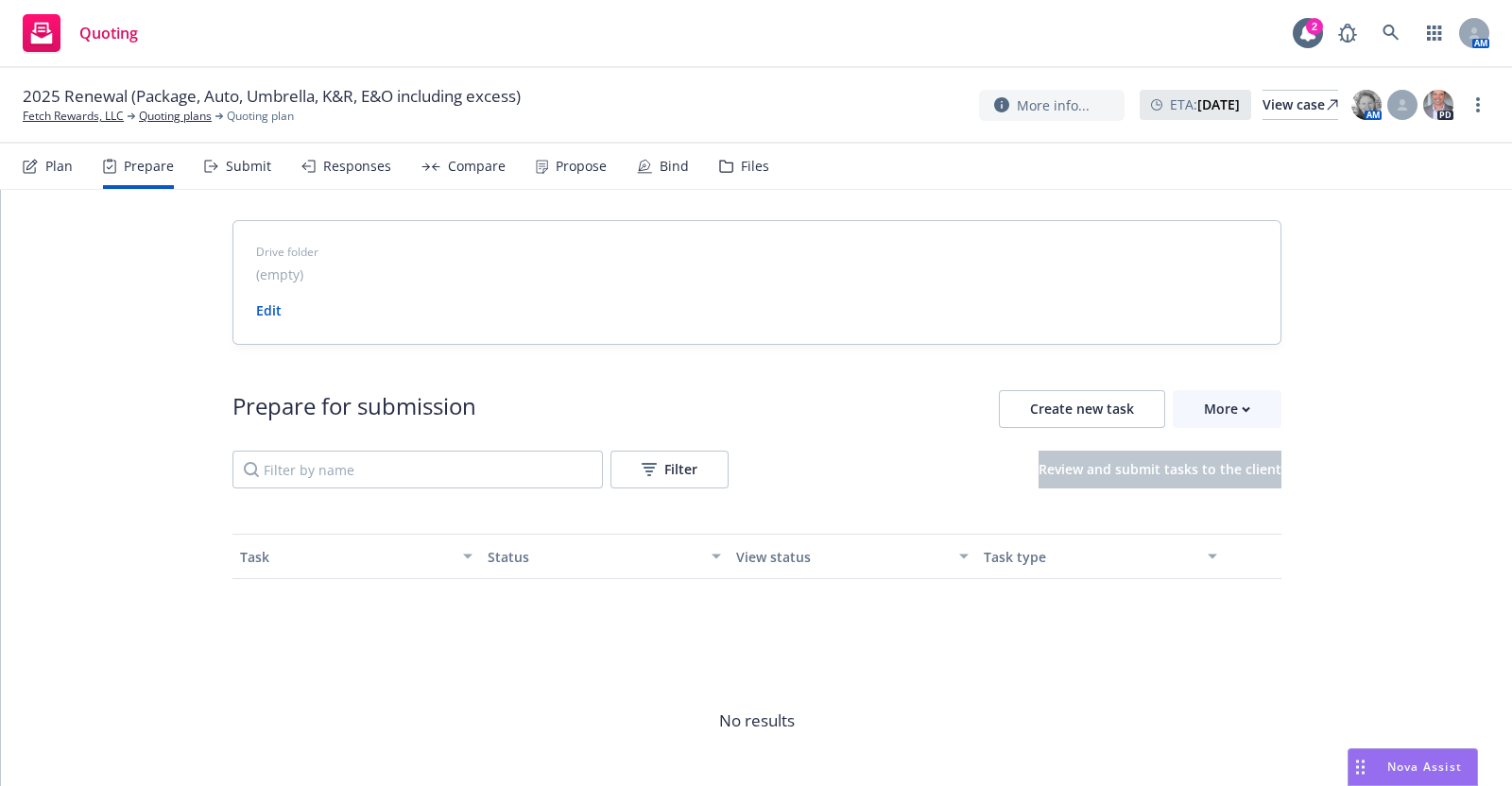
click at [247, 165] on div "Submit" at bounding box center [249, 165] width 45 height 15
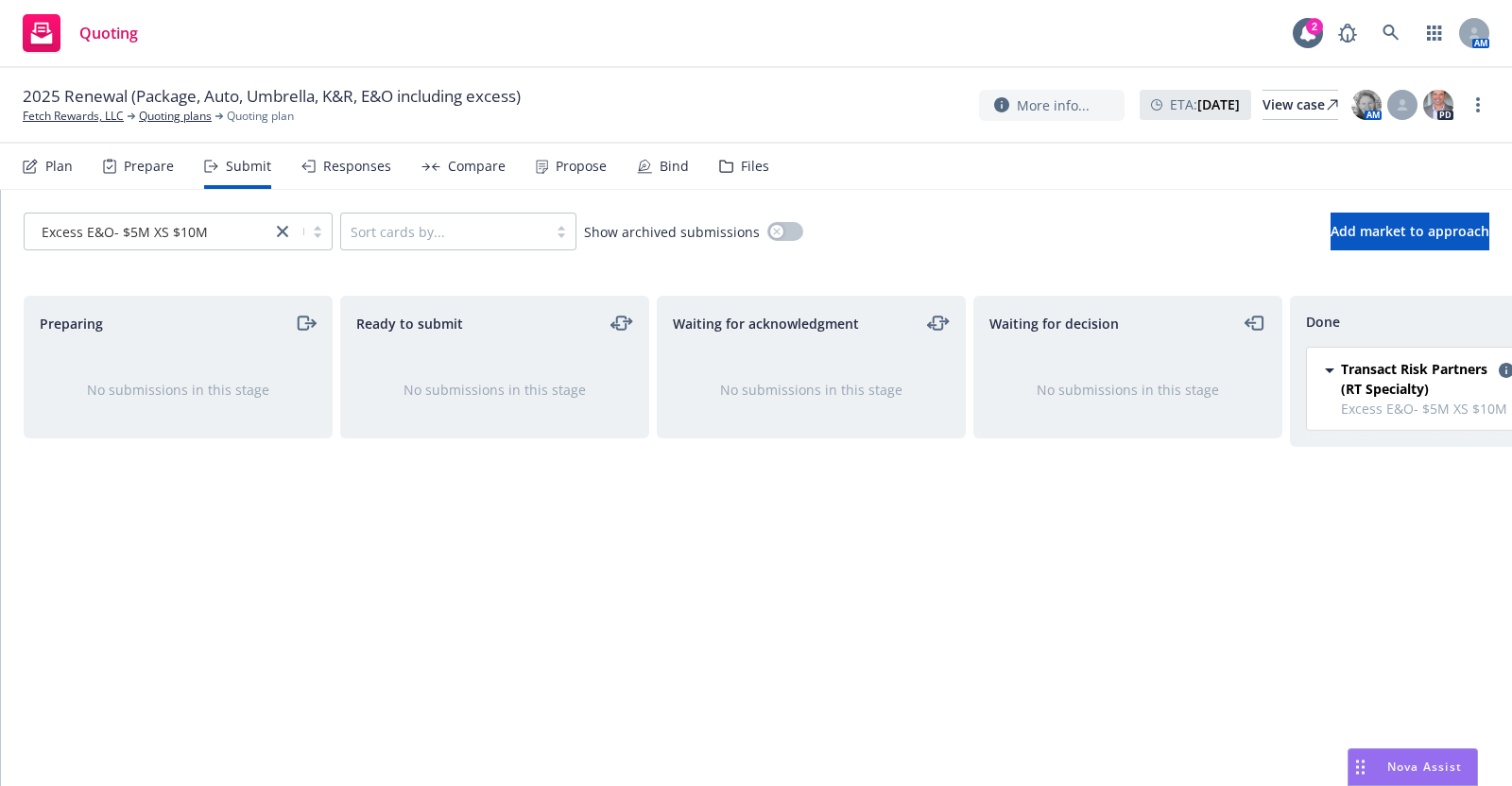
click at [347, 167] on div "Responses" at bounding box center [356, 165] width 68 height 15
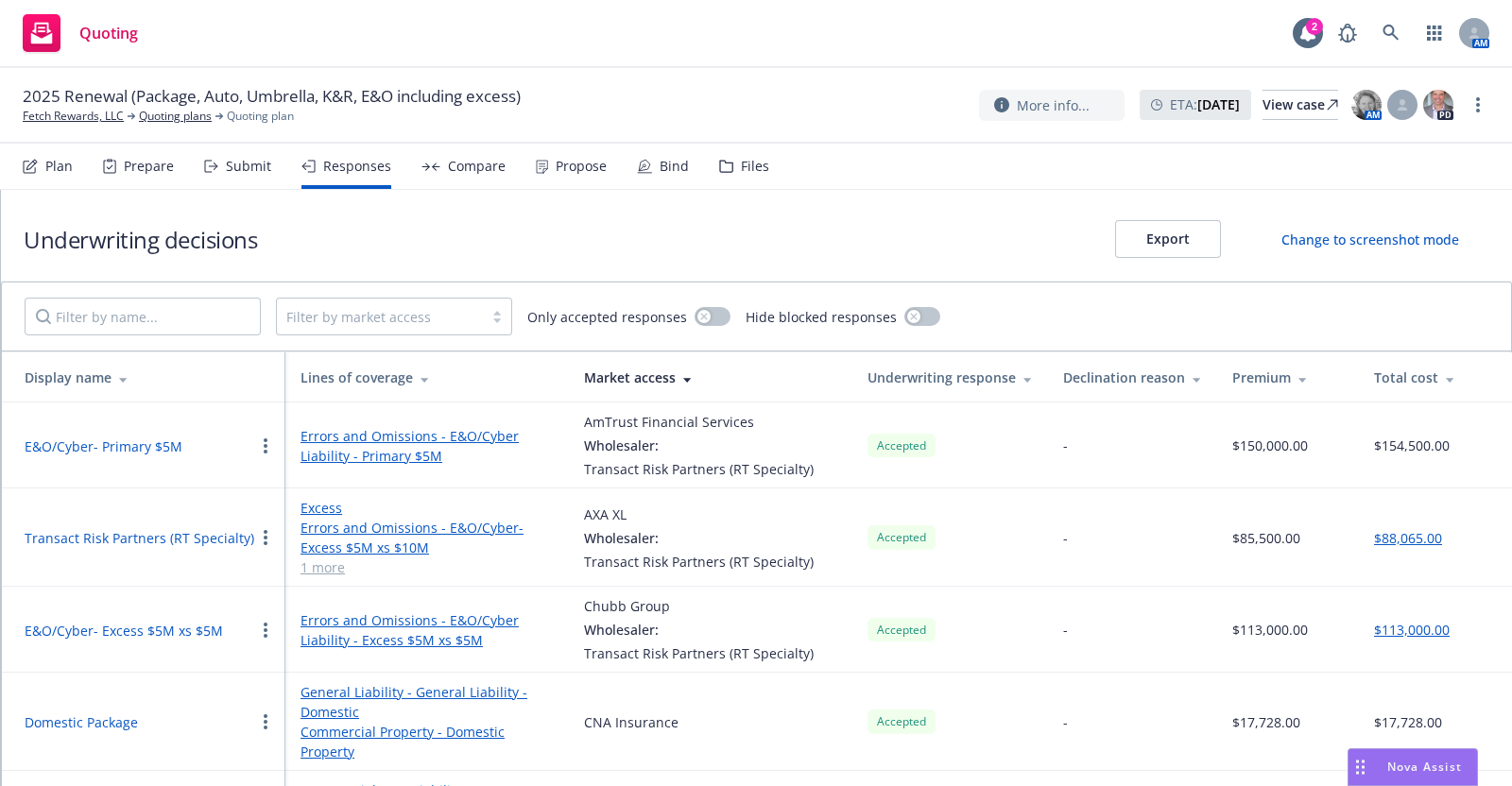
click at [474, 168] on div "Compare" at bounding box center [476, 165] width 58 height 15
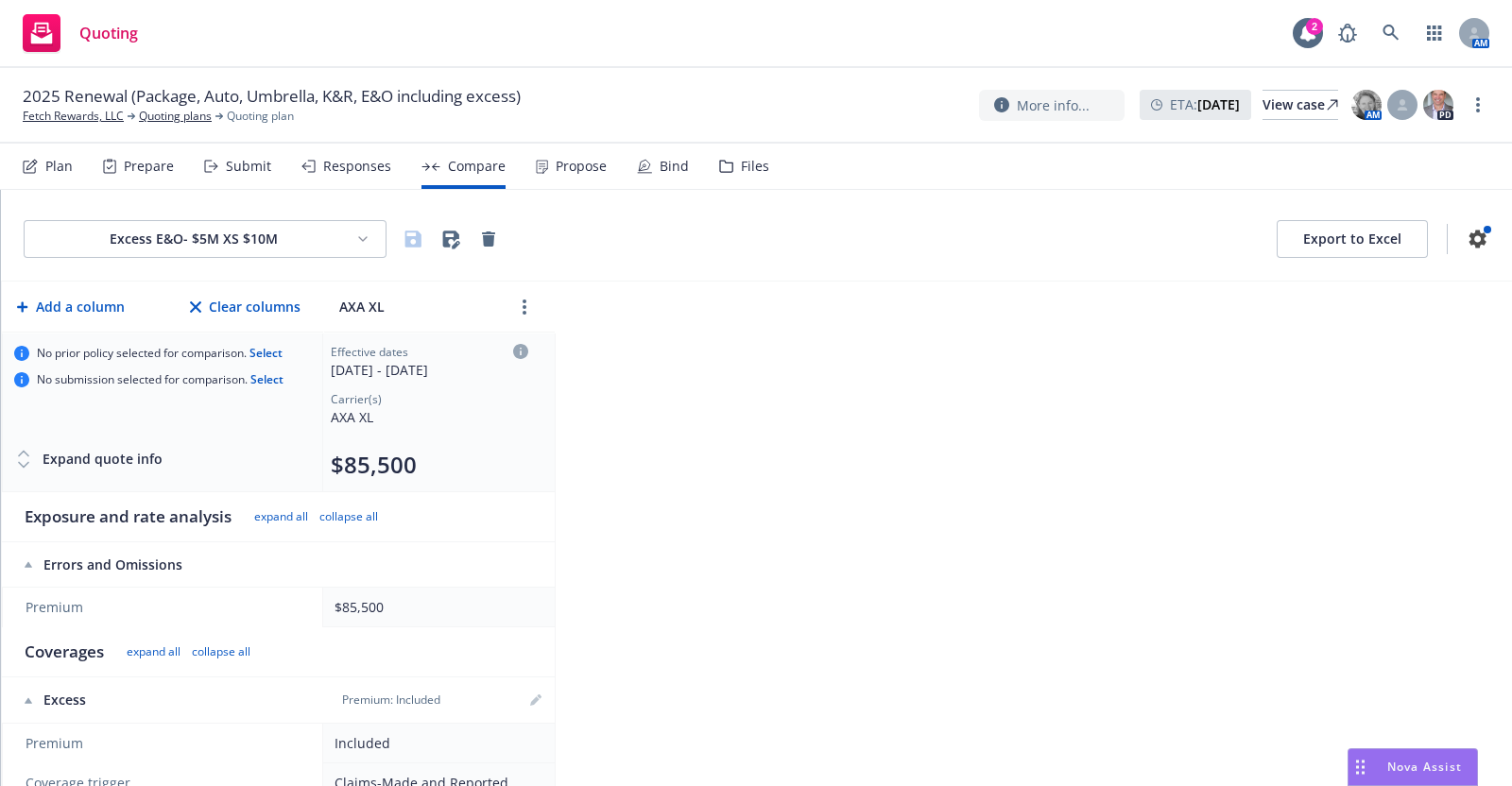
click at [345, 161] on div "Responses" at bounding box center [356, 165] width 68 height 15
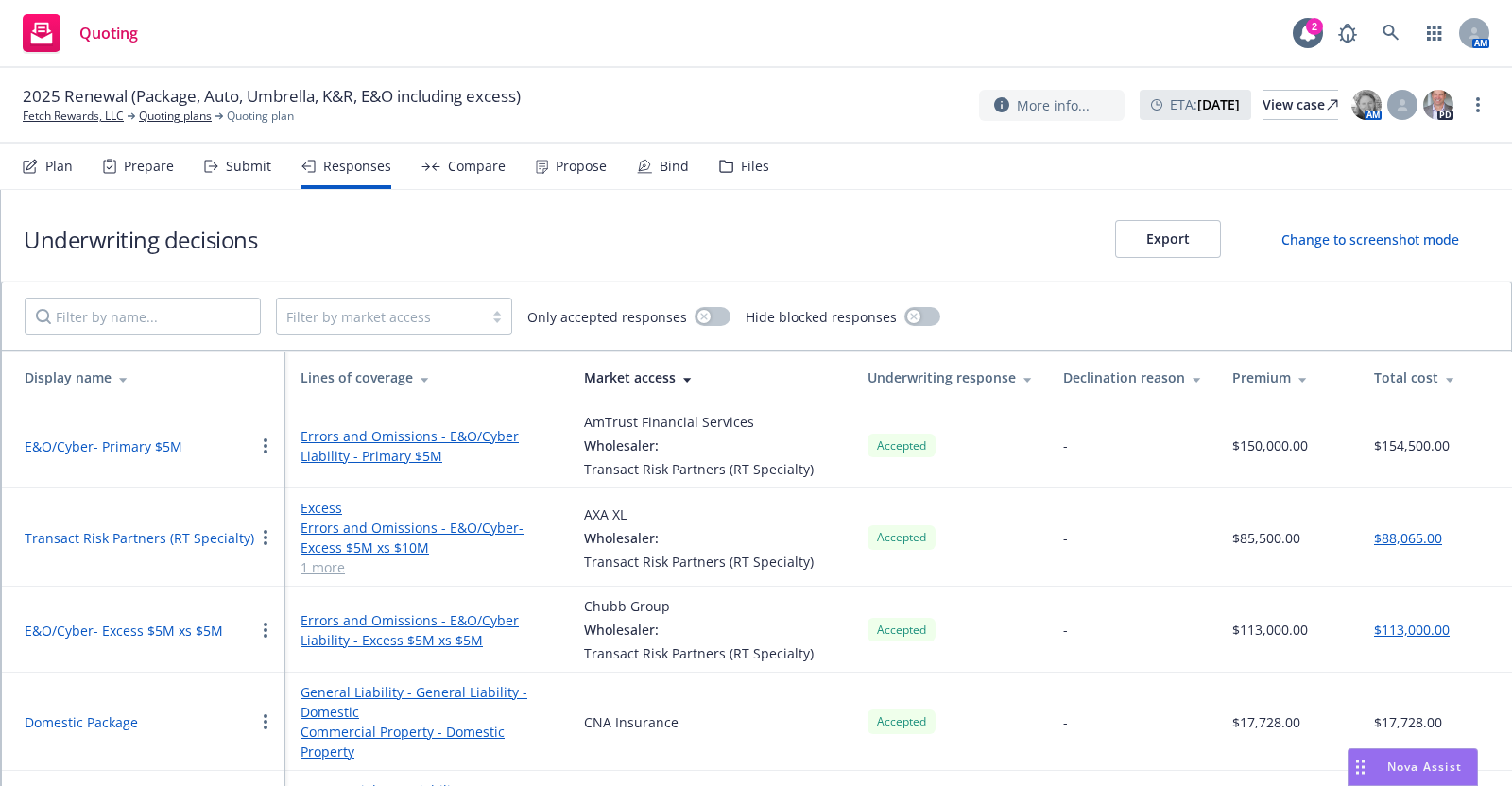
click at [241, 170] on div "Submit" at bounding box center [249, 165] width 45 height 15
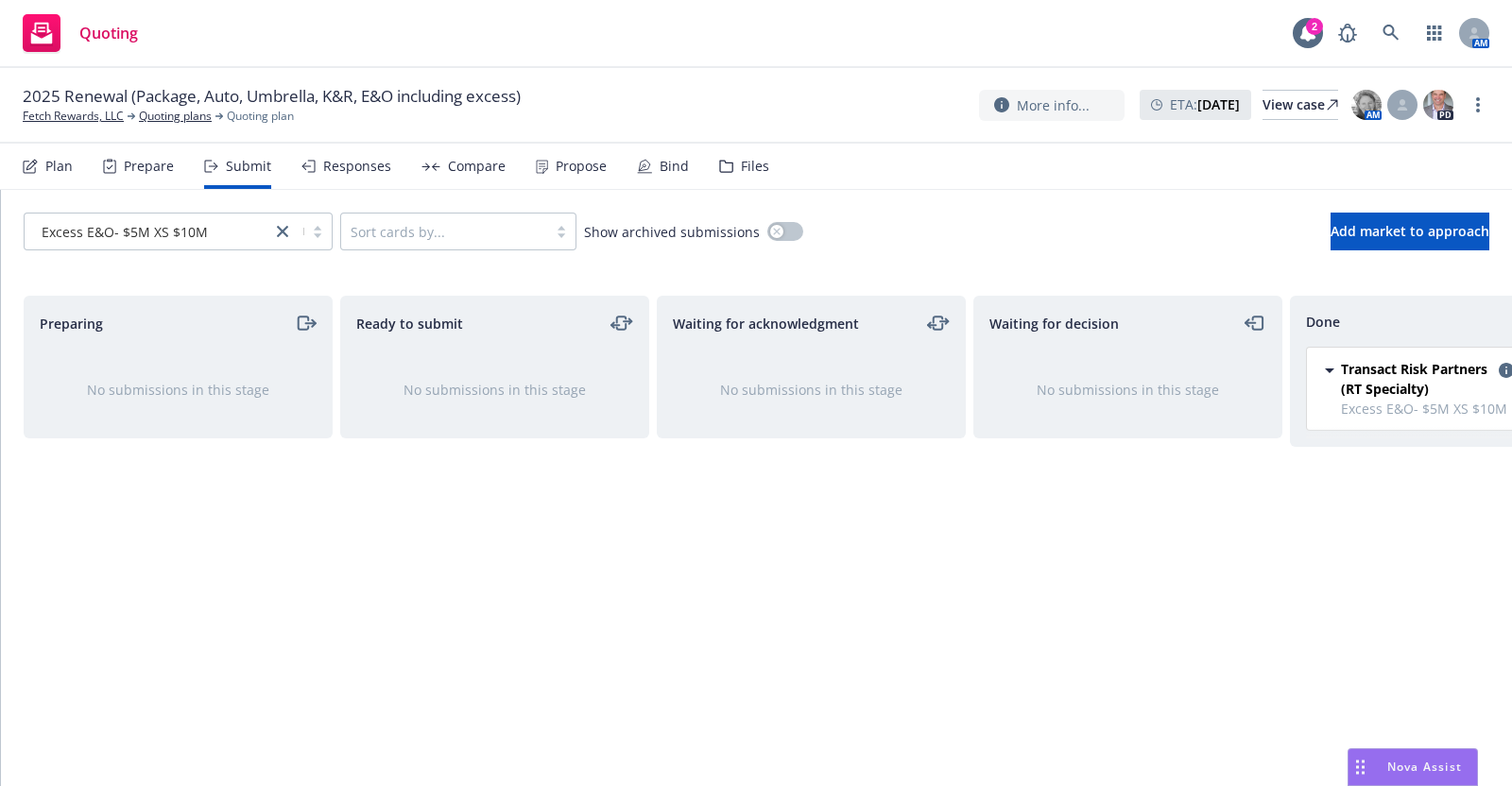
click at [41, 165] on div "Plan" at bounding box center [47, 166] width 50 height 45
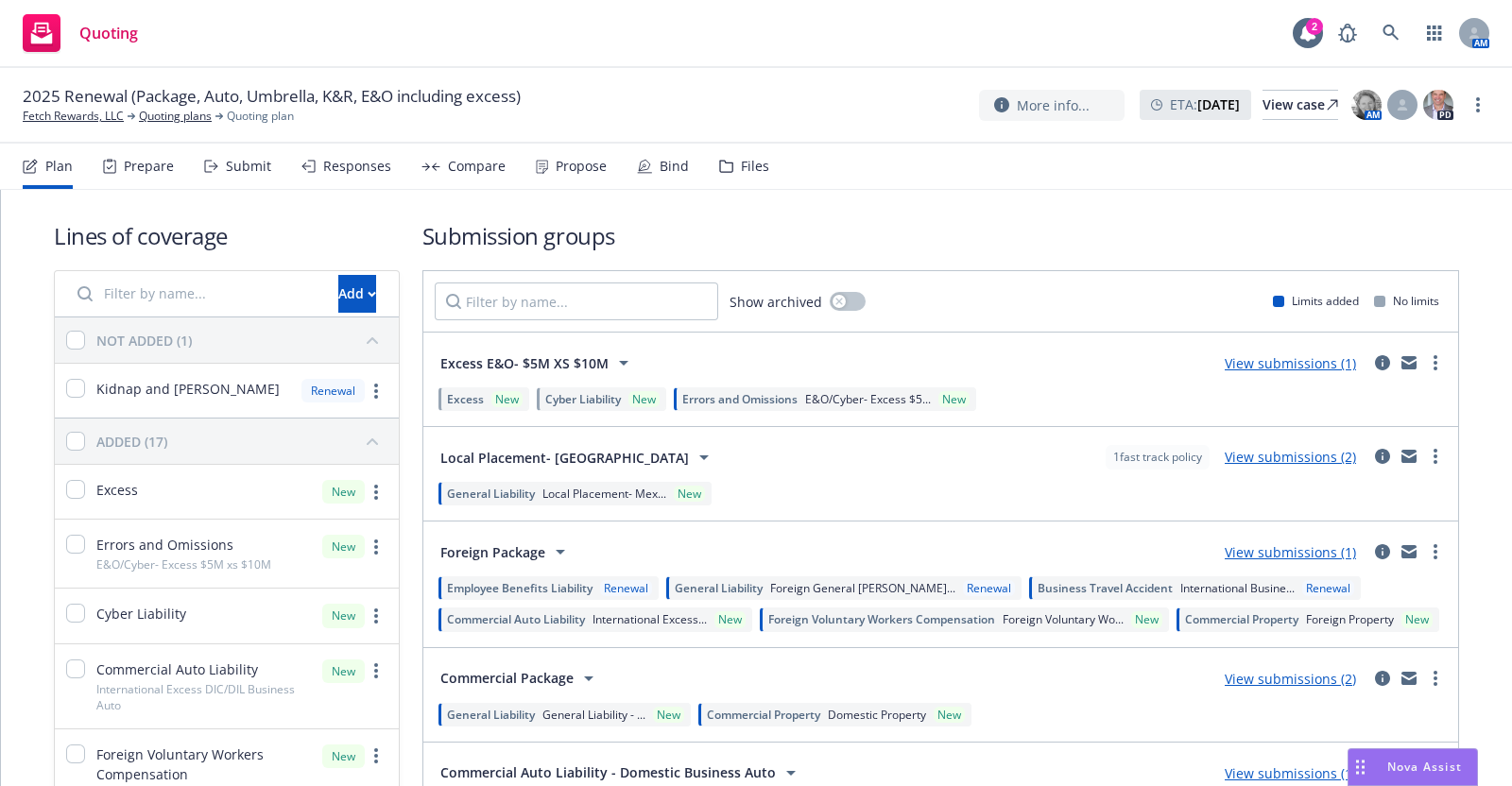
click at [136, 167] on div "Prepare" at bounding box center [148, 165] width 50 height 15
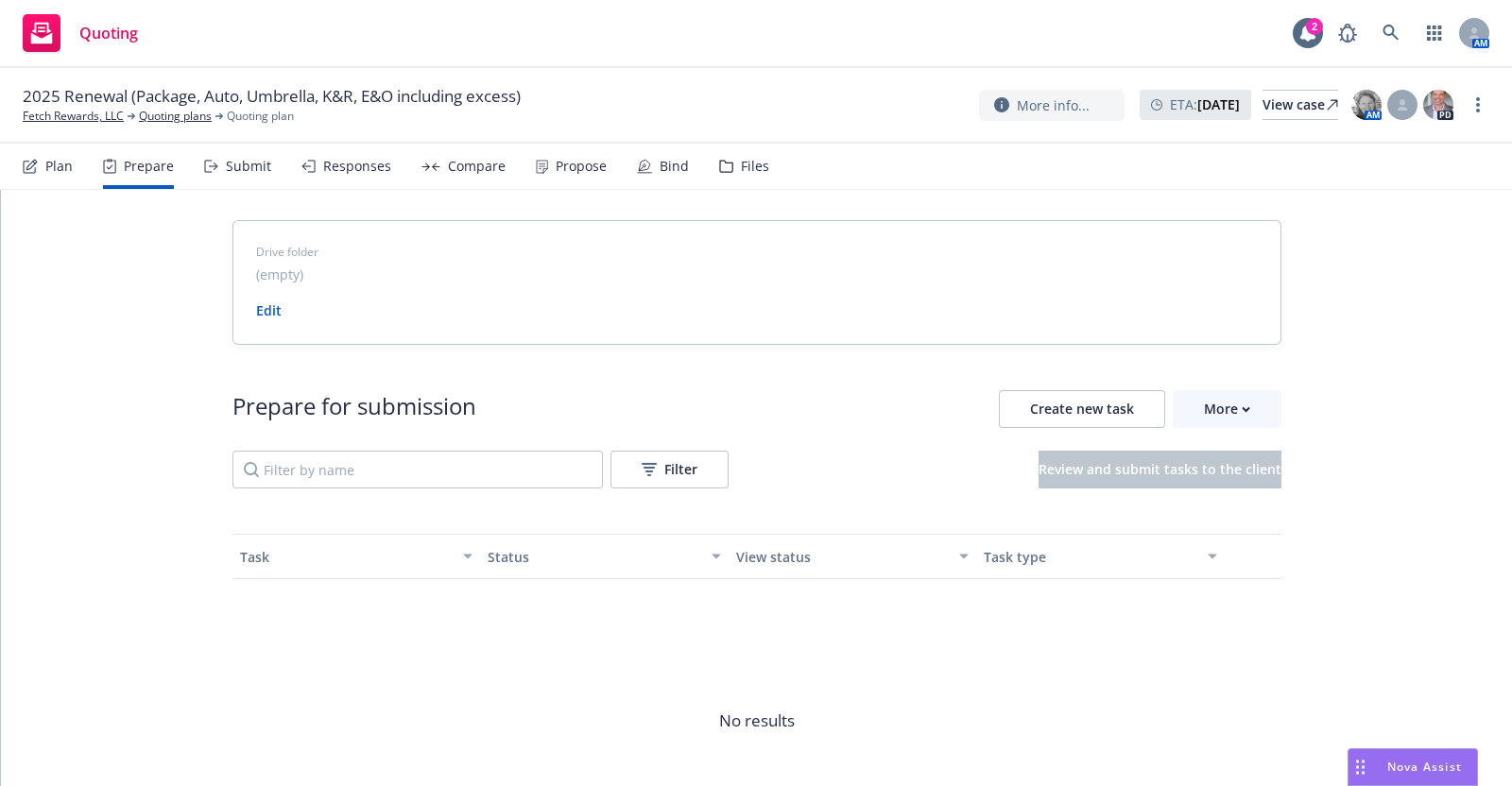
click at [244, 168] on div "Submit" at bounding box center [249, 165] width 45 height 15
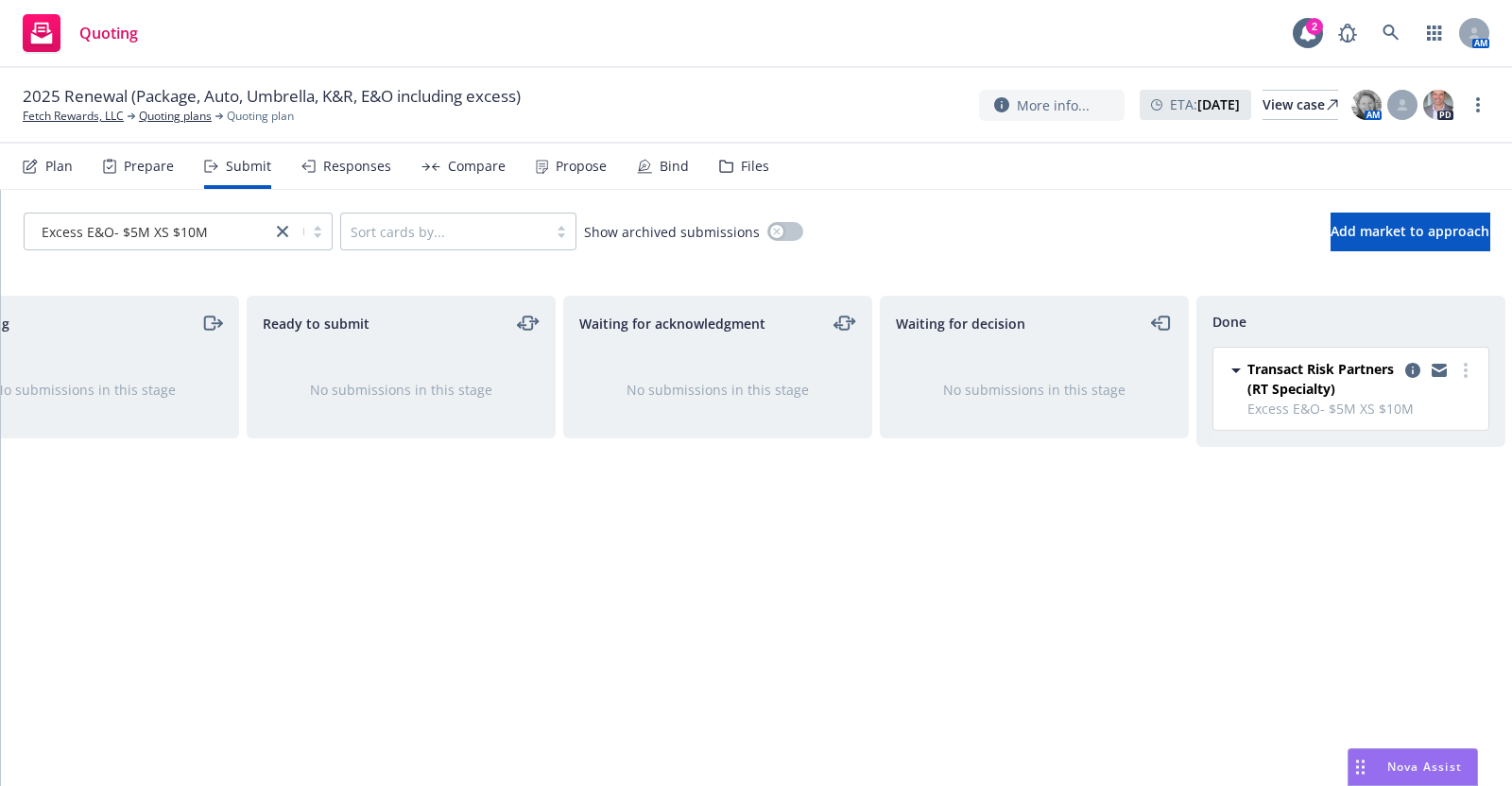
scroll to position [0, 109]
click at [555, 167] on div "Propose" at bounding box center [581, 165] width 51 height 15
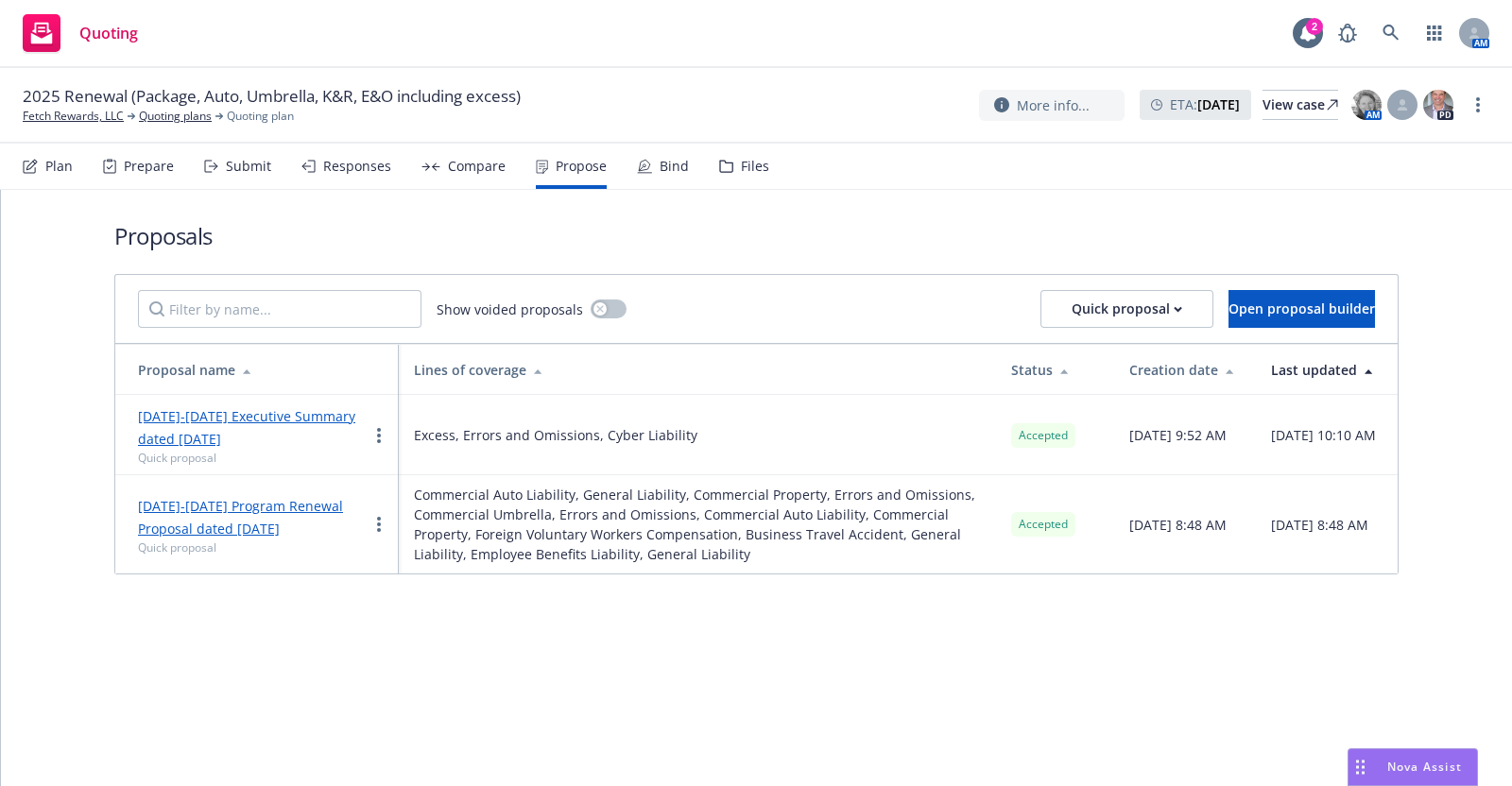
click at [474, 165] on div "Compare" at bounding box center [476, 165] width 58 height 15
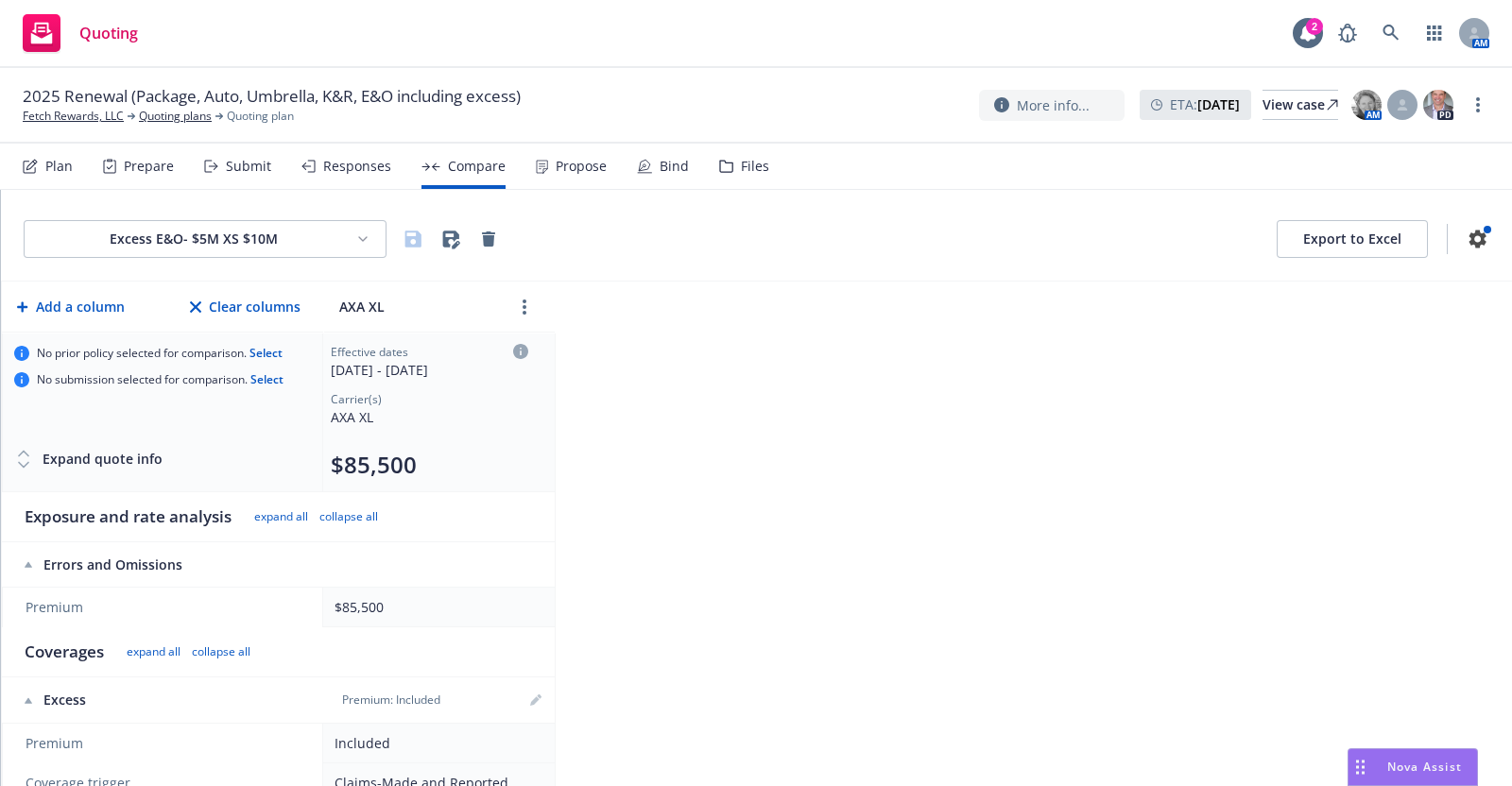
click at [337, 163] on div "Responses" at bounding box center [356, 165] width 68 height 15
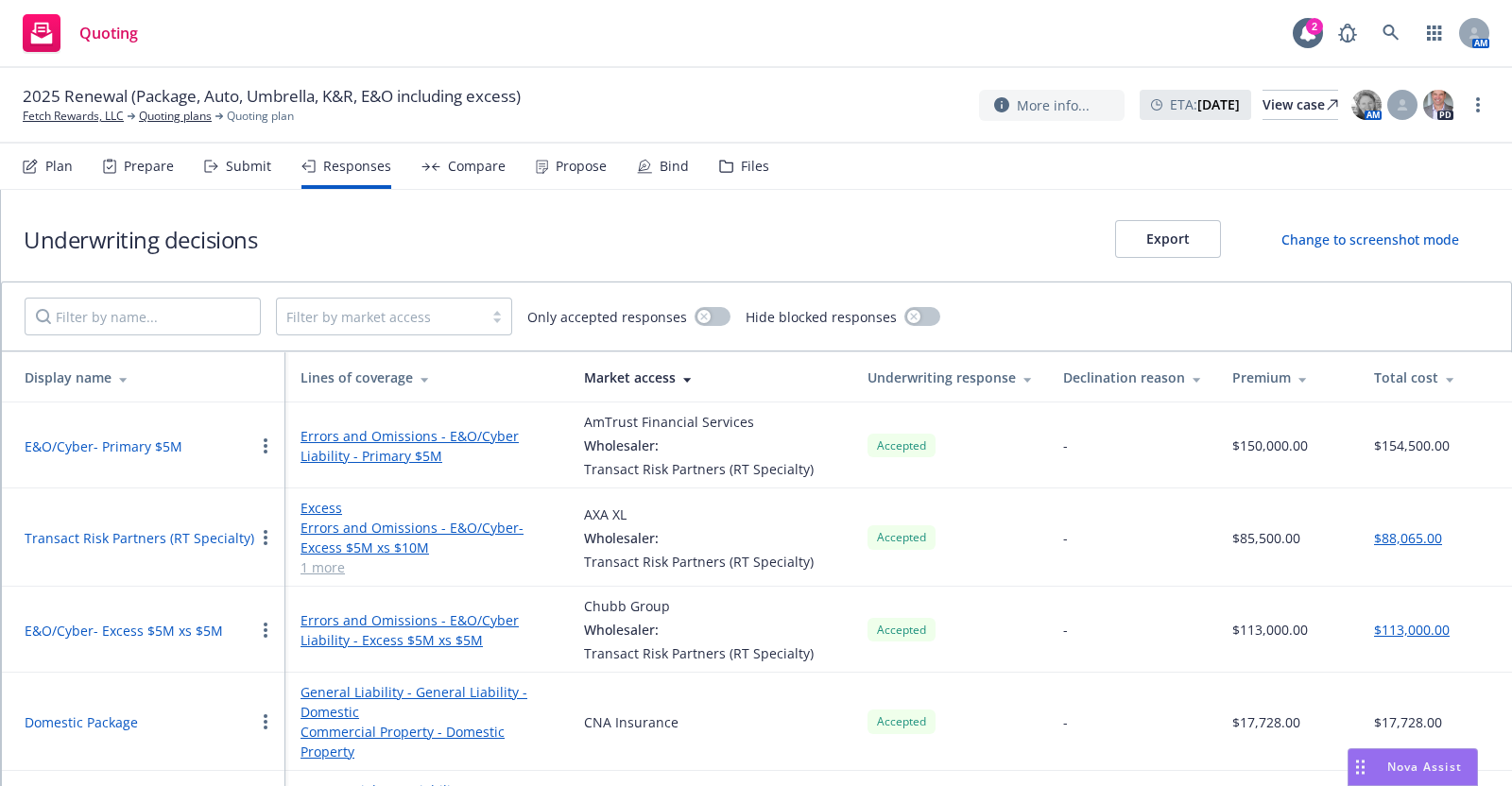
click at [245, 164] on div "Submit" at bounding box center [249, 165] width 45 height 15
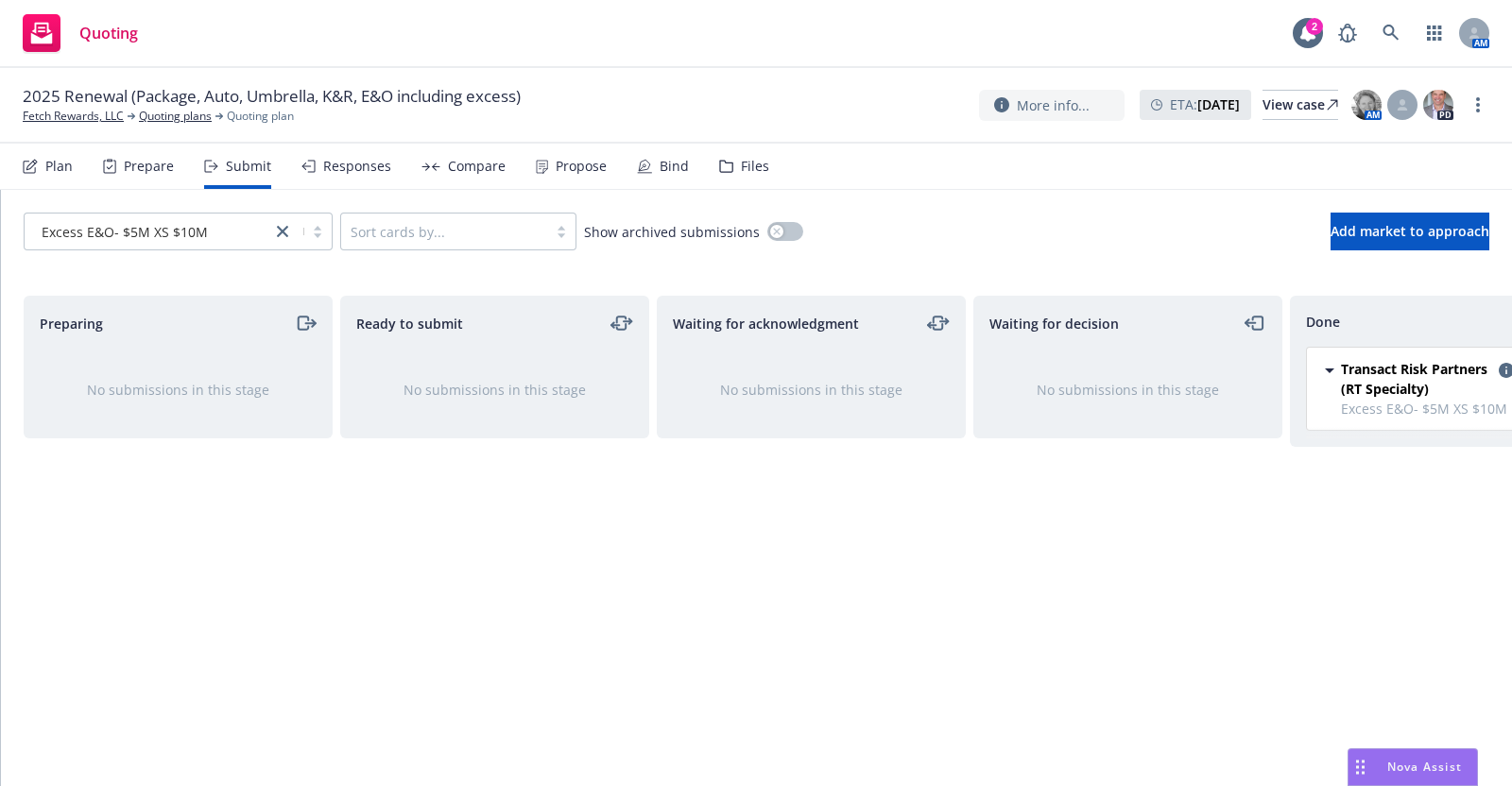
click at [56, 160] on div "Plan" at bounding box center [59, 165] width 27 height 15
